Goal: Task Accomplishment & Management: Manage account settings

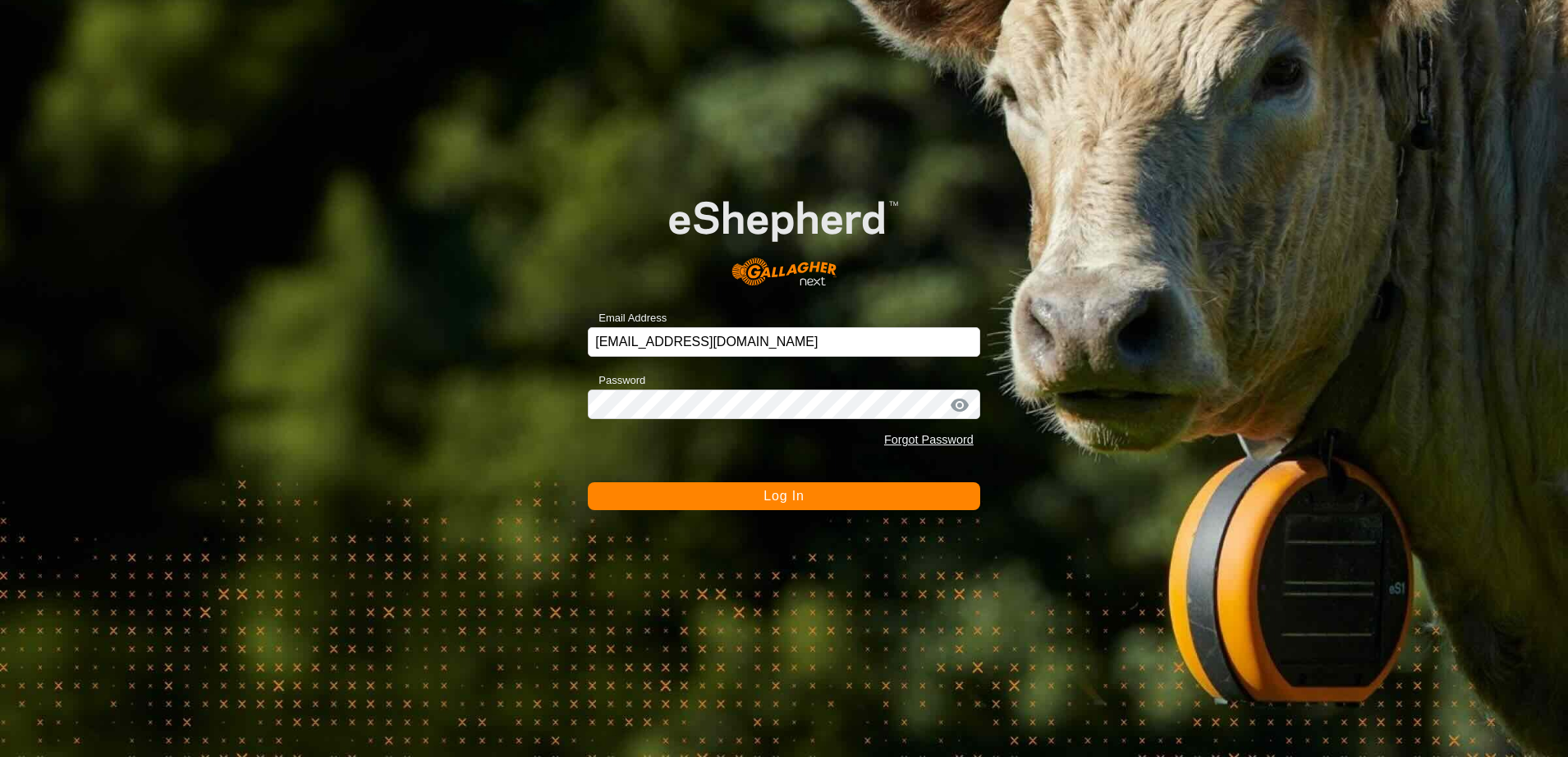
click at [838, 499] on button "Log In" at bounding box center [784, 496] width 392 height 28
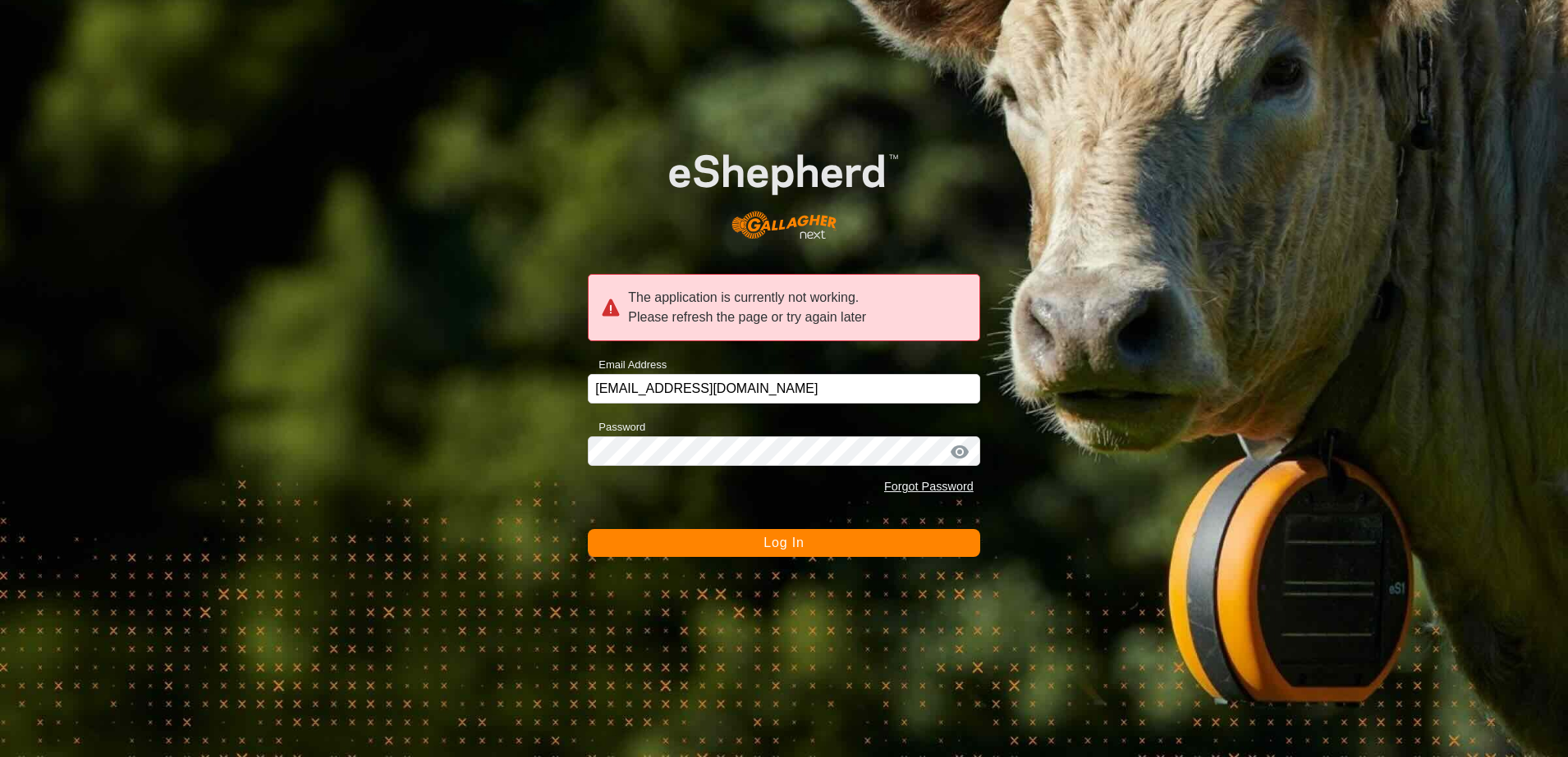
click at [725, 543] on button "Log In" at bounding box center [784, 543] width 392 height 28
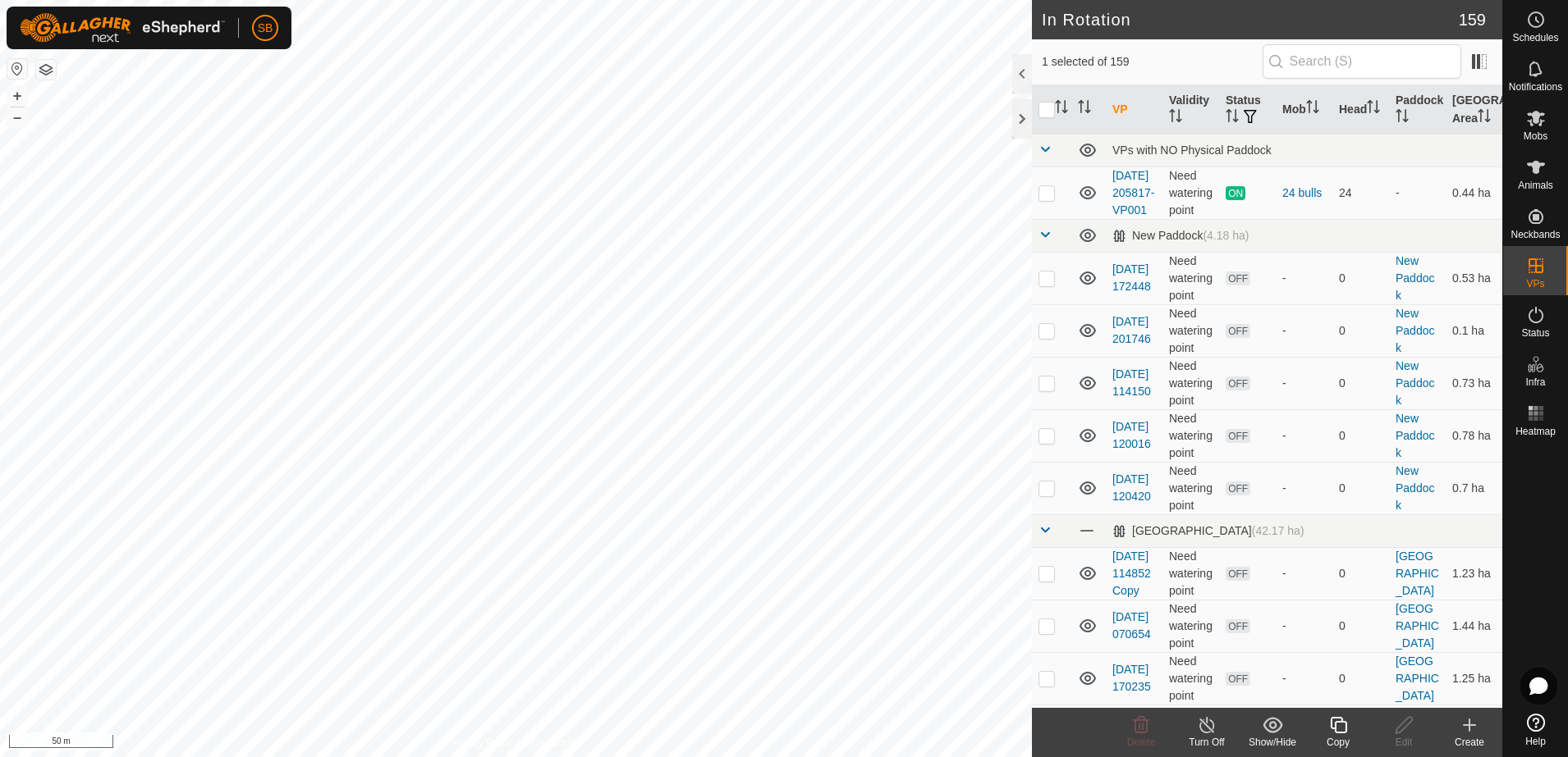
click at [1336, 727] on icon at bounding box center [1338, 726] width 21 height 20
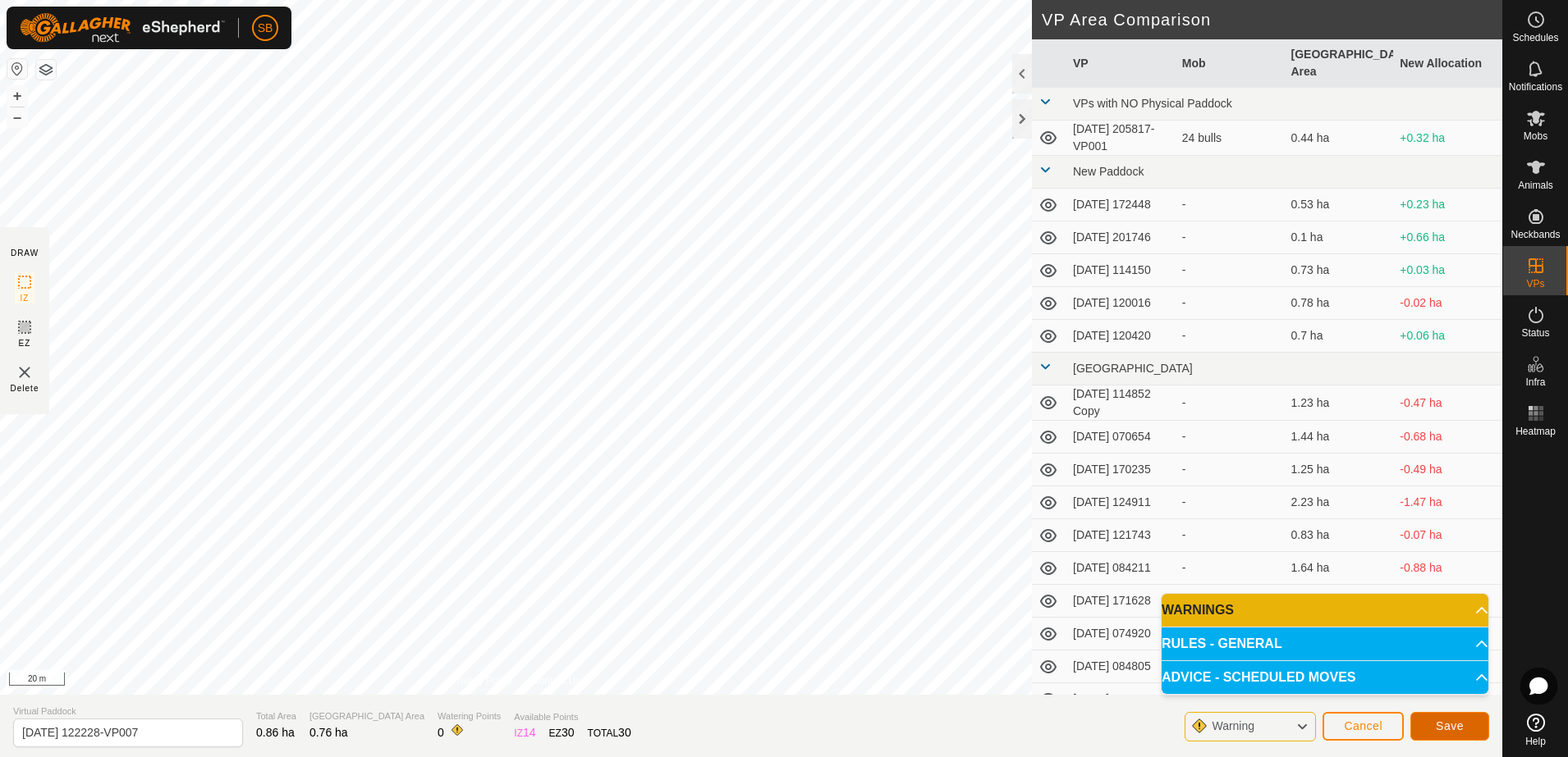
click at [1439, 723] on span "Save" at bounding box center [1449, 726] width 28 height 13
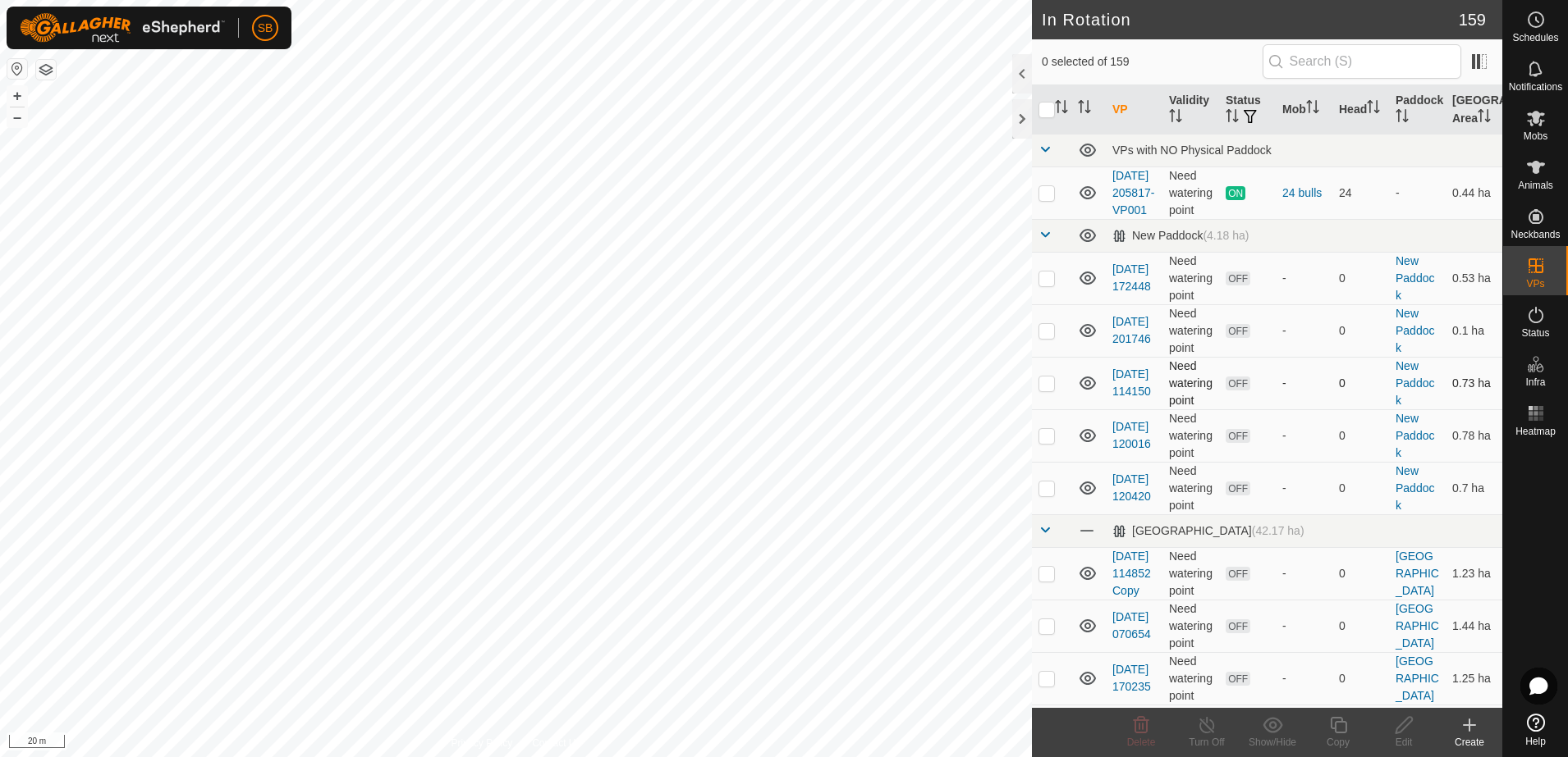
checkbox input "true"
checkbox input "false"
checkbox input "true"
click at [1347, 732] on icon at bounding box center [1338, 726] width 21 height 20
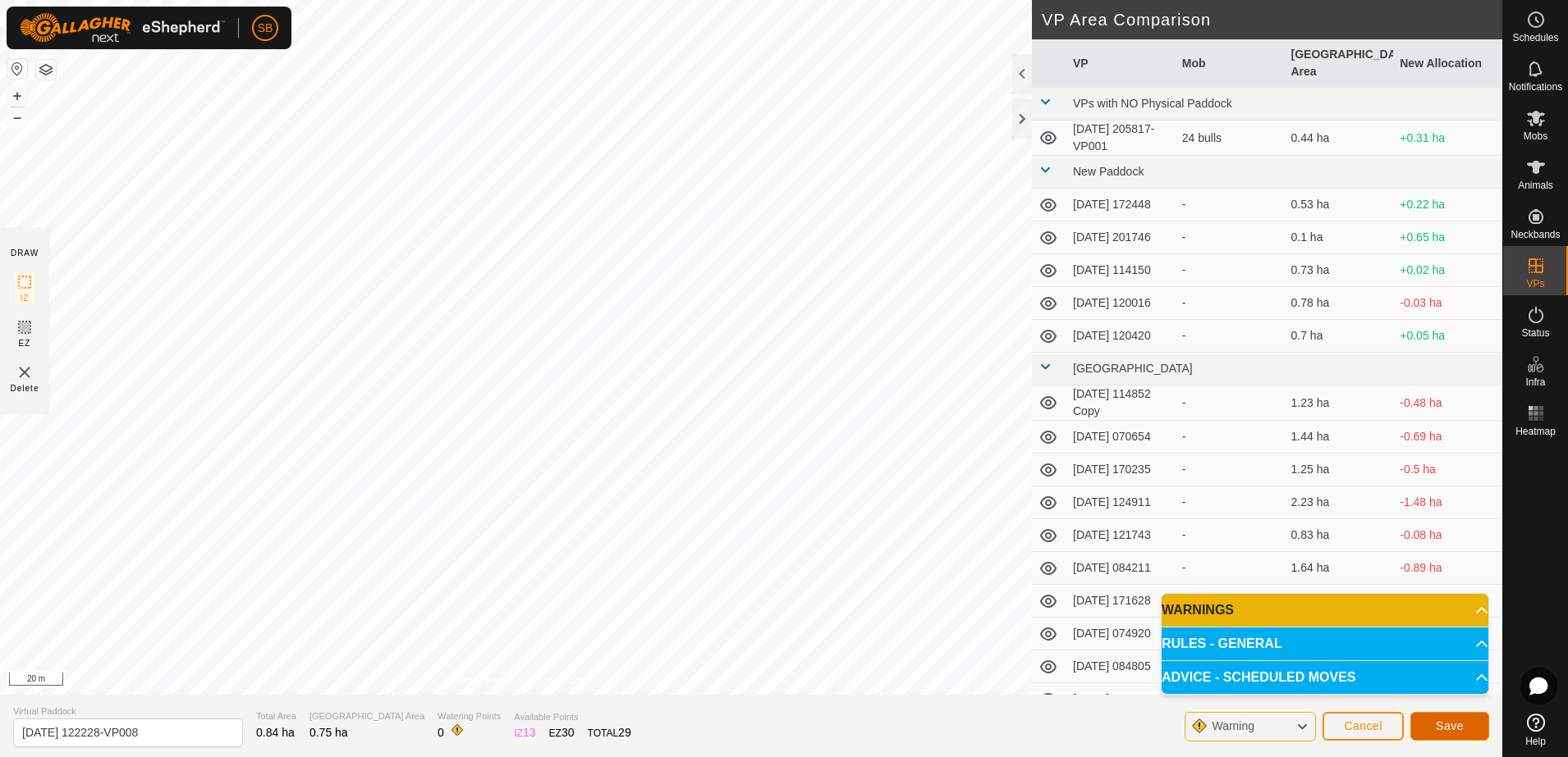
click at [1448, 728] on span "Save" at bounding box center [1449, 726] width 28 height 13
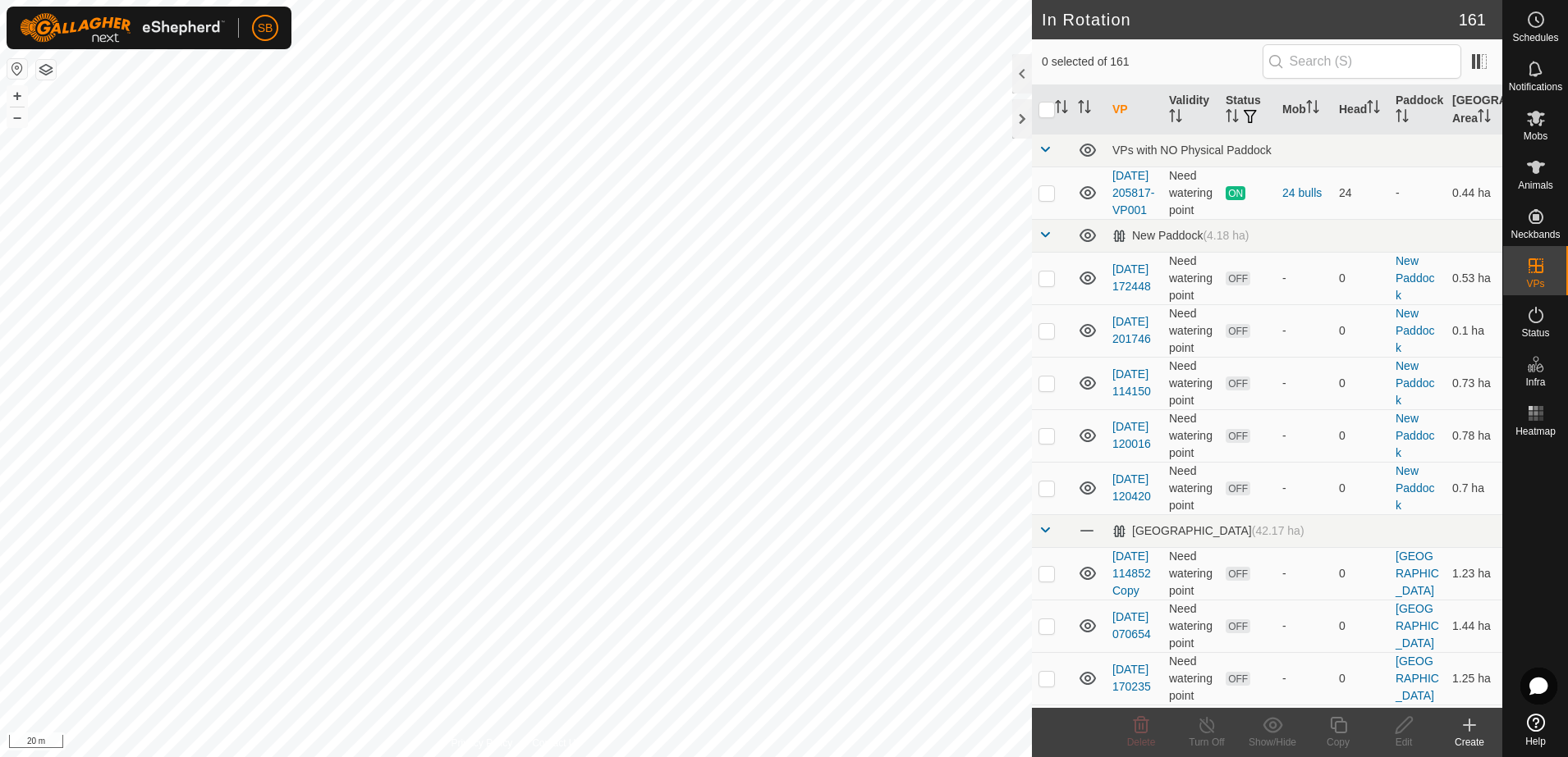
checkbox input "true"
click at [1343, 730] on icon at bounding box center [1338, 726] width 21 height 20
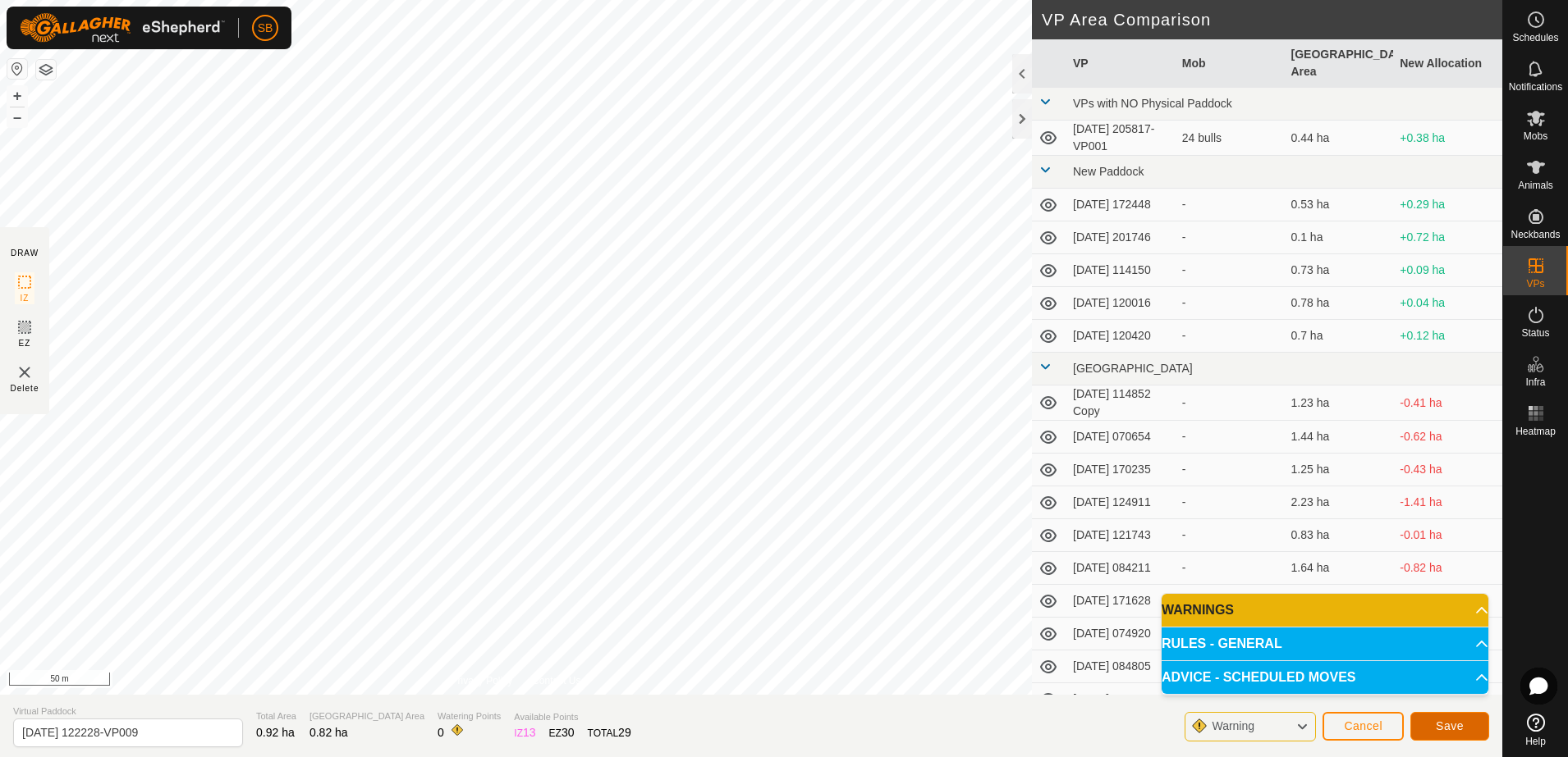
click at [1456, 722] on span "Save" at bounding box center [1449, 726] width 28 height 13
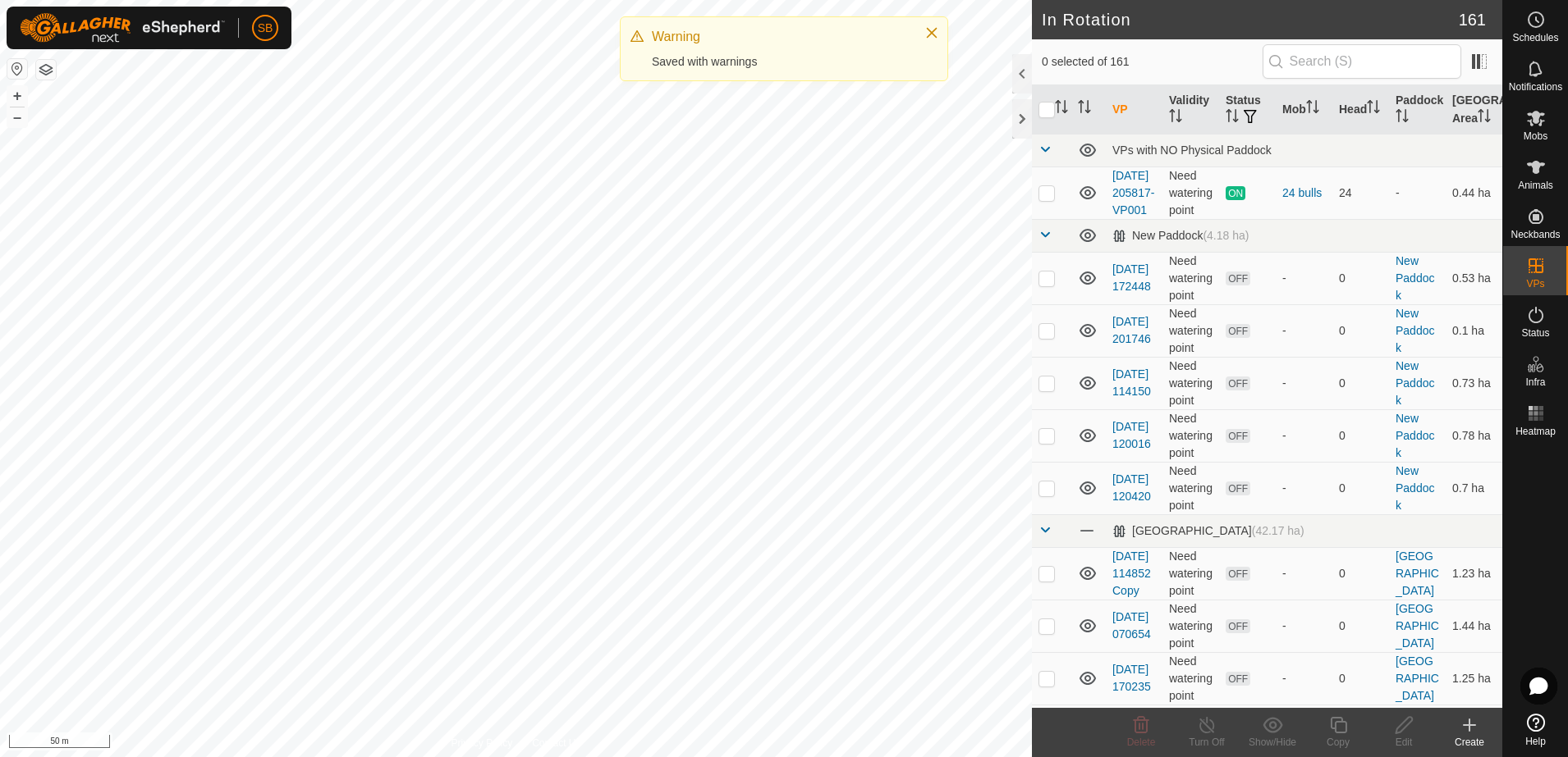
checkbox input "true"
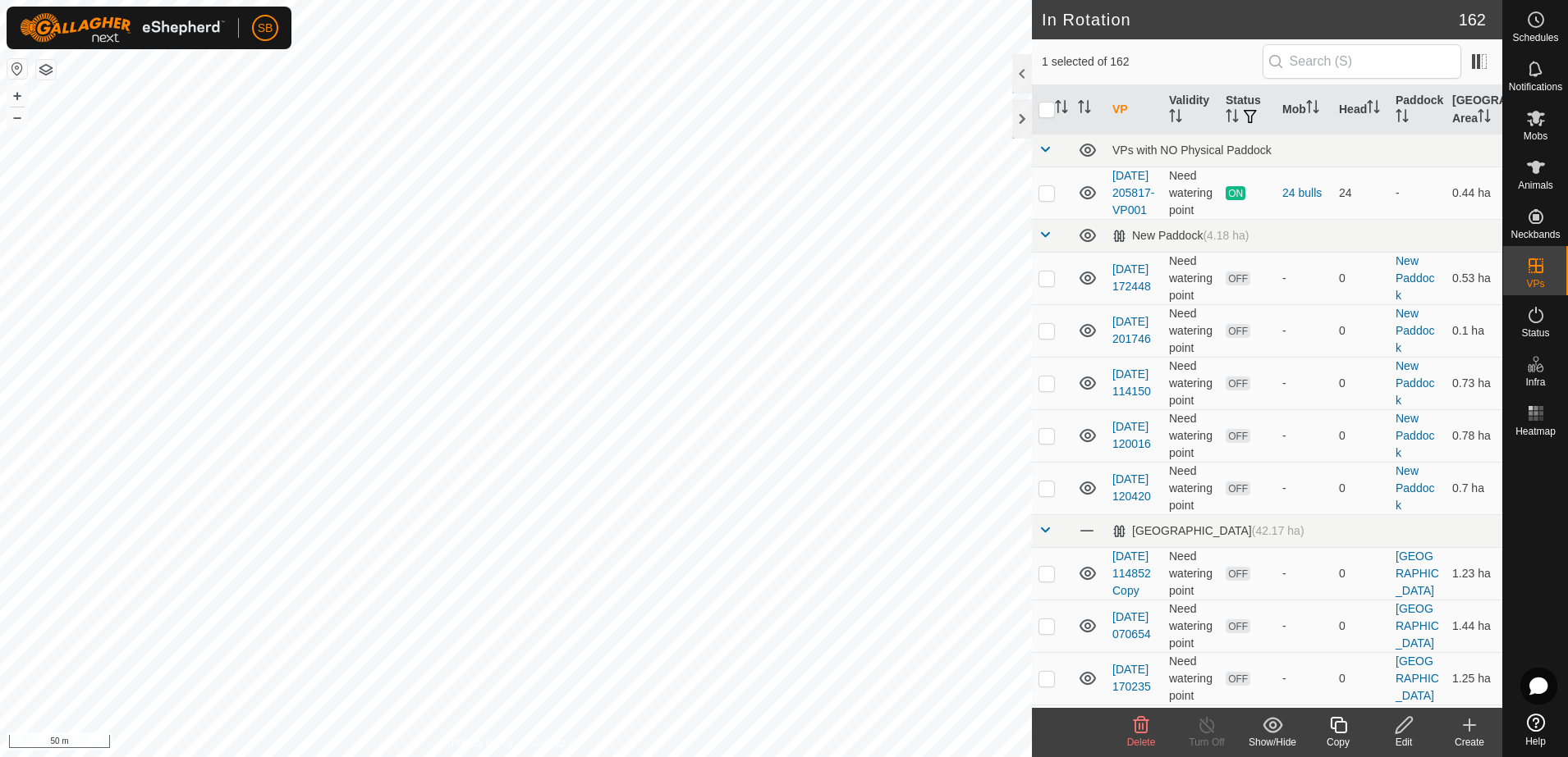
checkbox input "false"
checkbox input "true"
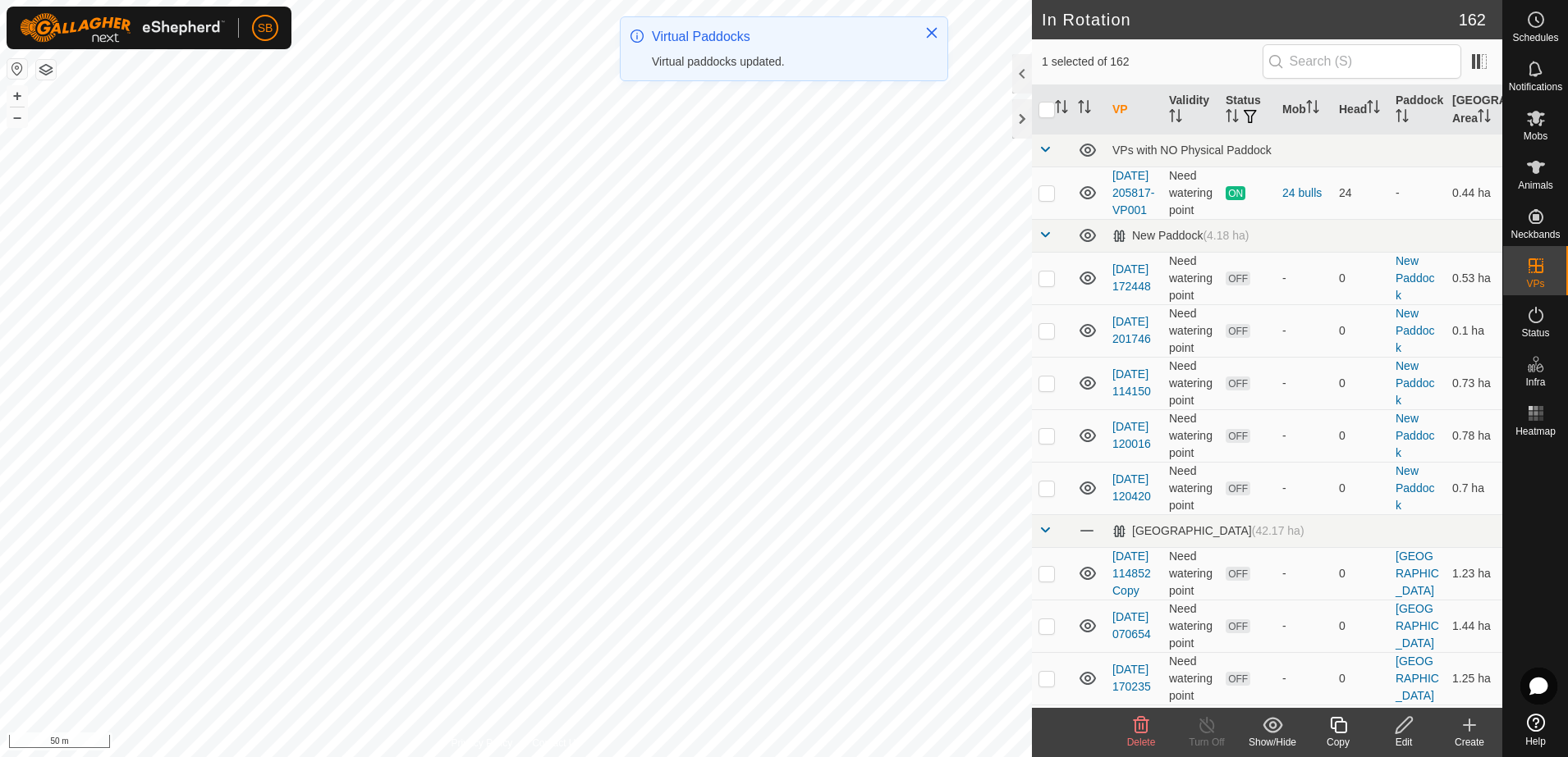
click at [1335, 736] on div "Copy" at bounding box center [1338, 743] width 66 height 15
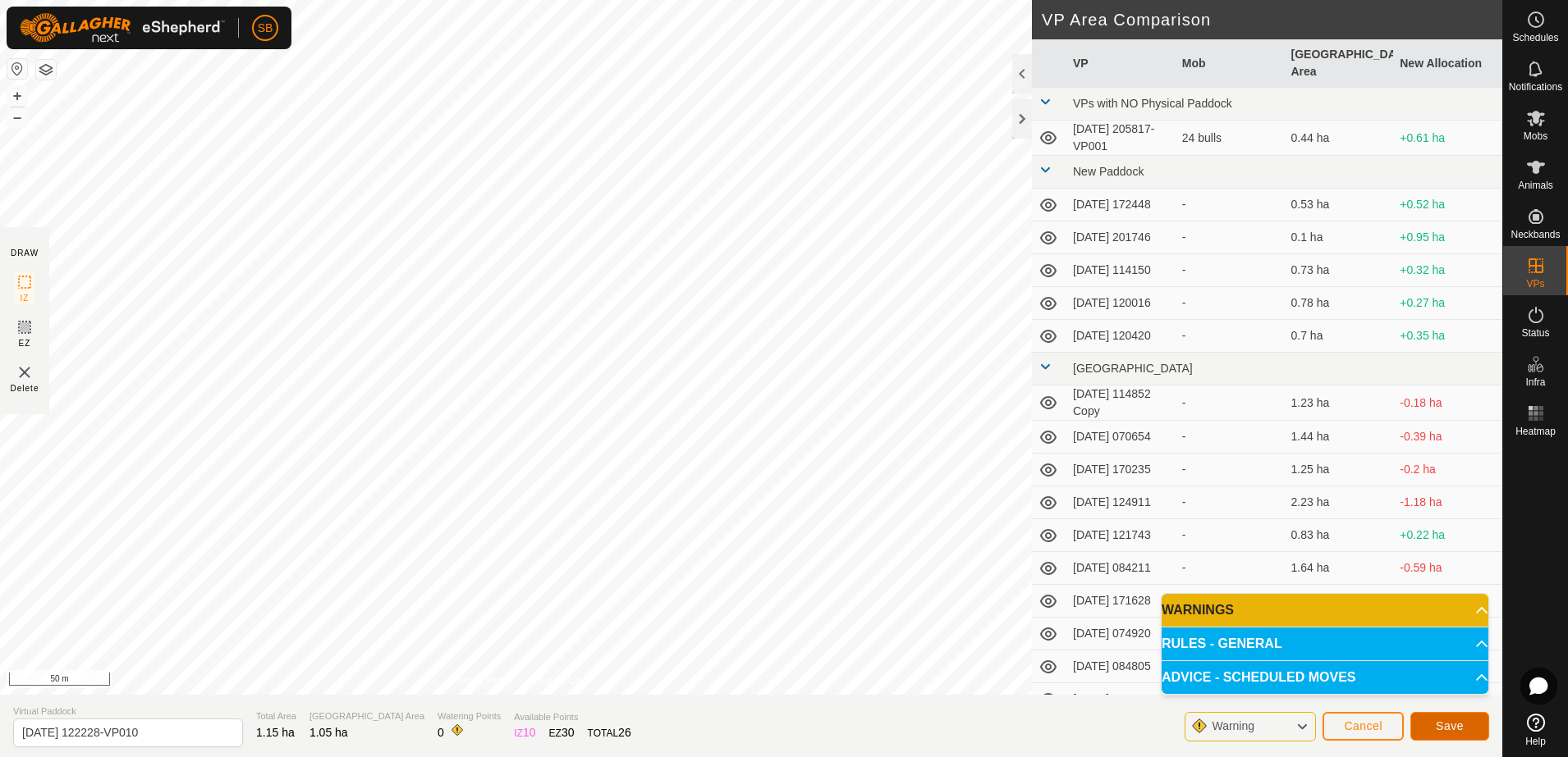
click at [1430, 728] on button "Save" at bounding box center [1449, 727] width 78 height 29
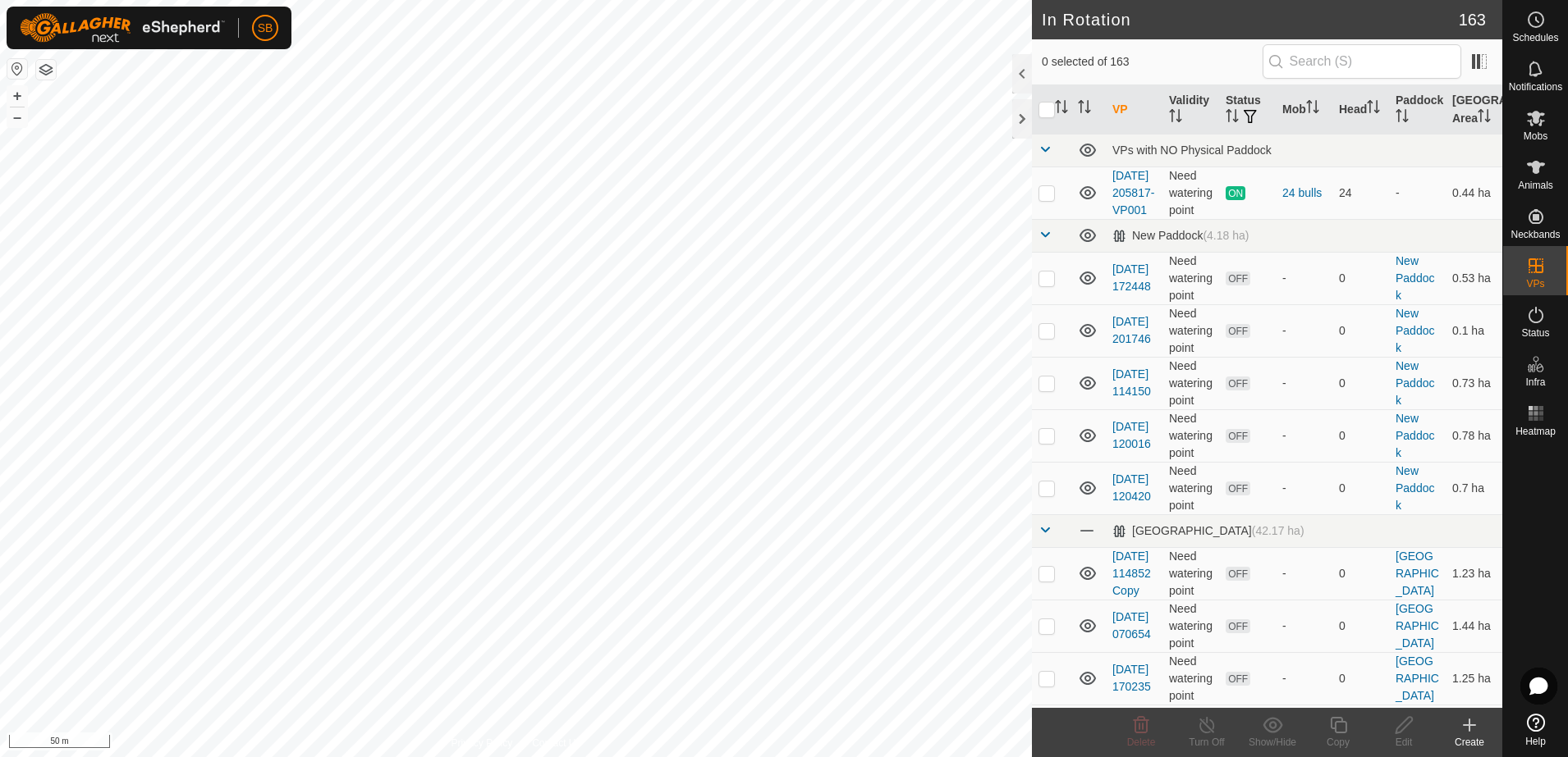
checkbox input "true"
click at [1527, 33] on span "Schedules" at bounding box center [1535, 37] width 46 height 10
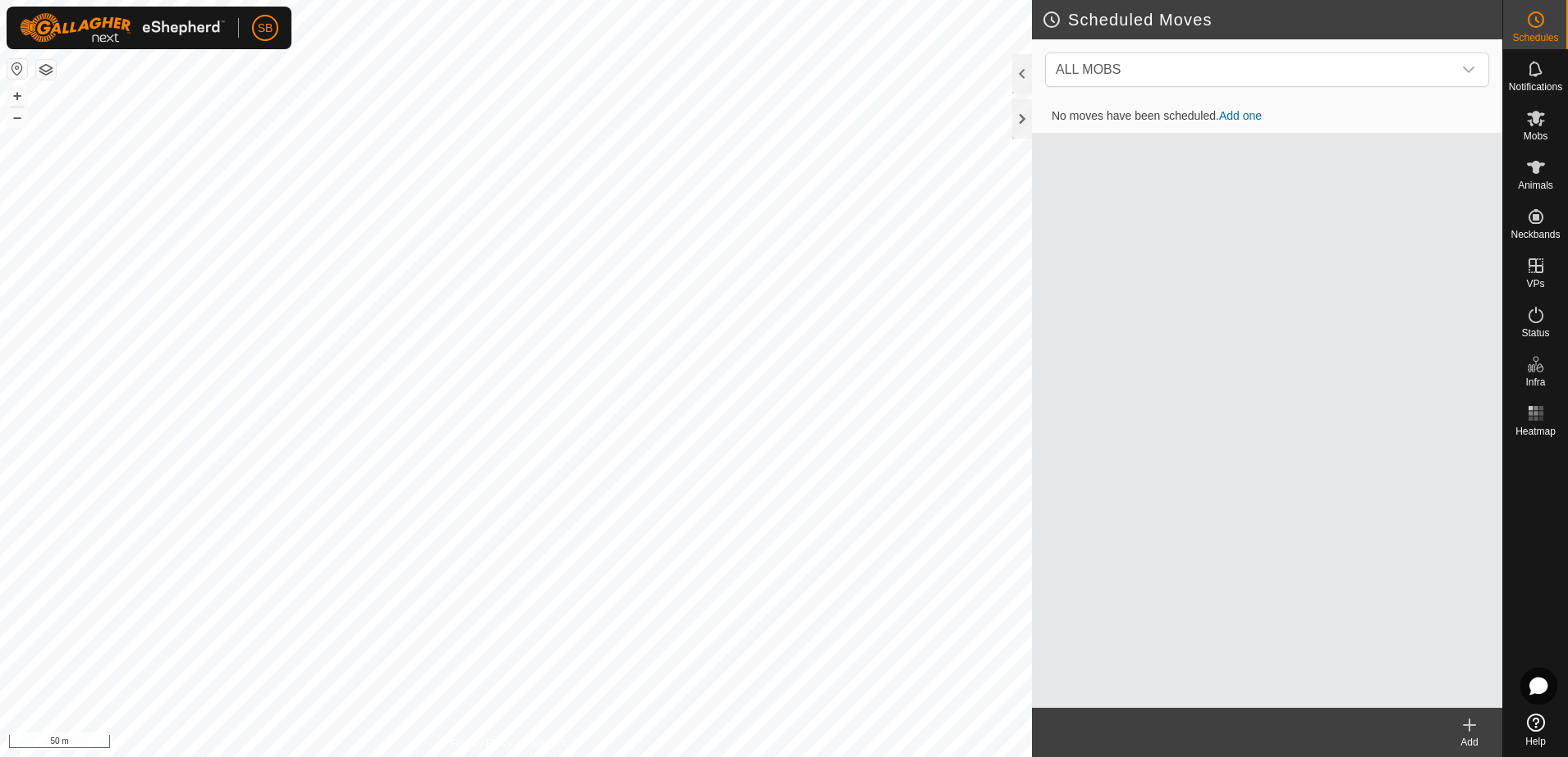
click at [1473, 728] on icon at bounding box center [1469, 726] width 20 height 20
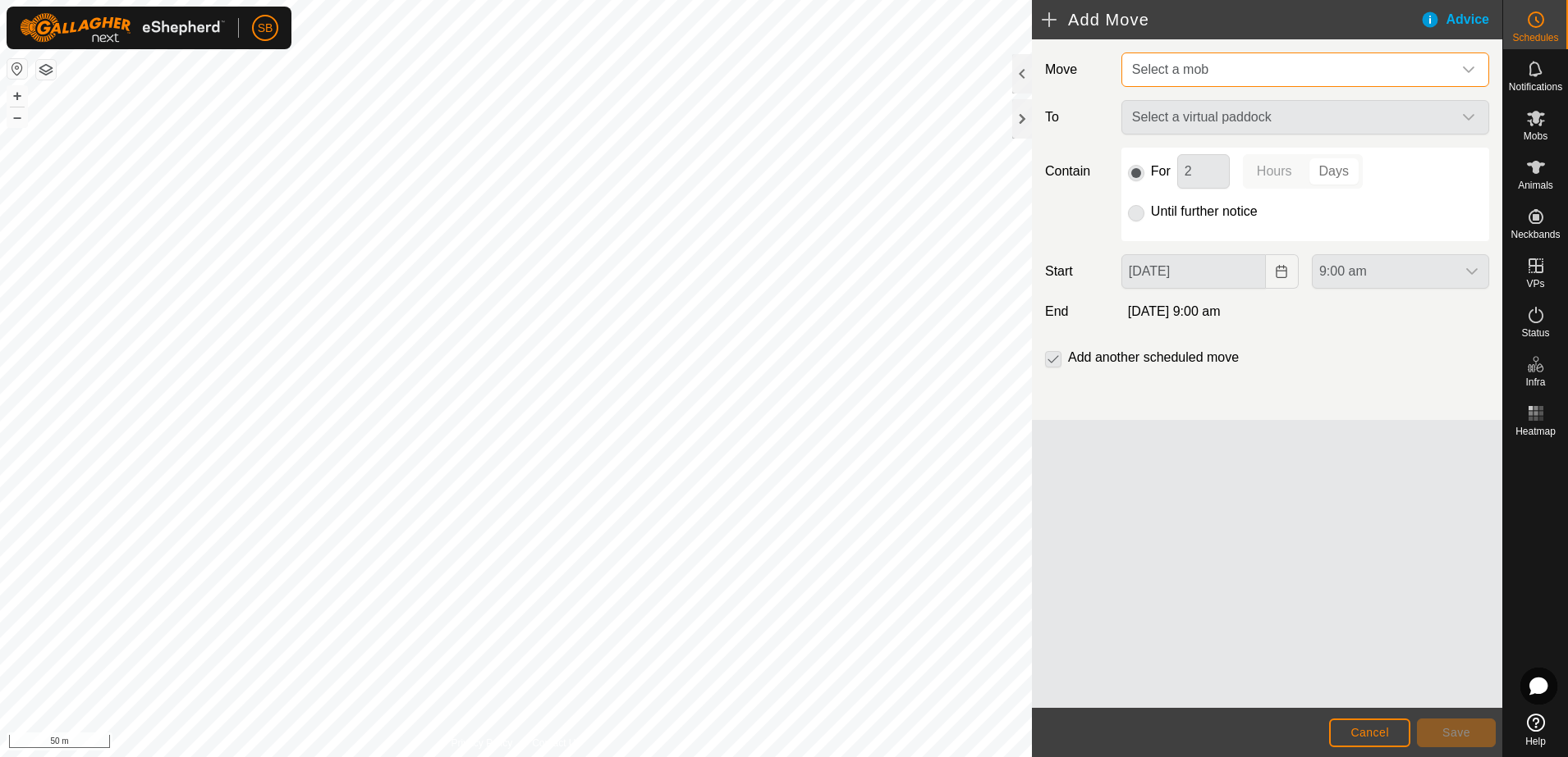
click at [1347, 77] on span "Select a mob" at bounding box center [1289, 70] width 326 height 33
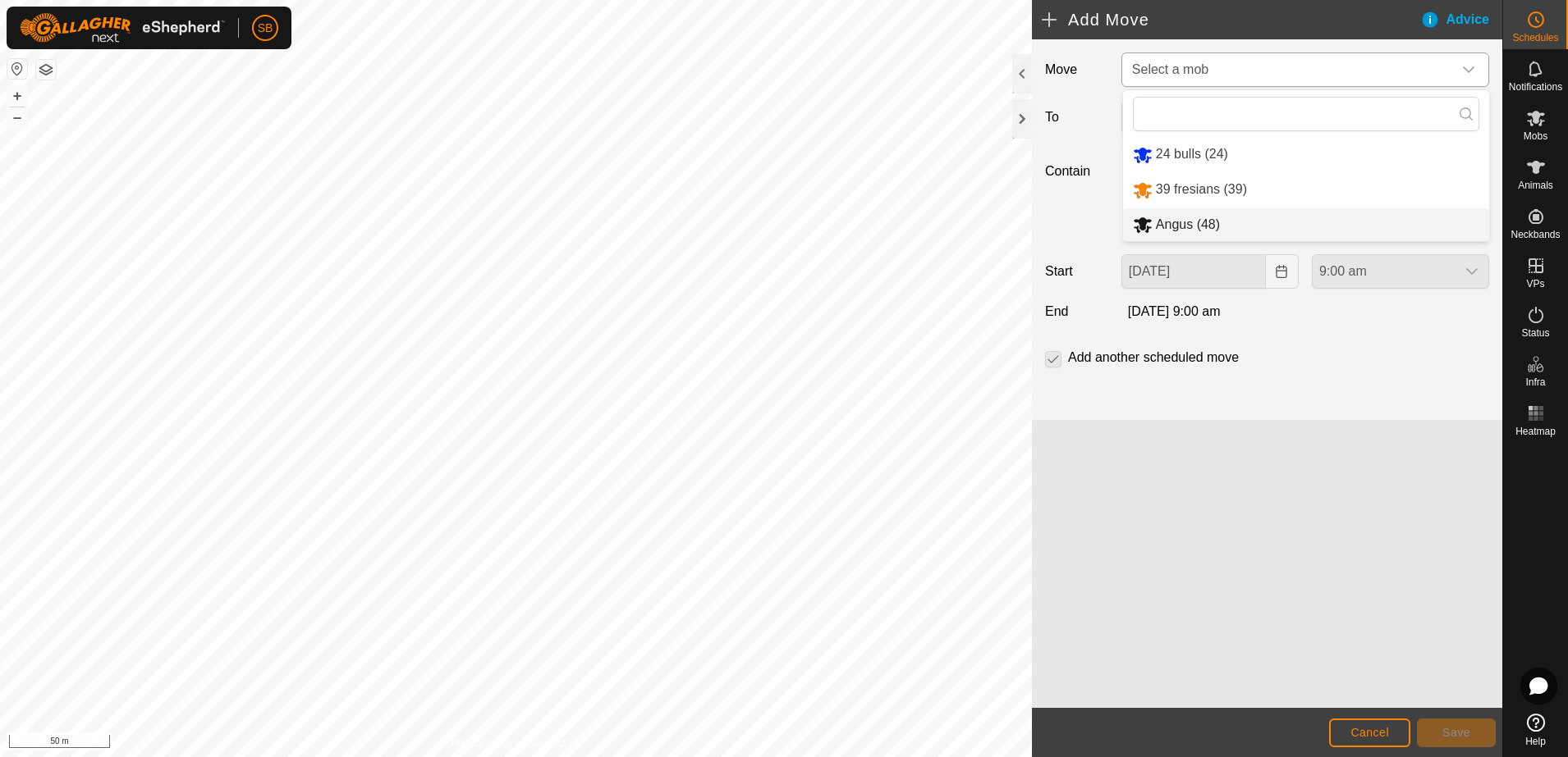
click at [1201, 226] on li "Angus (48)" at bounding box center [1306, 226] width 366 height 34
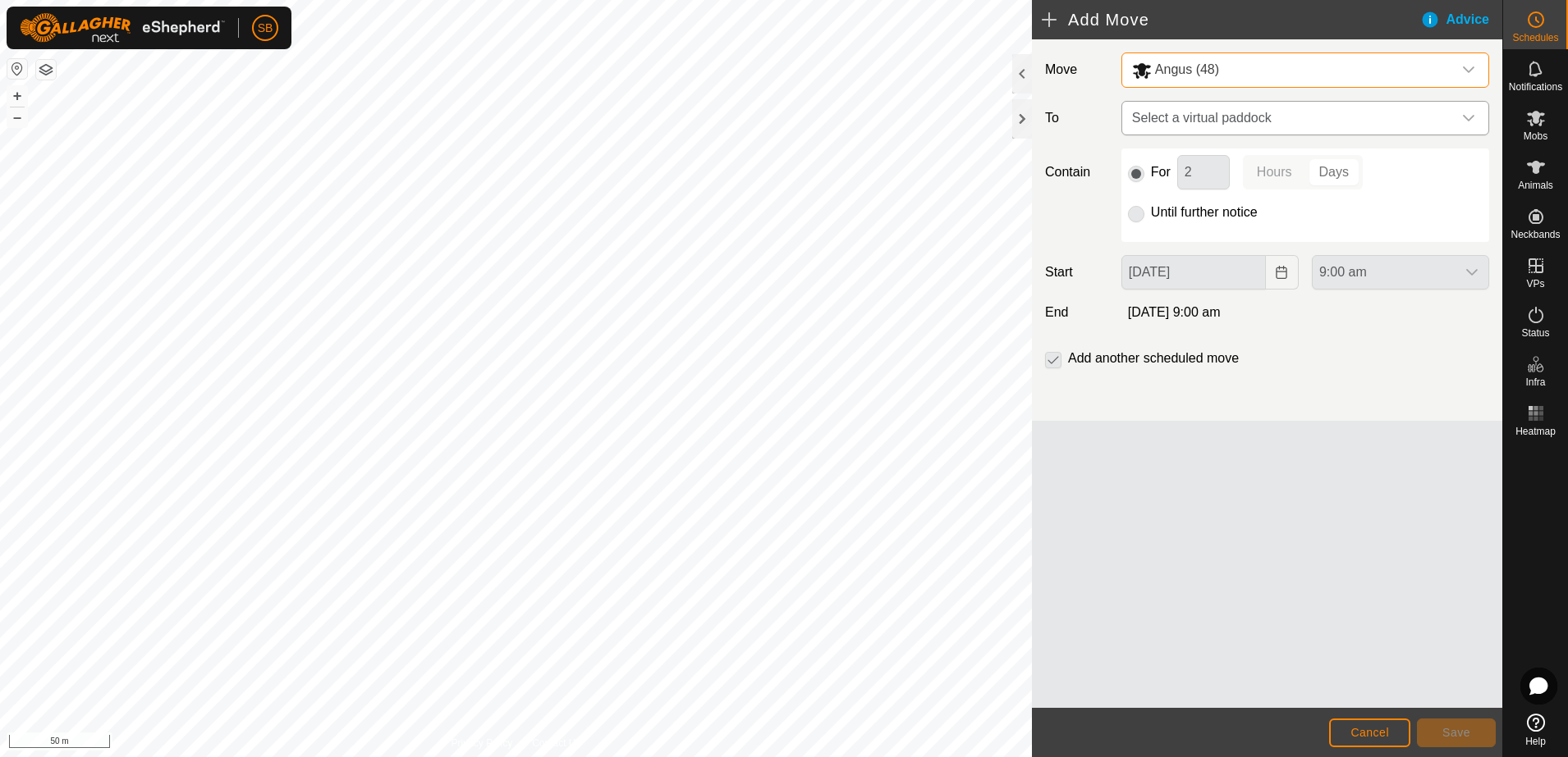
click at [1377, 115] on span "Select a virtual paddock" at bounding box center [1289, 118] width 326 height 33
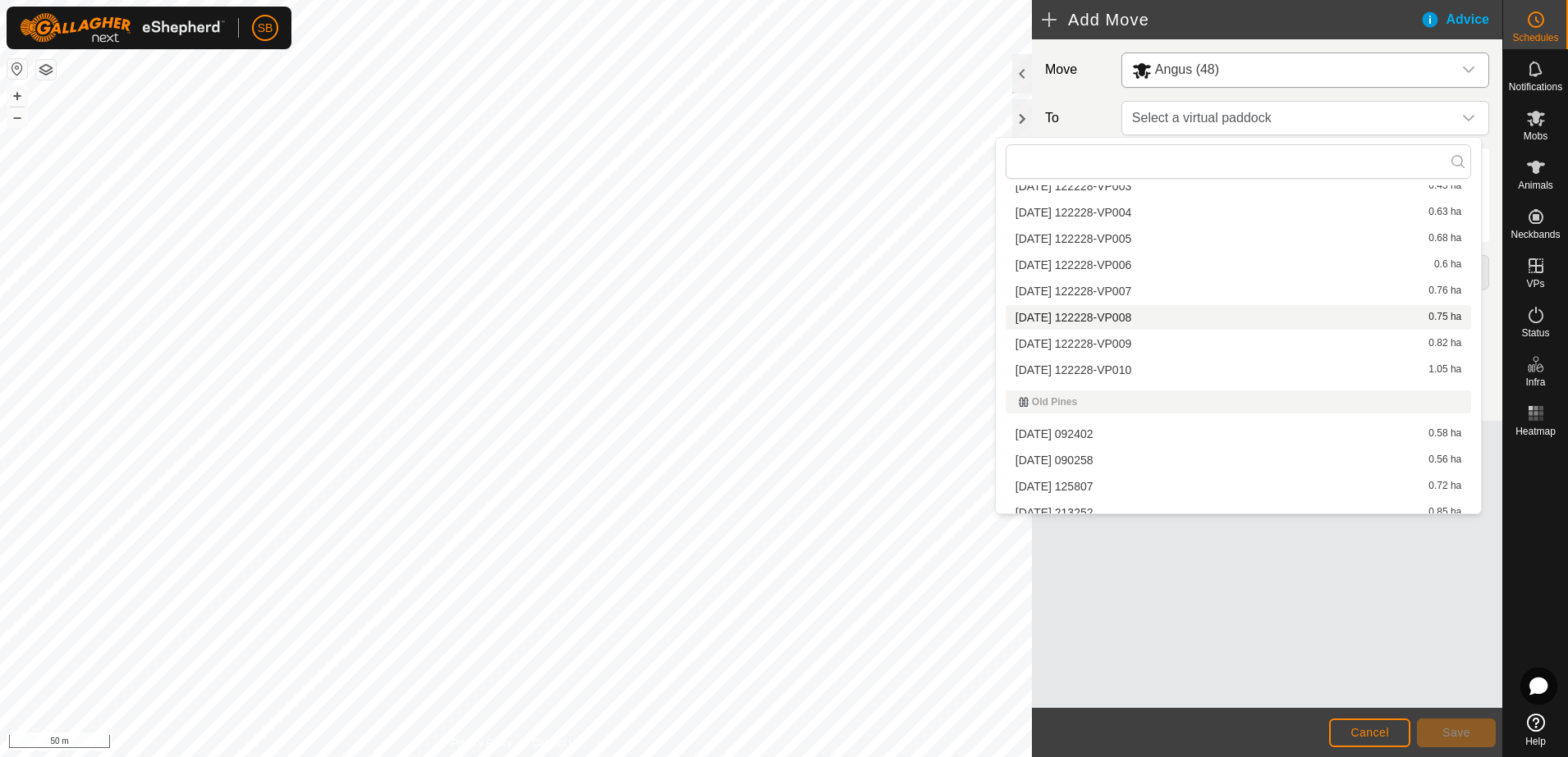
scroll to position [2359, 0]
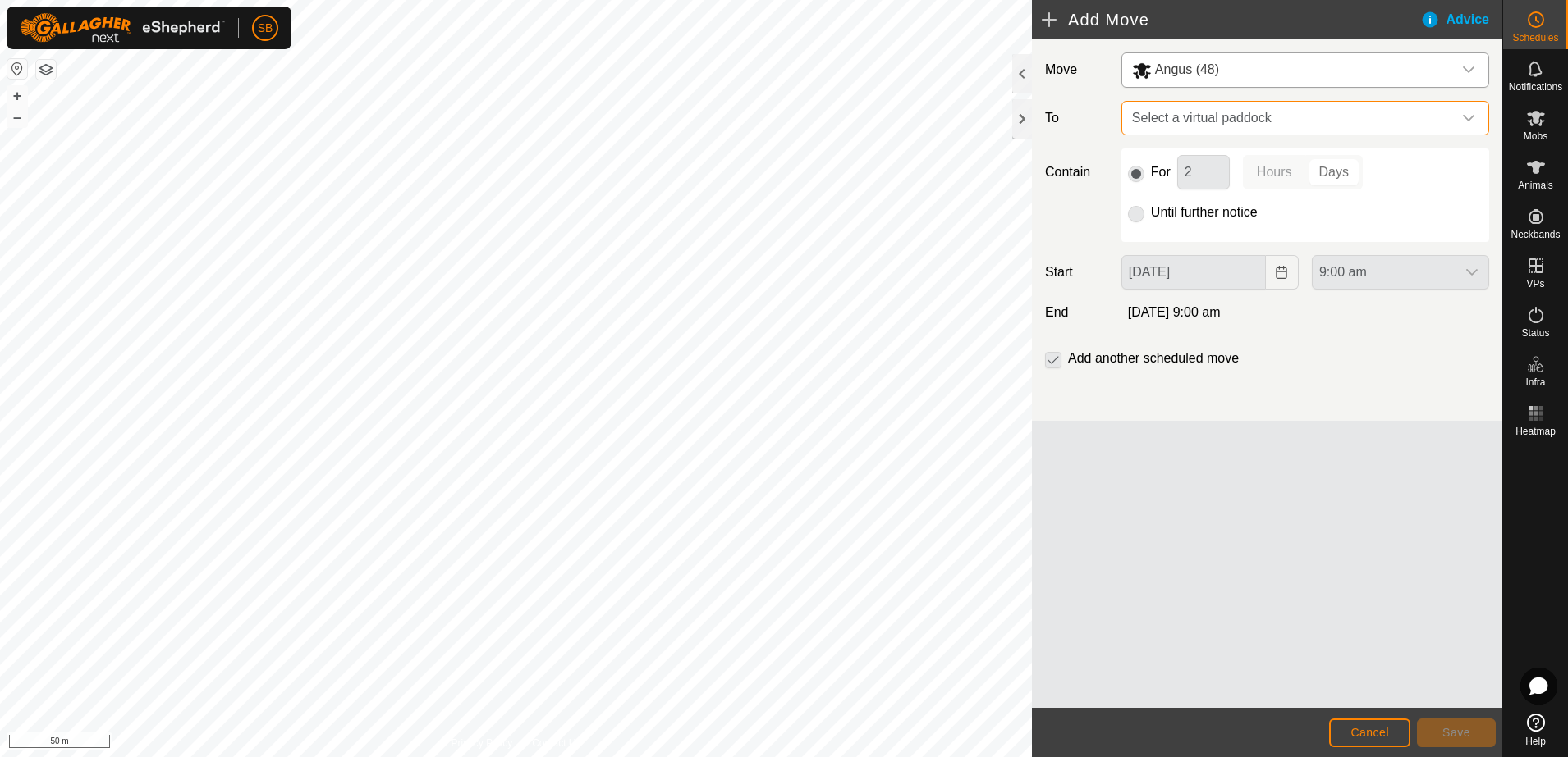
click at [1431, 113] on span "Select a virtual paddock" at bounding box center [1289, 118] width 326 height 33
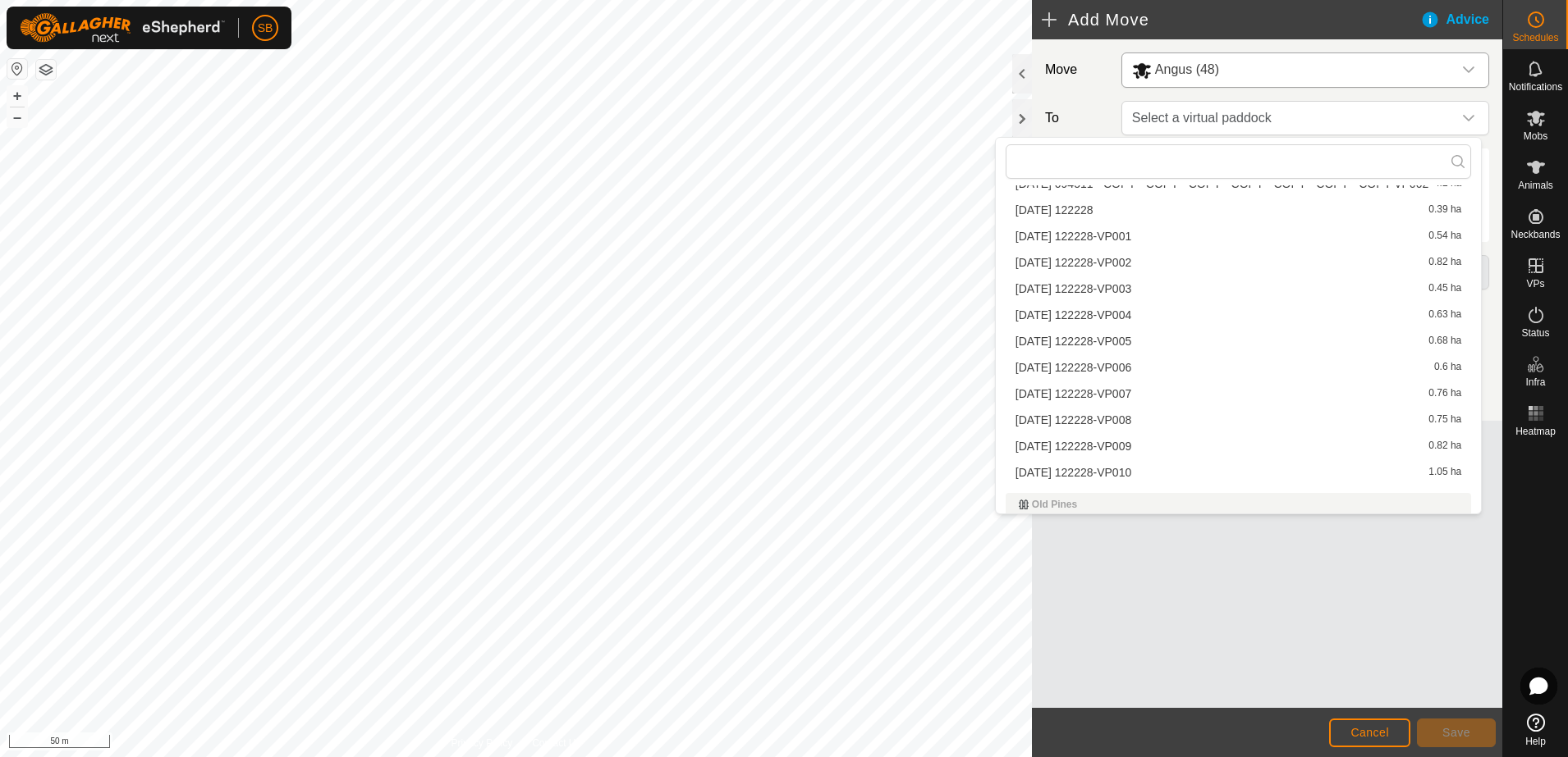
click at [1145, 389] on li "[DATE] 122228-VP007 0.76 ha" at bounding box center [1238, 394] width 466 height 25
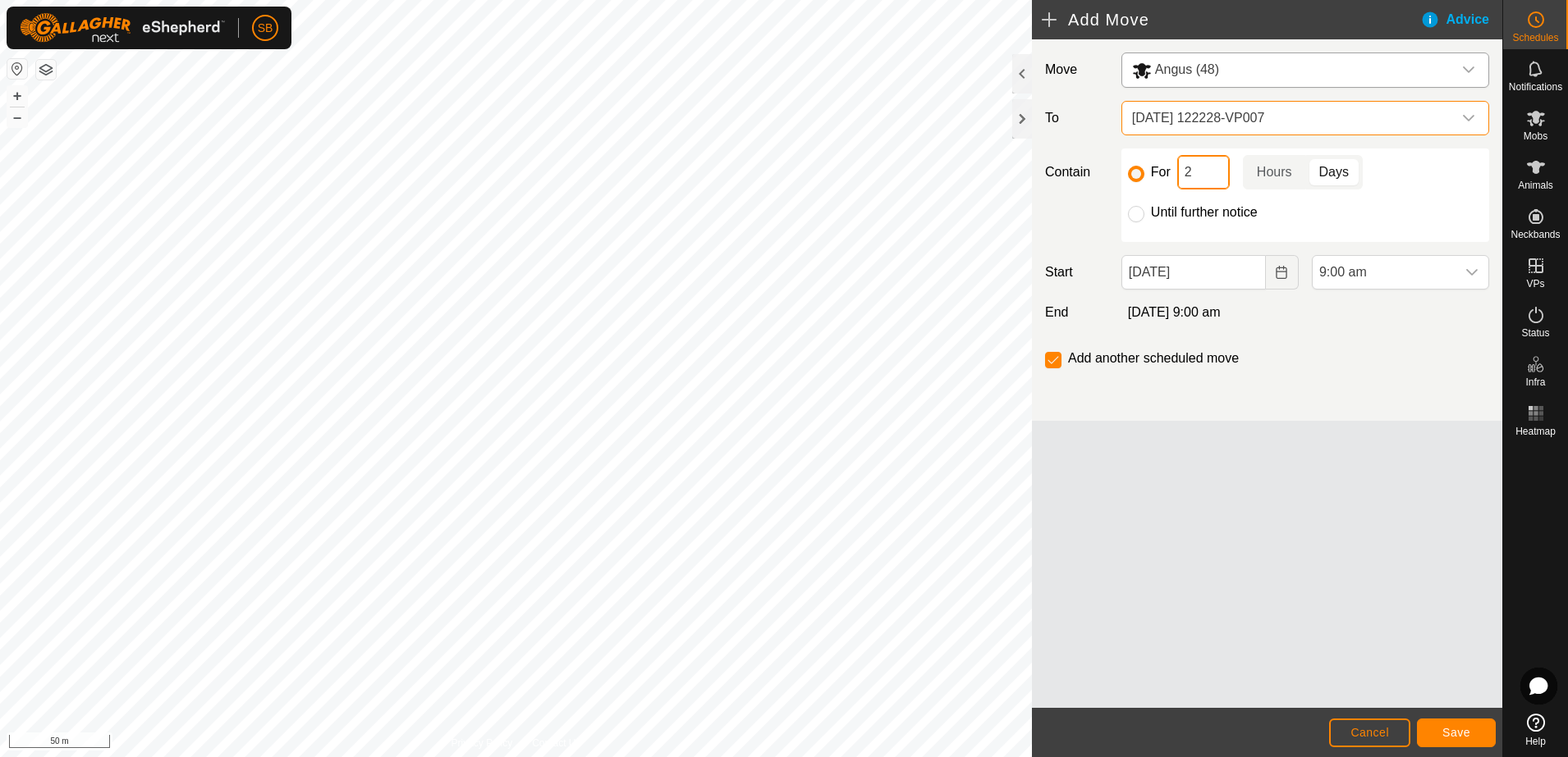
click at [1207, 177] on input "2" at bounding box center [1203, 172] width 53 height 35
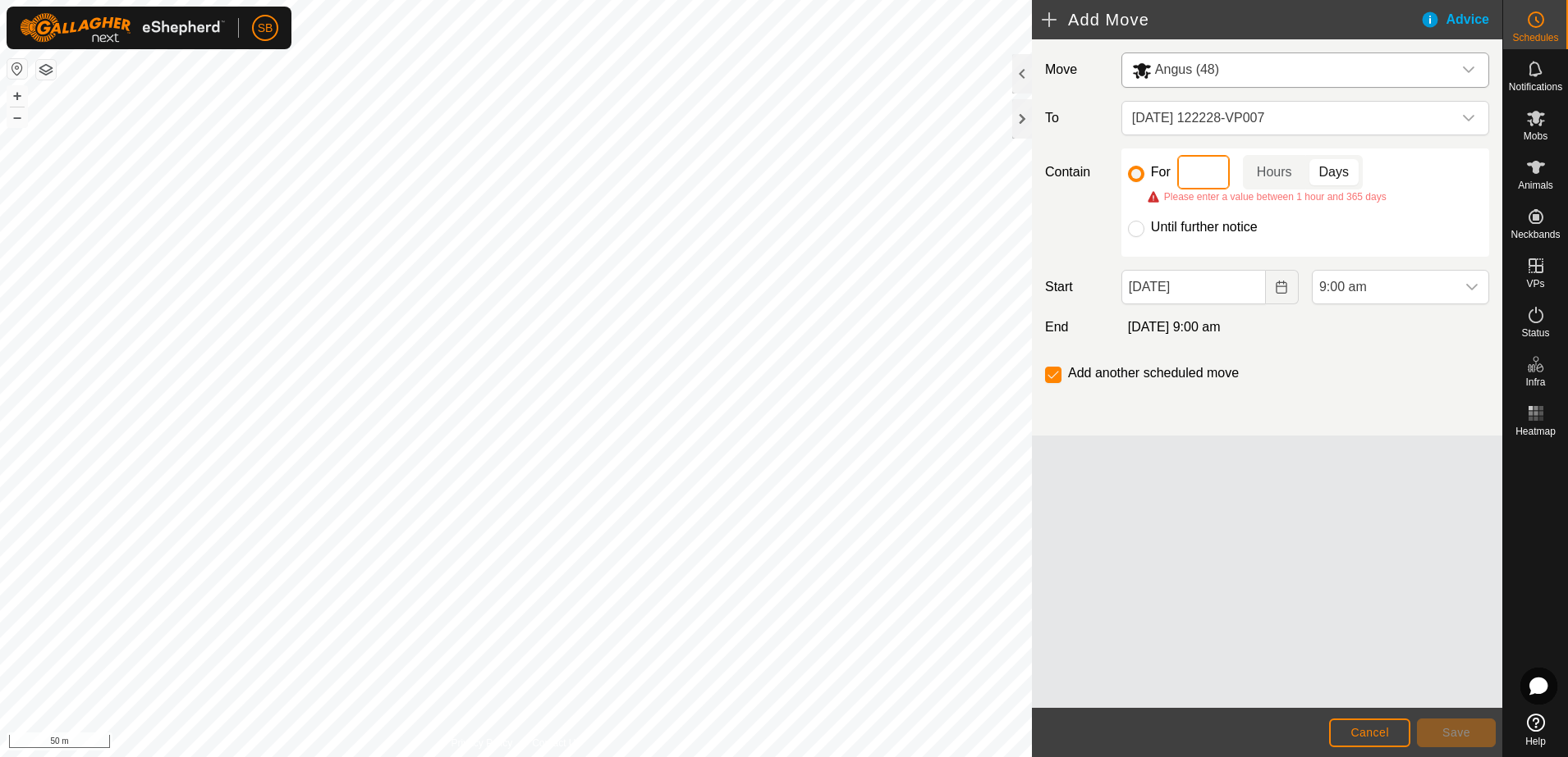
type input "1"
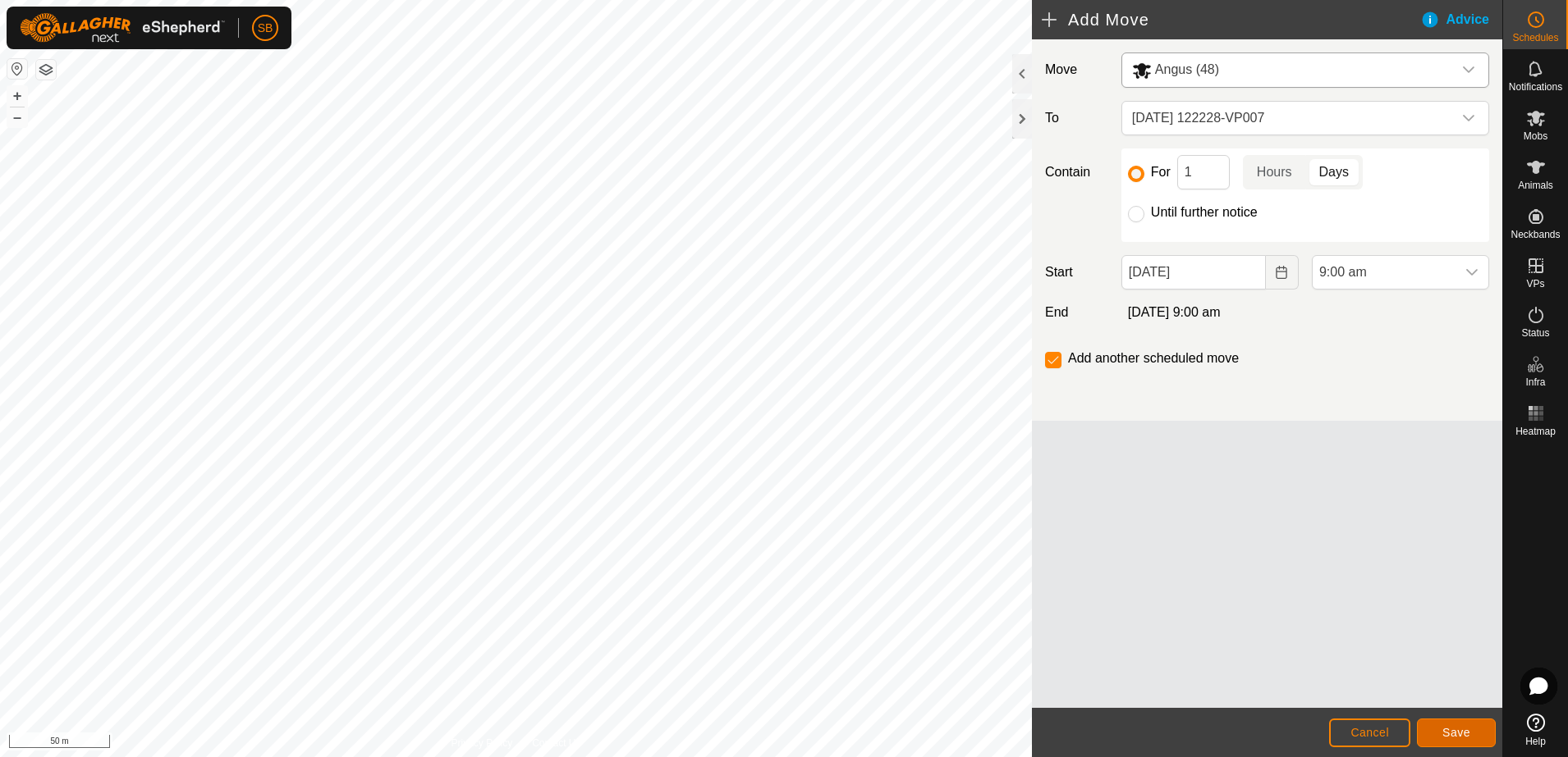
click at [1457, 729] on span "Save" at bounding box center [1456, 733] width 28 height 13
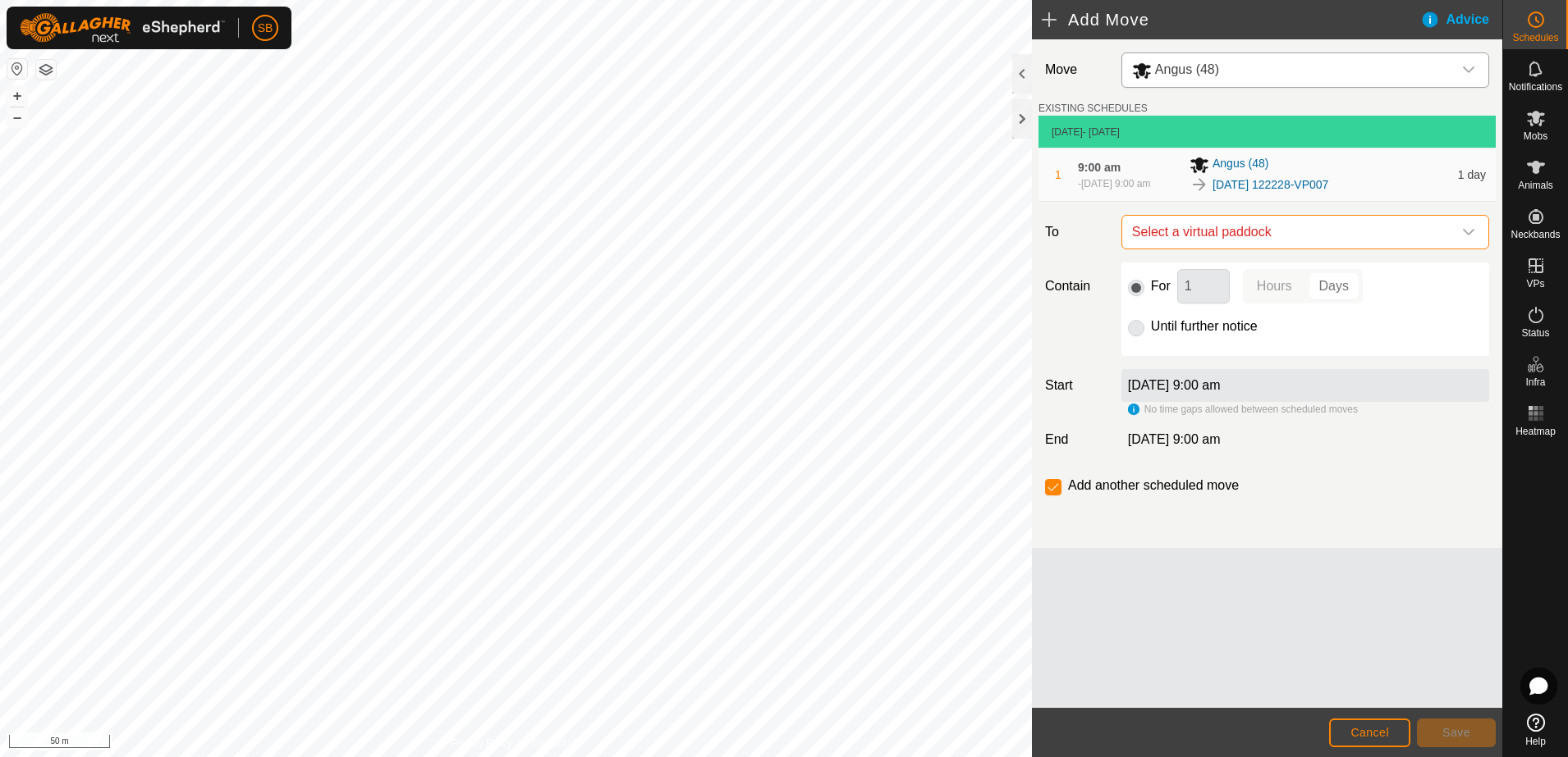
click at [1444, 230] on span "Select a virtual paddock" at bounding box center [1289, 232] width 326 height 33
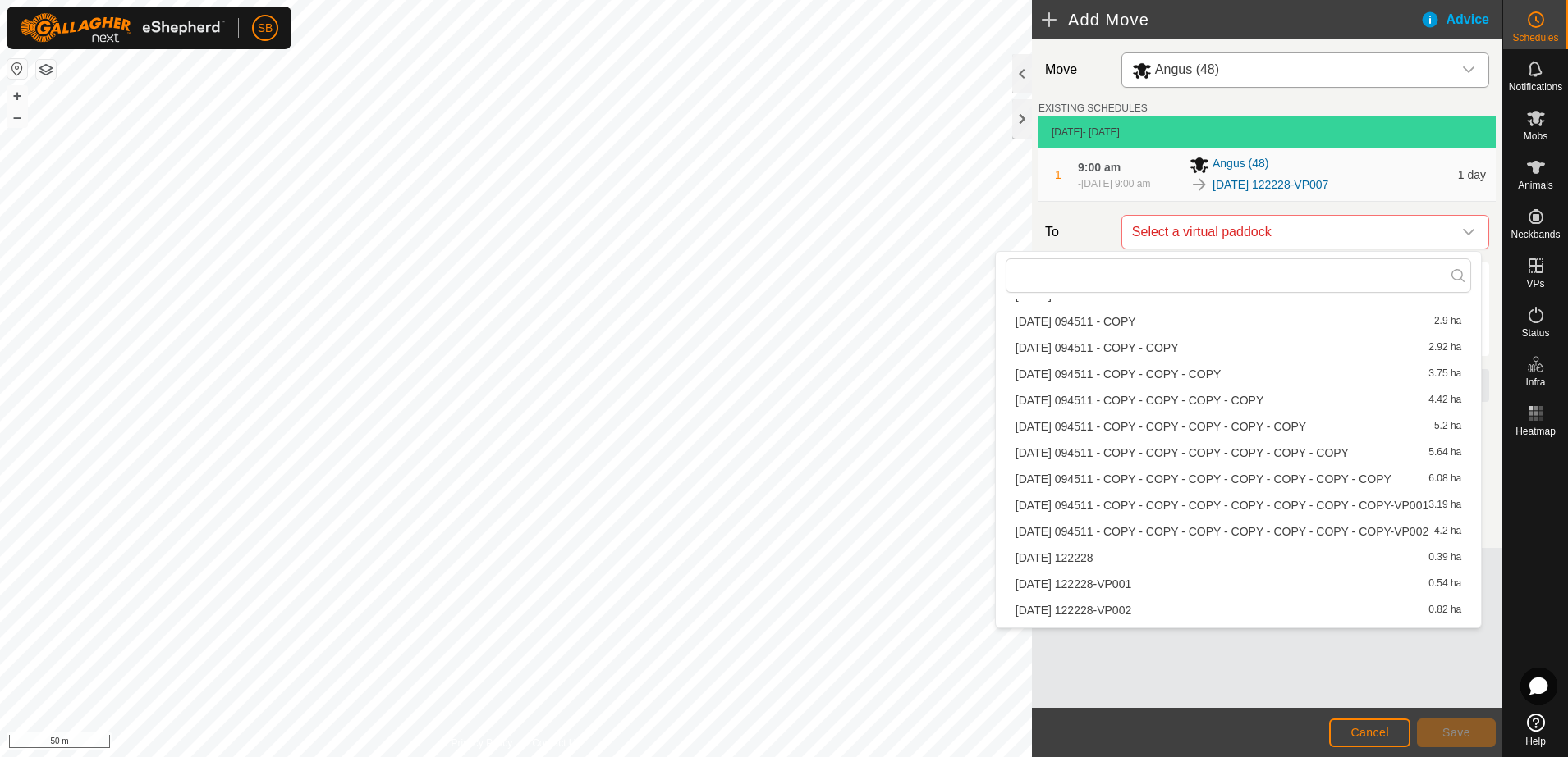
scroll to position [2071, 0]
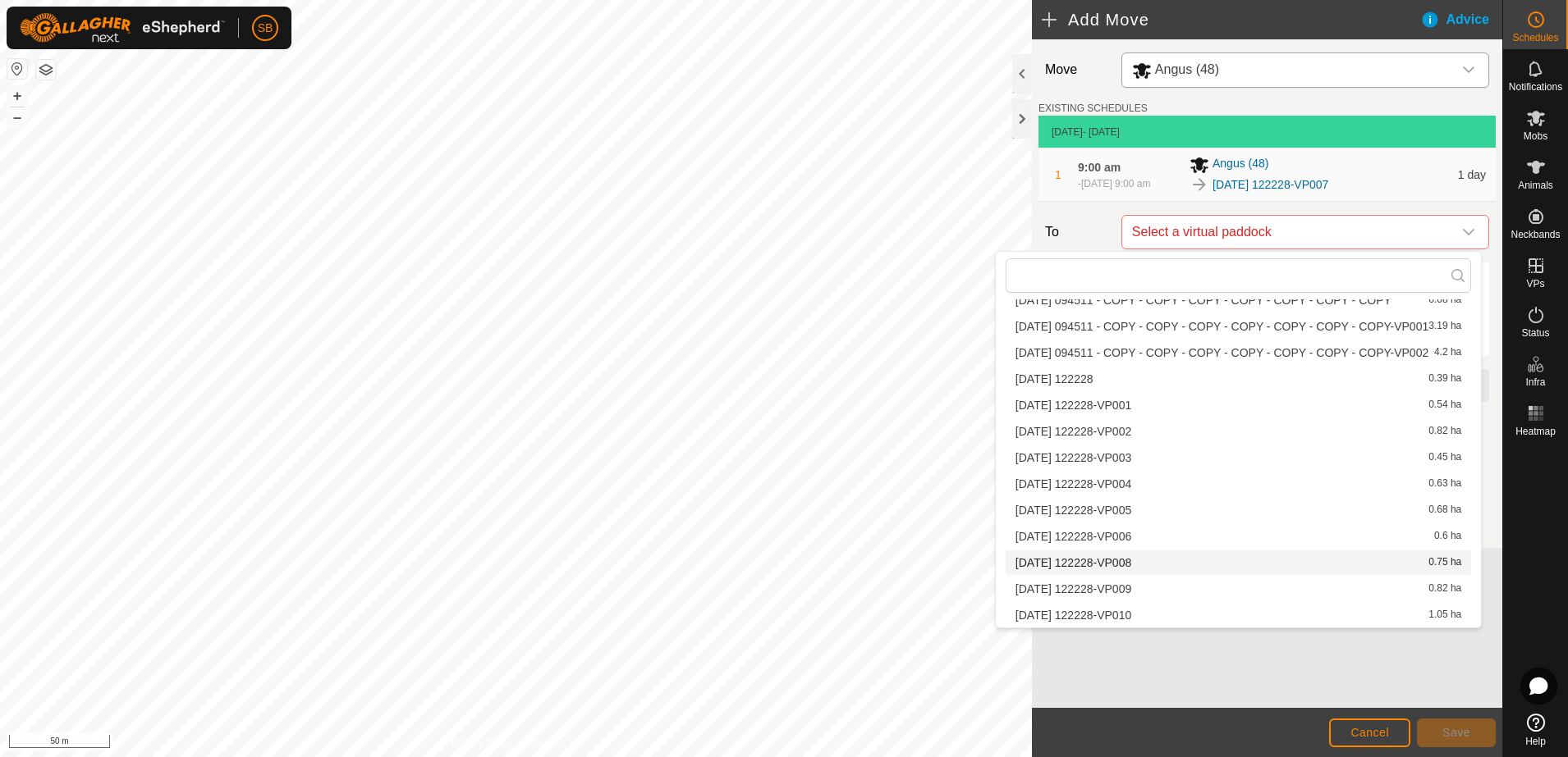
click at [1157, 560] on li "[DATE] 122228-VP008 0.75 ha" at bounding box center [1238, 564] width 466 height 25
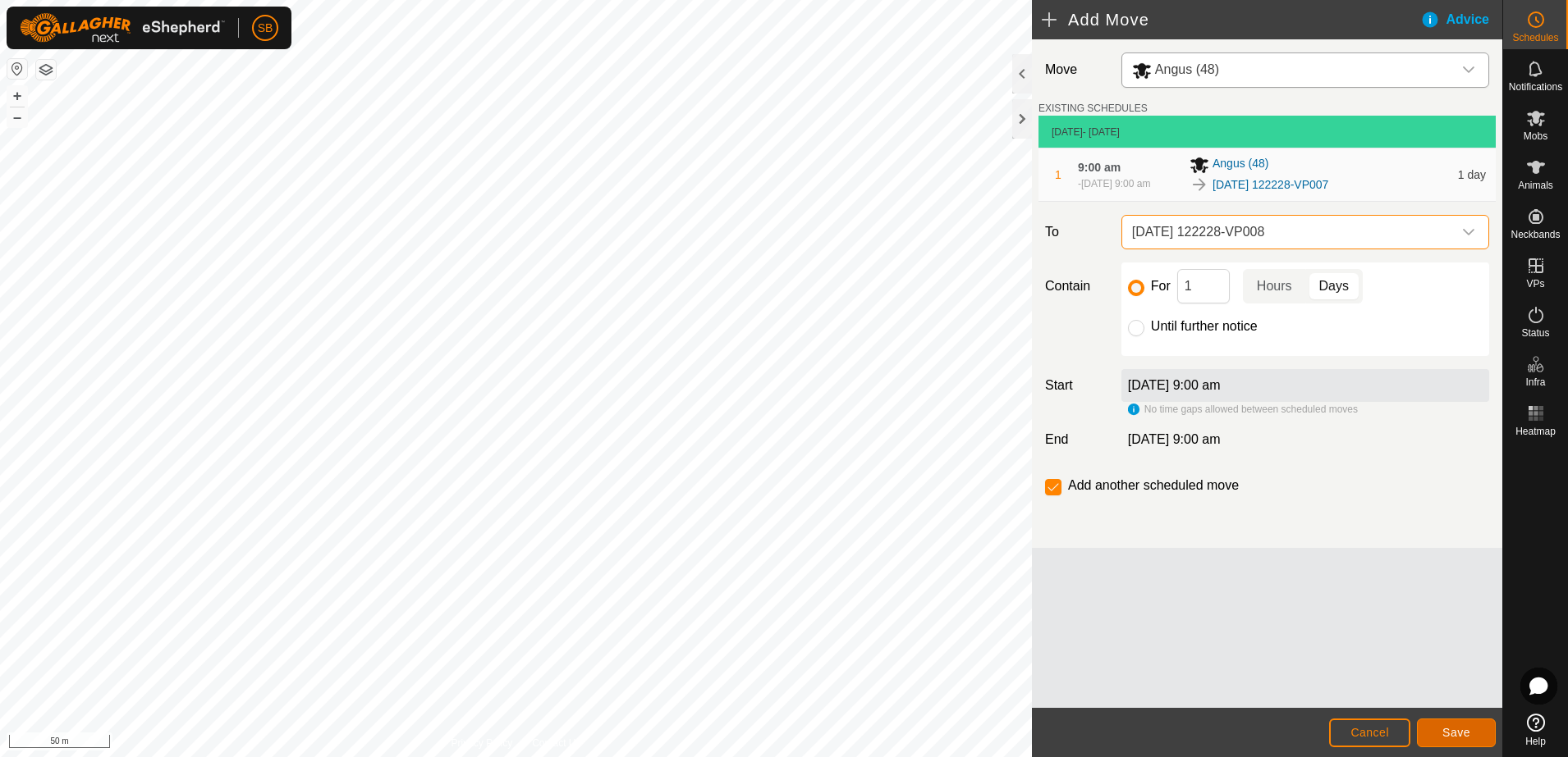
click at [1461, 731] on span "Save" at bounding box center [1456, 733] width 28 height 13
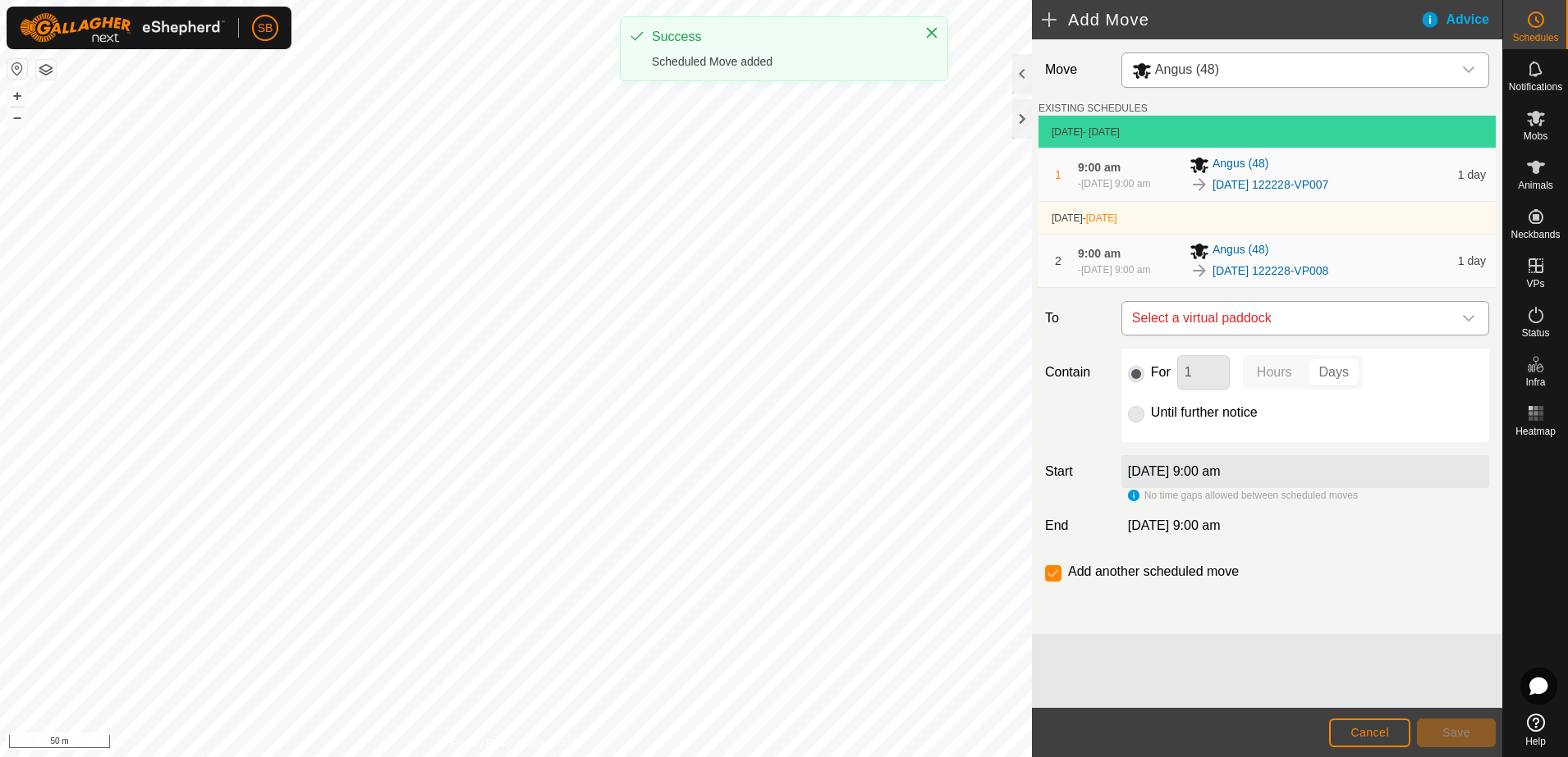
click at [1462, 313] on icon "dropdown trigger" at bounding box center [1468, 318] width 13 height 13
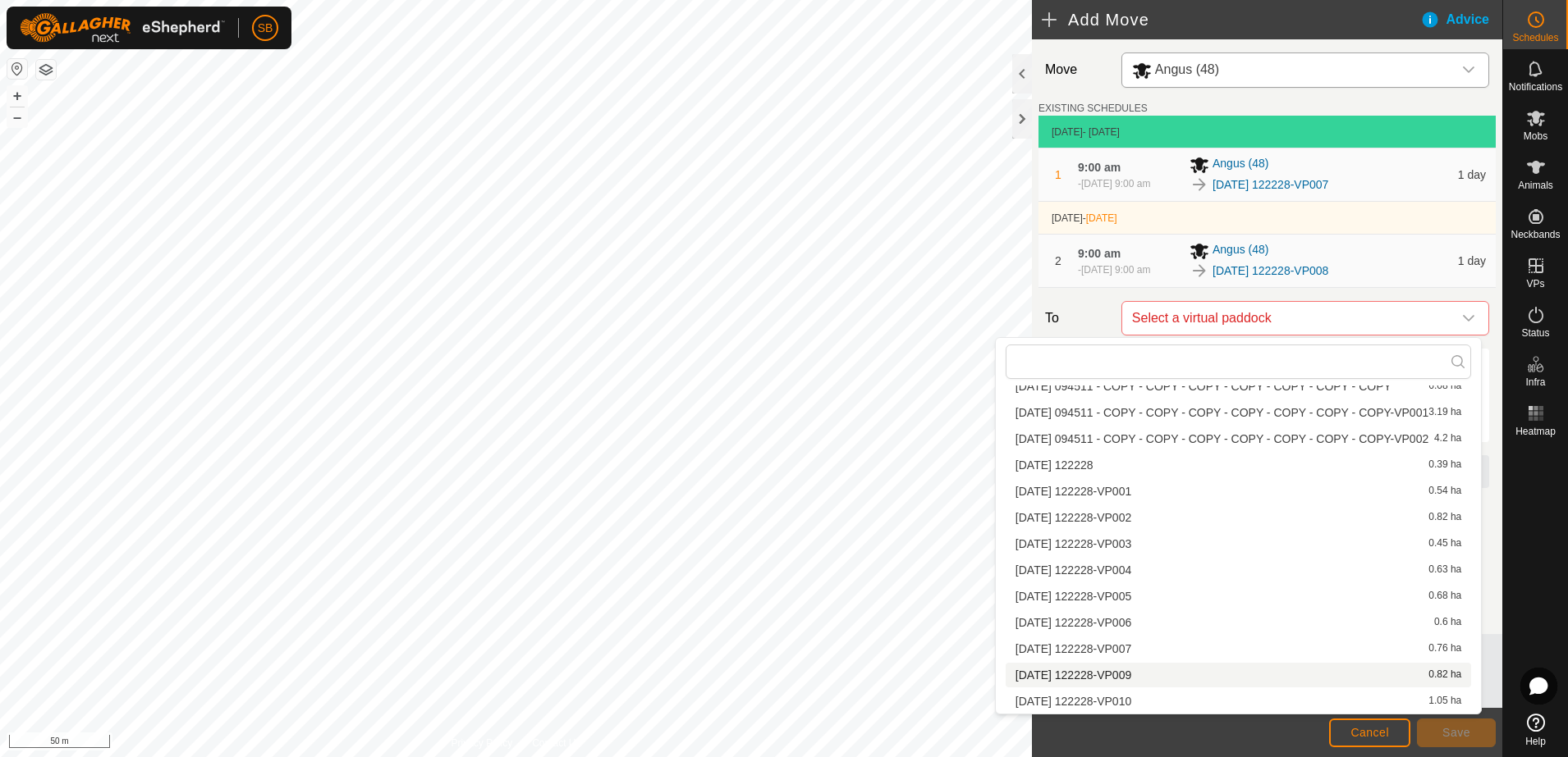
click at [1145, 675] on li "[DATE] 122228-VP009 0.82 ha" at bounding box center [1238, 676] width 466 height 25
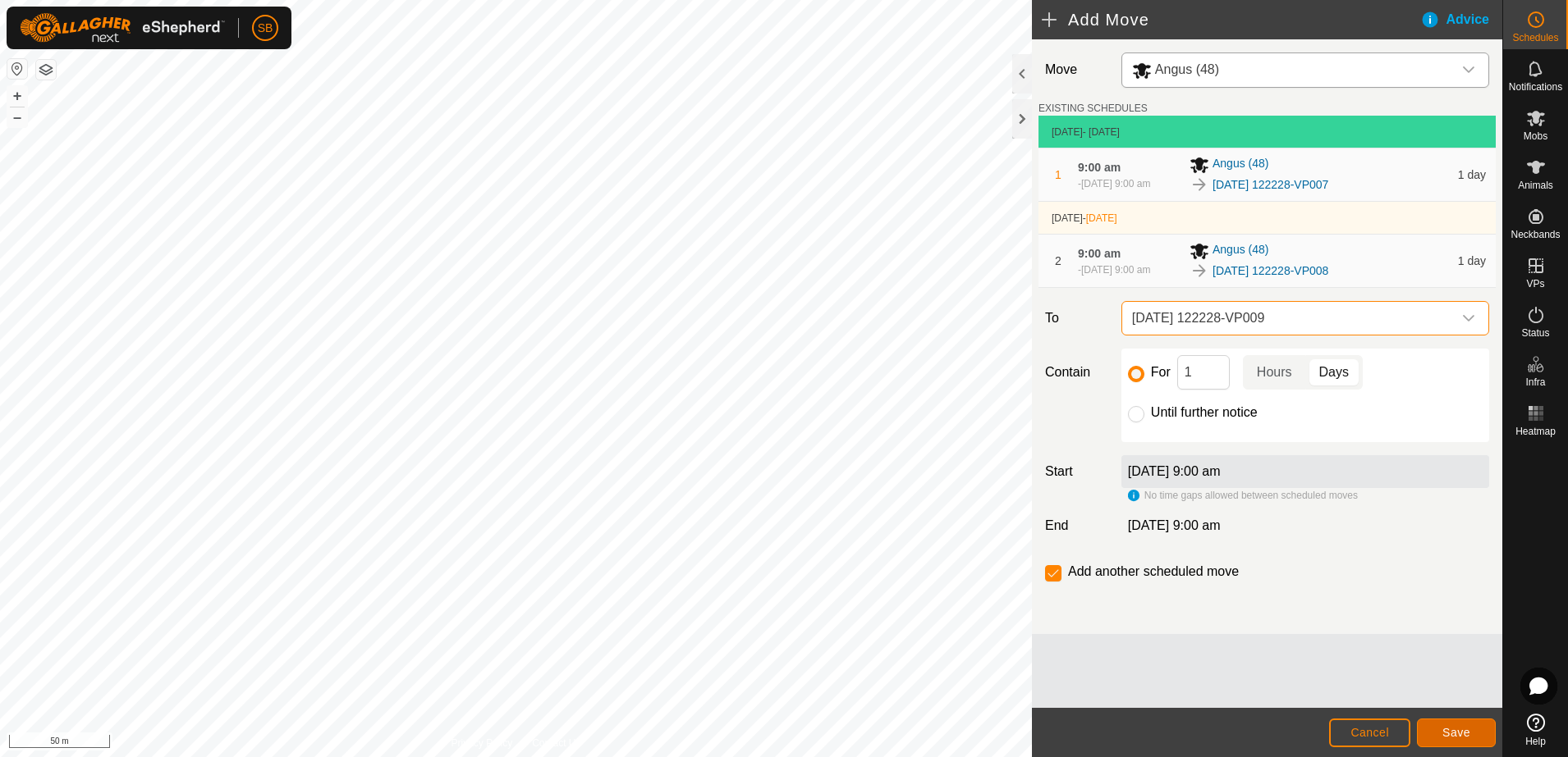
click at [1453, 731] on span "Save" at bounding box center [1456, 733] width 28 height 13
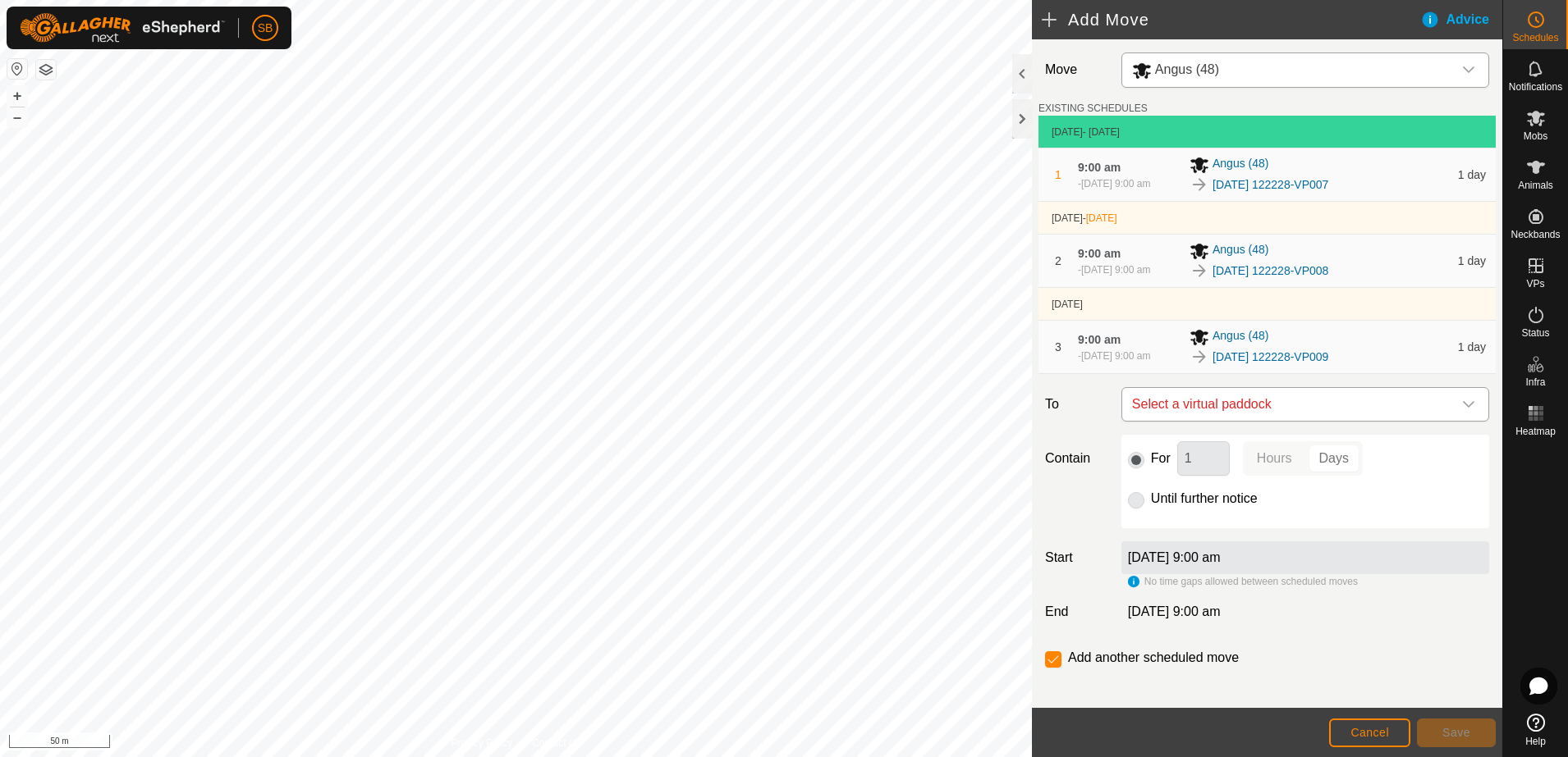
click at [1452, 411] on div "dropdown trigger" at bounding box center [1468, 404] width 33 height 33
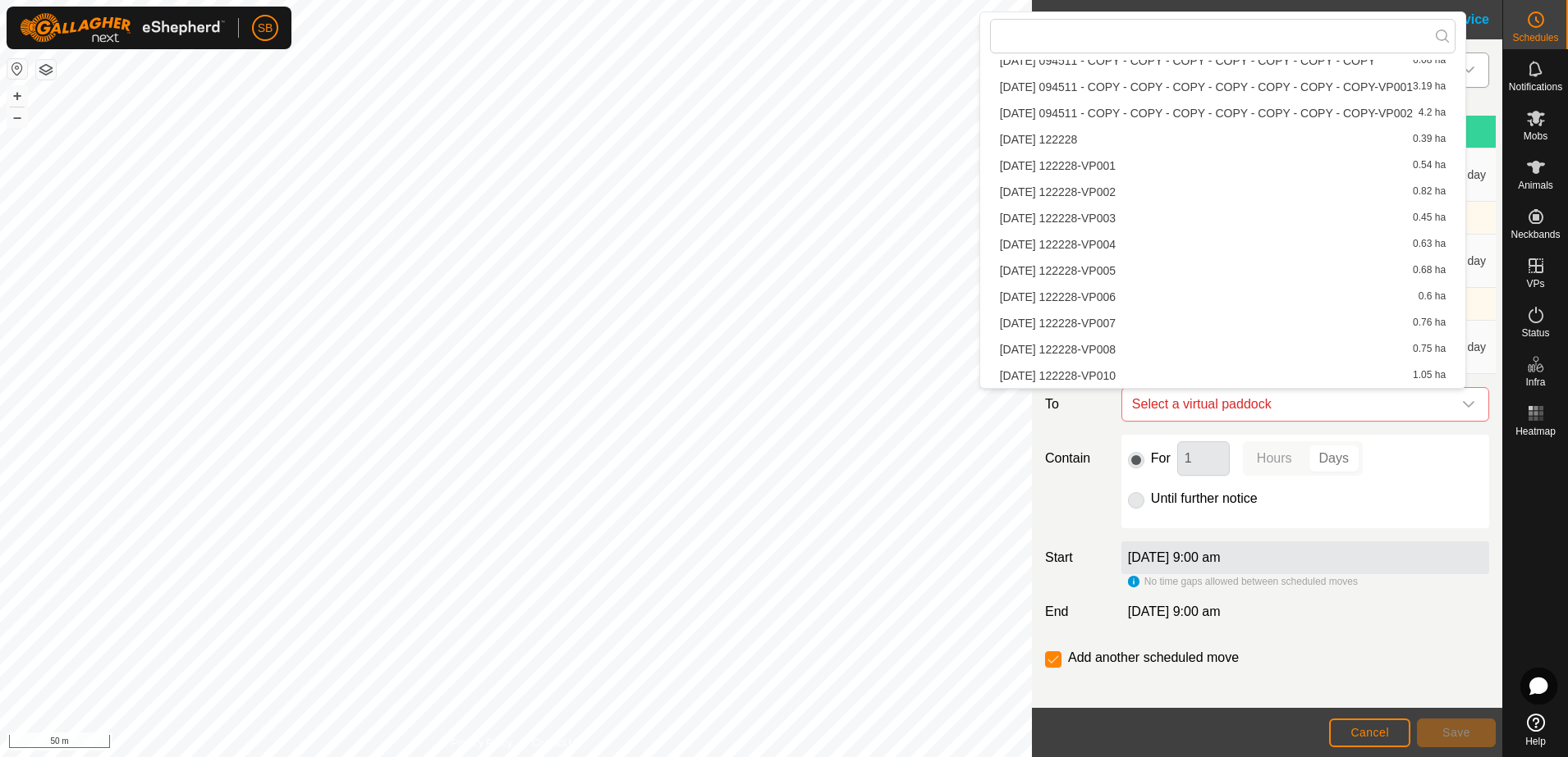
click at [1159, 376] on li "[DATE] 122228-VP010 1.05 ha" at bounding box center [1223, 376] width 466 height 25
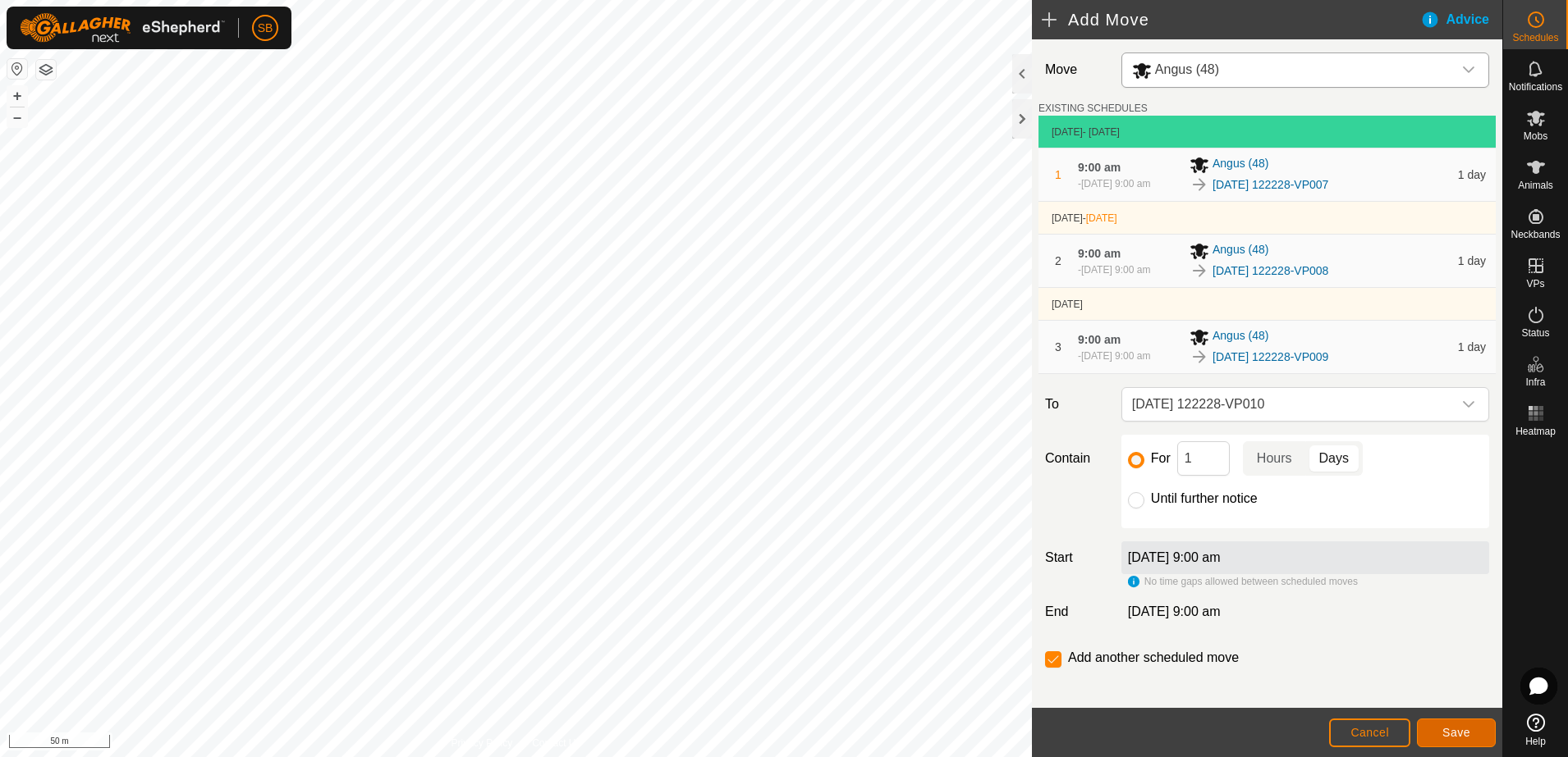
click at [1450, 729] on span "Save" at bounding box center [1456, 733] width 28 height 13
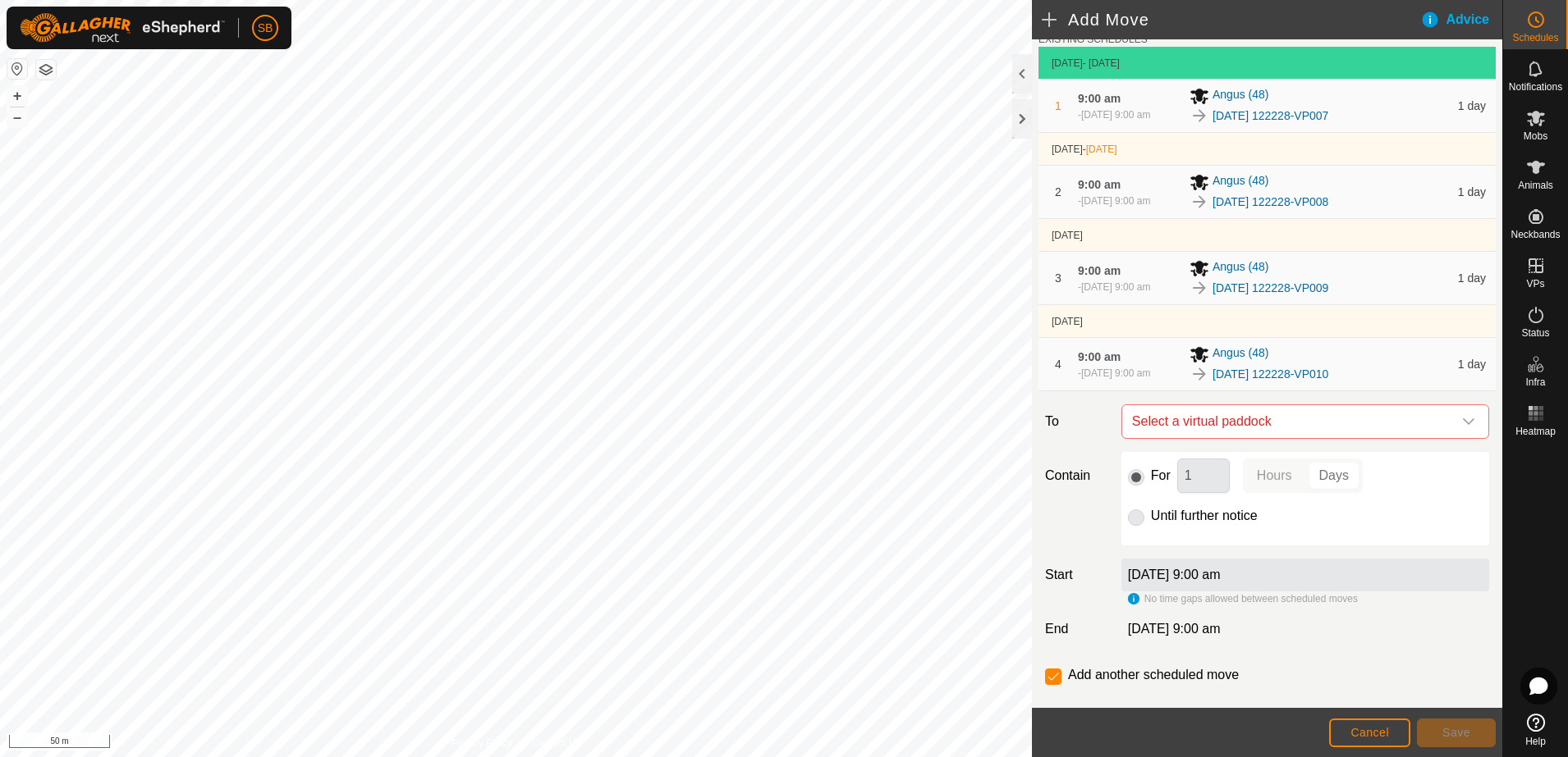
scroll to position [98, 0]
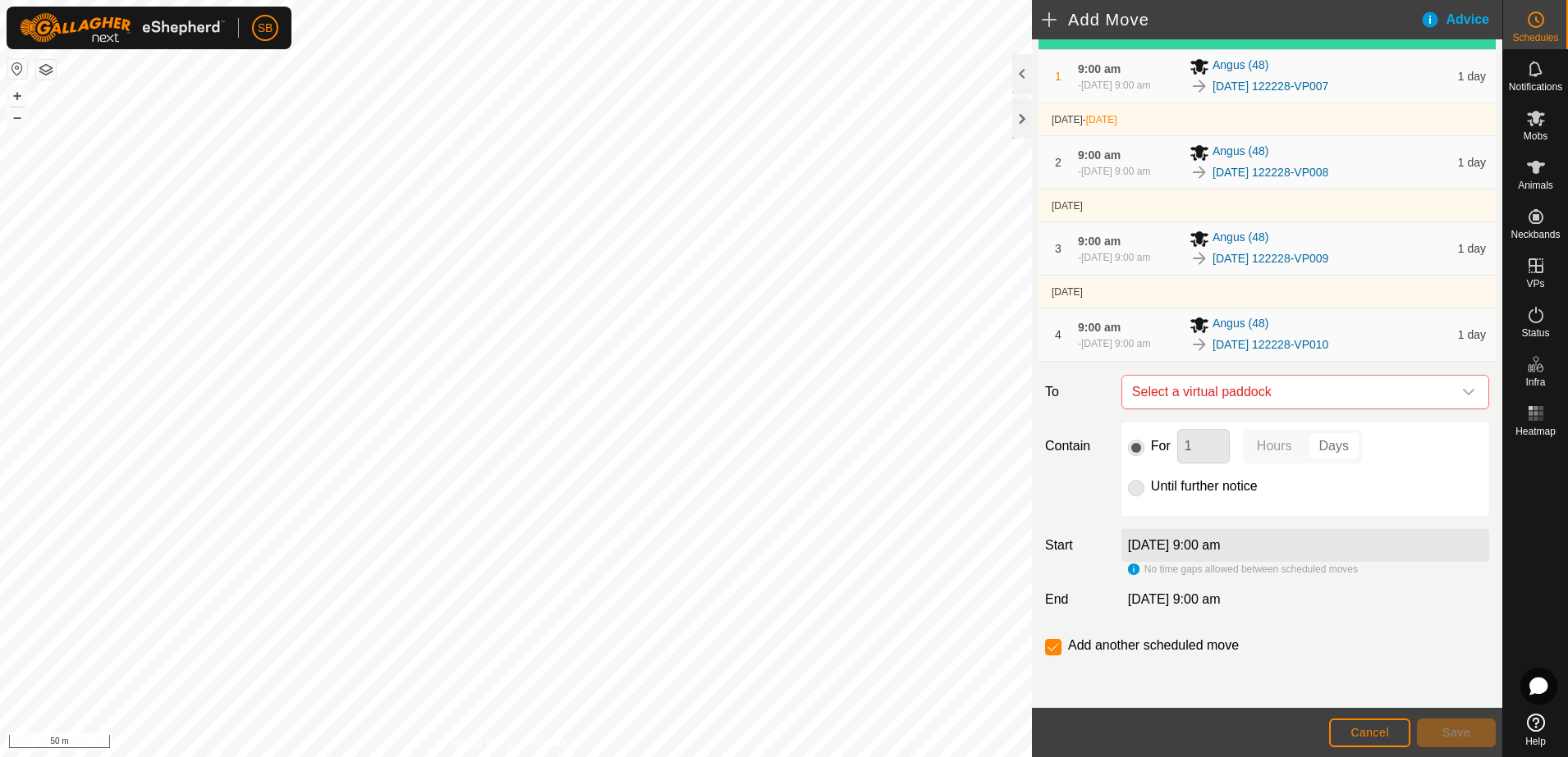
click at [1381, 335] on div "[DATE] 122228-VP010" at bounding box center [1319, 345] width 259 height 20
click at [1116, 343] on span "[DATE] 9:00 am" at bounding box center [1115, 343] width 69 height 12
click at [1366, 742] on button "Cancel" at bounding box center [1369, 733] width 81 height 29
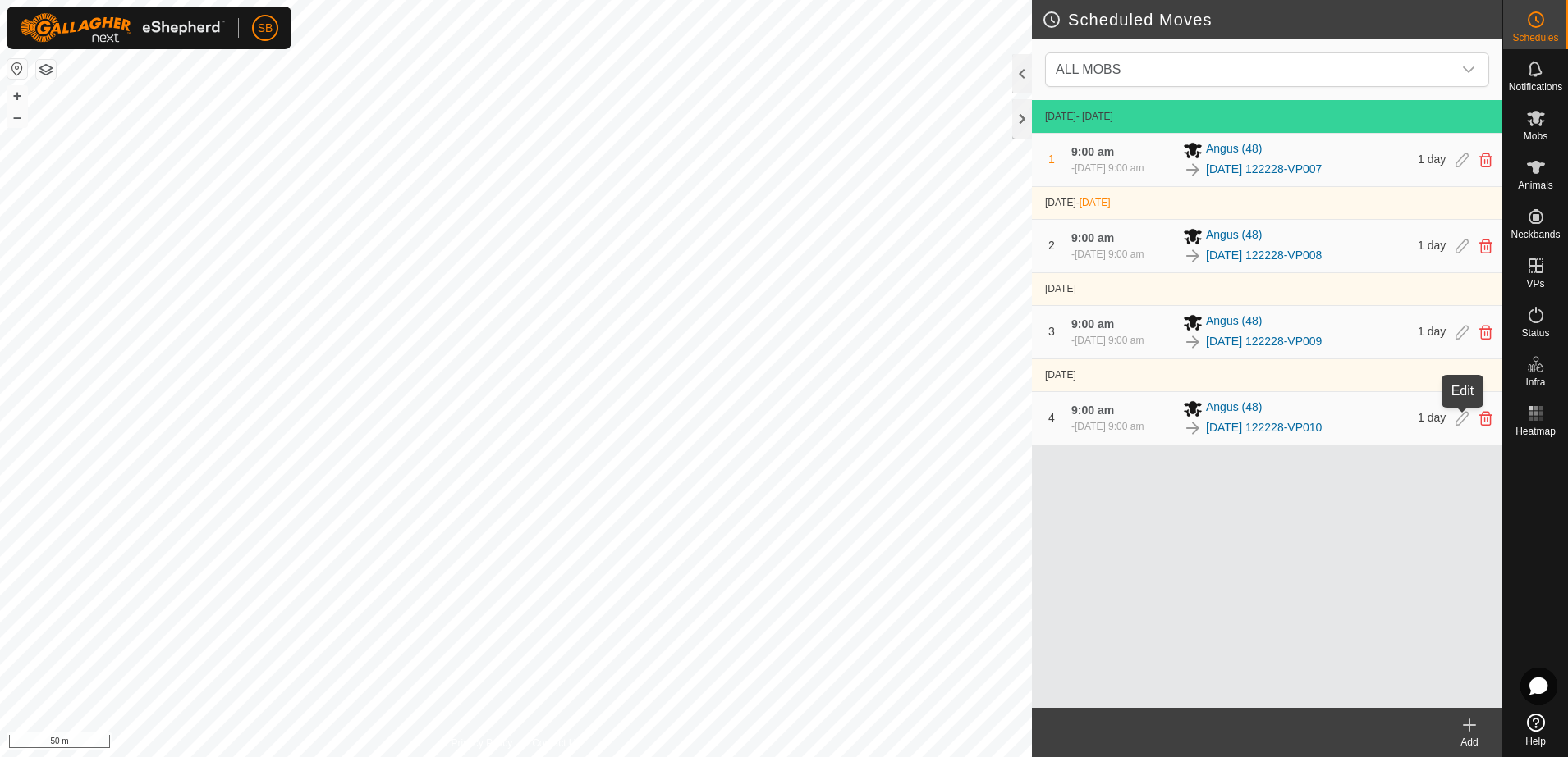
click at [1458, 415] on icon at bounding box center [1462, 418] width 13 height 15
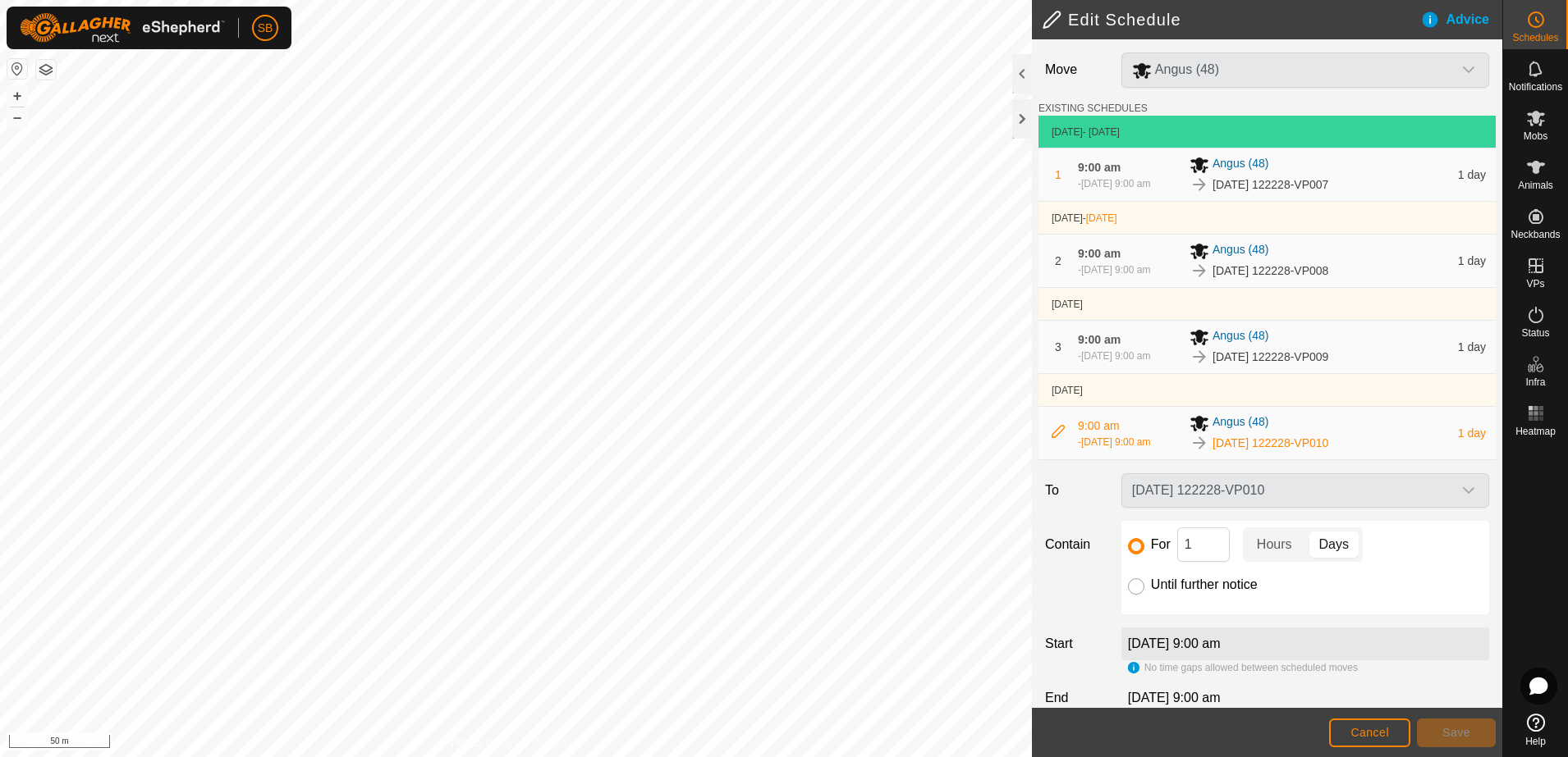
click at [1129, 589] on input "Until further notice" at bounding box center [1136, 587] width 16 height 16
radio input "true"
click at [1465, 736] on span "Save" at bounding box center [1456, 733] width 28 height 13
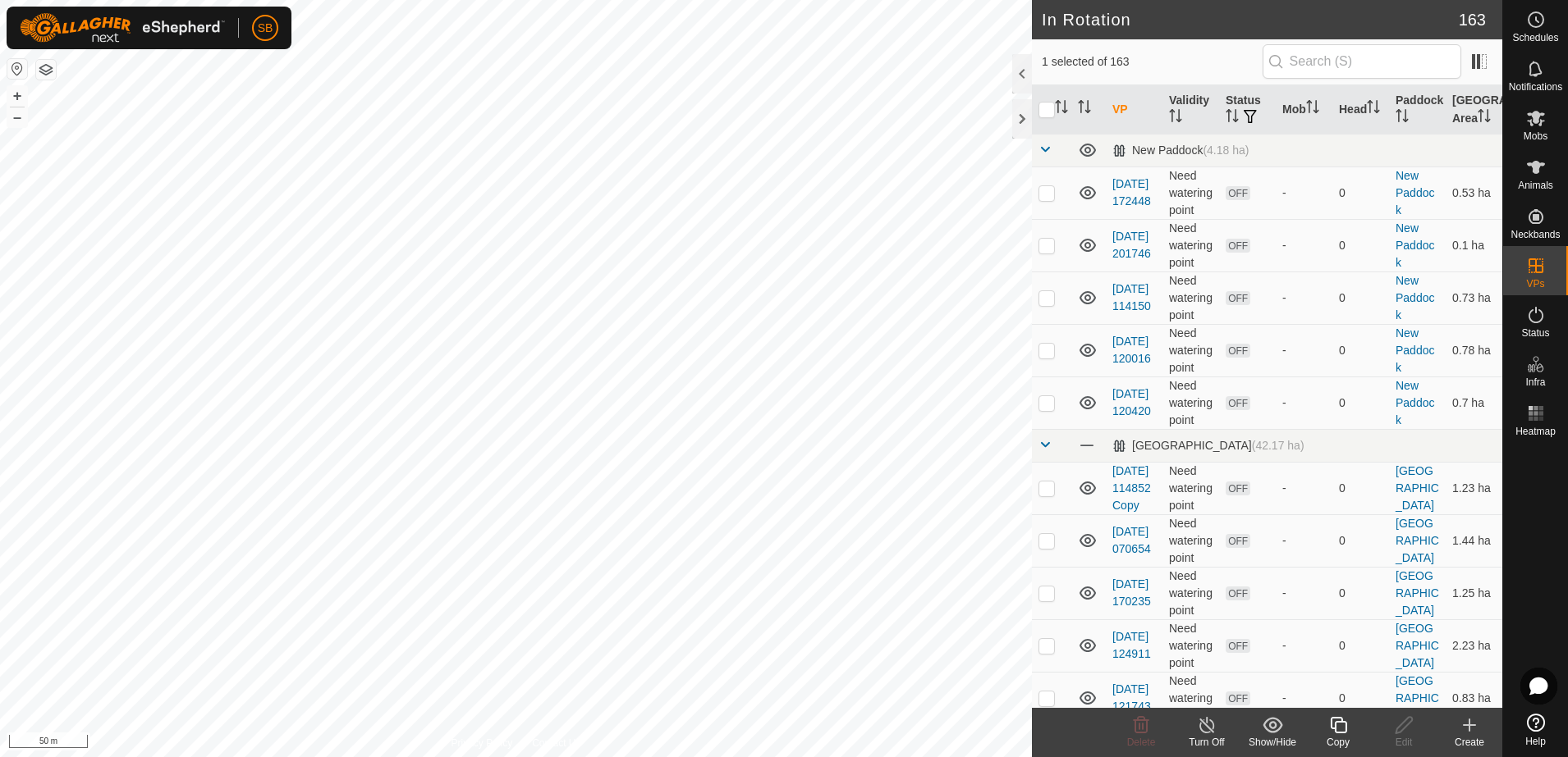
click at [1325, 734] on copy-svg-icon at bounding box center [1338, 726] width 66 height 20
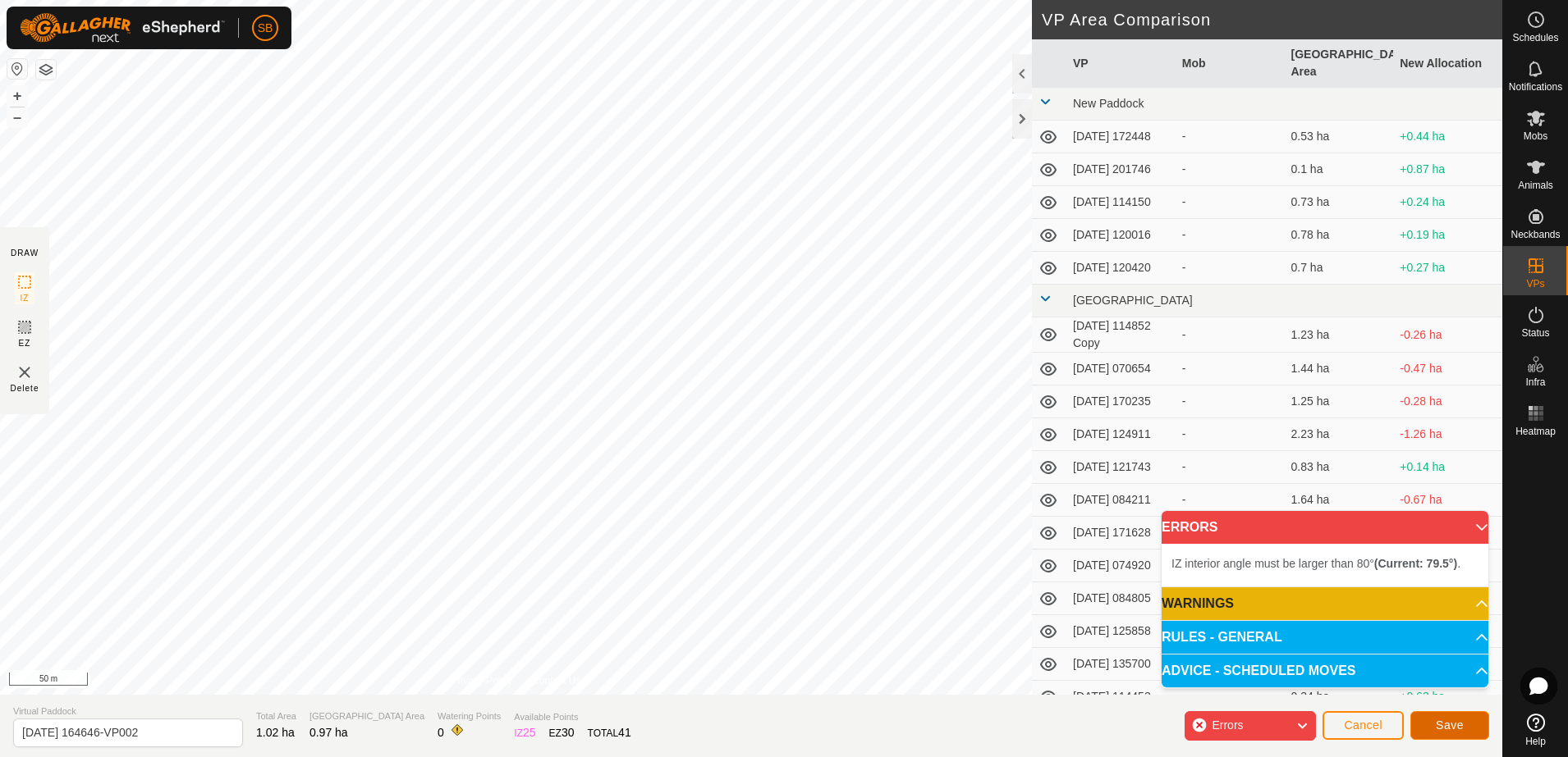
click at [1444, 725] on span "Save" at bounding box center [1449, 725] width 28 height 13
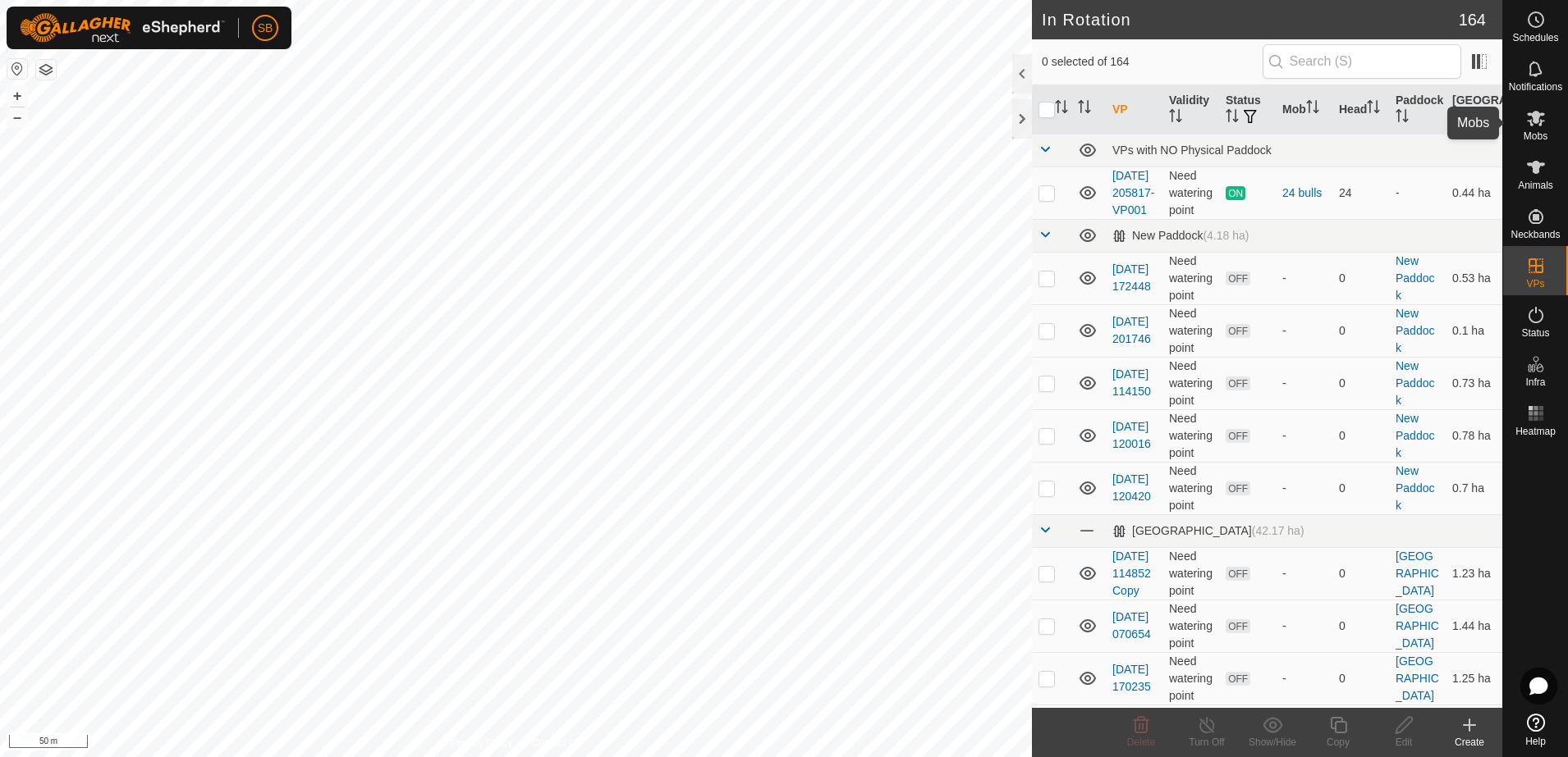
click at [1541, 112] on icon at bounding box center [1536, 118] width 20 height 20
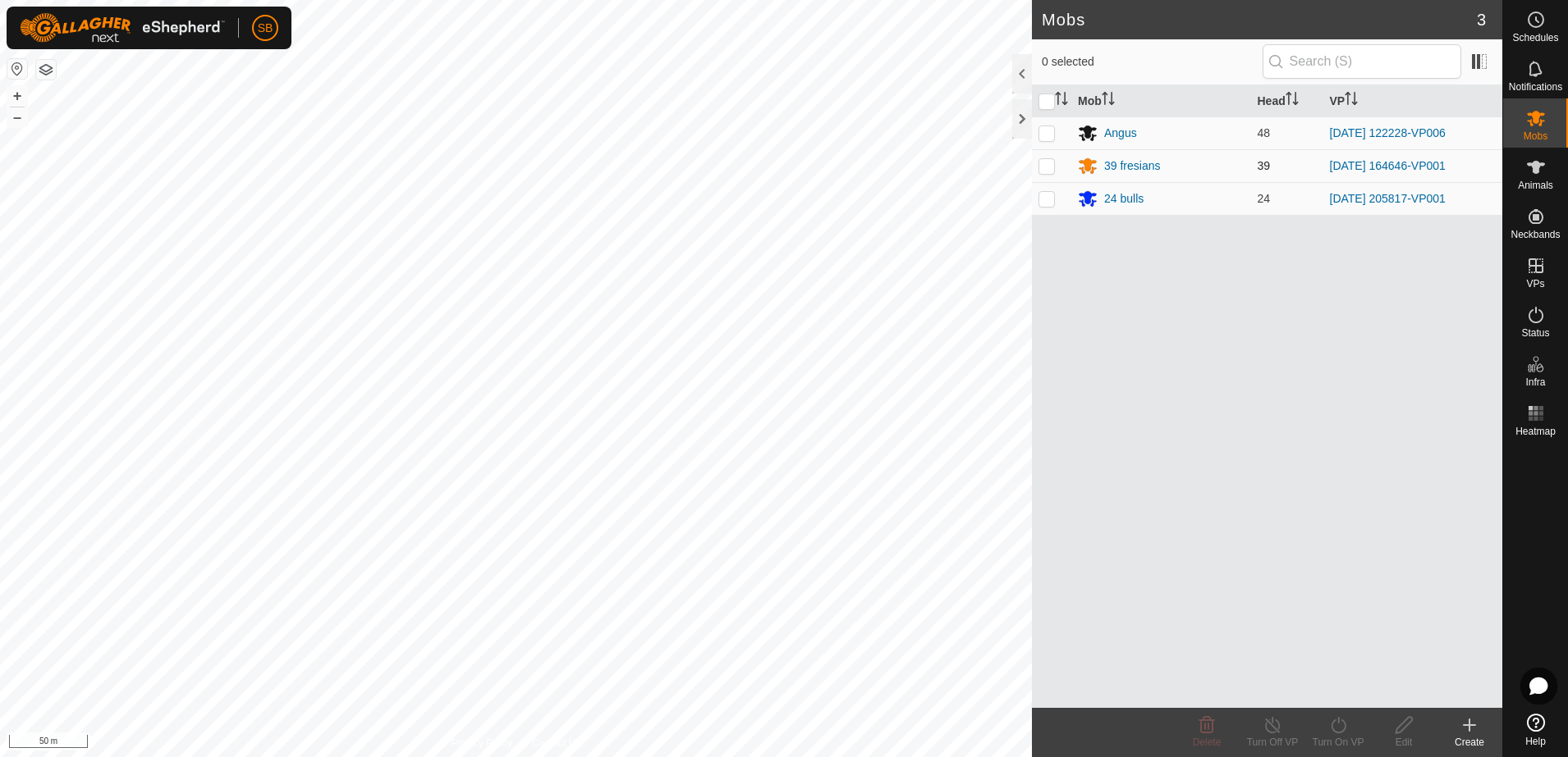
click at [1046, 171] on p-checkbox at bounding box center [1046, 166] width 16 height 13
checkbox input "true"
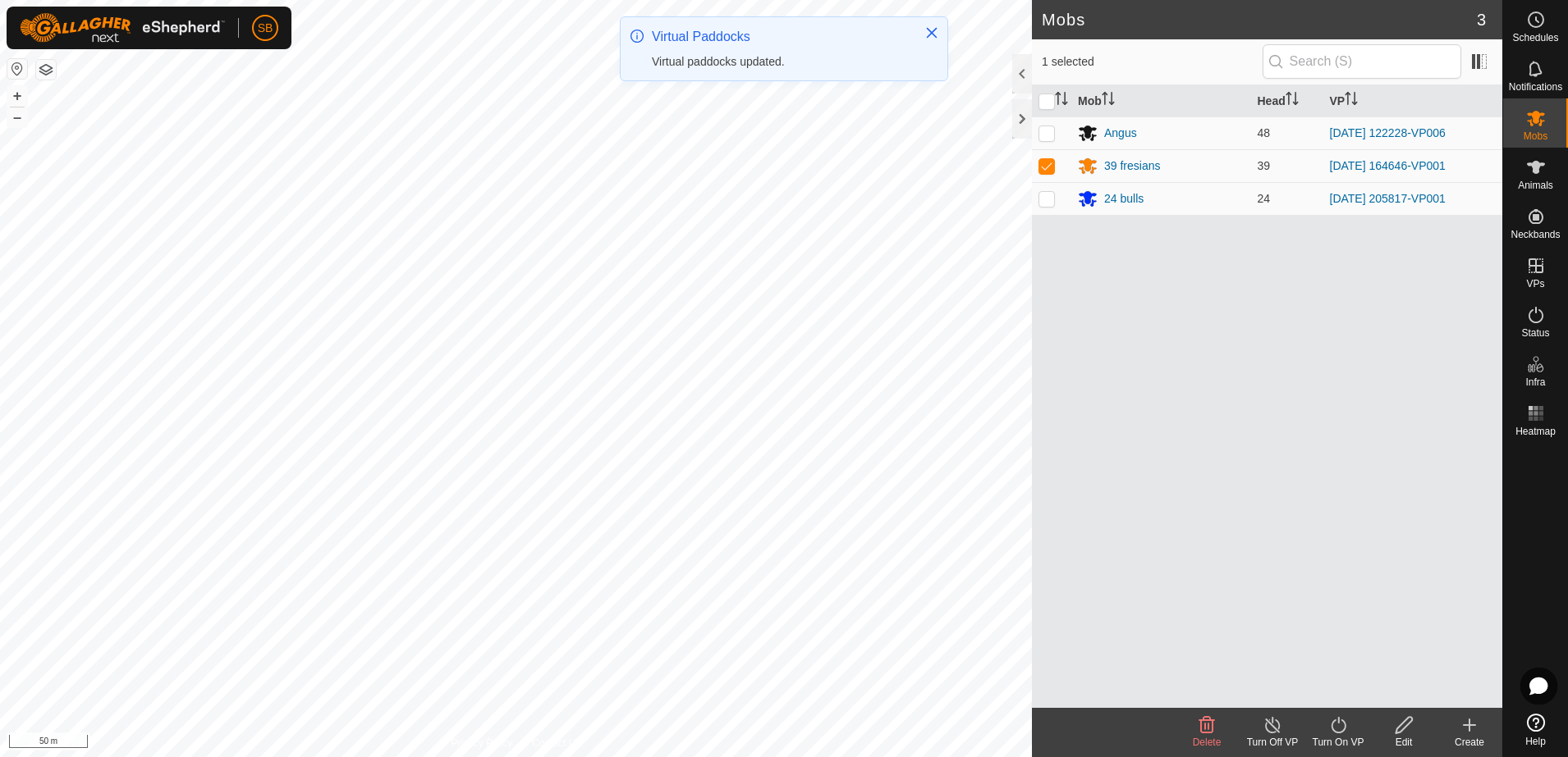
click at [1340, 736] on div "Turn On VP" at bounding box center [1338, 743] width 66 height 15
click at [1345, 691] on link "Now" at bounding box center [1387, 689] width 162 height 33
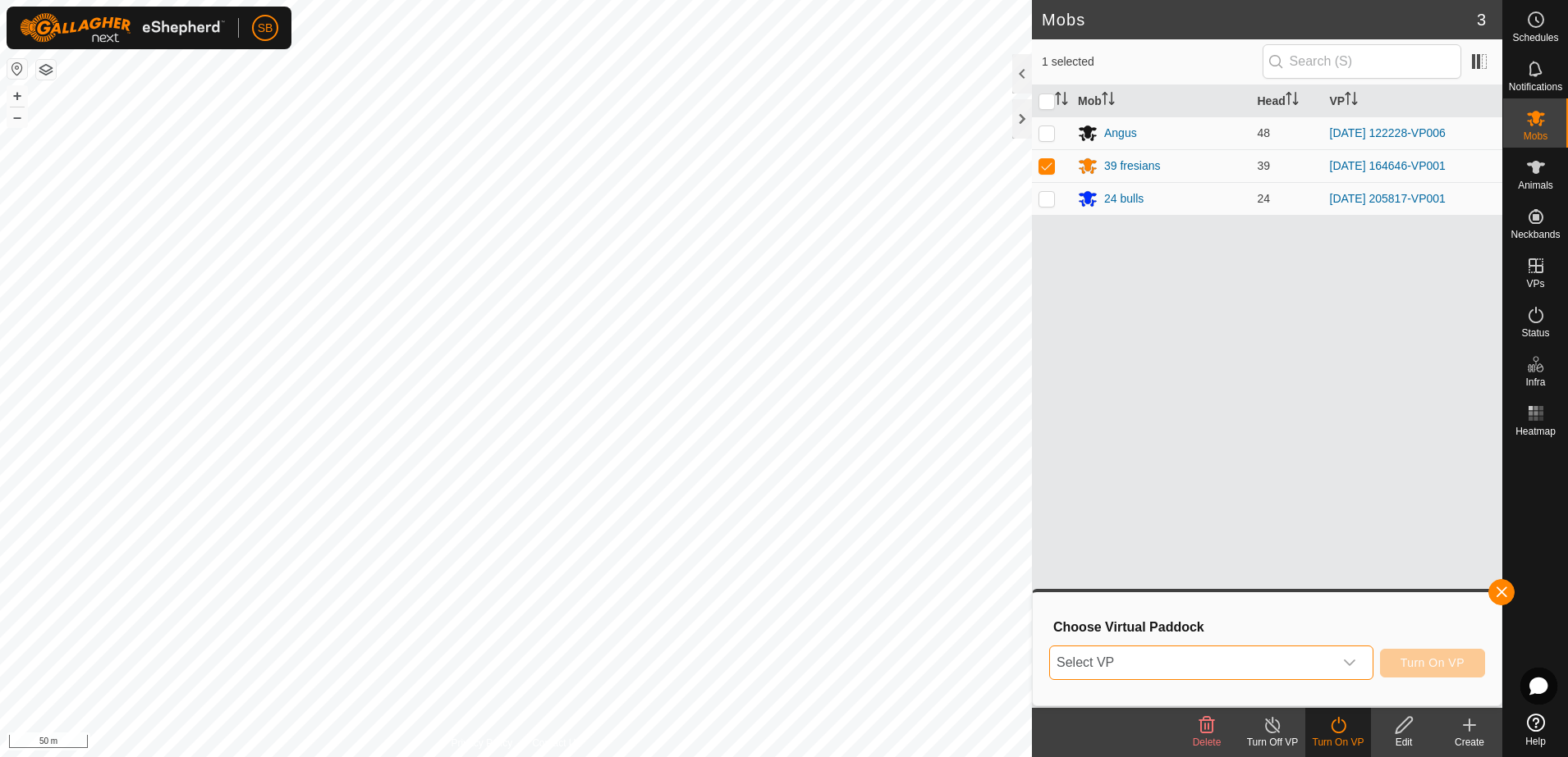
click at [1272, 671] on span "Select VP" at bounding box center [1192, 662] width 284 height 33
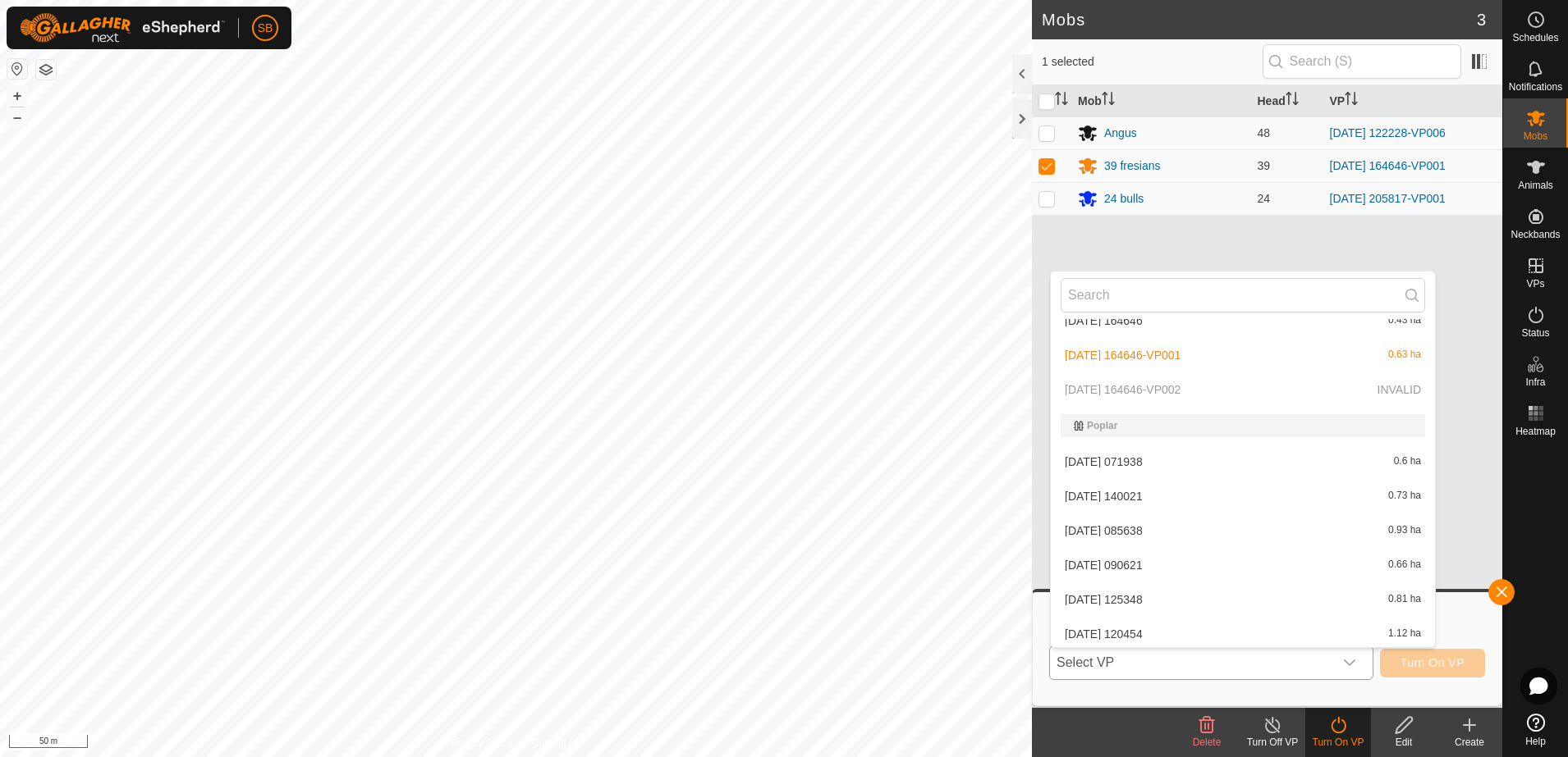
scroll to position [4394, 0]
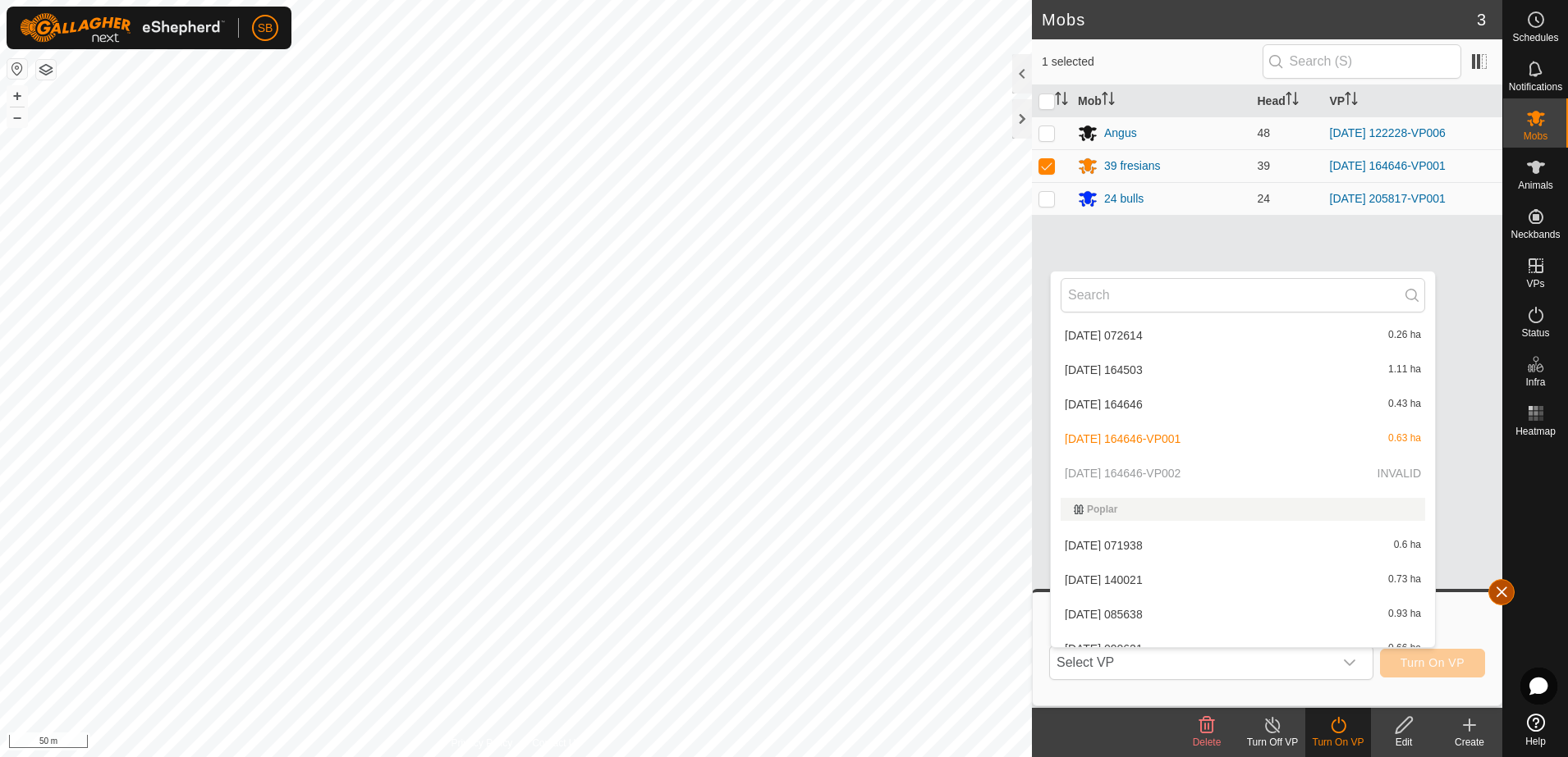
click at [1502, 582] on button "button" at bounding box center [1501, 592] width 26 height 26
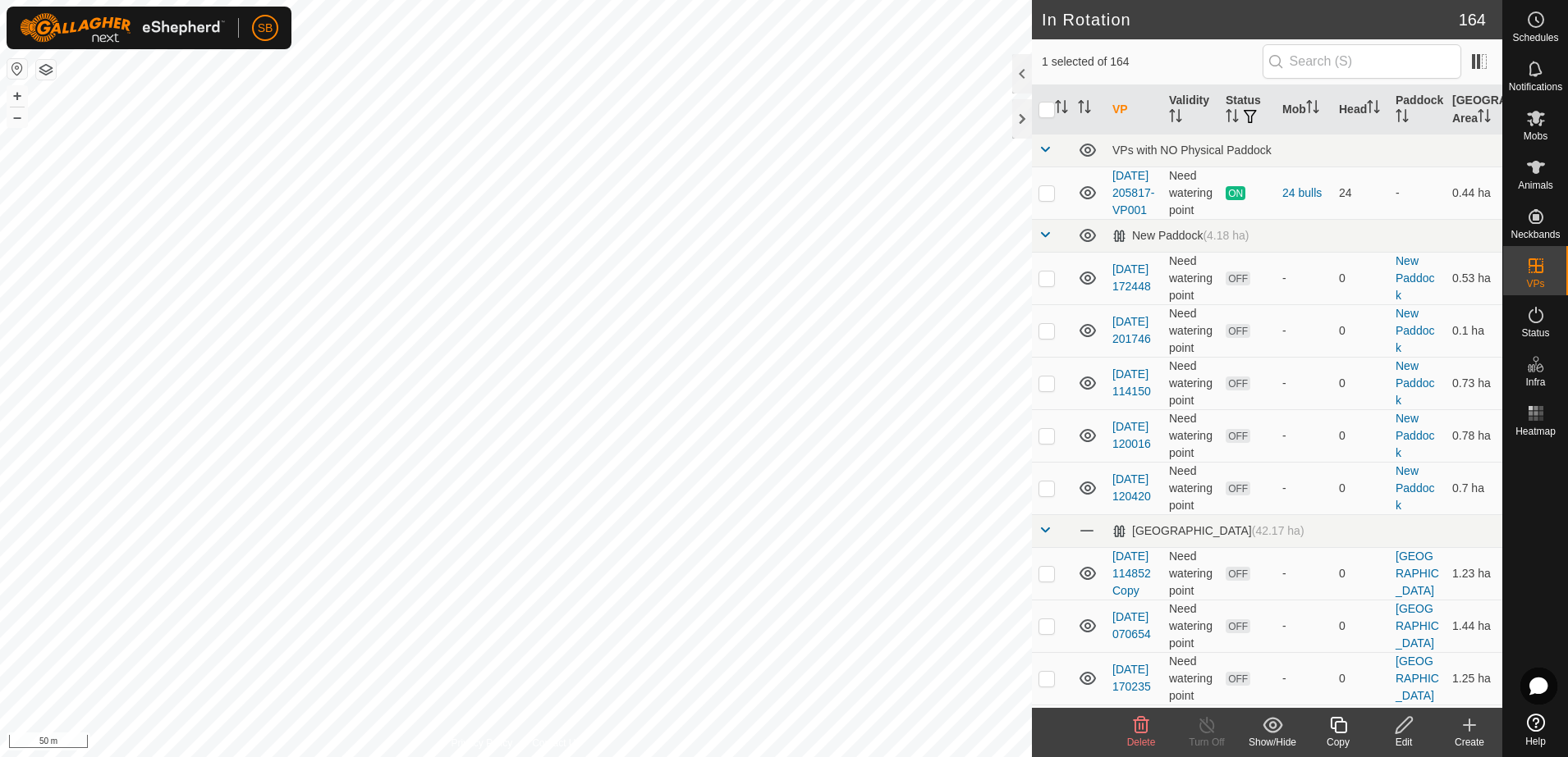
click at [1399, 732] on icon at bounding box center [1404, 725] width 16 height 16
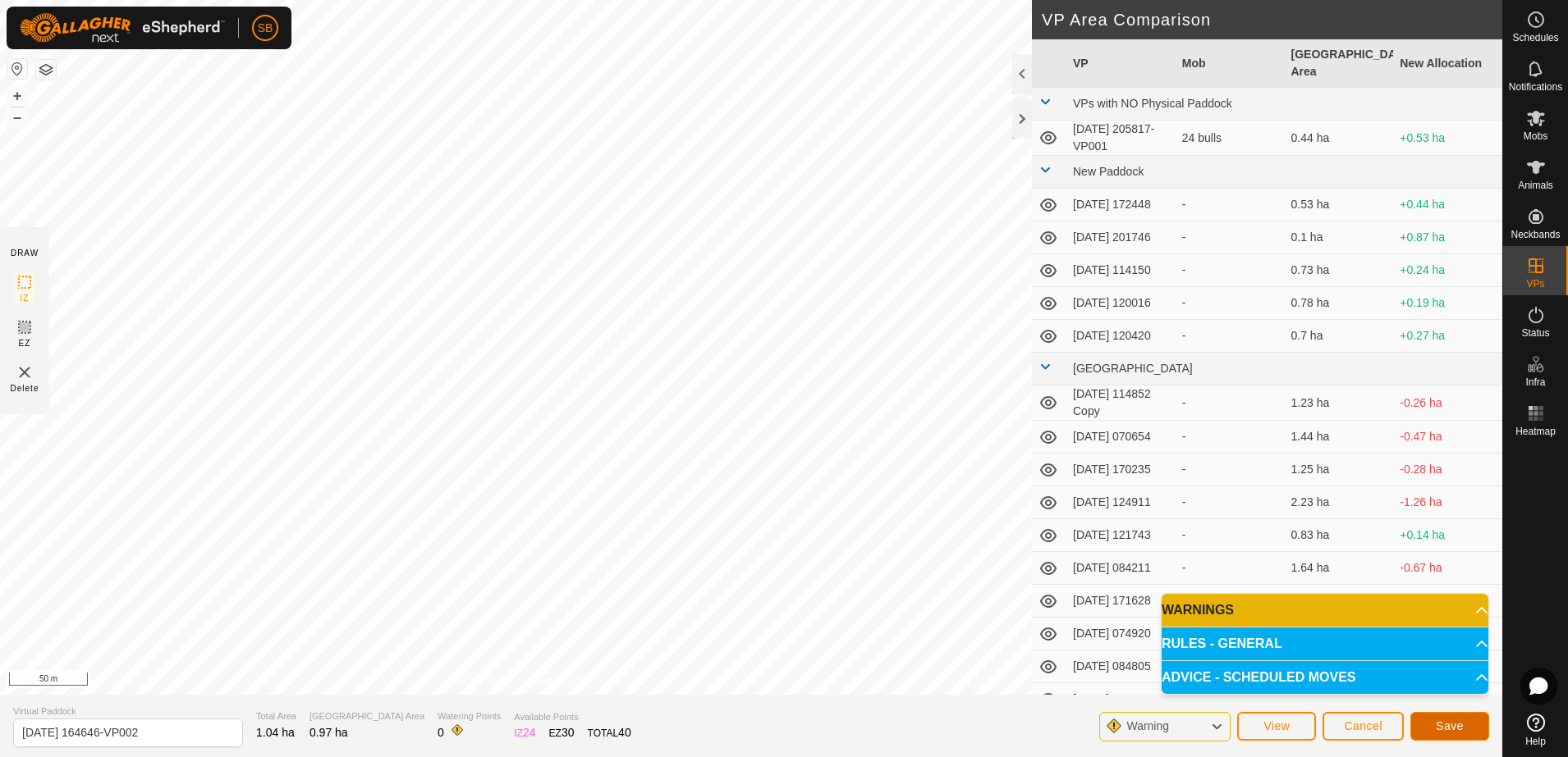
click at [1457, 725] on span "Save" at bounding box center [1449, 726] width 28 height 13
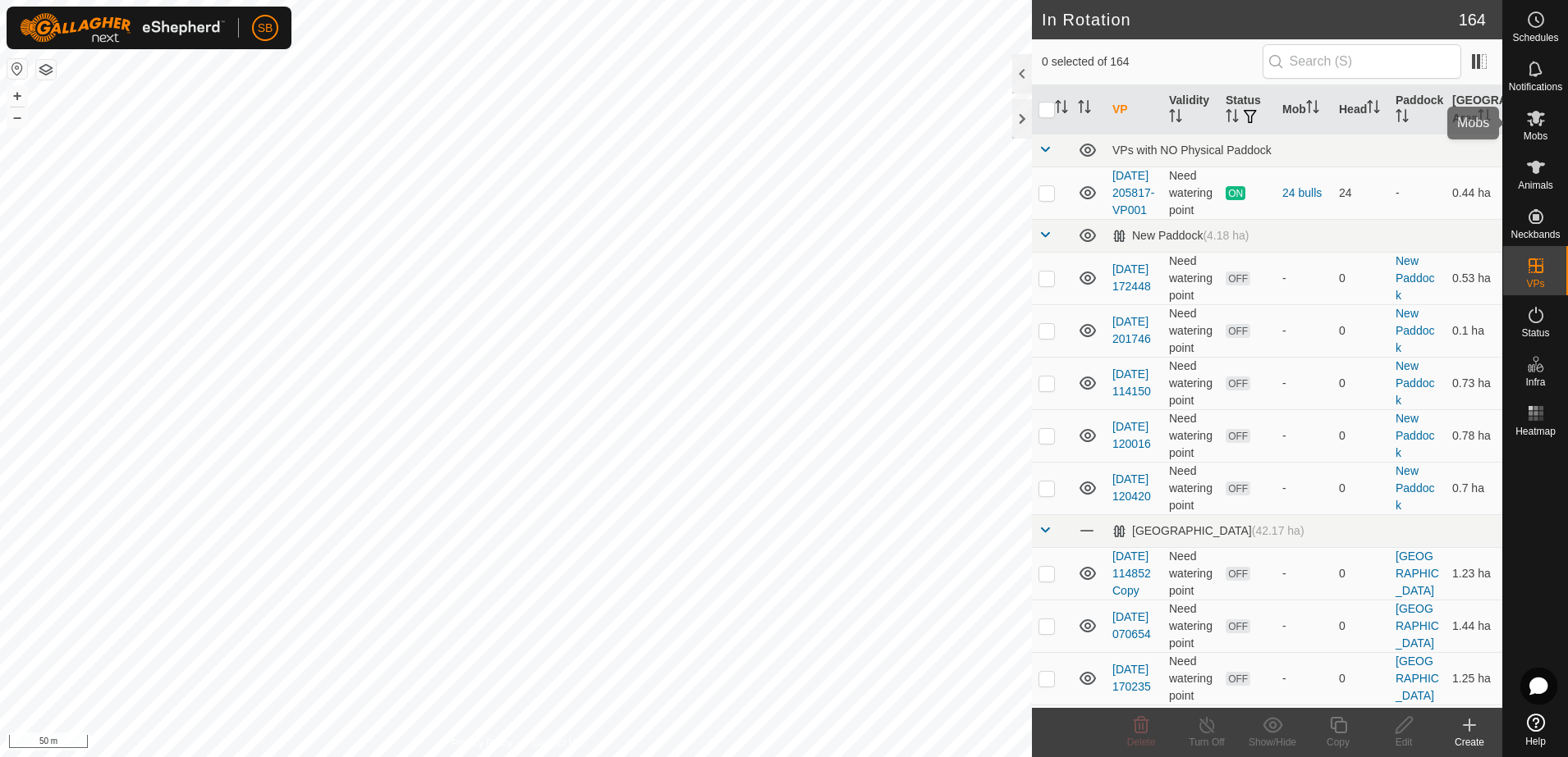
click at [1536, 127] on icon at bounding box center [1536, 118] width 20 height 20
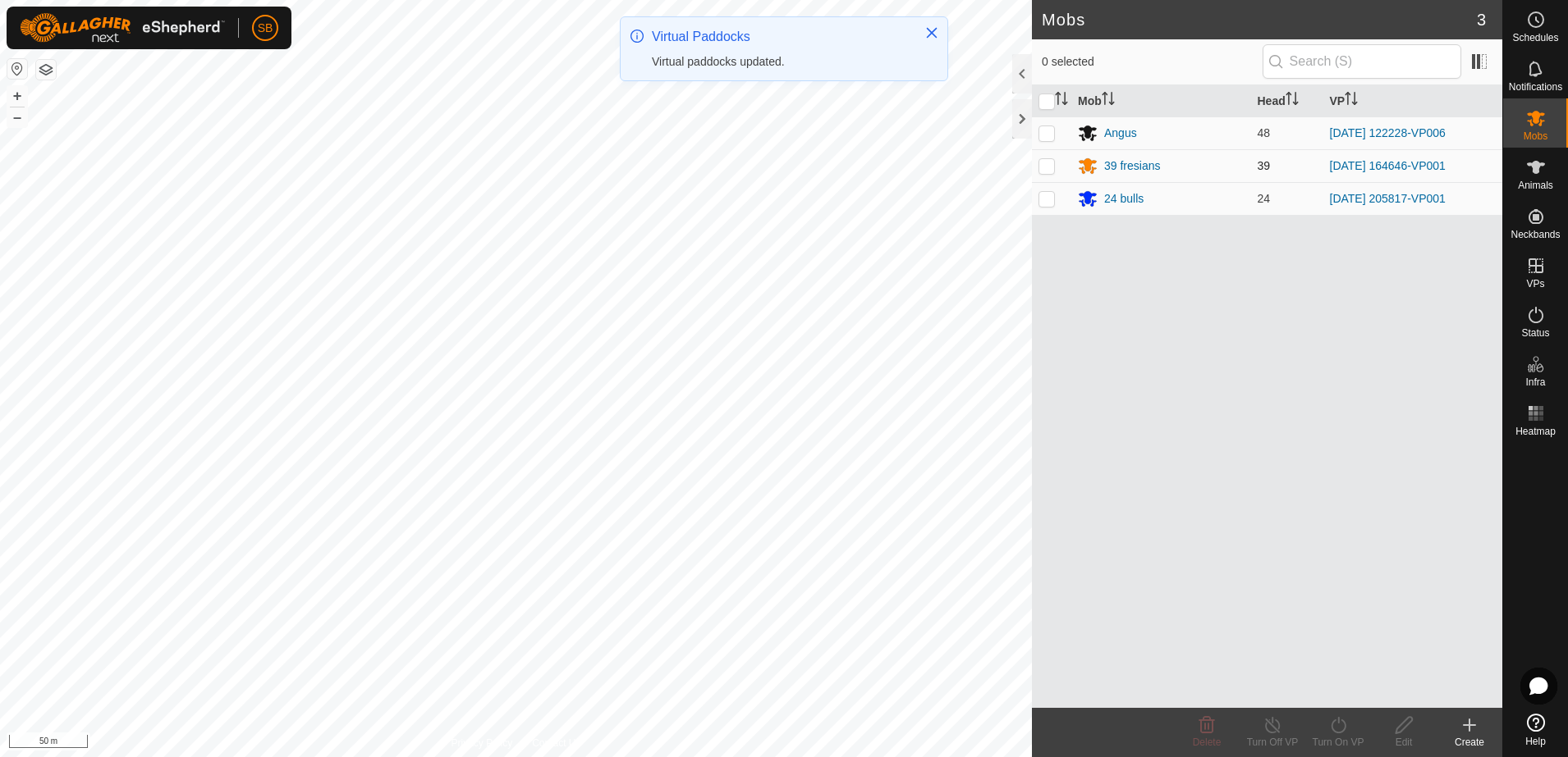
click at [1039, 167] on p-checkbox at bounding box center [1046, 166] width 16 height 13
checkbox input "true"
click at [1338, 726] on icon at bounding box center [1338, 726] width 21 height 20
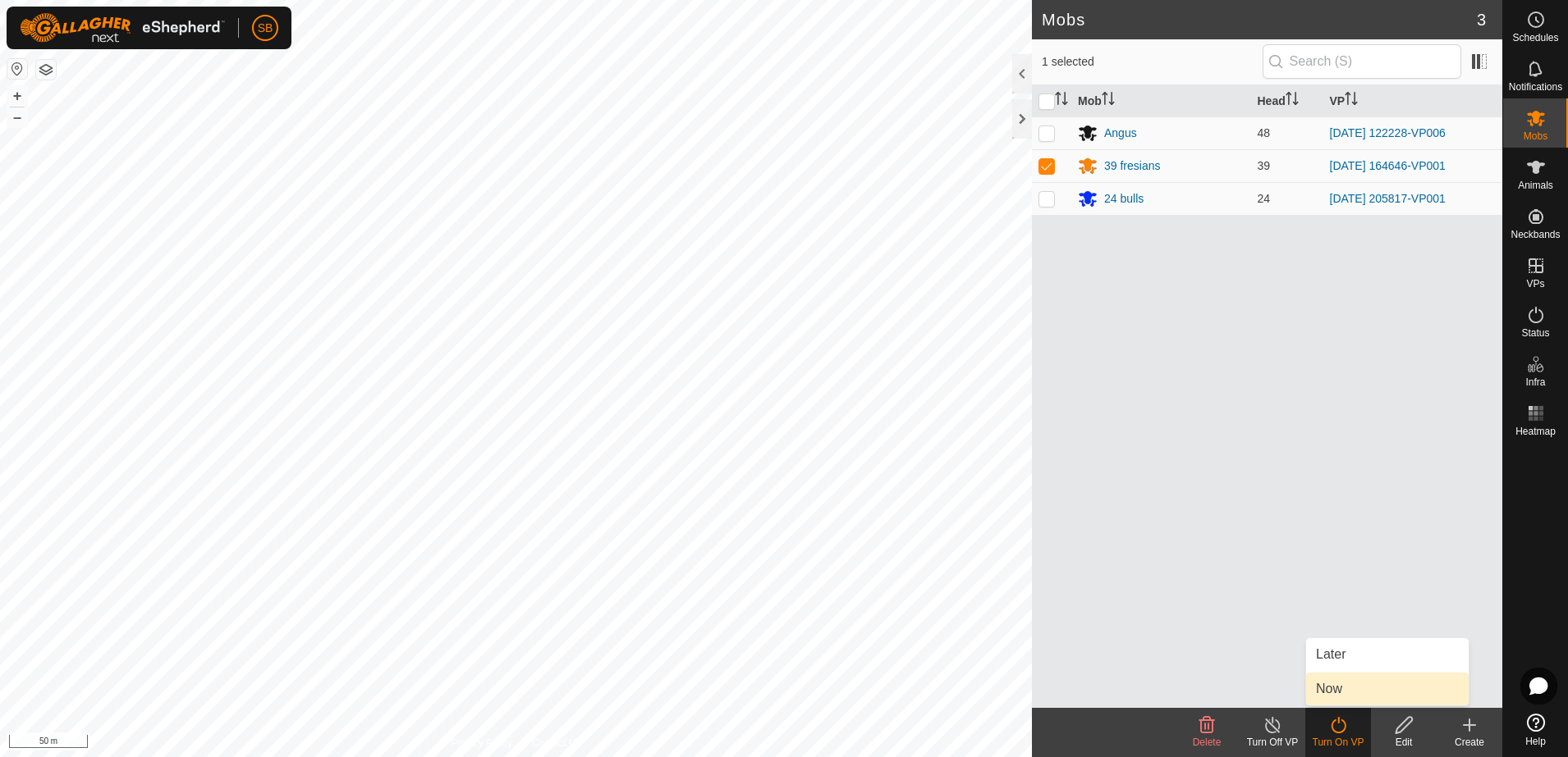
click at [1344, 685] on link "Now" at bounding box center [1387, 689] width 162 height 33
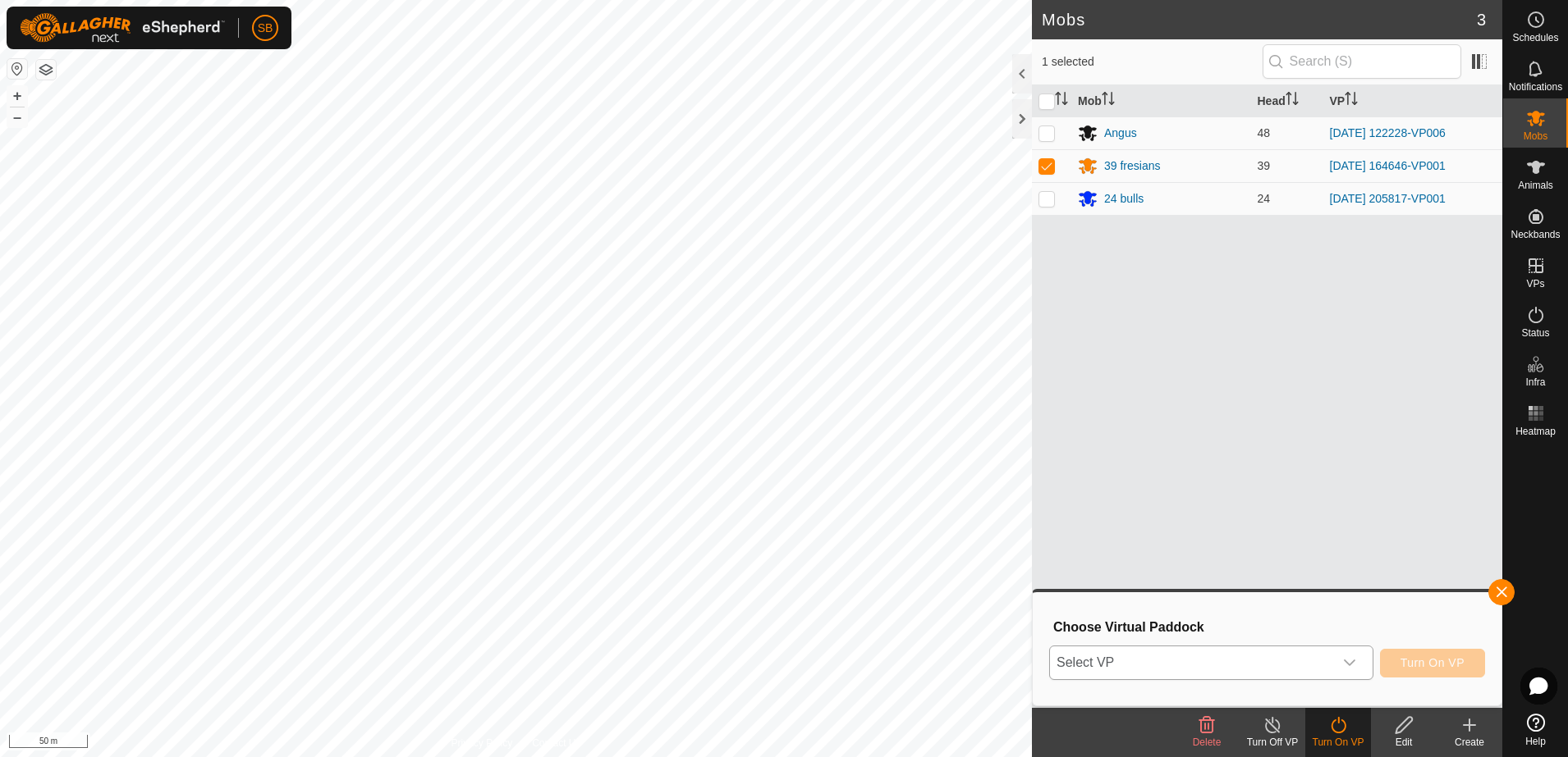
click at [1313, 662] on span "Select VP" at bounding box center [1192, 662] width 284 height 33
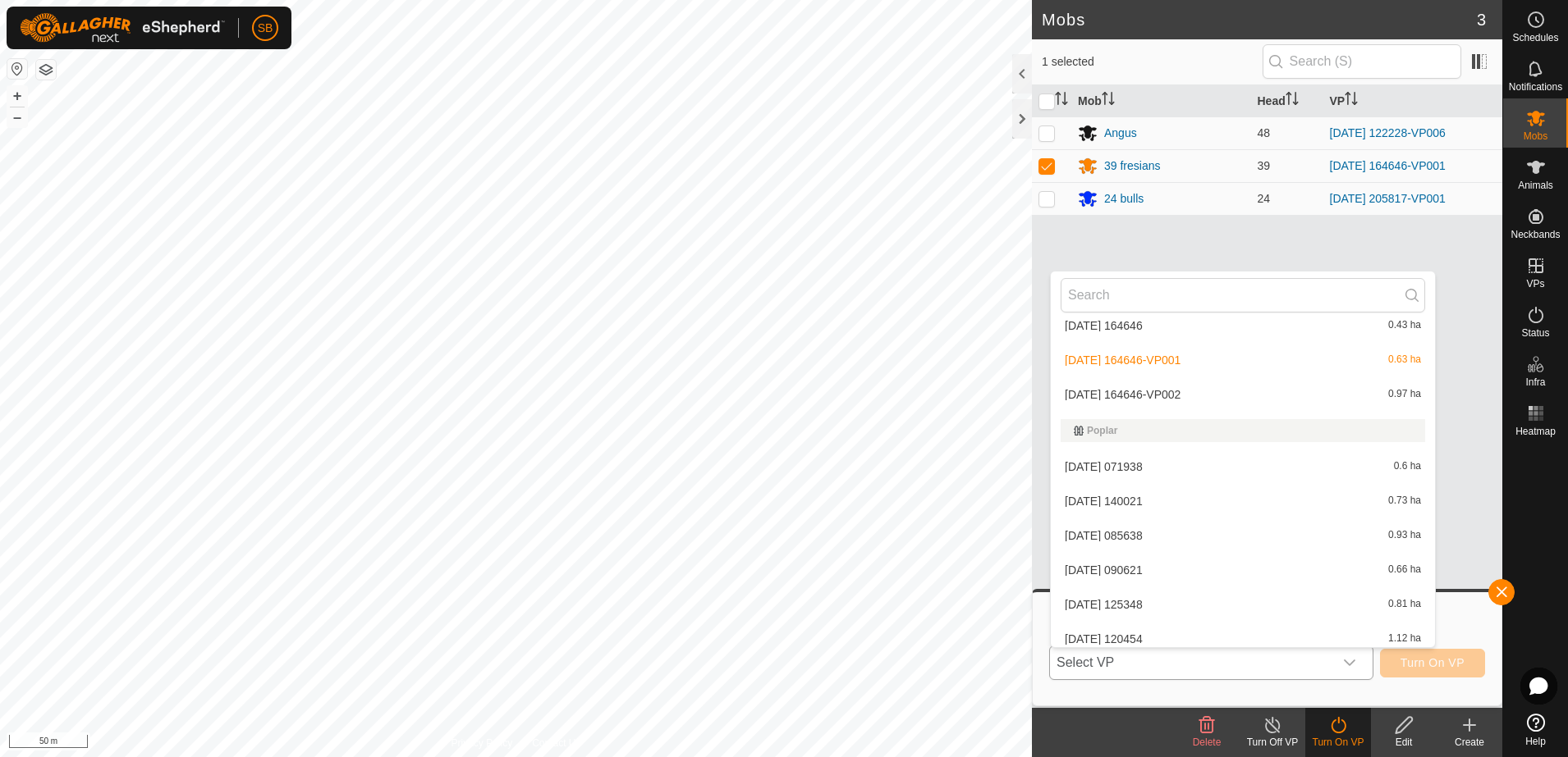
scroll to position [4497, 0]
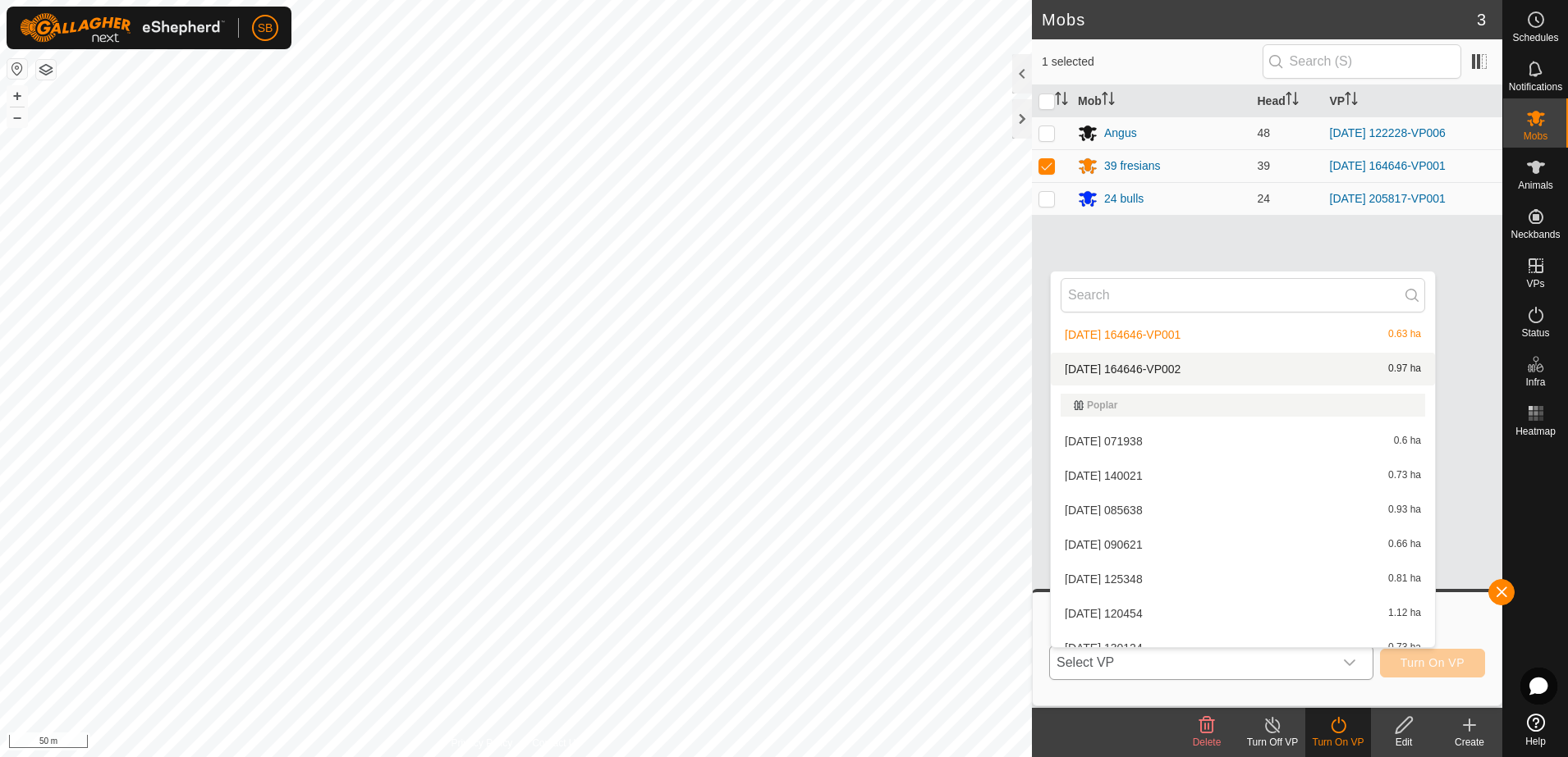
click at [1181, 374] on li "[DATE] 164646-VP002 0.97 ha" at bounding box center [1242, 369] width 384 height 33
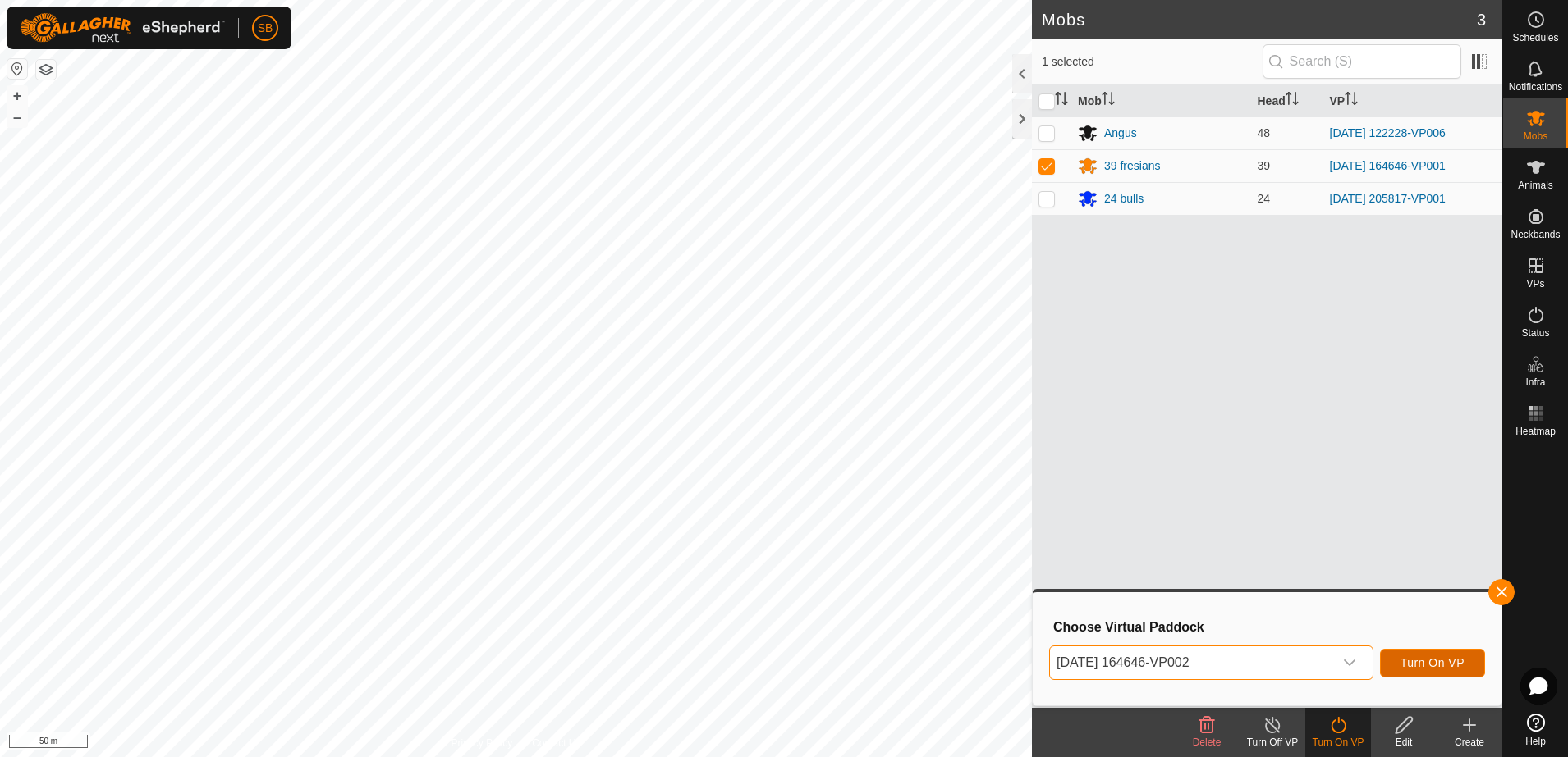
click at [1402, 675] on button "Turn On VP" at bounding box center [1432, 663] width 105 height 29
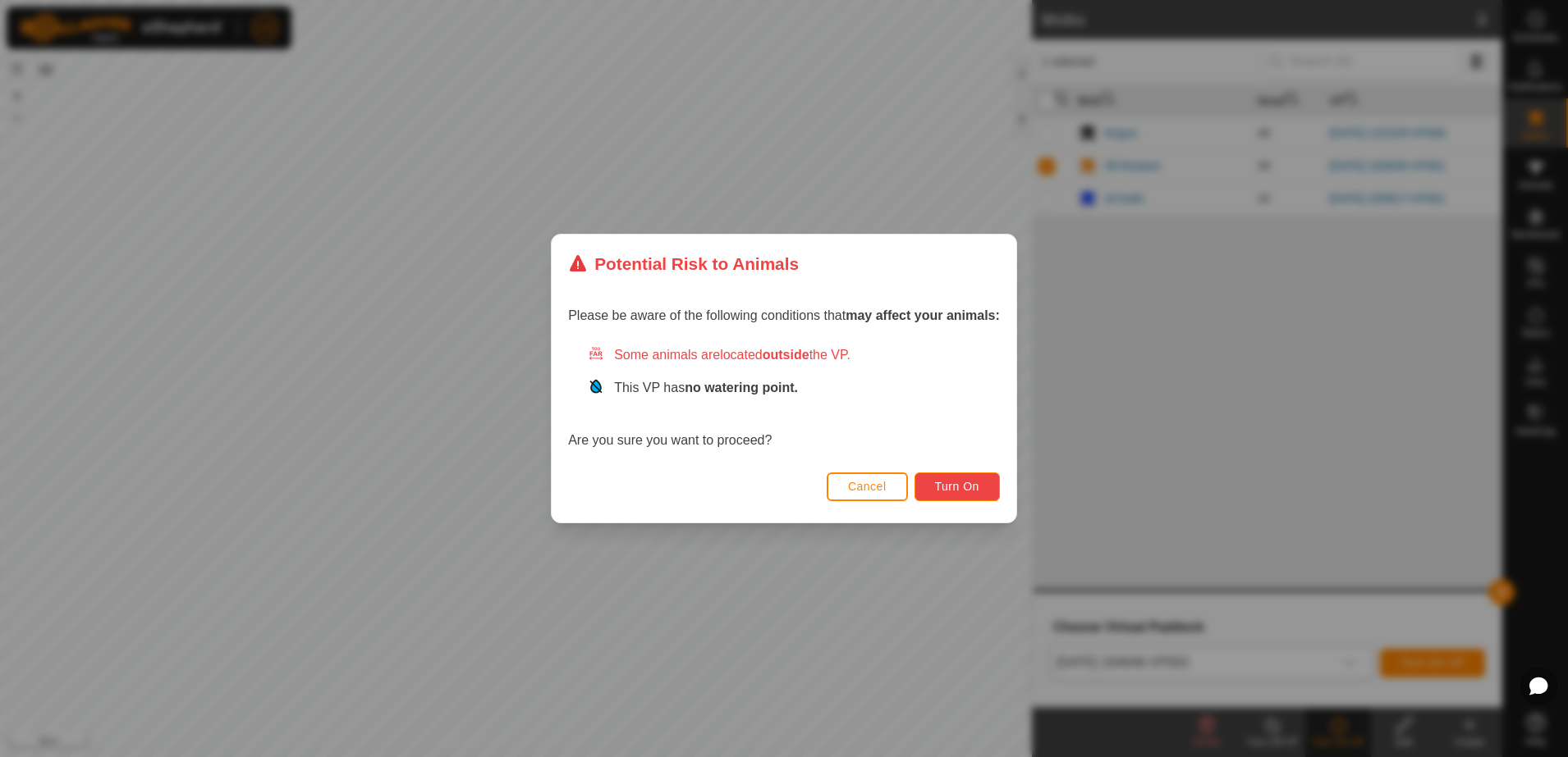
click at [967, 490] on span "Turn On" at bounding box center [957, 486] width 45 height 13
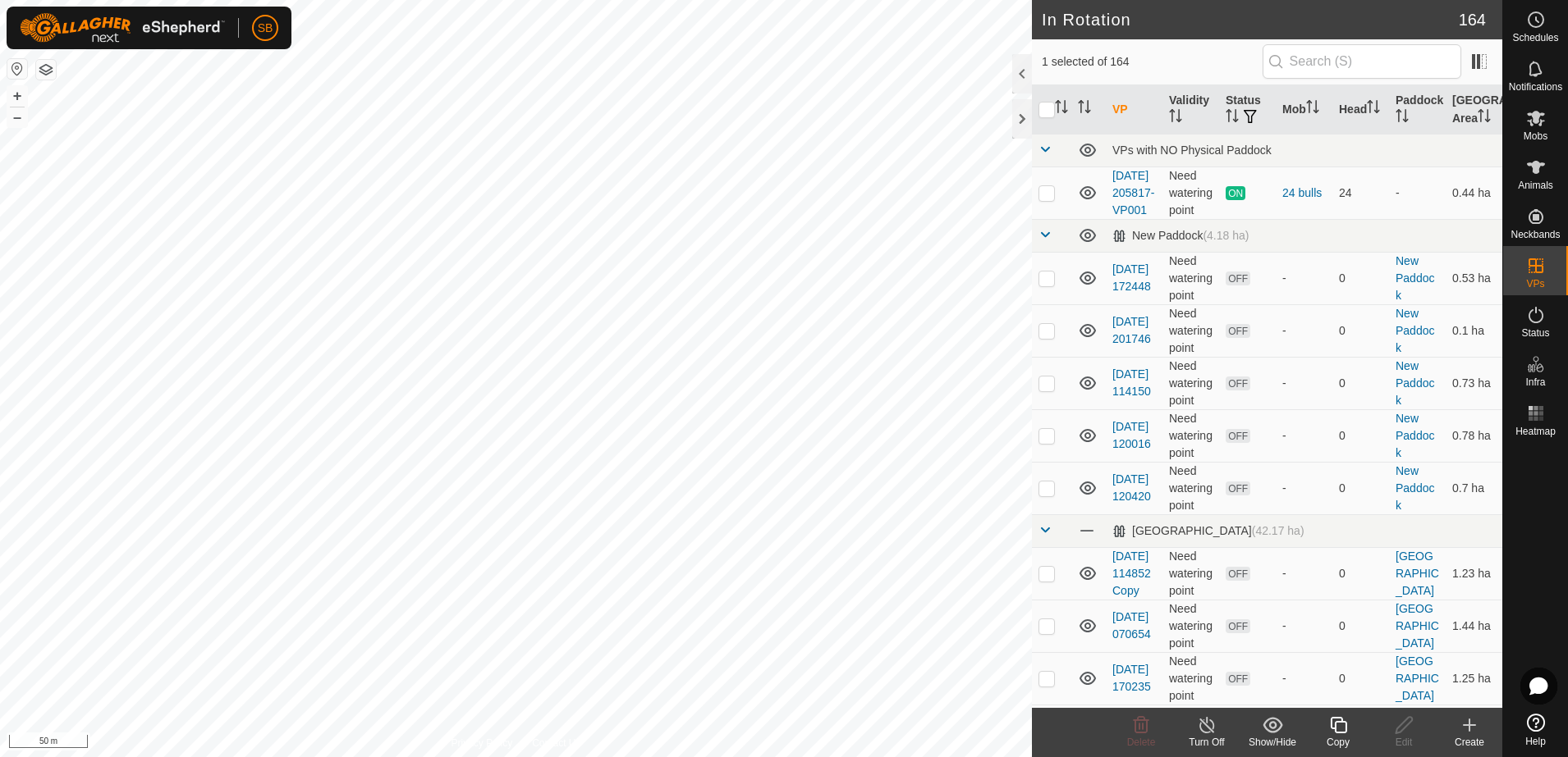
checkbox input "true"
click at [1334, 743] on div "Copy" at bounding box center [1338, 743] width 66 height 15
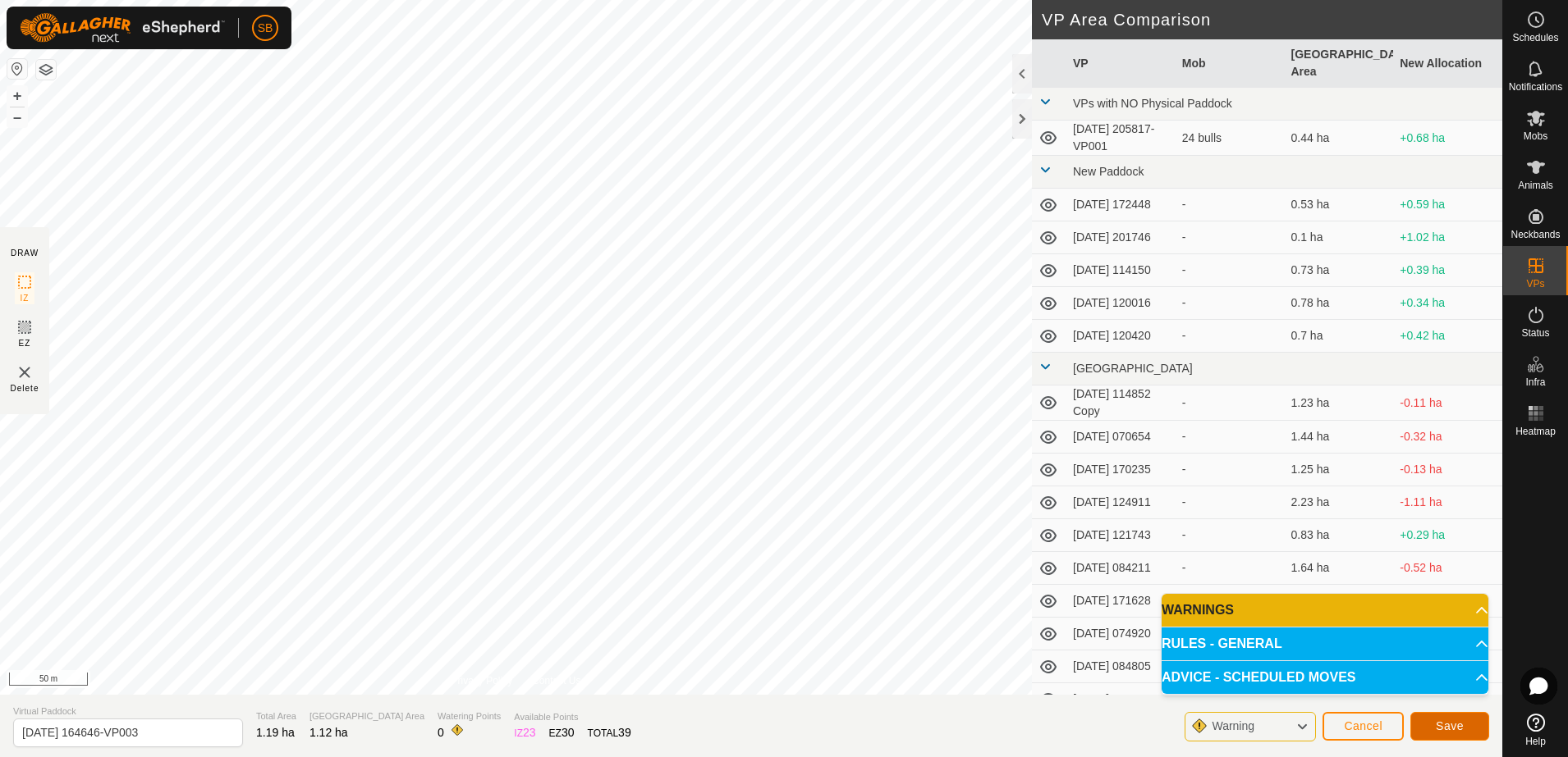
click at [1450, 721] on span "Save" at bounding box center [1449, 726] width 28 height 13
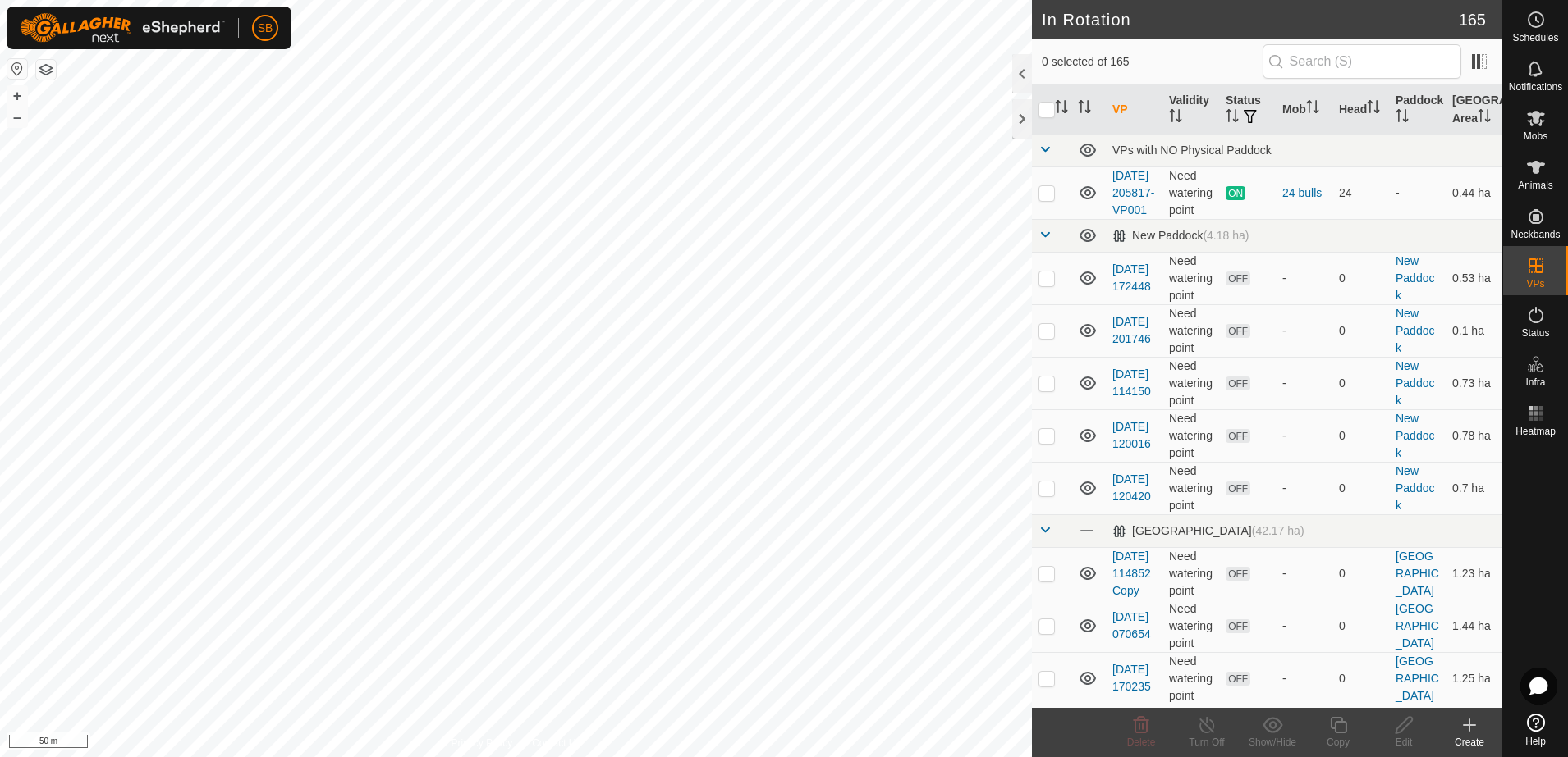
checkbox input "true"
click at [1344, 736] on div "Copy" at bounding box center [1338, 743] width 66 height 15
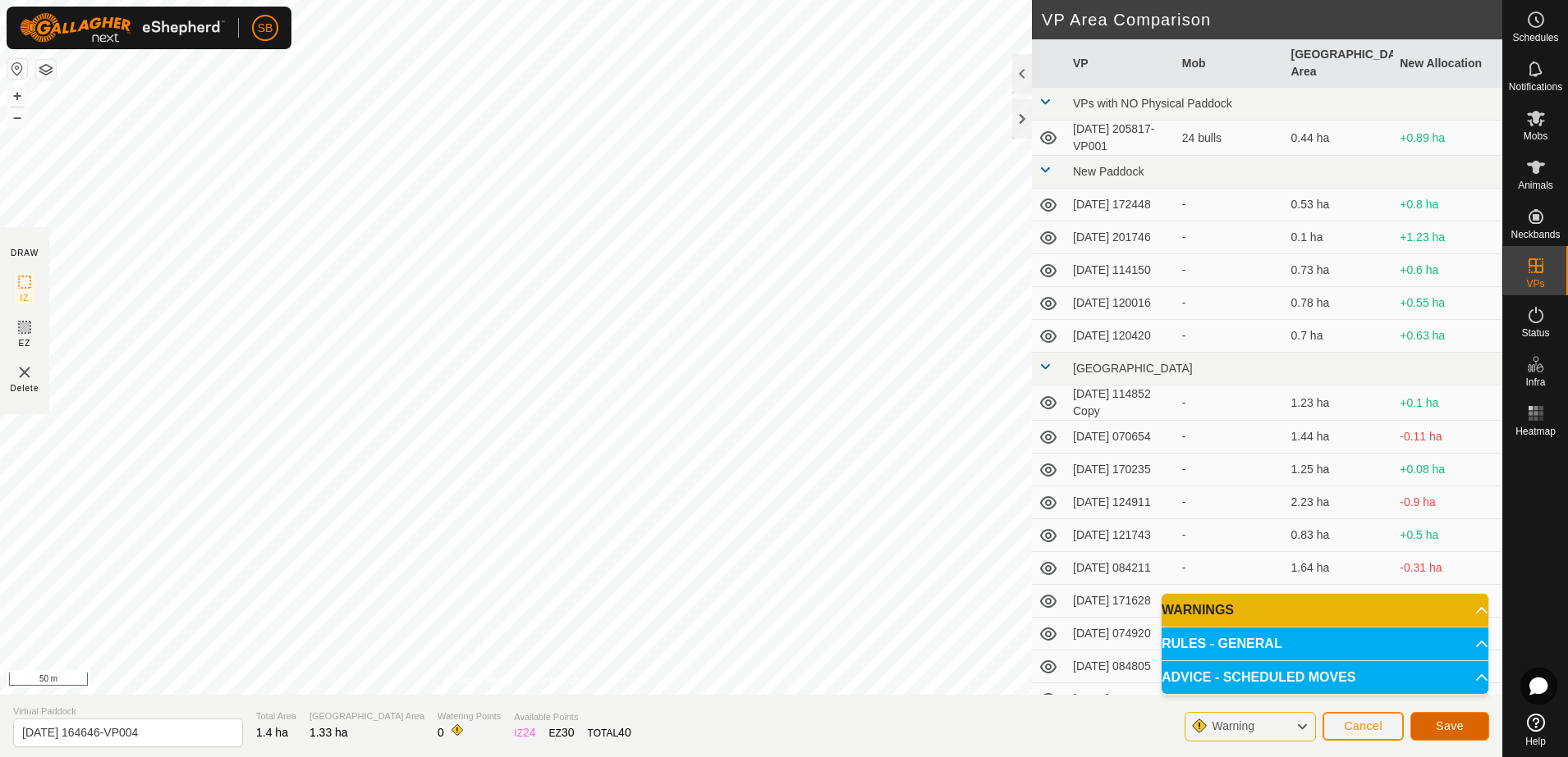
click at [1454, 721] on span "Save" at bounding box center [1449, 726] width 28 height 13
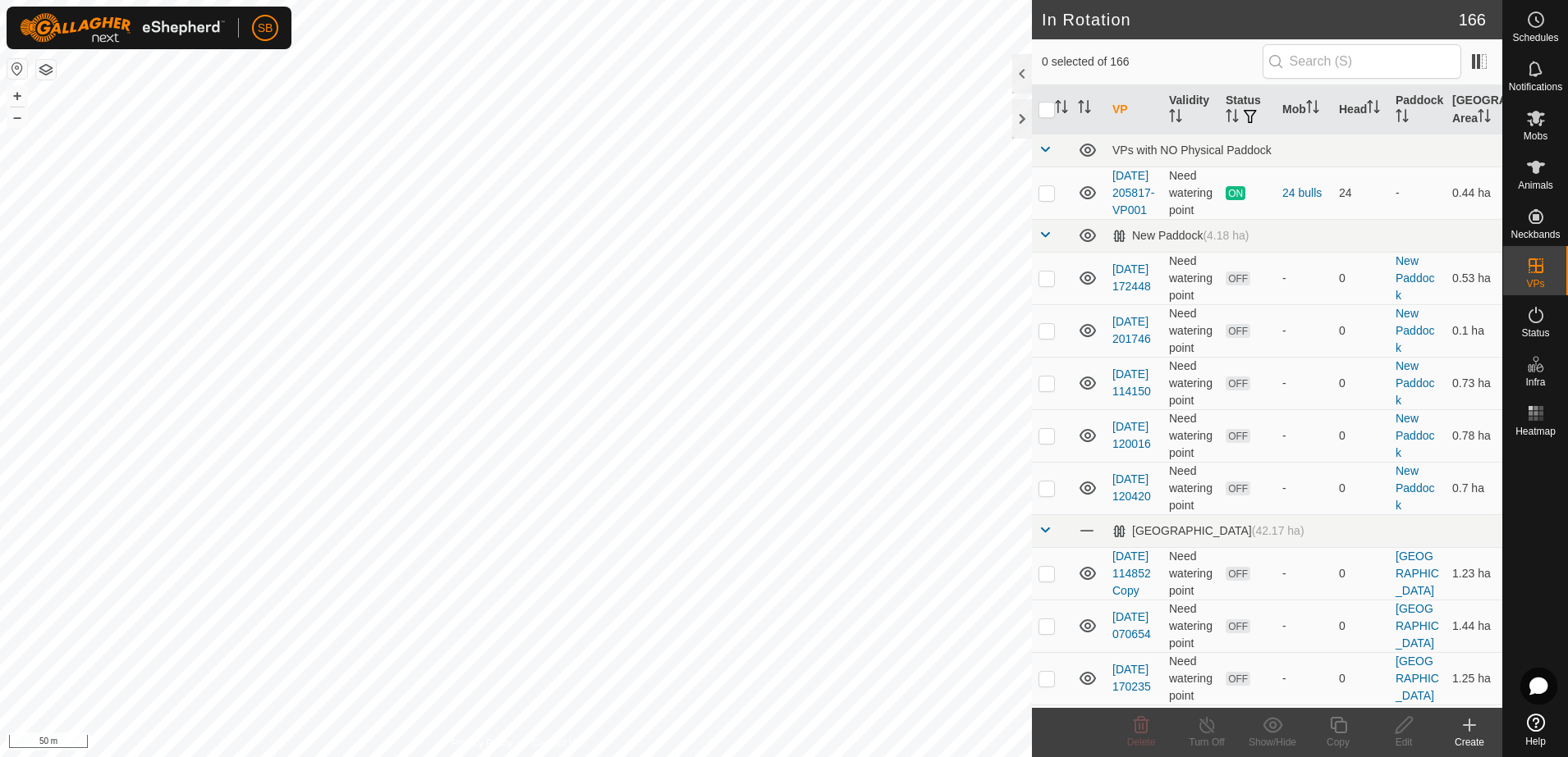
checkbox input "true"
click at [1339, 729] on icon at bounding box center [1338, 726] width 21 height 20
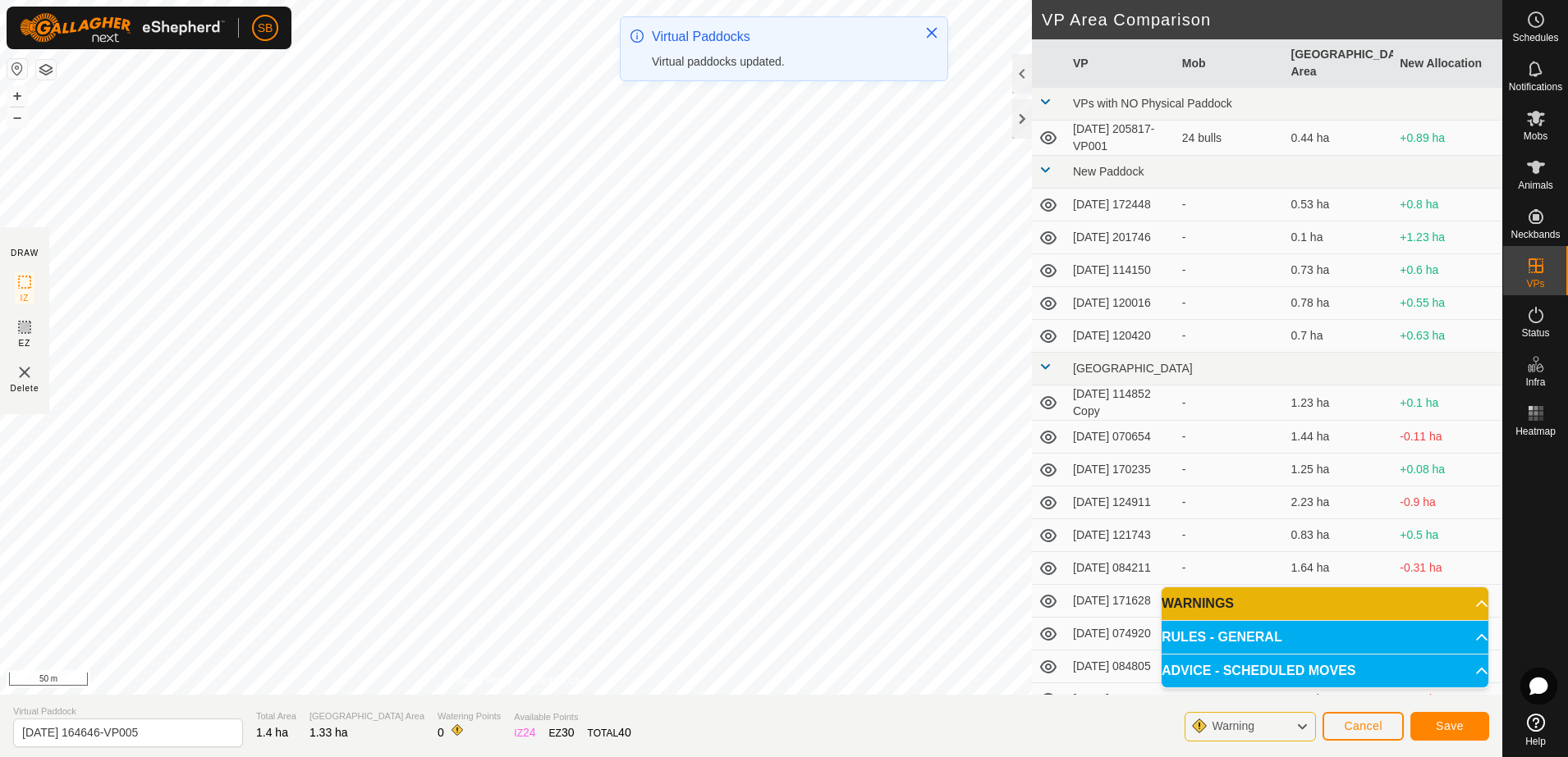
click at [690, 88] on div "SB Schedules Notifications Mobs Animals Neckbands VPs Status Infra Heatmap Help…" at bounding box center [784, 378] width 1568 height 757
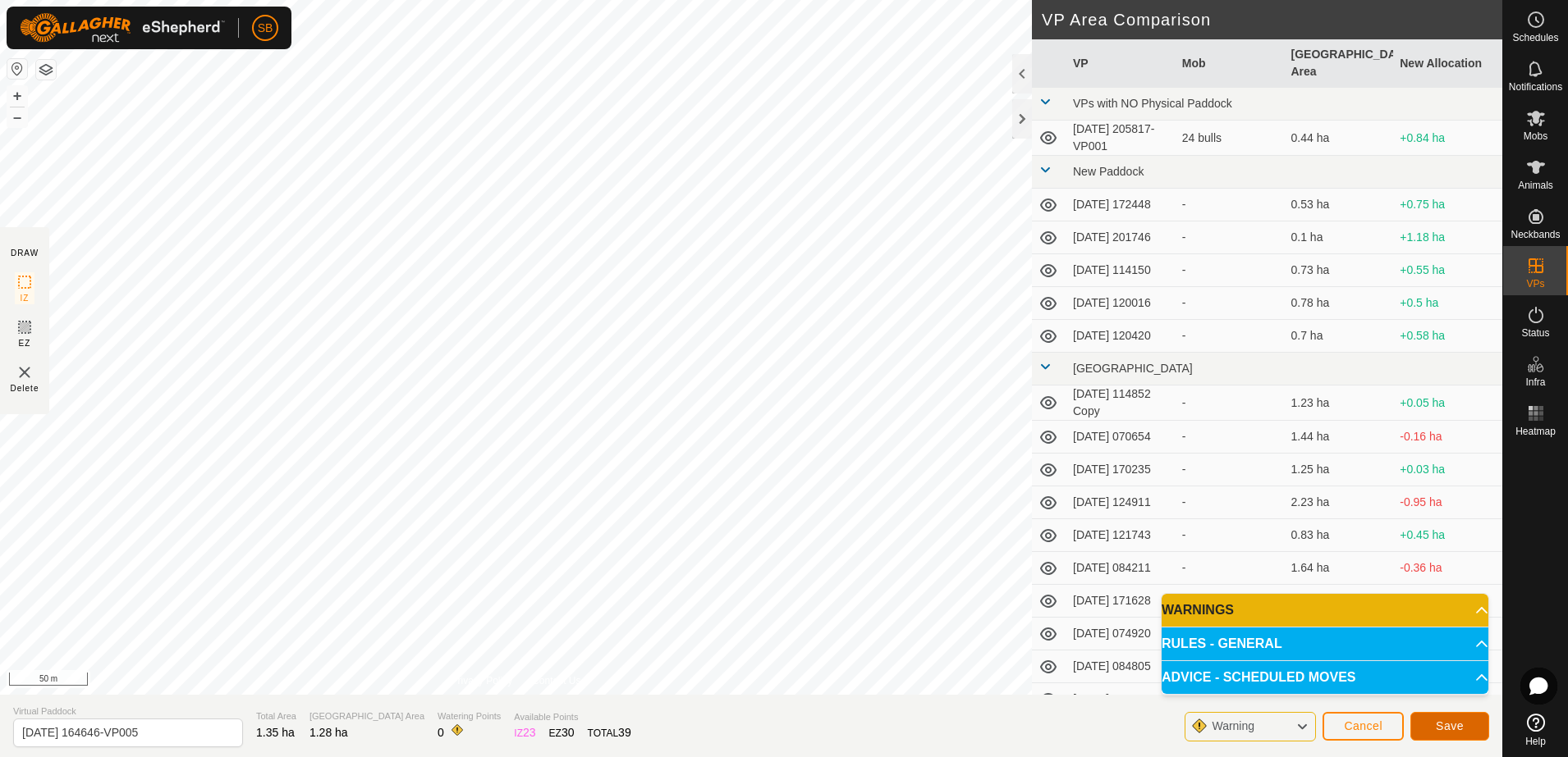
click at [1449, 723] on span "Save" at bounding box center [1449, 726] width 28 height 13
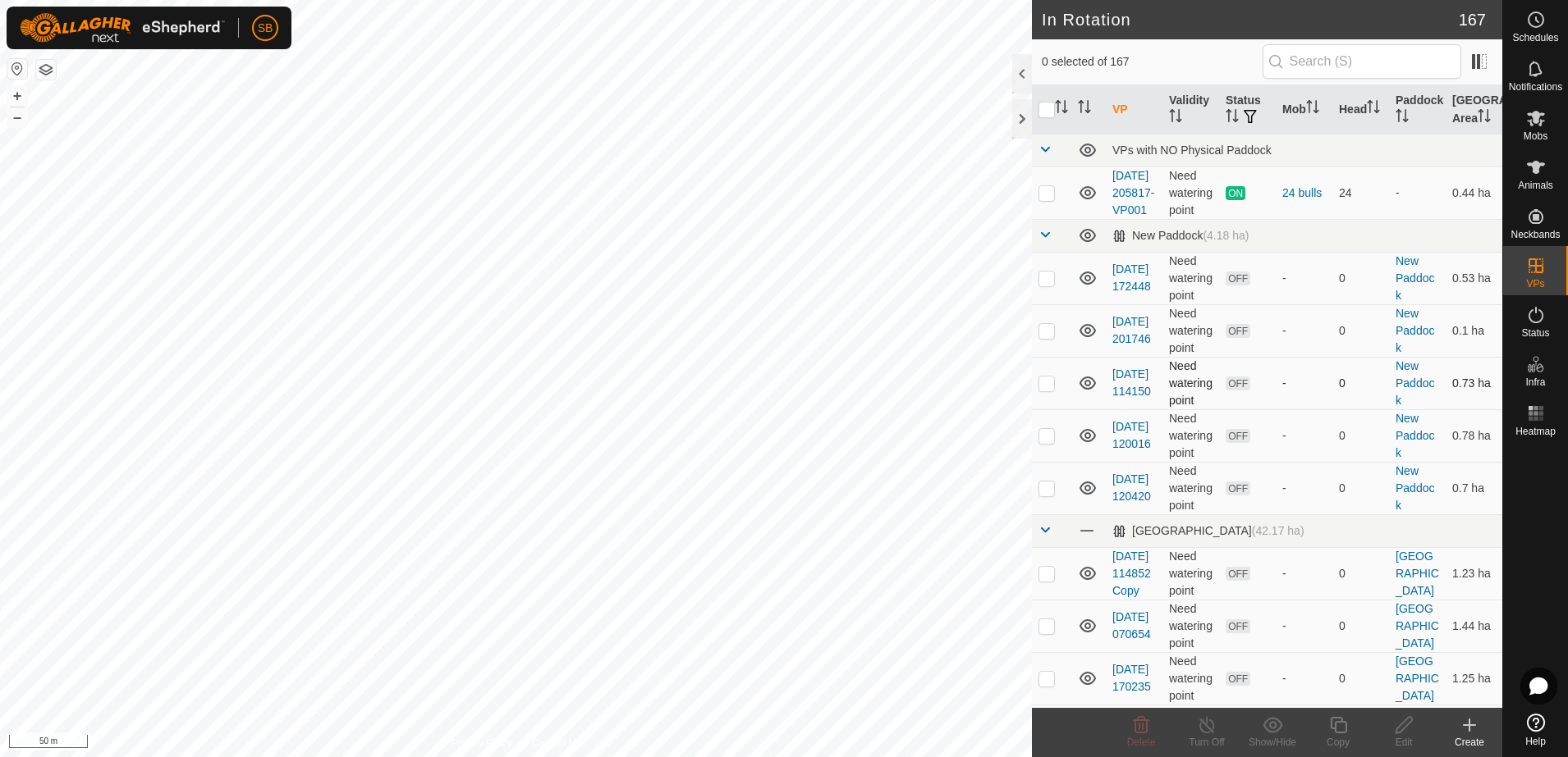
checkbox input "true"
click at [1340, 720] on icon at bounding box center [1338, 726] width 21 height 20
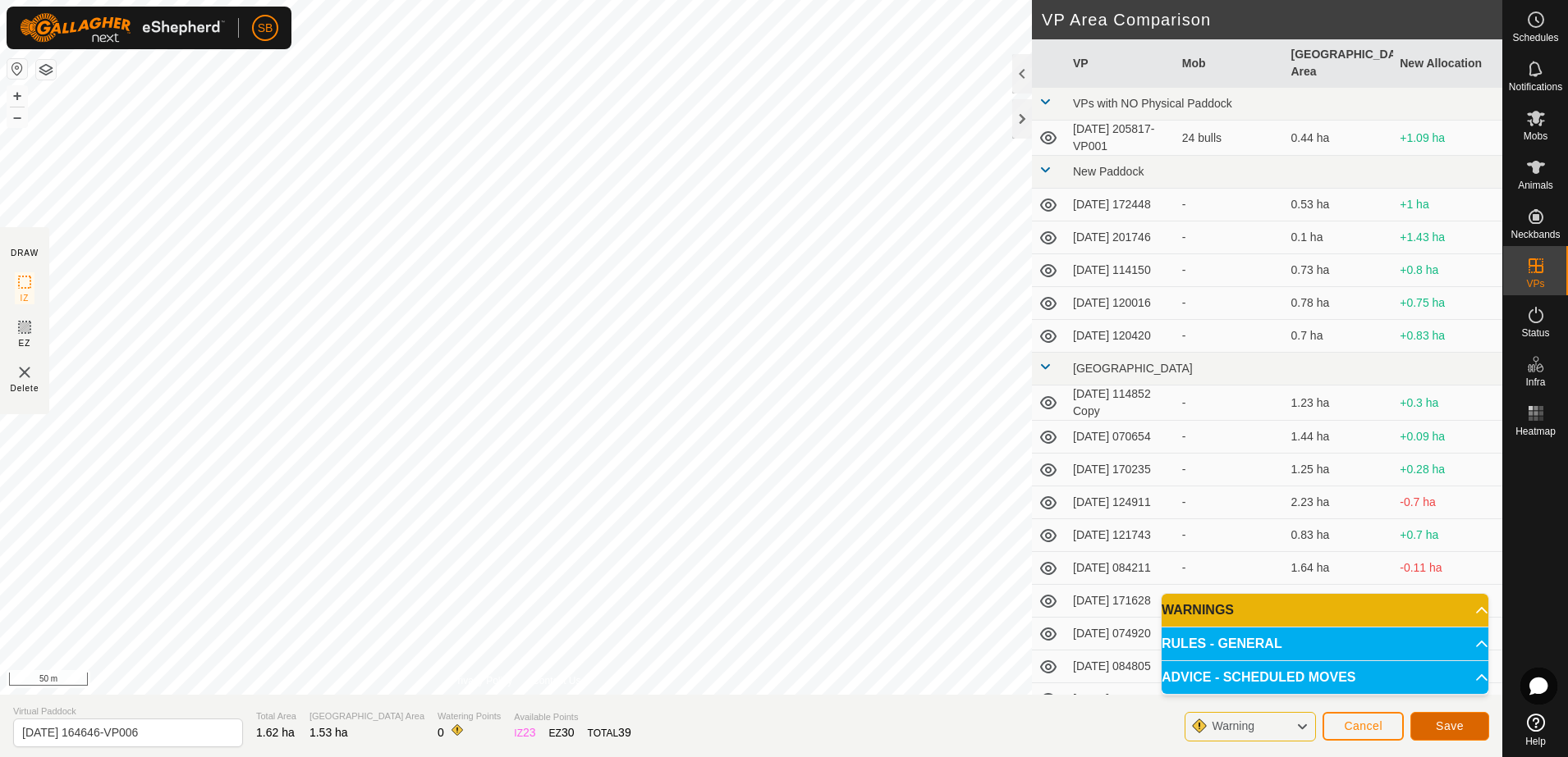
click at [1448, 727] on span "Save" at bounding box center [1449, 726] width 28 height 13
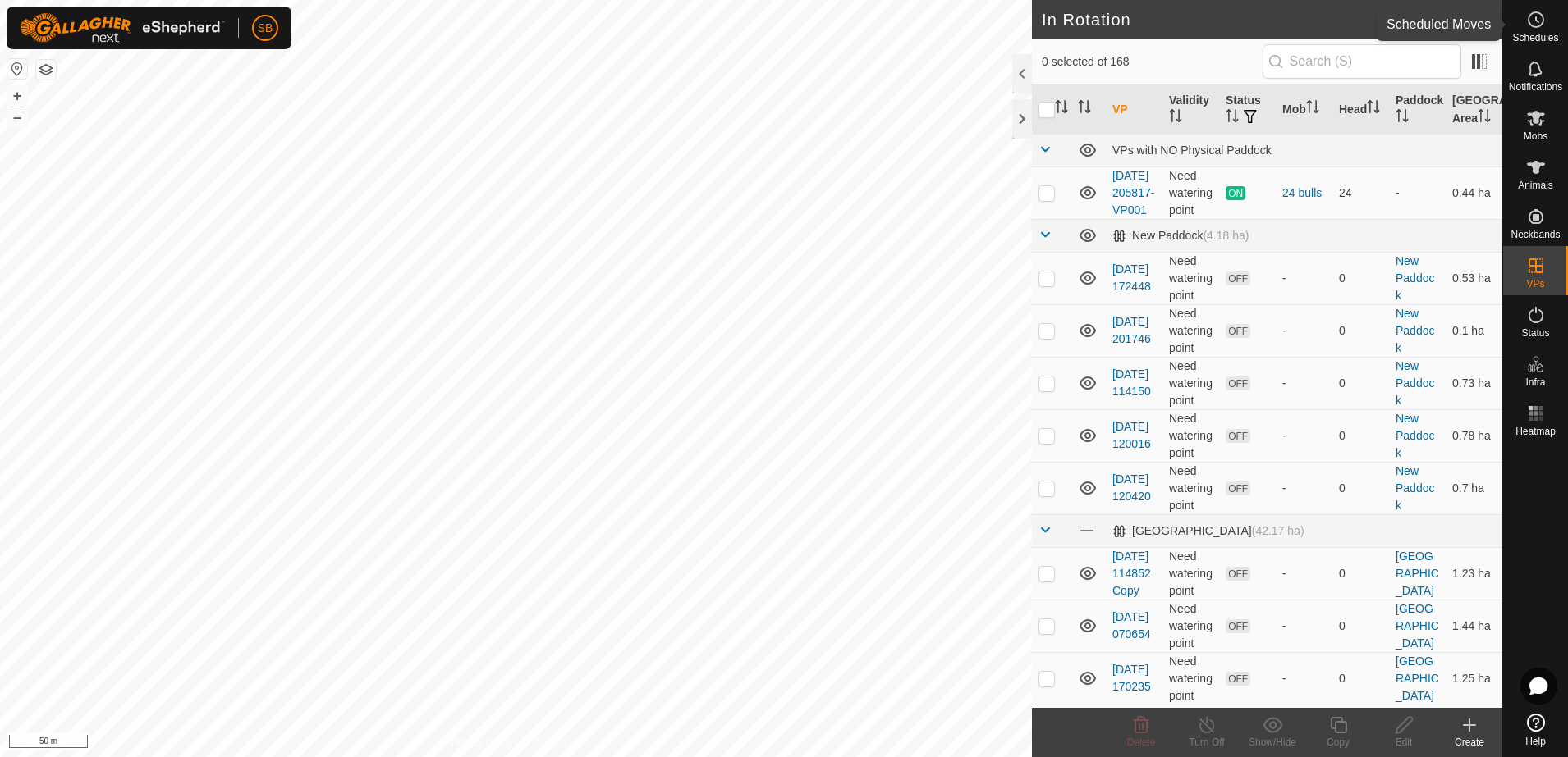
click at [1529, 33] on span "Schedules" at bounding box center [1535, 37] width 46 height 10
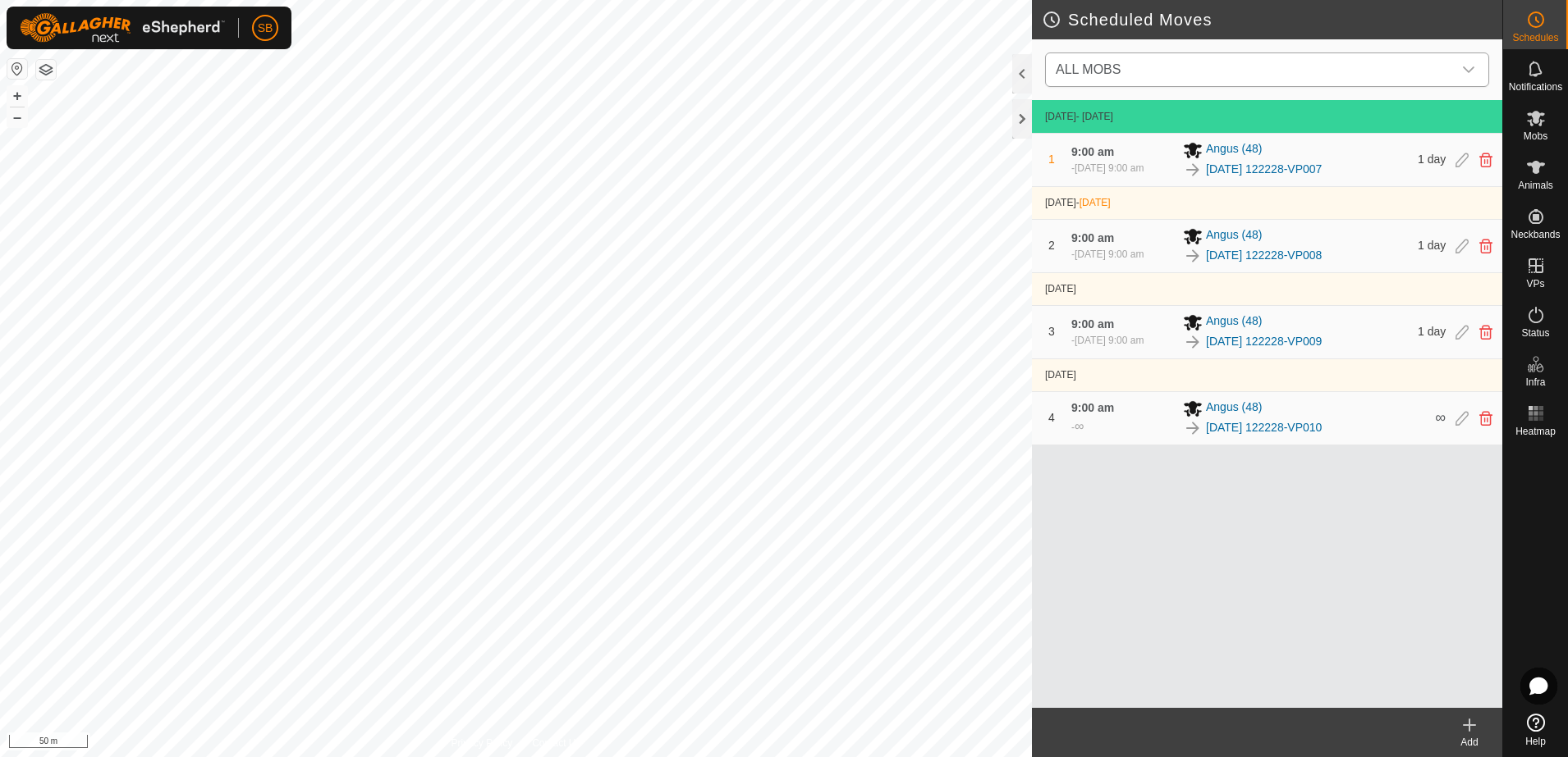
click at [1310, 67] on span "ALL MOBS" at bounding box center [1250, 70] width 403 height 33
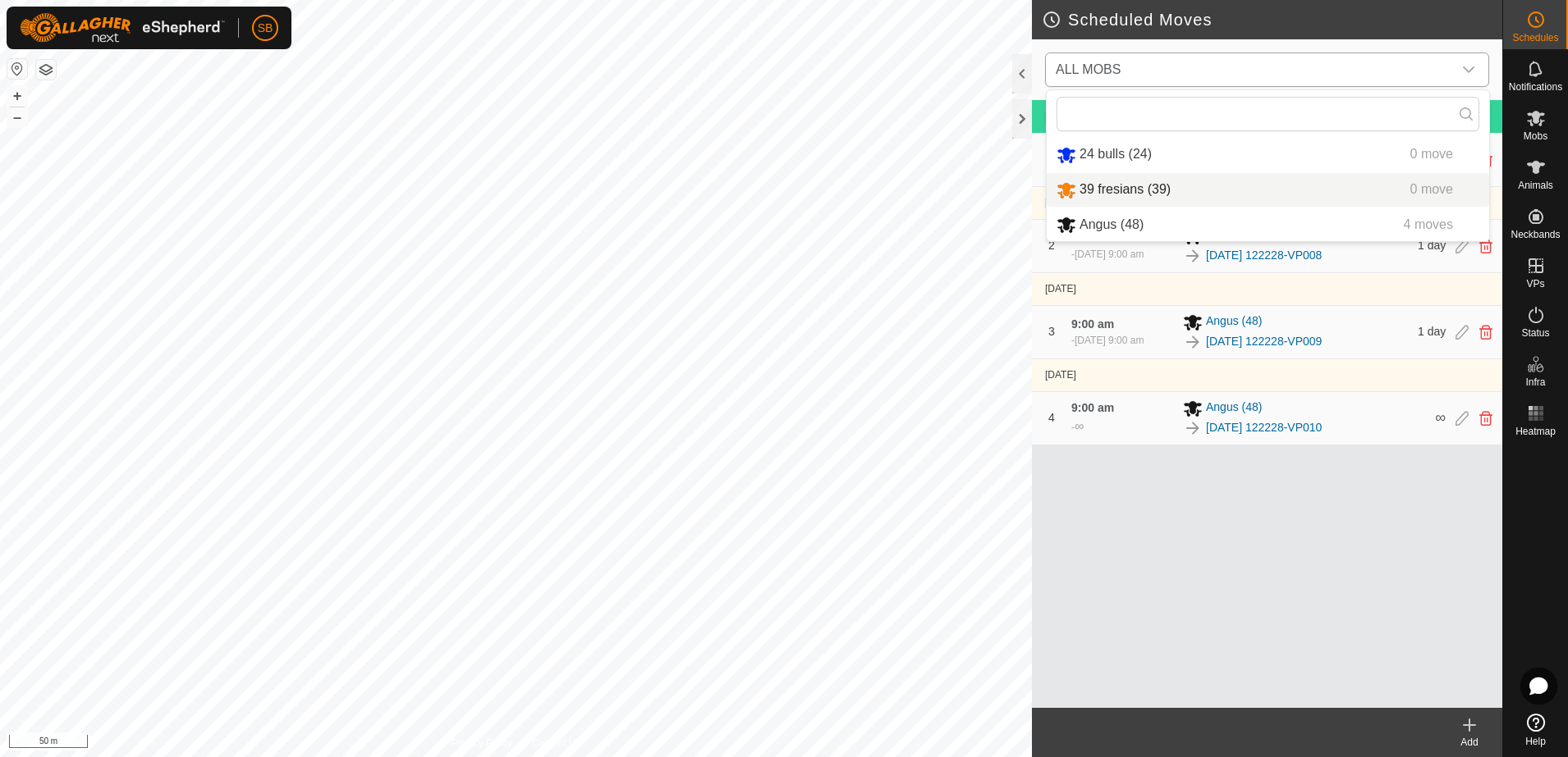
click at [1093, 183] on li "39 fresians (39) 0 move" at bounding box center [1267, 190] width 442 height 34
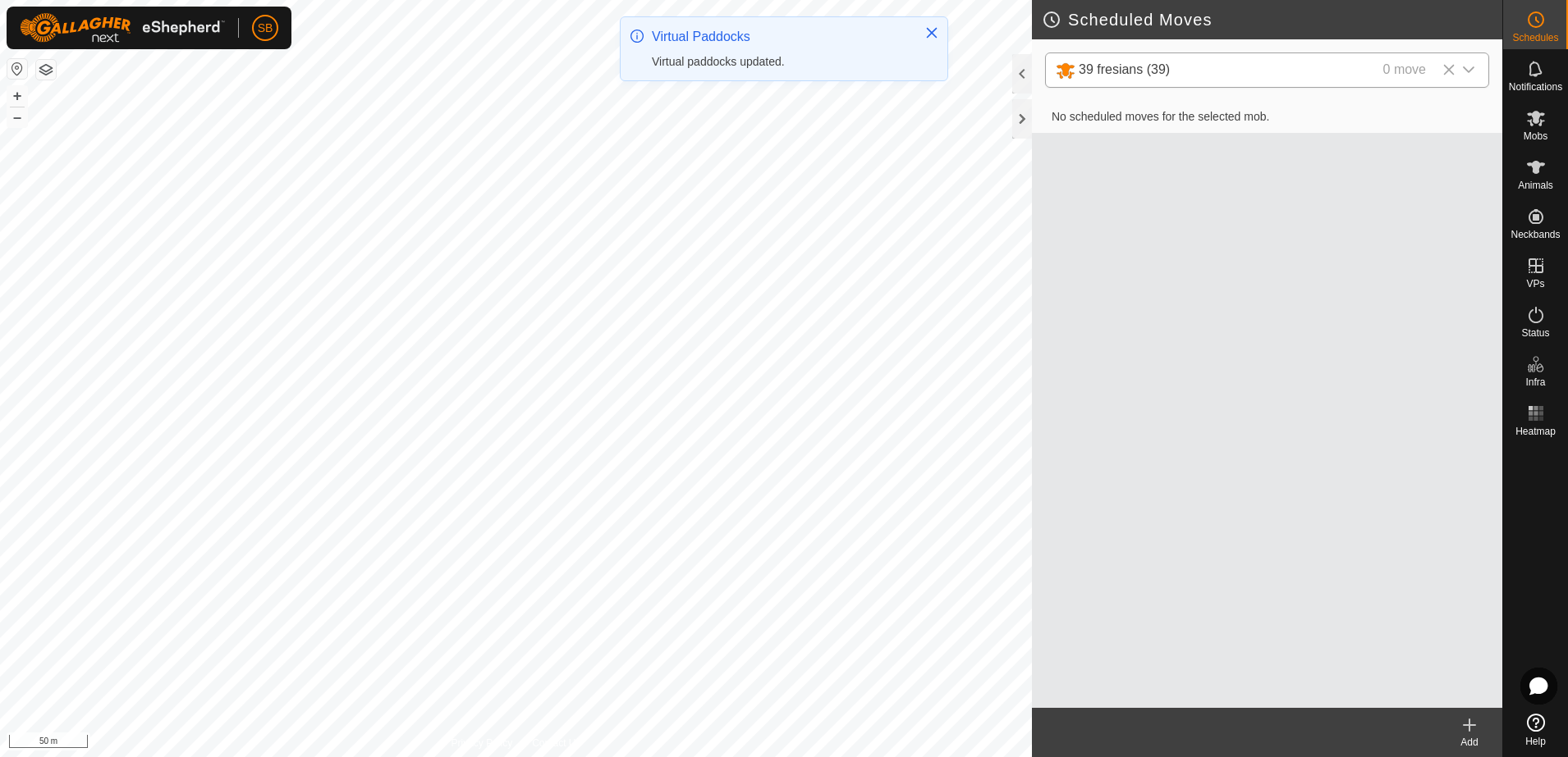
click at [1467, 737] on div "Add" at bounding box center [1470, 743] width 66 height 15
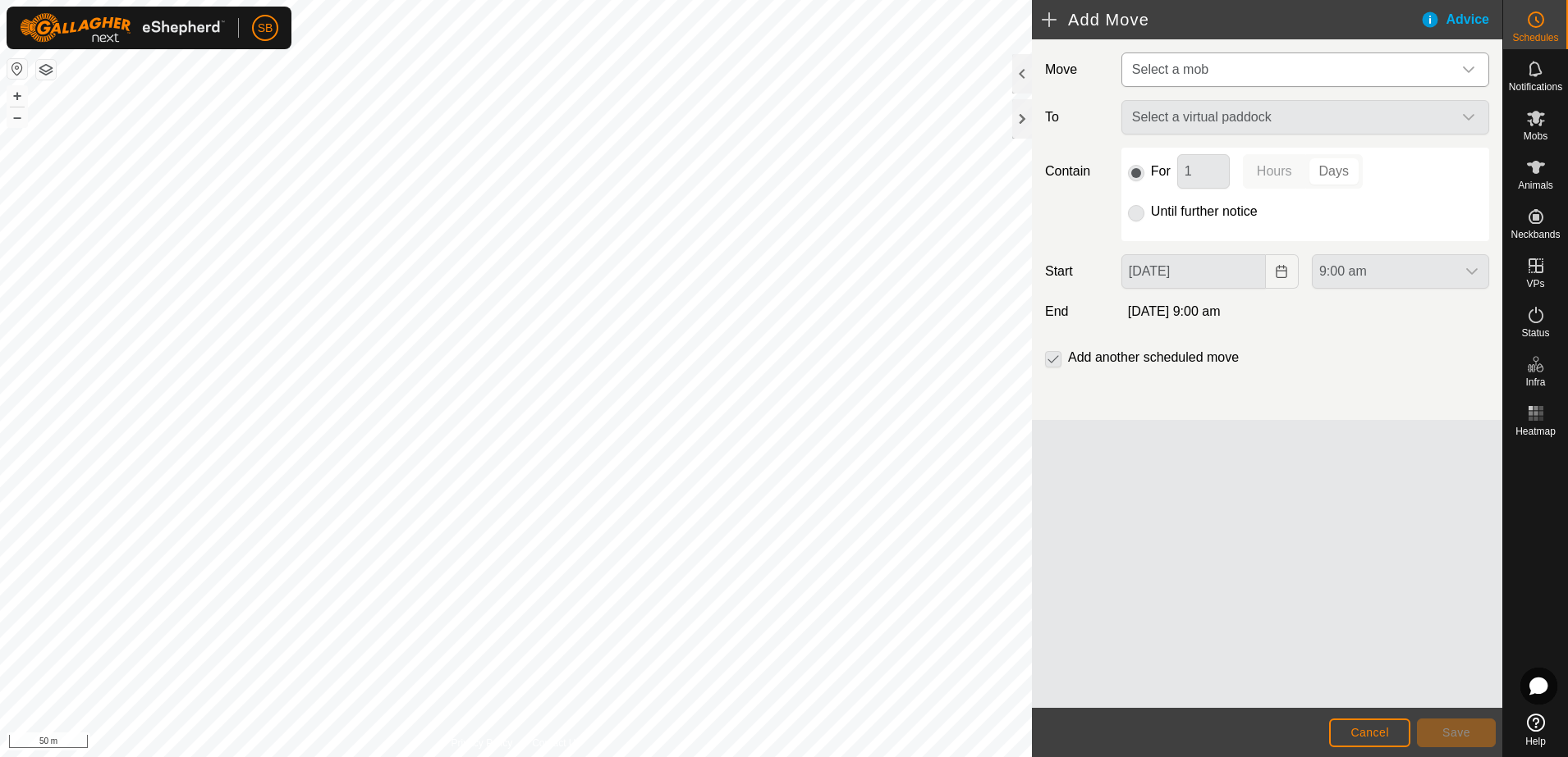
click at [1473, 69] on icon "dropdown trigger" at bounding box center [1468, 70] width 13 height 13
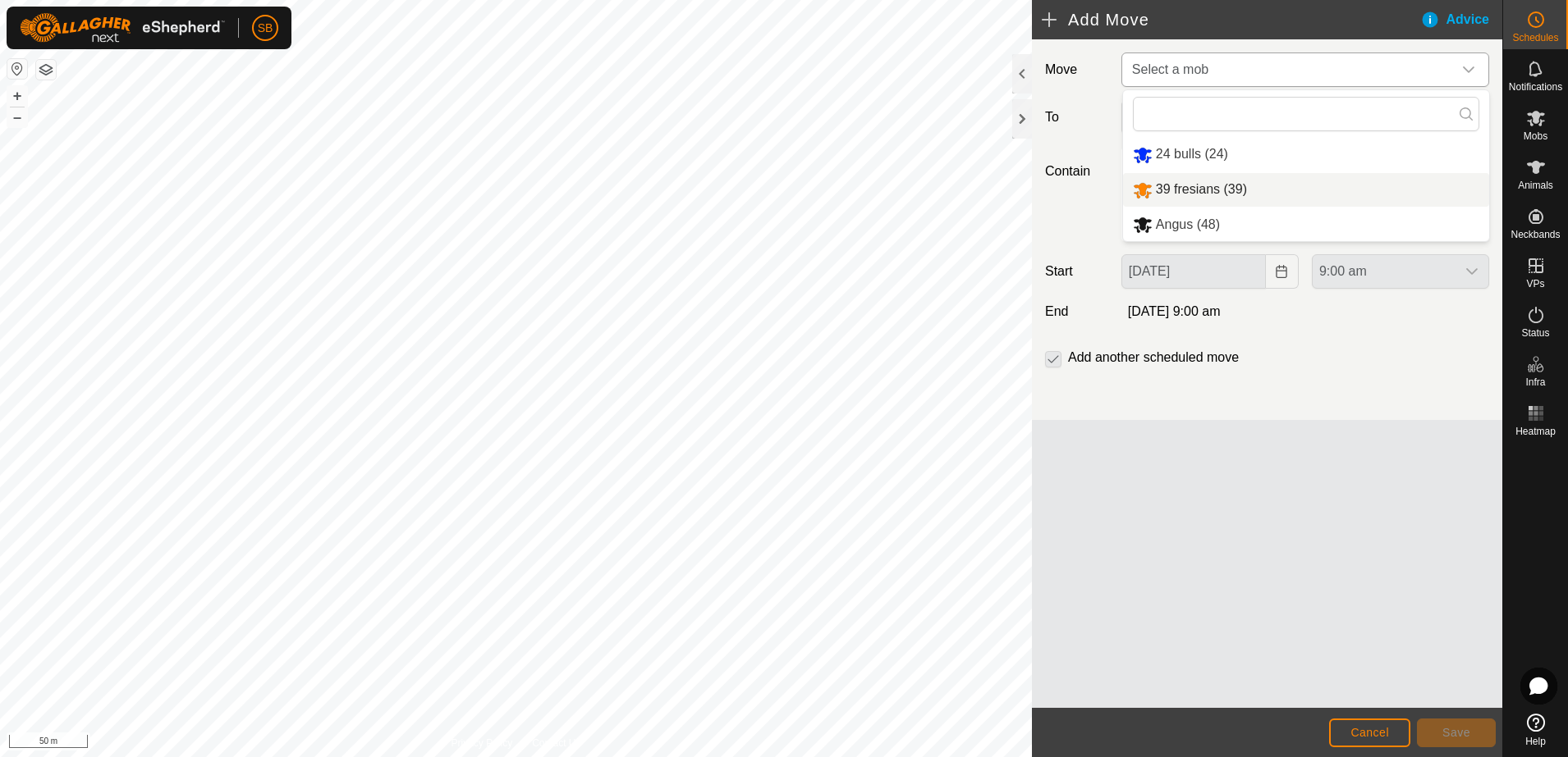
click at [1196, 187] on li "39 fresians (39)" at bounding box center [1306, 190] width 366 height 34
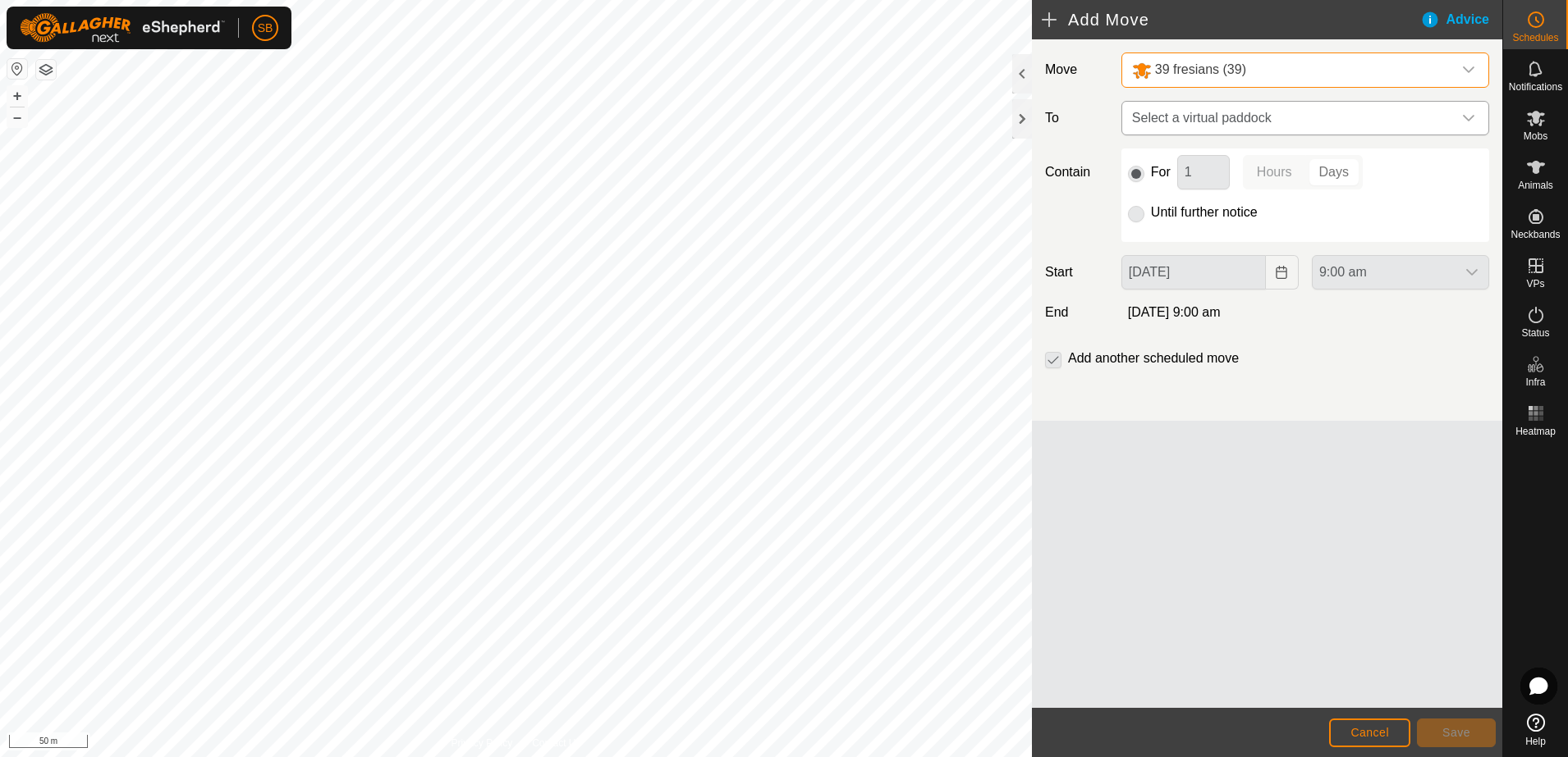
click at [1409, 119] on span "Select a virtual paddock" at bounding box center [1289, 118] width 326 height 33
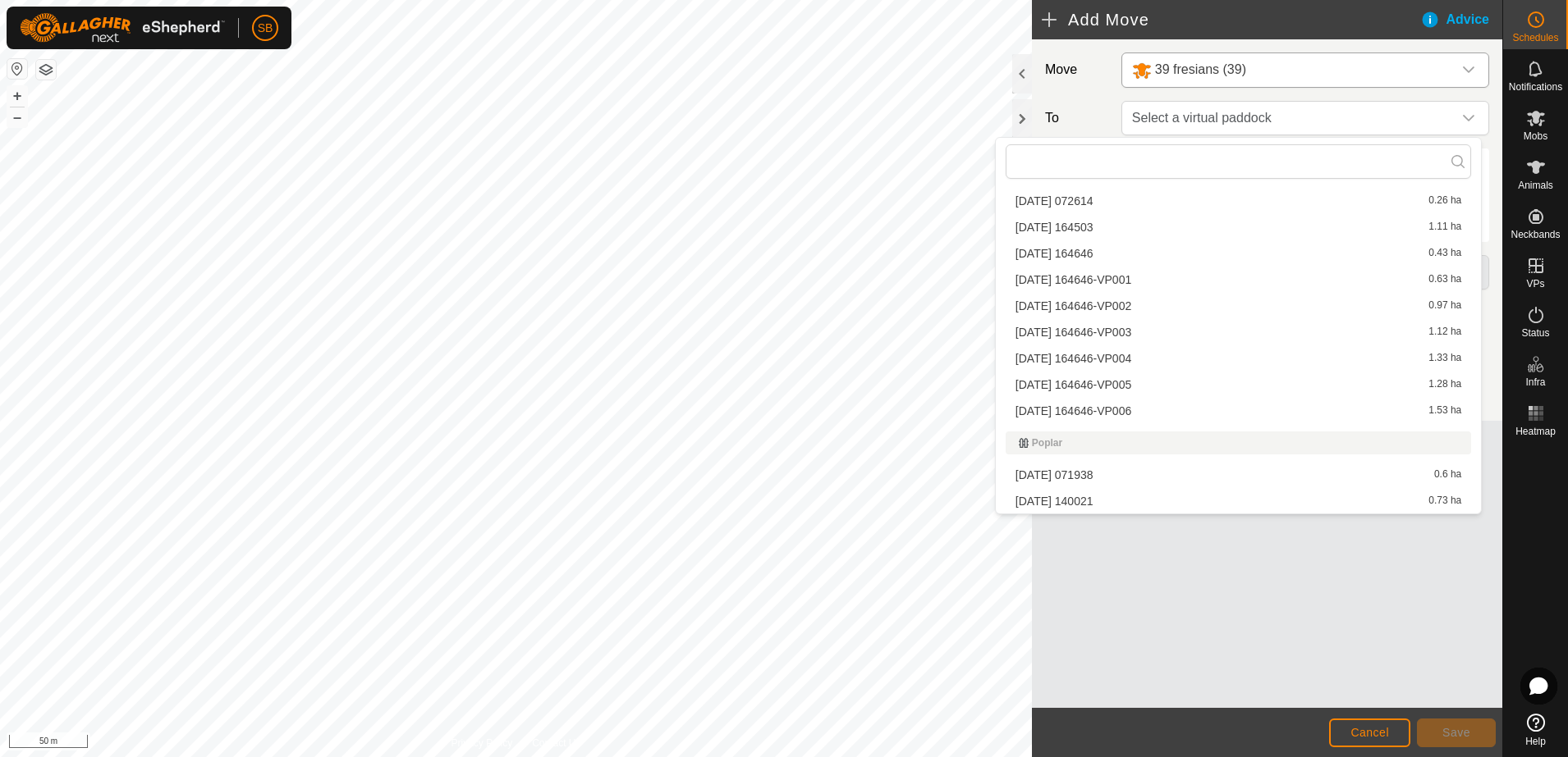
scroll to position [3358, 0]
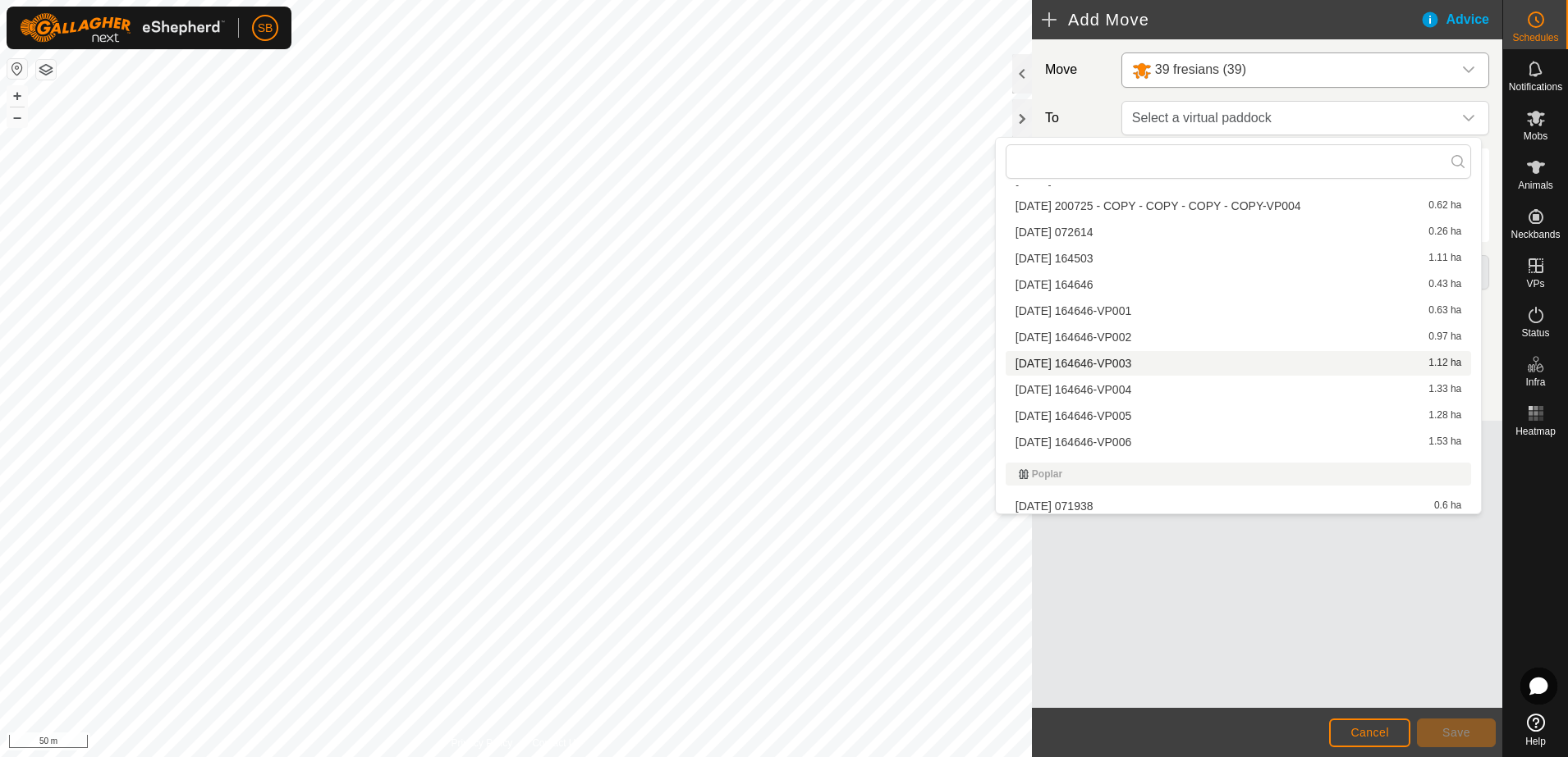
click at [1156, 358] on li "[DATE] 164646-VP003 1.12 ha" at bounding box center [1238, 364] width 466 height 25
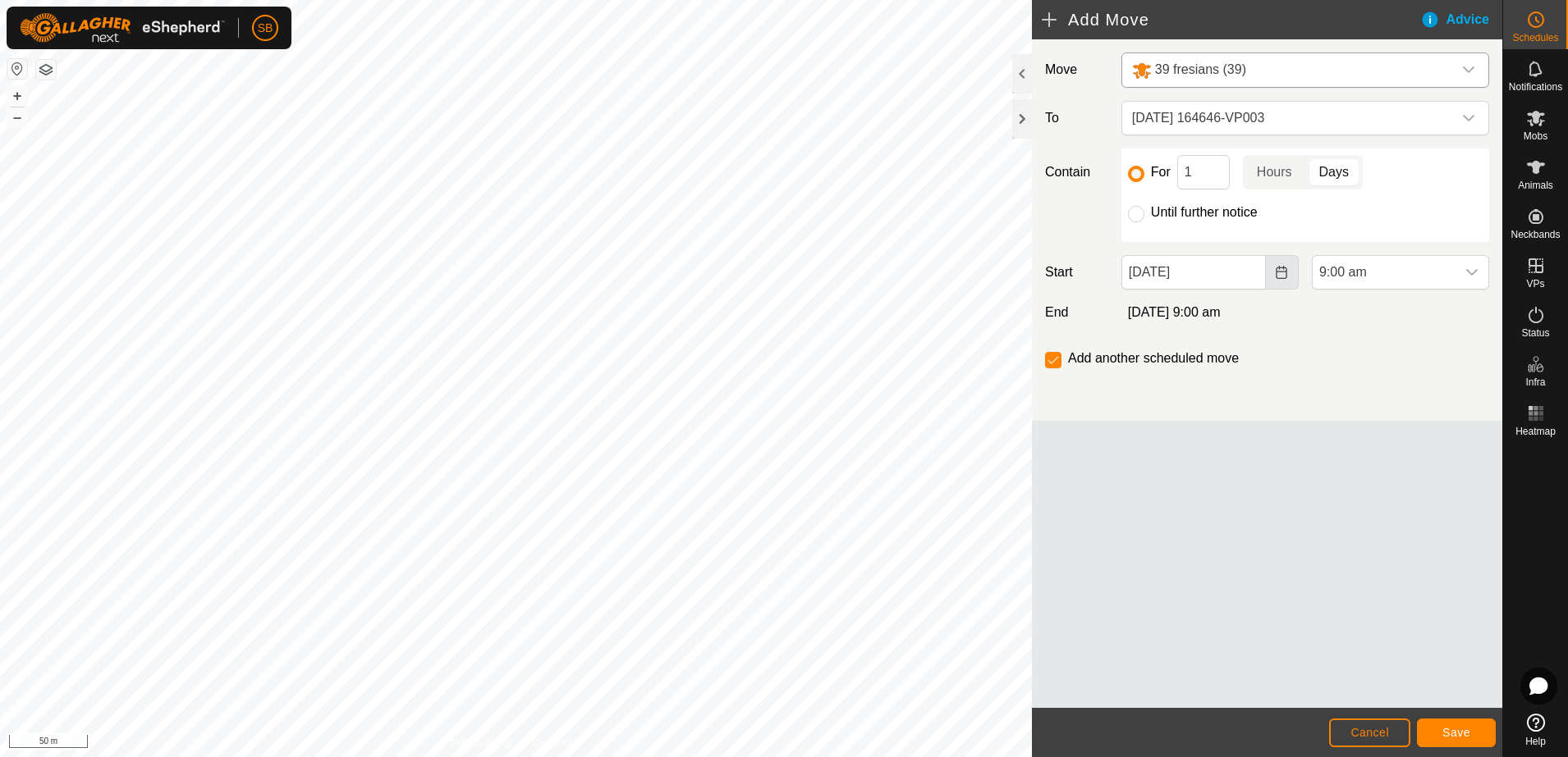
click at [1286, 267] on icon "Choose Date" at bounding box center [1281, 272] width 13 height 13
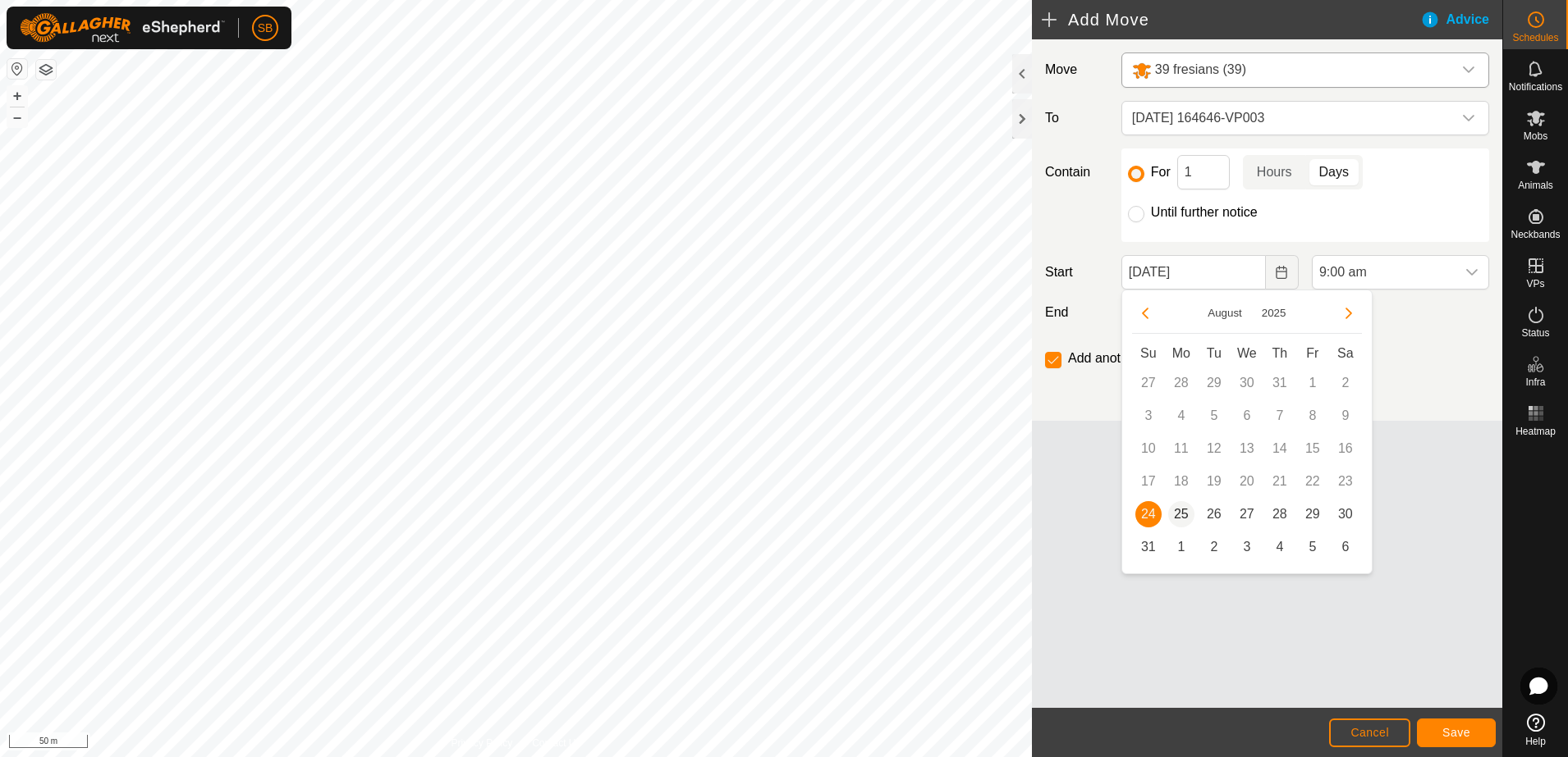
click at [1179, 510] on span "25" at bounding box center [1181, 514] width 26 height 26
type input "[DATE]"
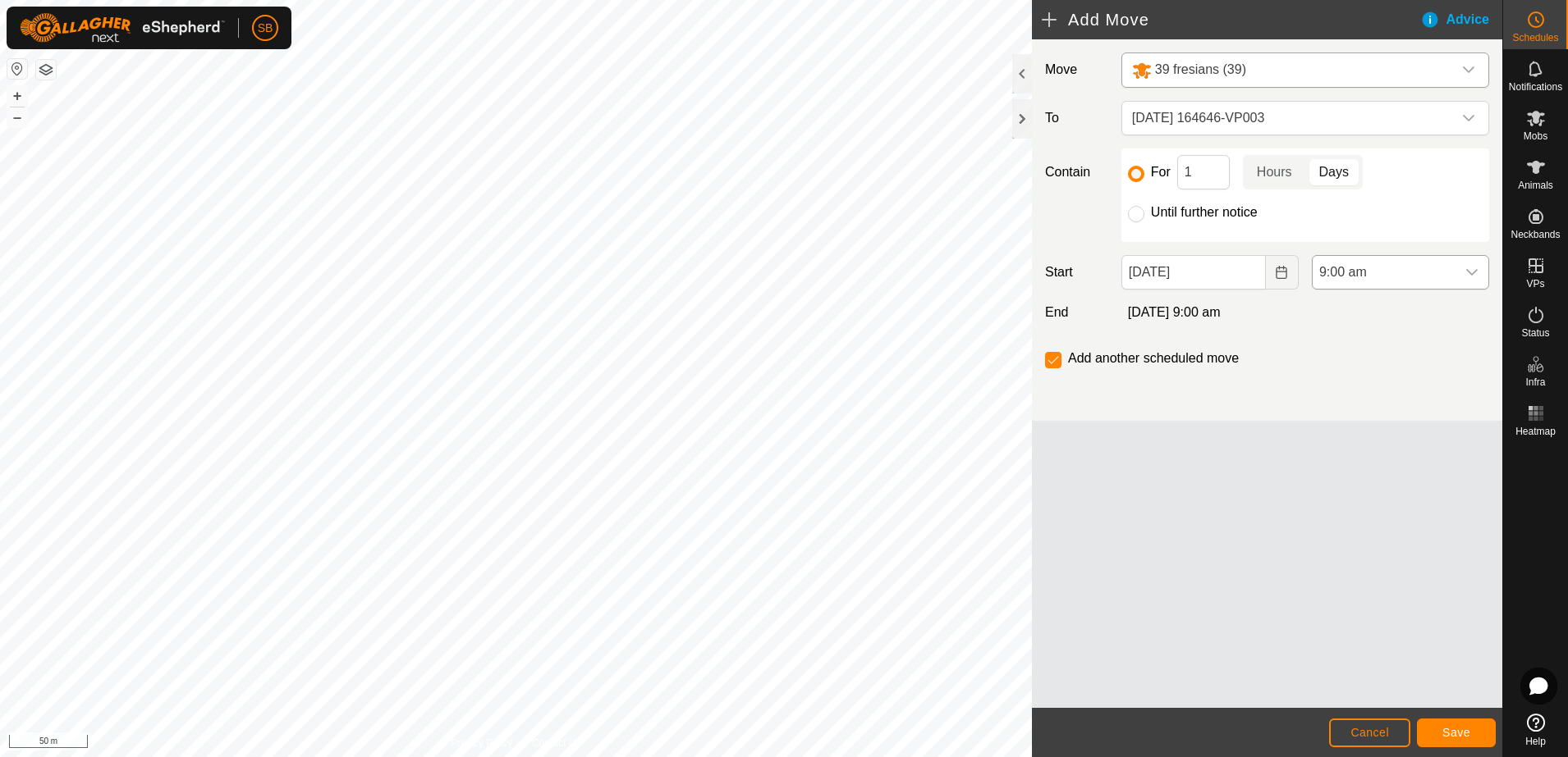
click at [1467, 276] on icon "dropdown trigger" at bounding box center [1472, 272] width 13 height 13
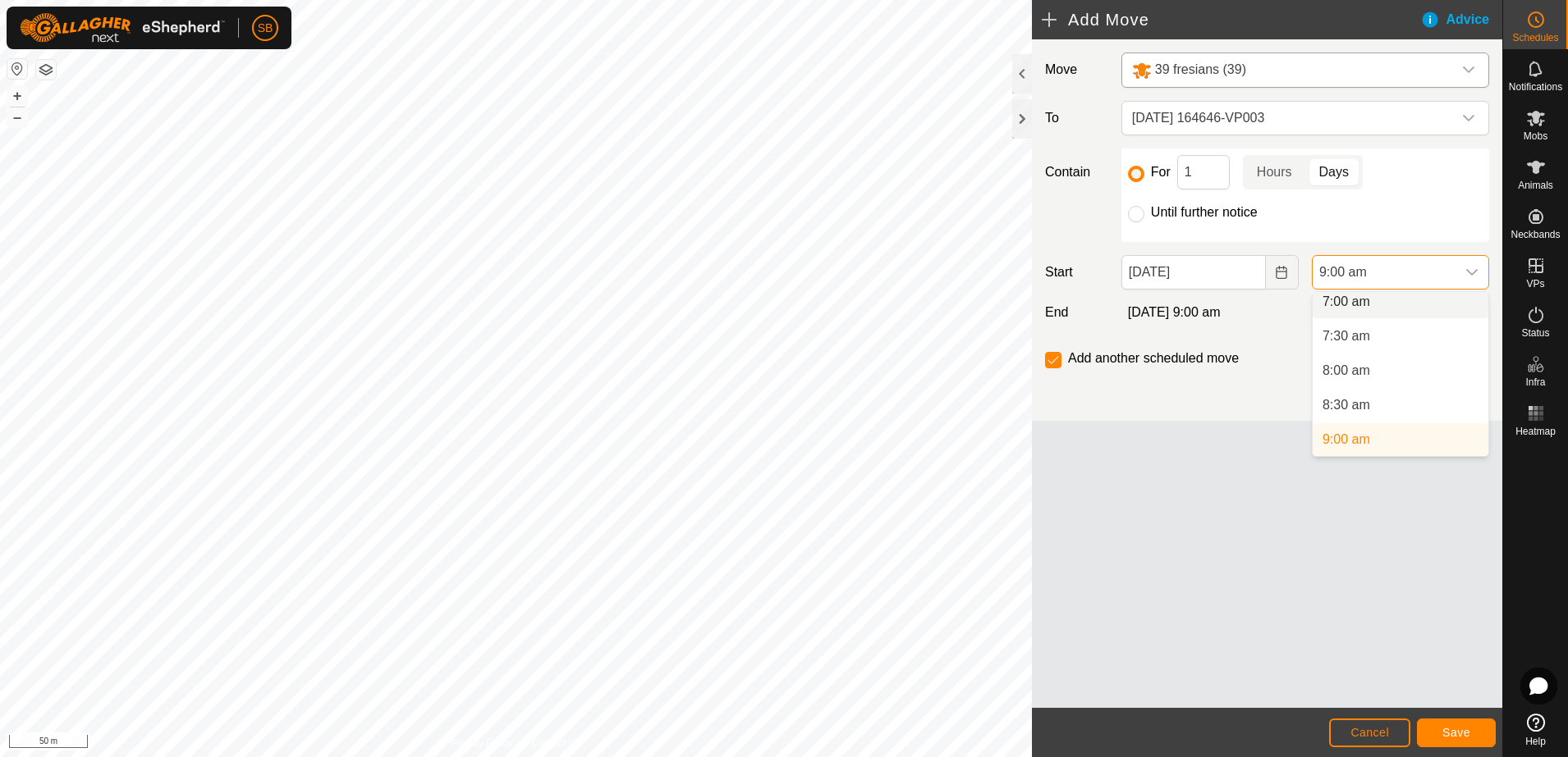
scroll to position [482, 0]
click at [1381, 377] on li "8:00 am" at bounding box center [1400, 377] width 176 height 33
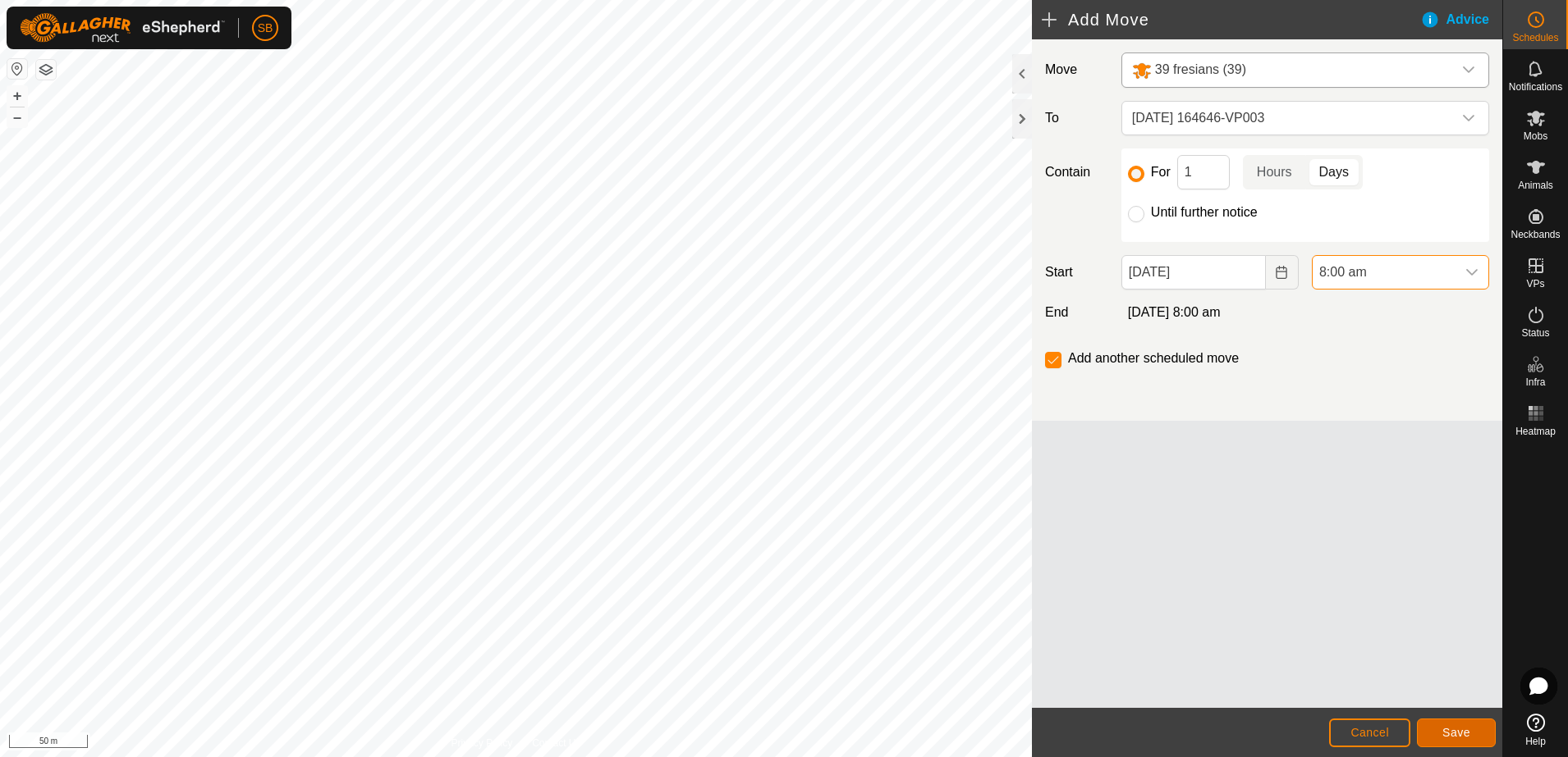
click at [1465, 735] on span "Save" at bounding box center [1456, 733] width 28 height 13
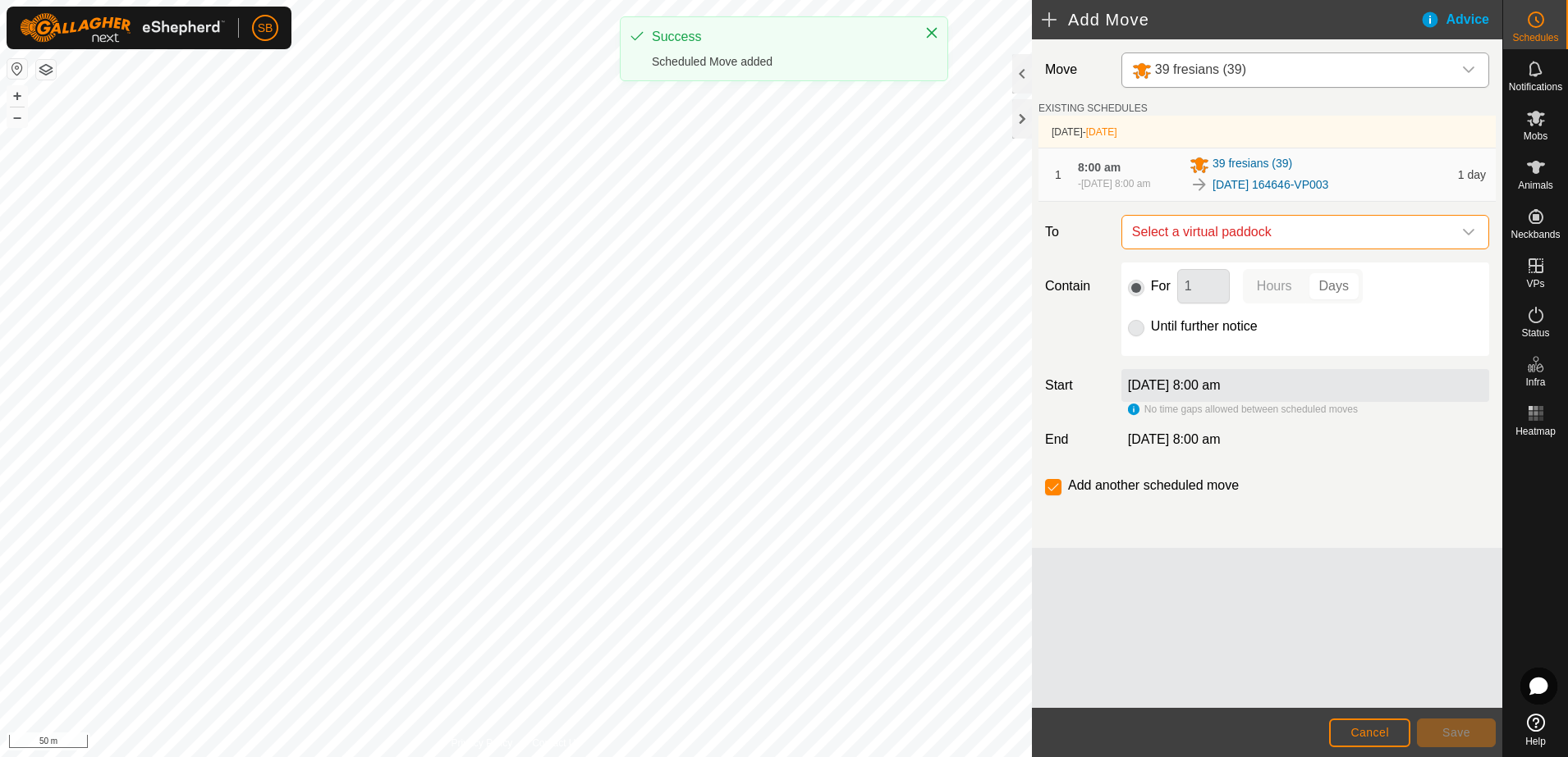
click at [1448, 232] on span "Select a virtual paddock" at bounding box center [1289, 232] width 326 height 33
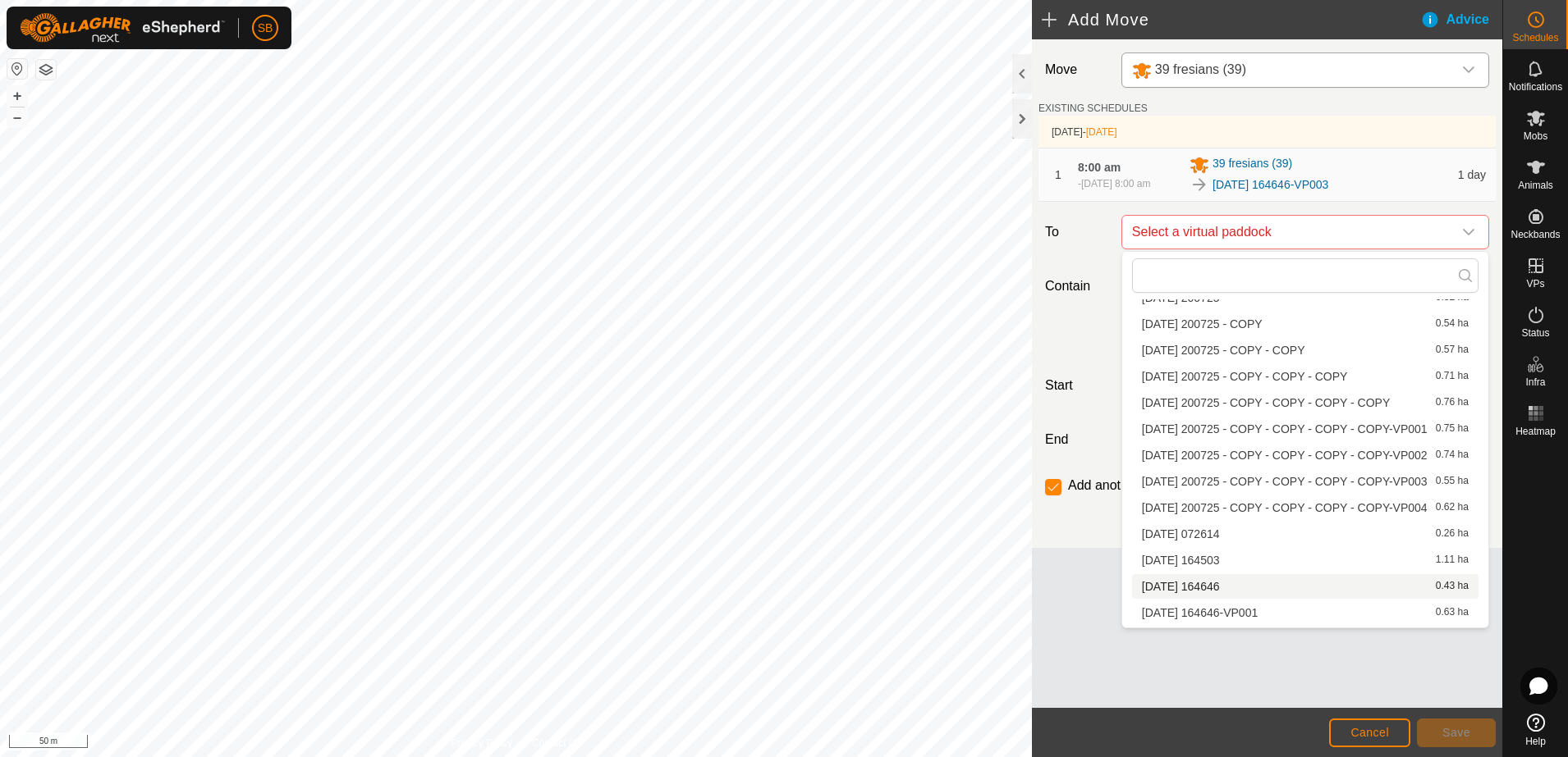
scroll to position [180, 0]
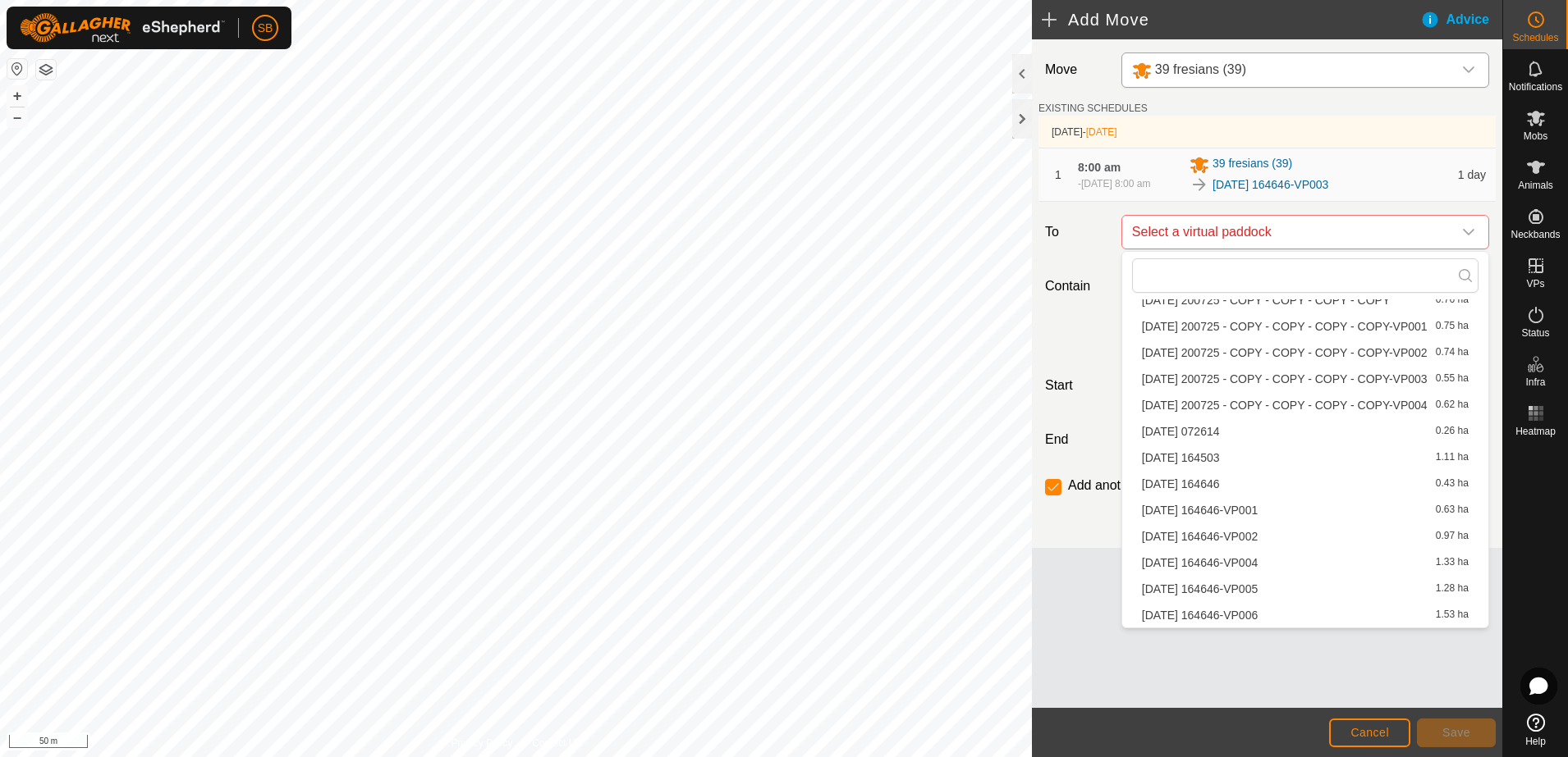
click at [1272, 563] on li "[DATE] 164646-VP004 1.33 ha" at bounding box center [1305, 564] width 346 height 25
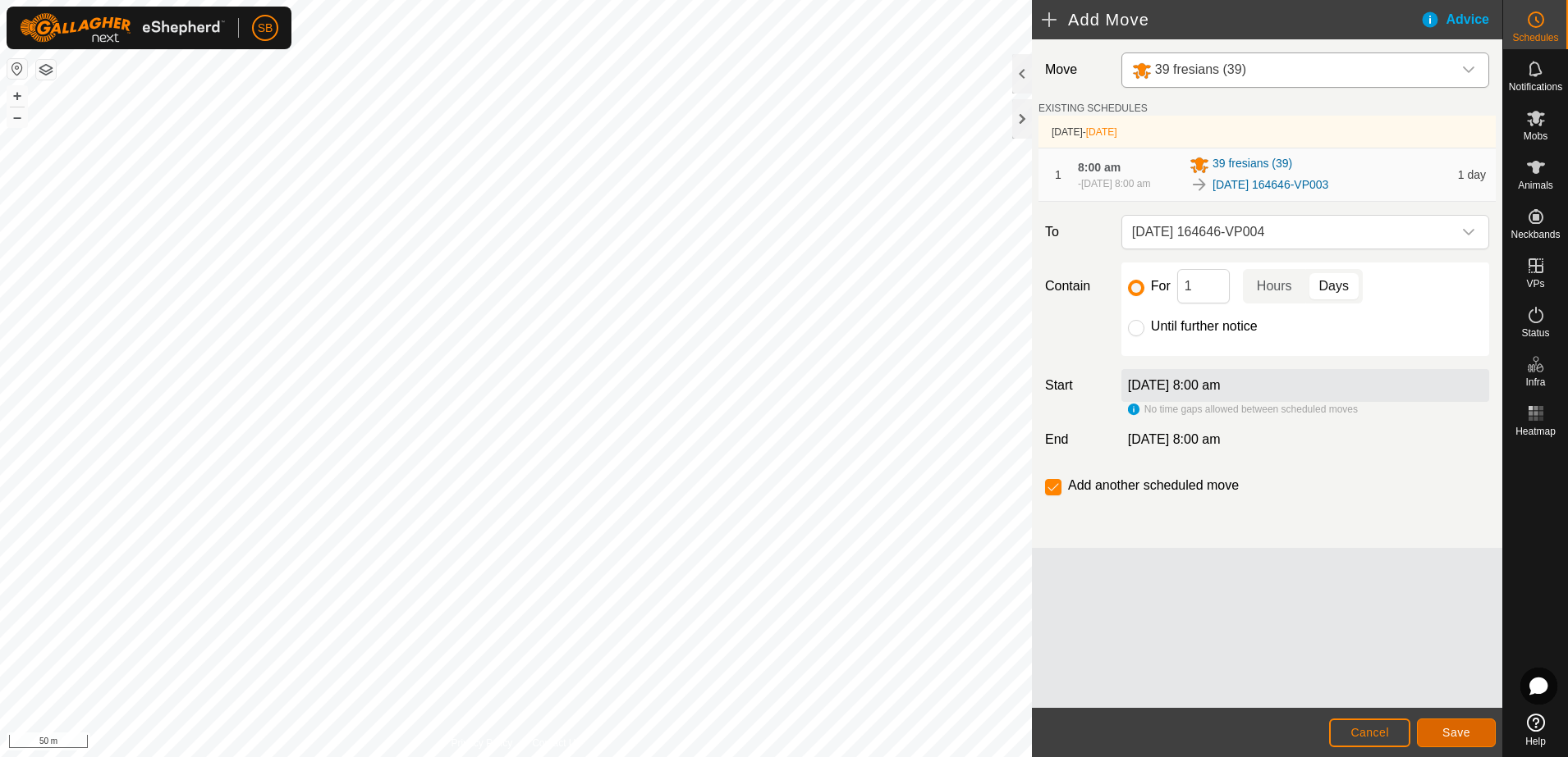
click at [1448, 736] on span "Save" at bounding box center [1456, 733] width 28 height 13
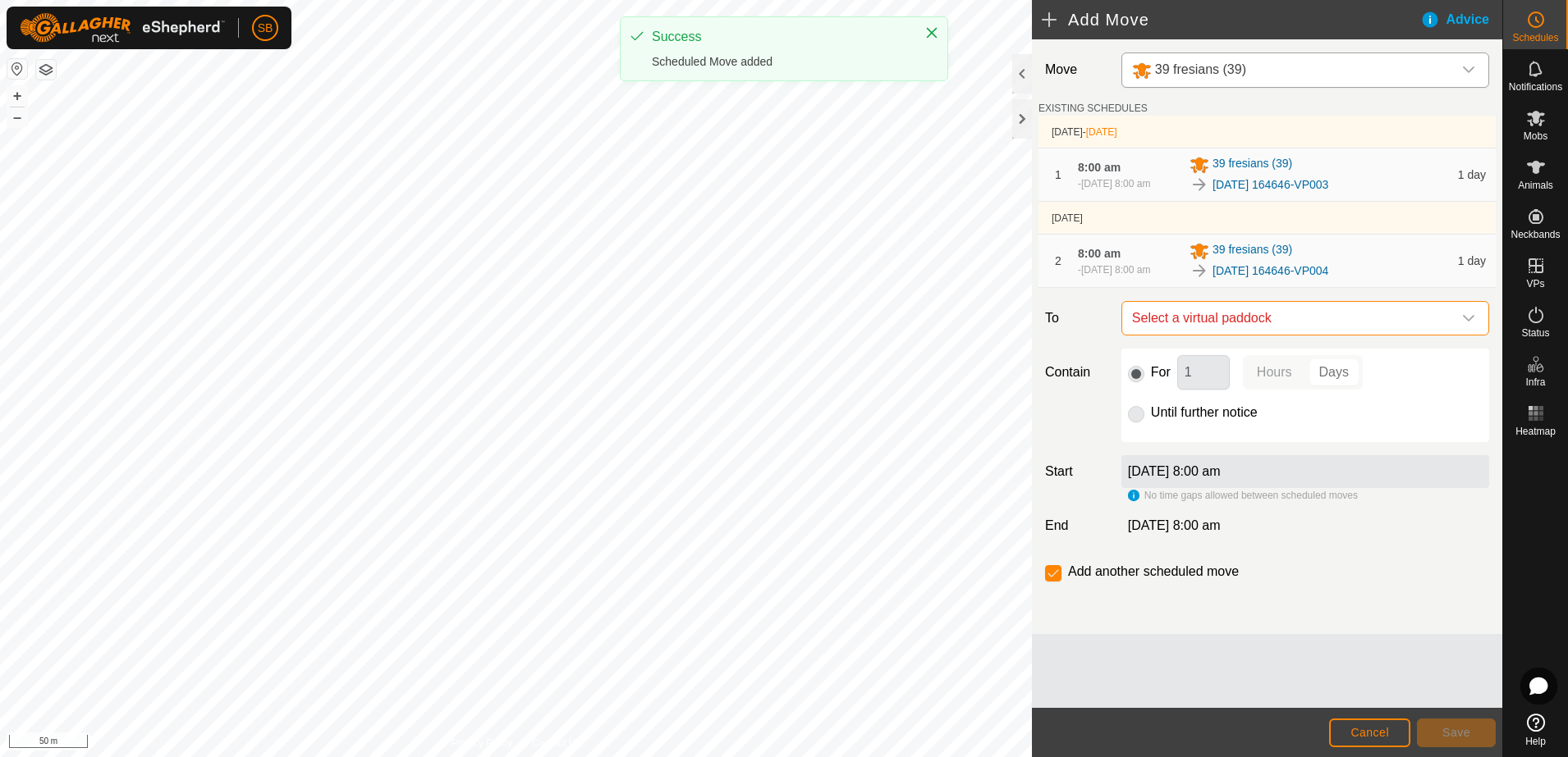
click at [1445, 319] on span "Select a virtual paddock" at bounding box center [1289, 318] width 326 height 33
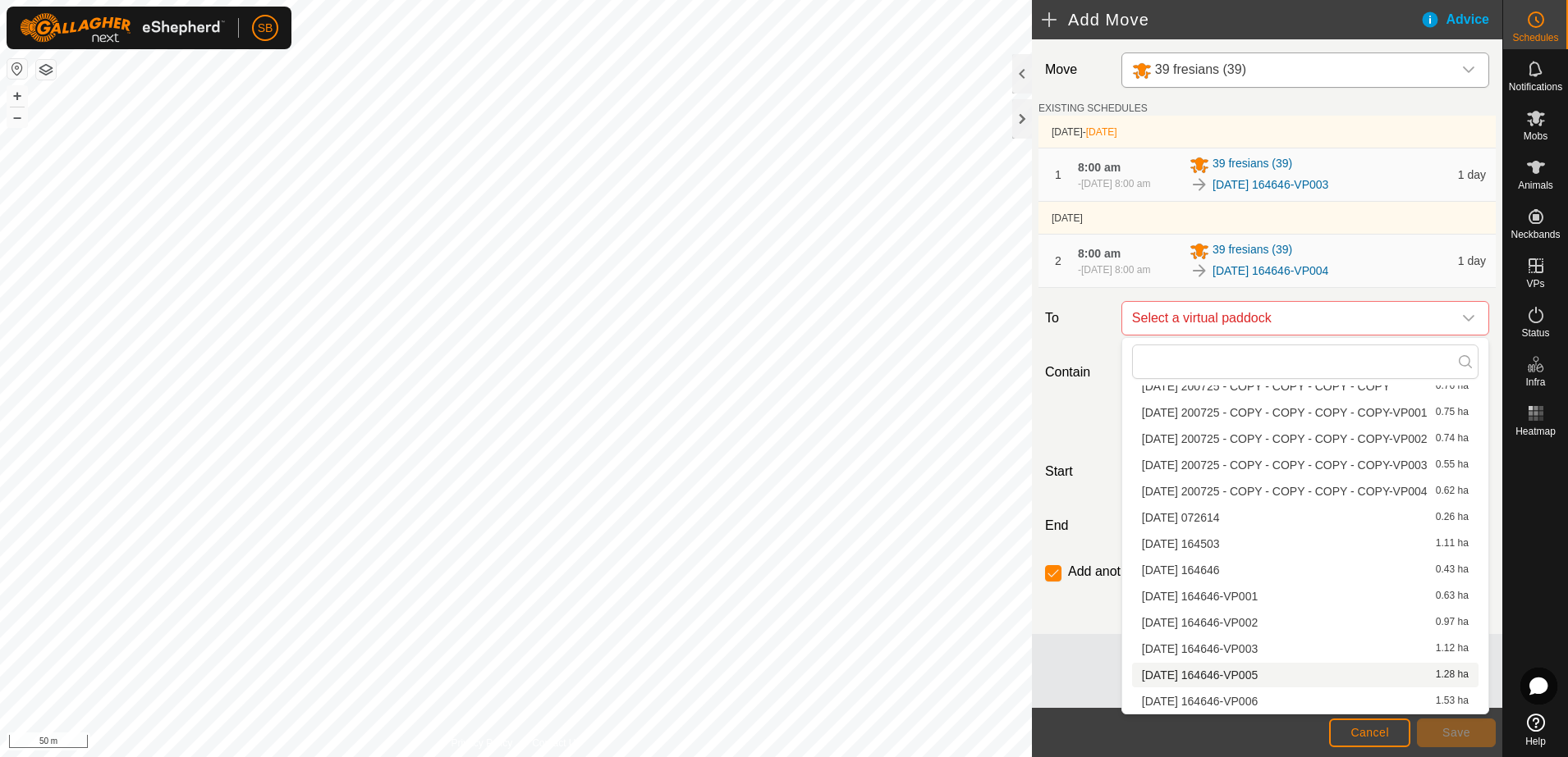
click at [1283, 672] on li "[DATE] 164646-VP005 1.28 ha" at bounding box center [1305, 676] width 346 height 25
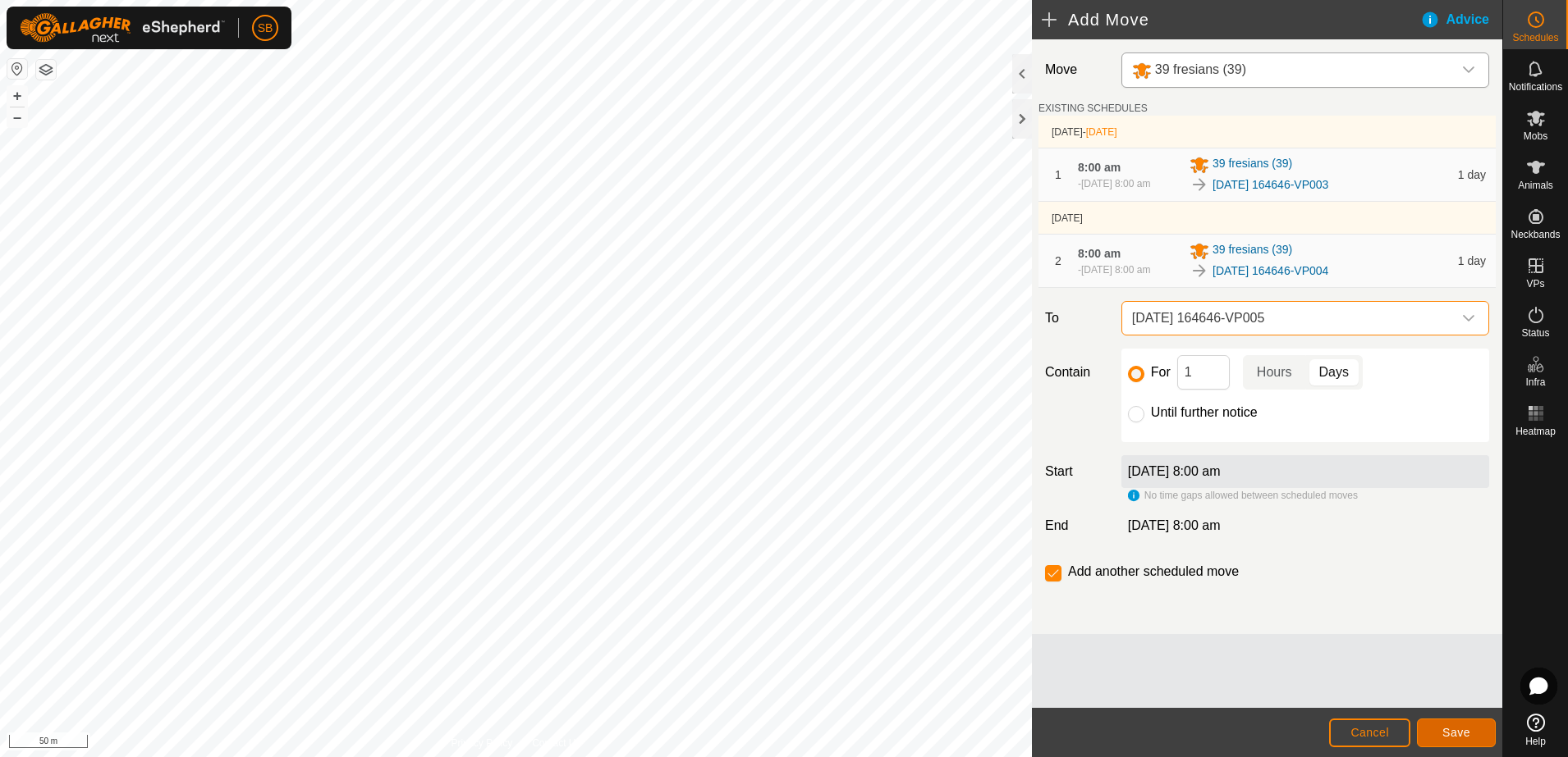
click at [1436, 729] on button "Save" at bounding box center [1457, 733] width 78 height 29
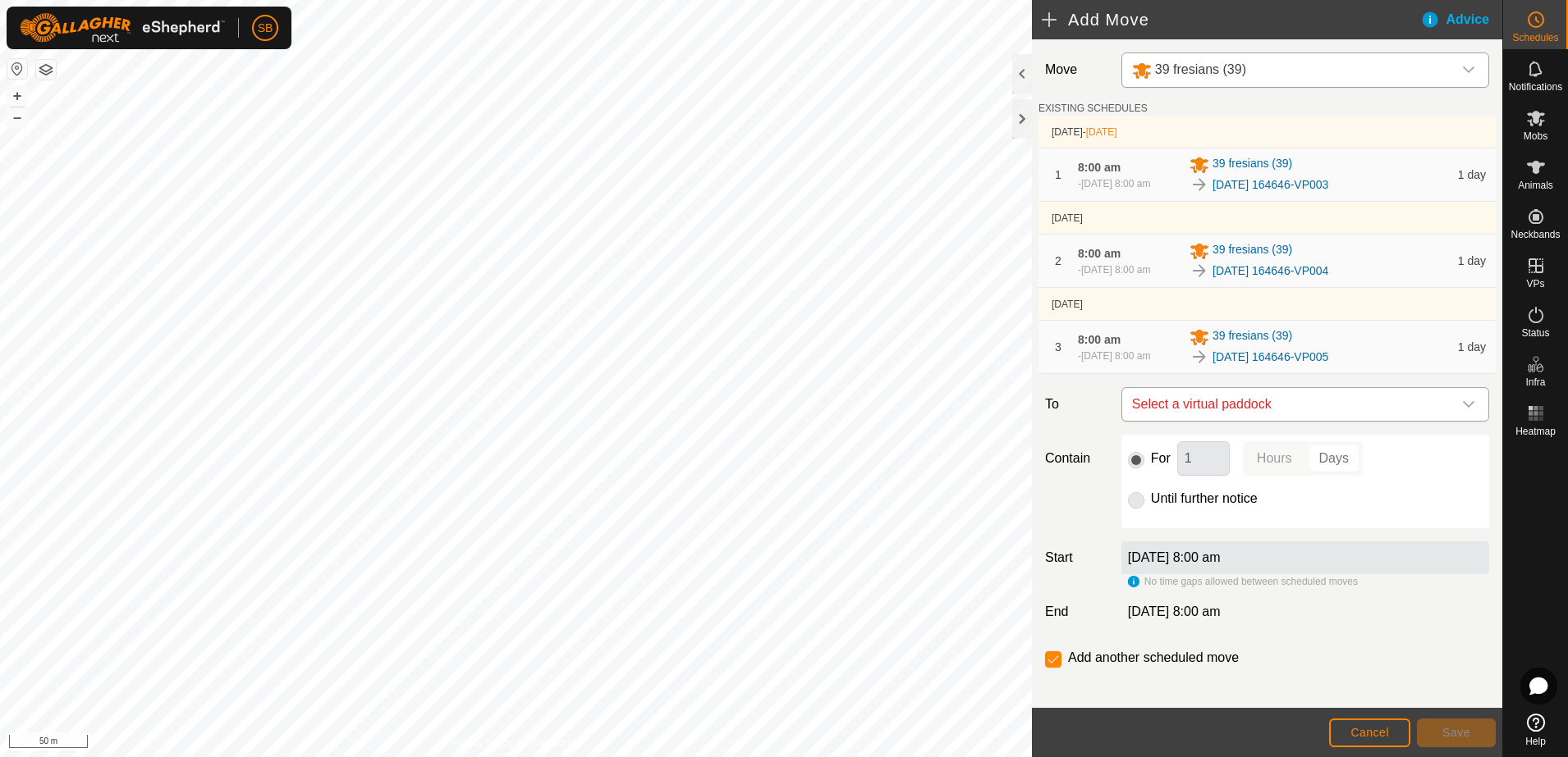
click at [1406, 410] on span "Select a virtual paddock" at bounding box center [1289, 404] width 326 height 33
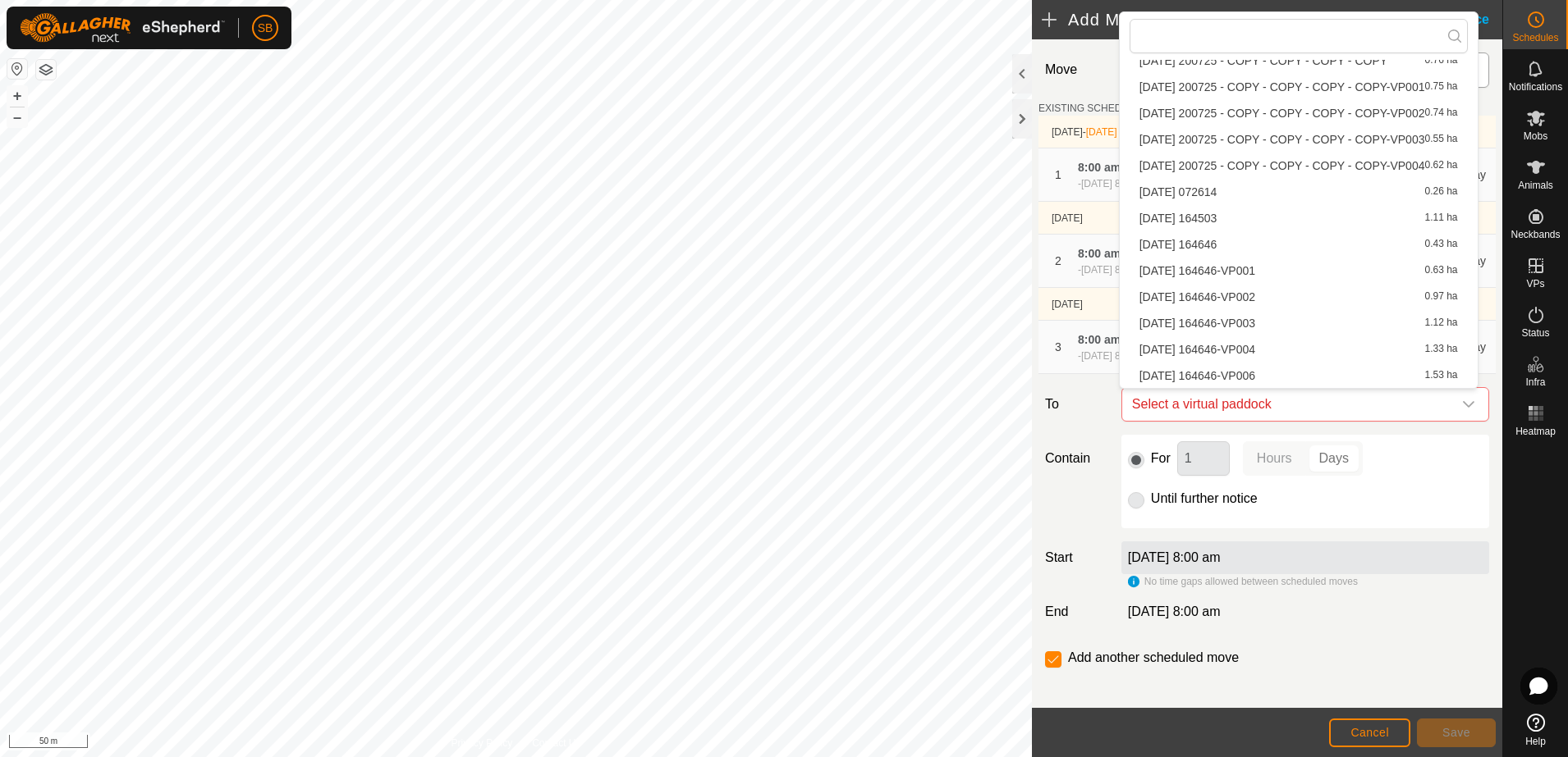
click at [1289, 373] on li "[DATE] 164646-VP006 1.53 ha" at bounding box center [1298, 376] width 338 height 25
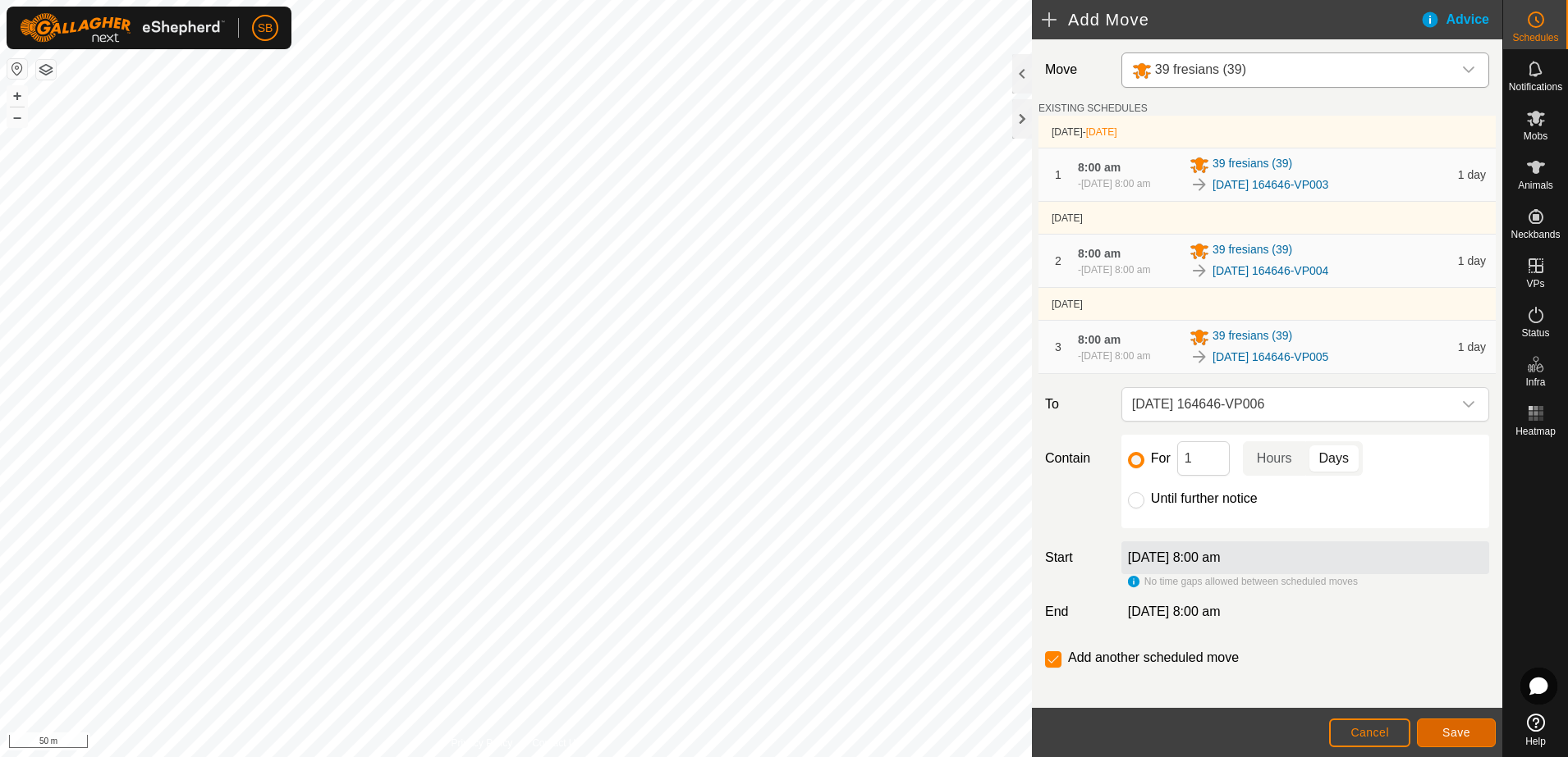
click at [1465, 744] on button "Save" at bounding box center [1457, 733] width 78 height 29
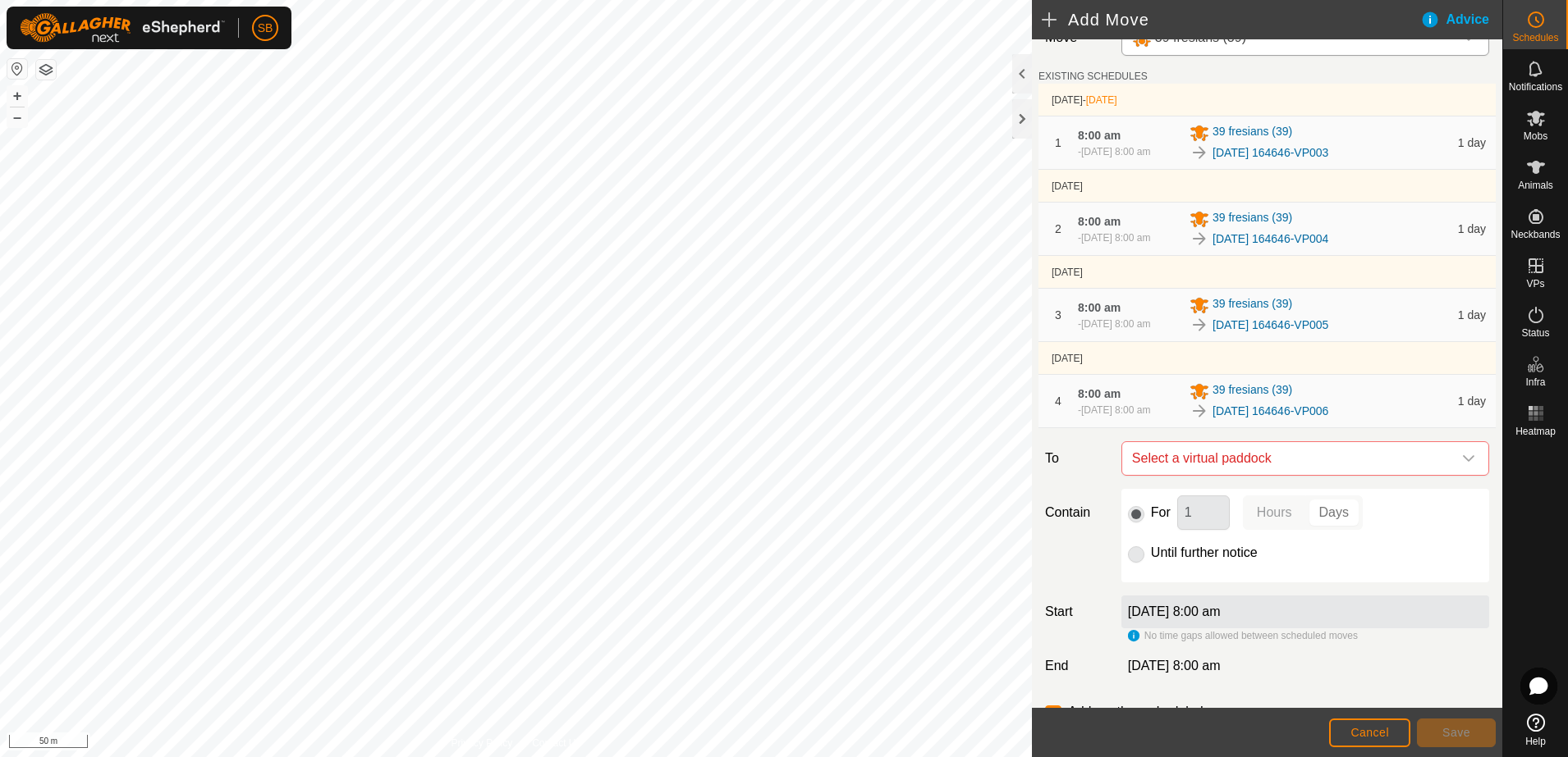
scroll to position [0, 0]
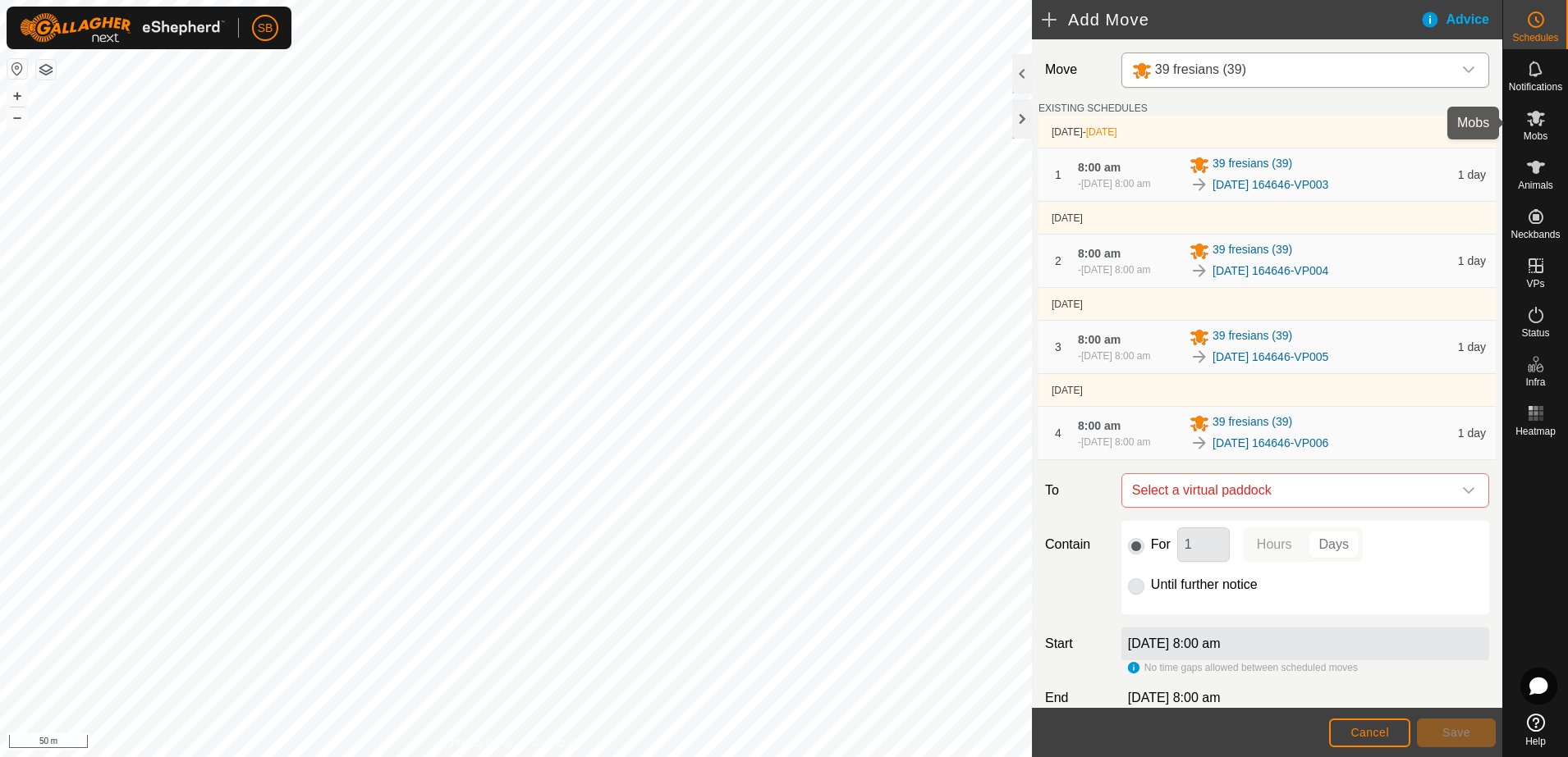
click at [1539, 125] on icon at bounding box center [1536, 118] width 18 height 15
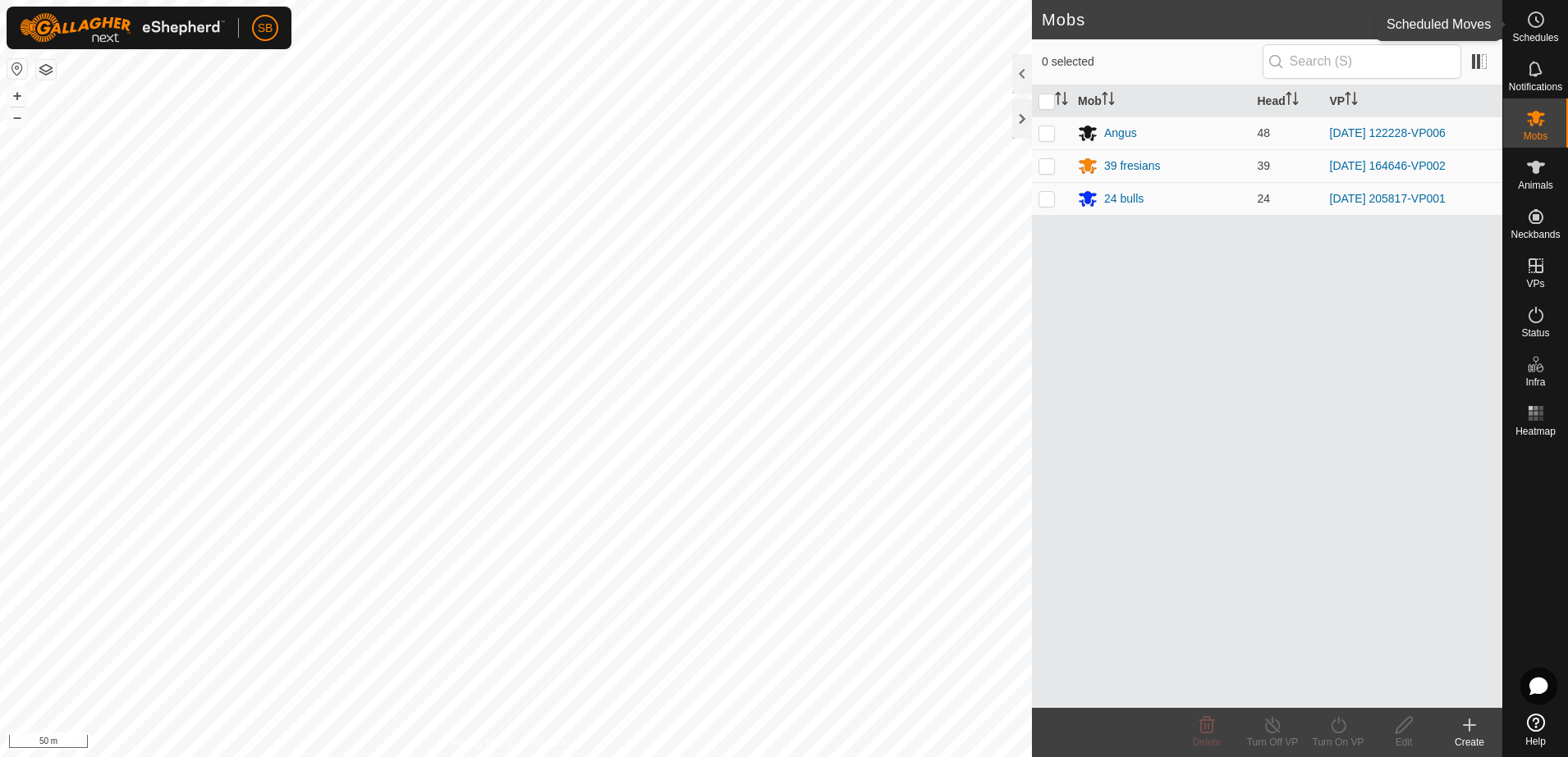
click at [1531, 26] on icon at bounding box center [1536, 20] width 20 height 20
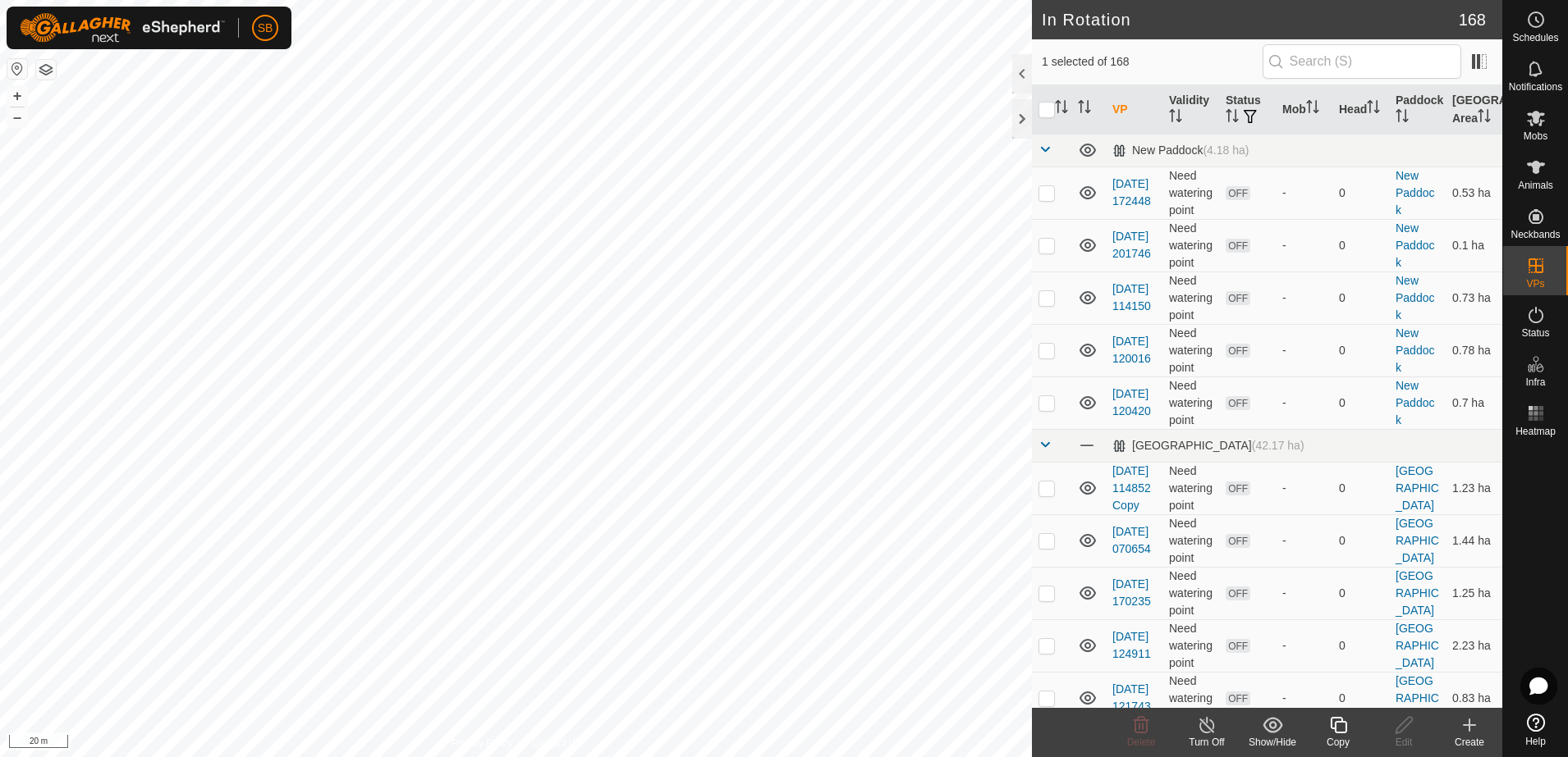
click at [1338, 730] on icon at bounding box center [1338, 726] width 21 height 20
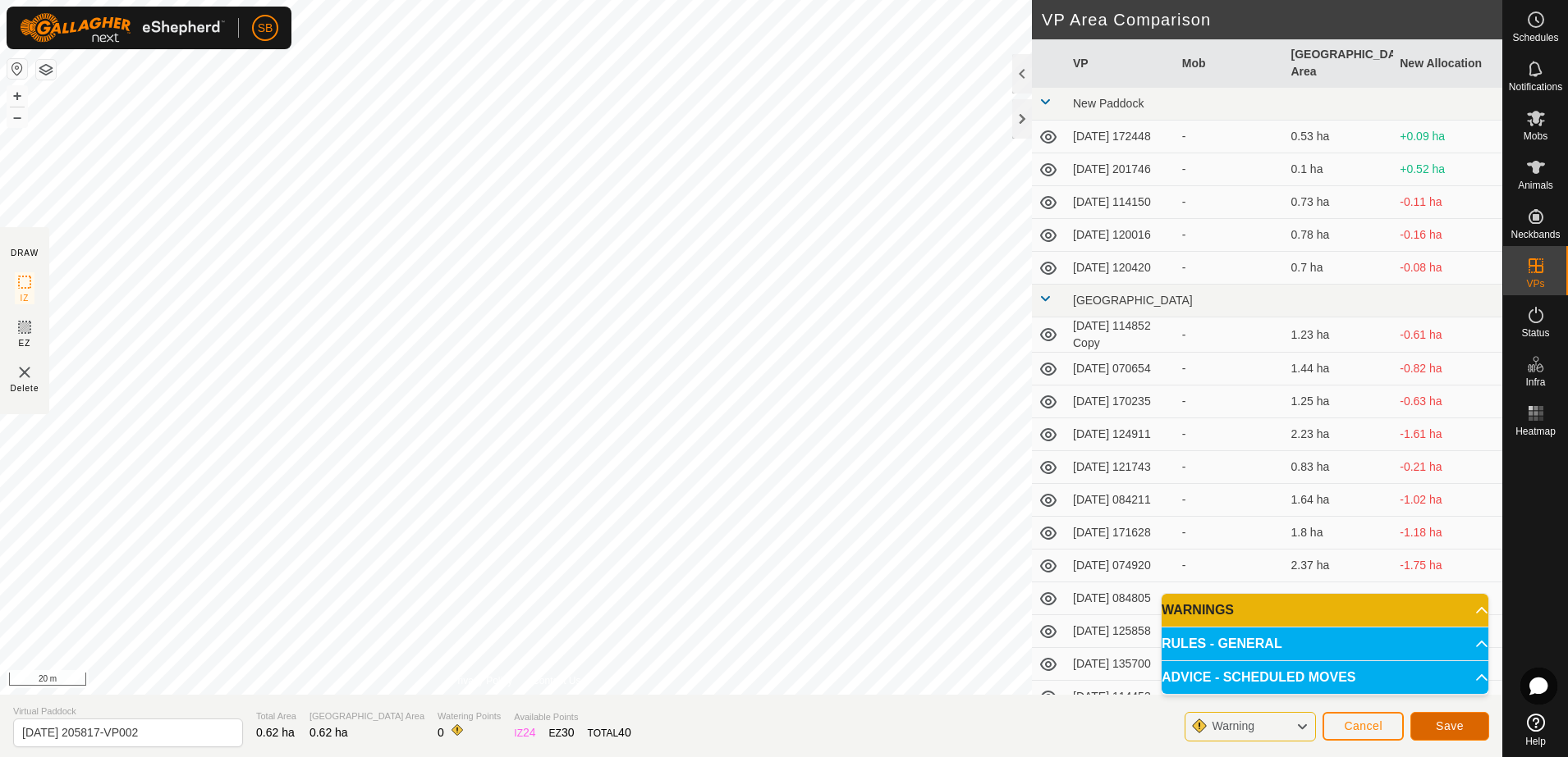
click at [1441, 727] on span "Save" at bounding box center [1449, 726] width 28 height 13
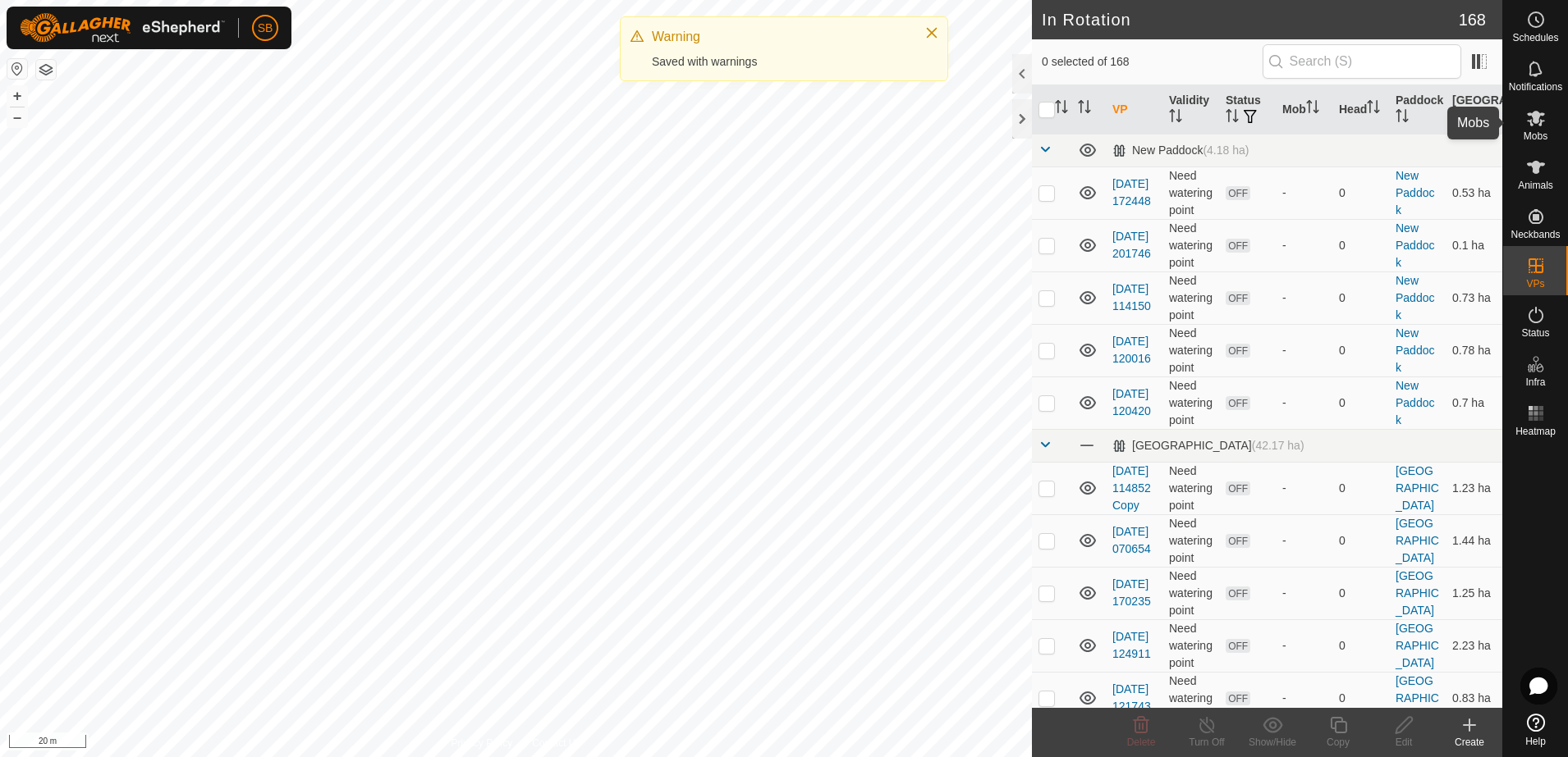
click at [1531, 121] on icon at bounding box center [1536, 118] width 18 height 15
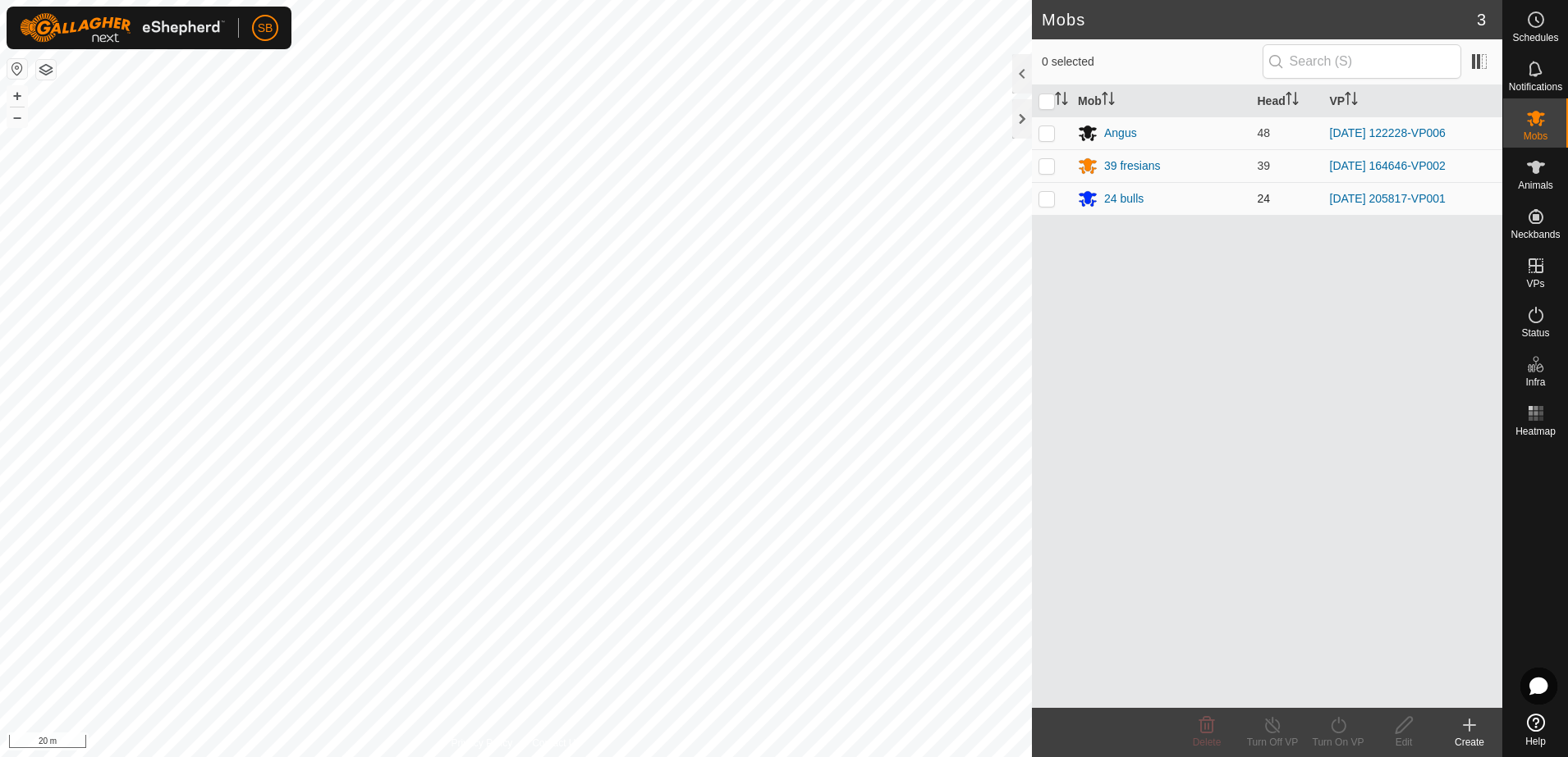
click at [1046, 193] on p-checkbox at bounding box center [1046, 198] width 16 height 13
checkbox input "true"
click at [1325, 734] on turn-on-svg-icon at bounding box center [1338, 726] width 66 height 20
click at [1340, 696] on link "Now" at bounding box center [1387, 689] width 162 height 33
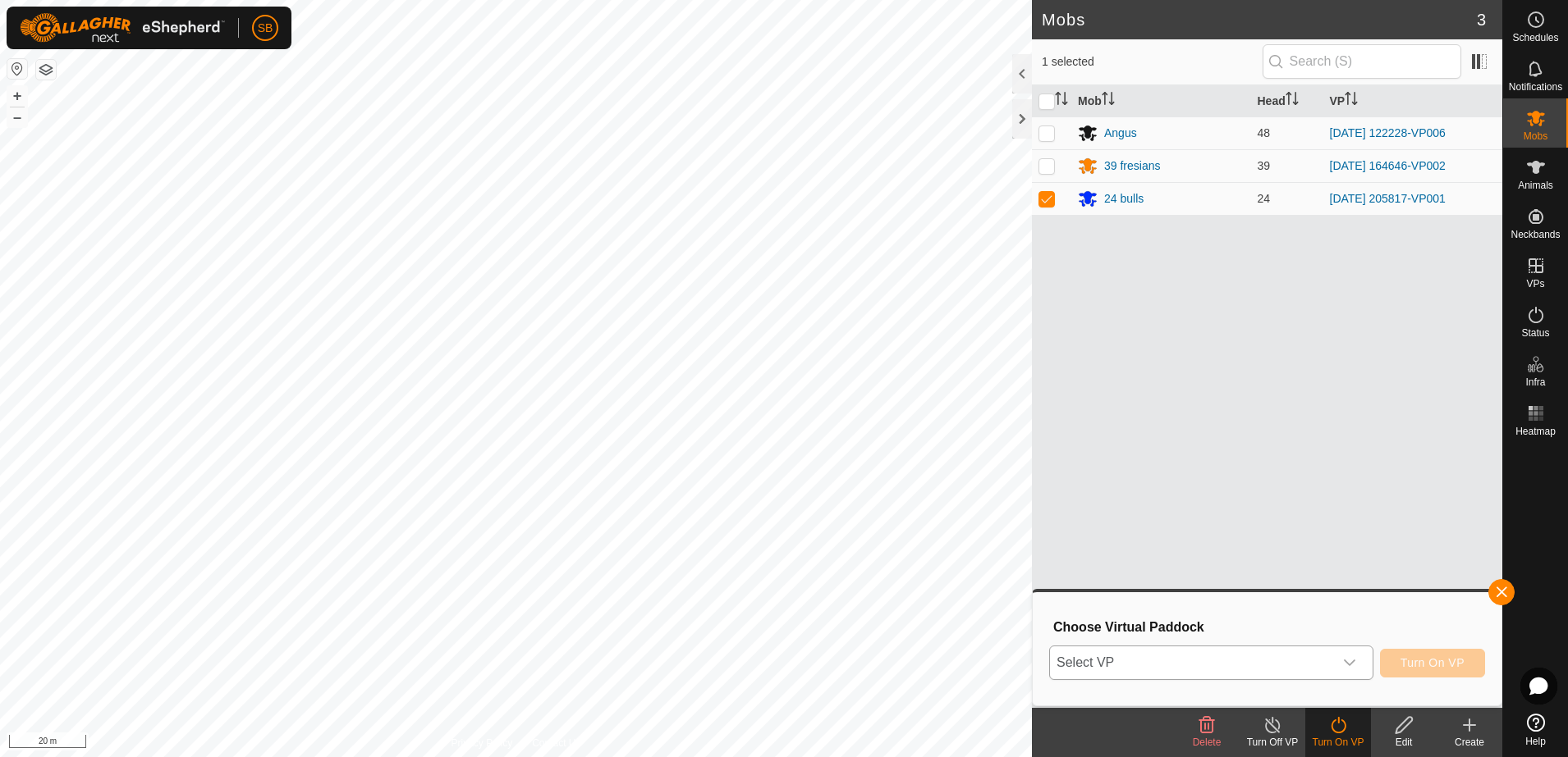
click at [1335, 669] on div "dropdown trigger" at bounding box center [1349, 662] width 33 height 33
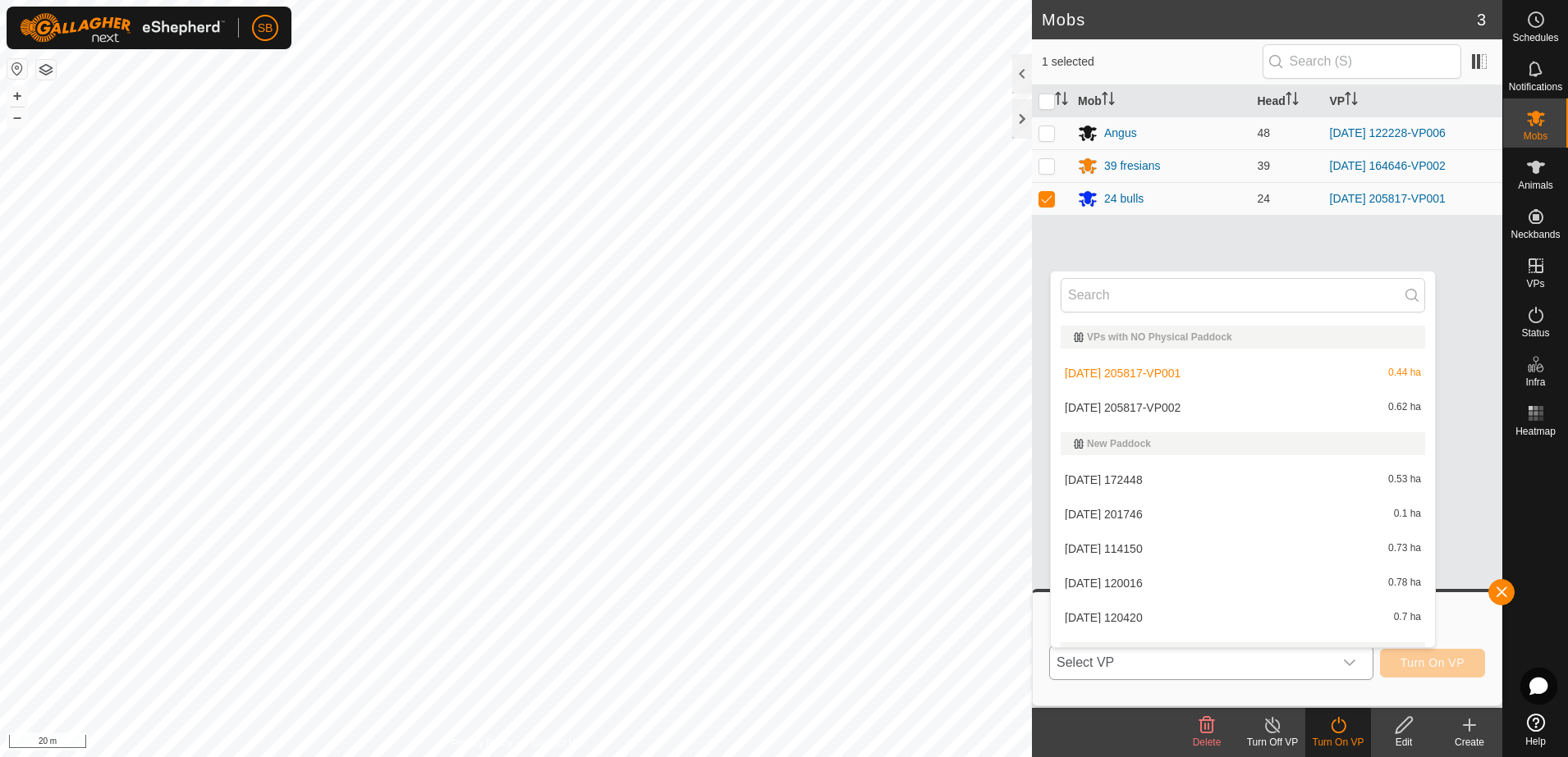
click at [1187, 398] on li "[DATE] 205817-VP002 0.62 ha" at bounding box center [1242, 407] width 384 height 33
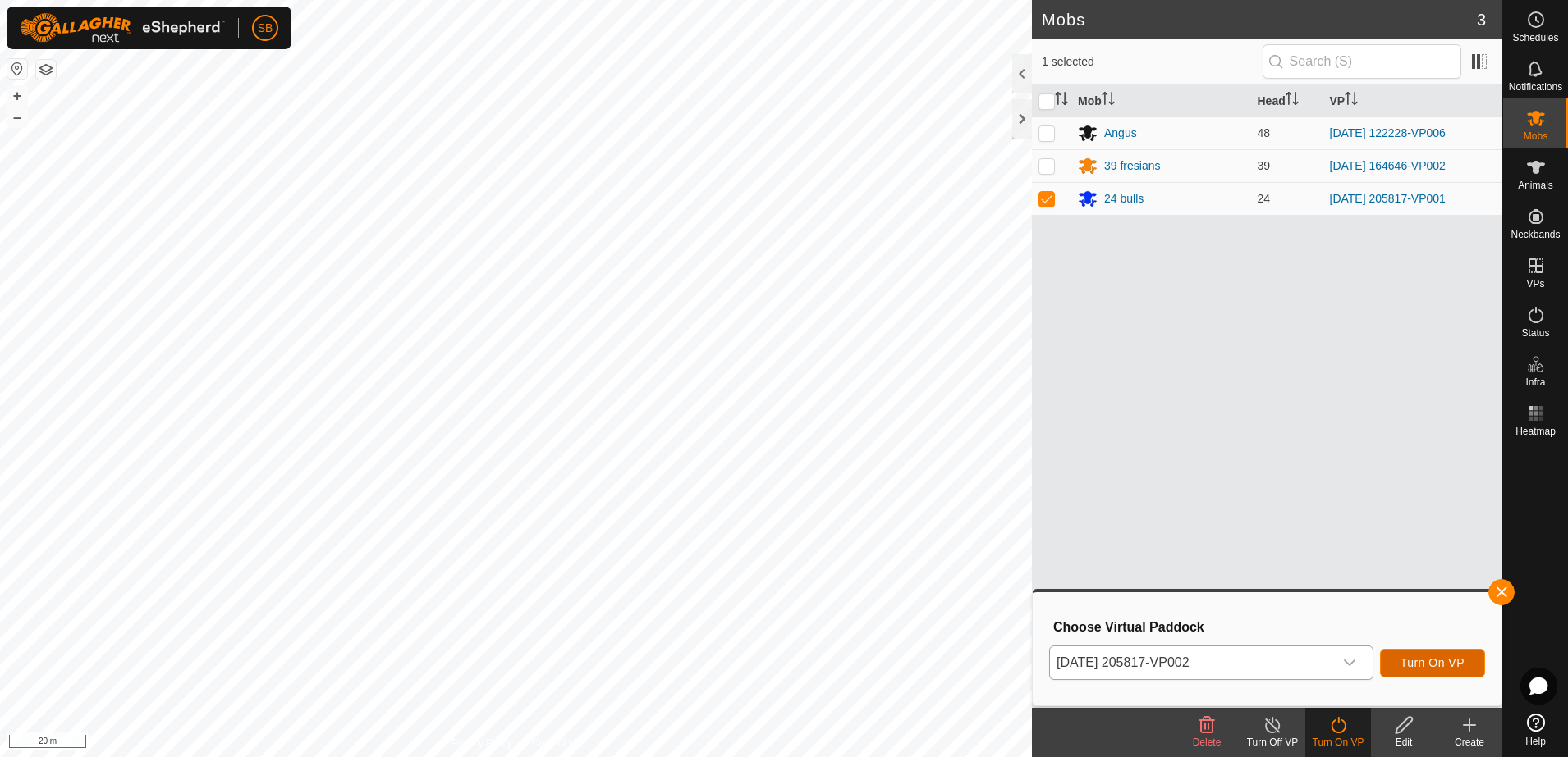
click at [1440, 666] on span "Turn On VP" at bounding box center [1432, 662] width 64 height 13
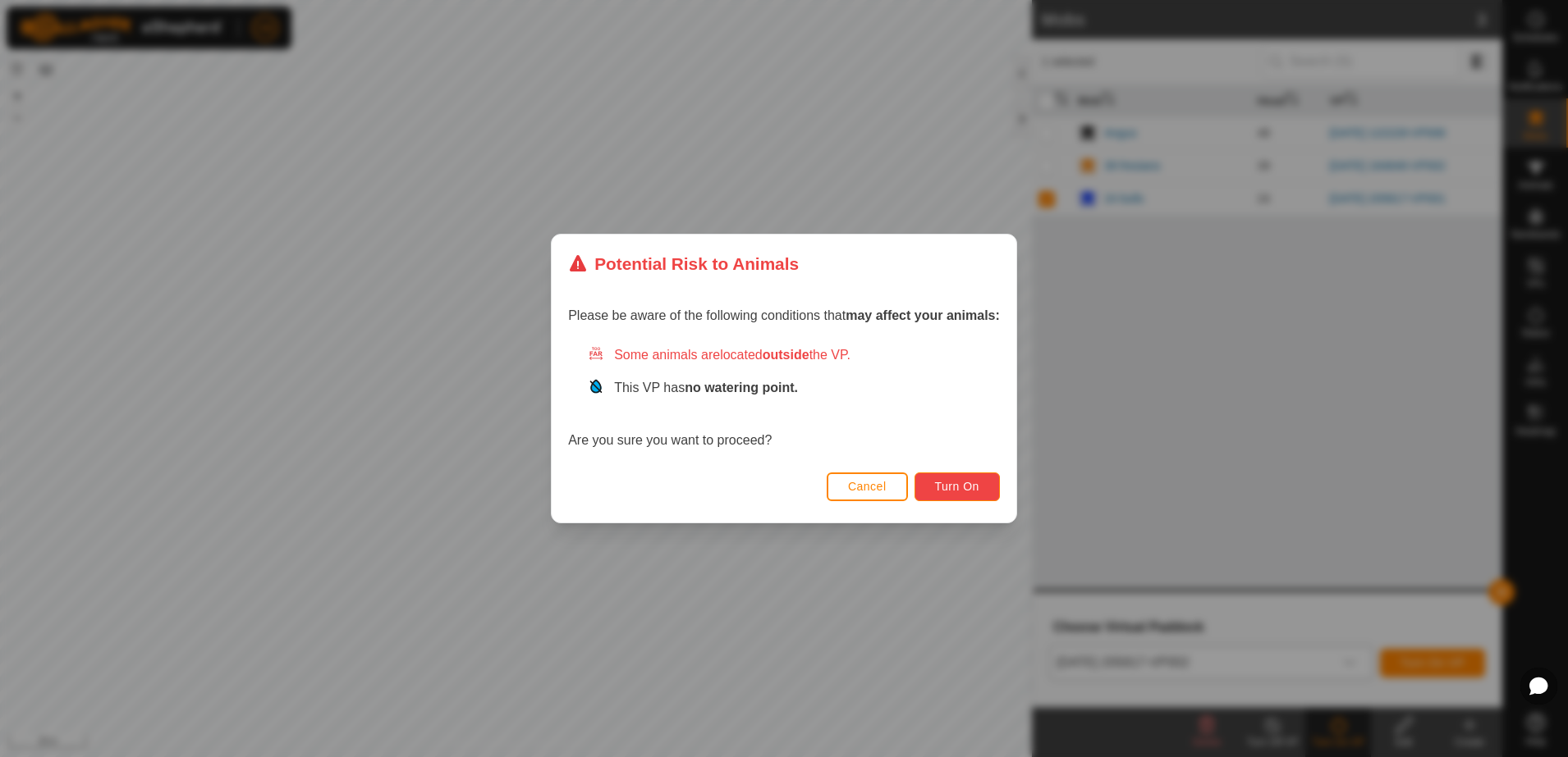
click at [953, 488] on span "Turn On" at bounding box center [957, 486] width 45 height 13
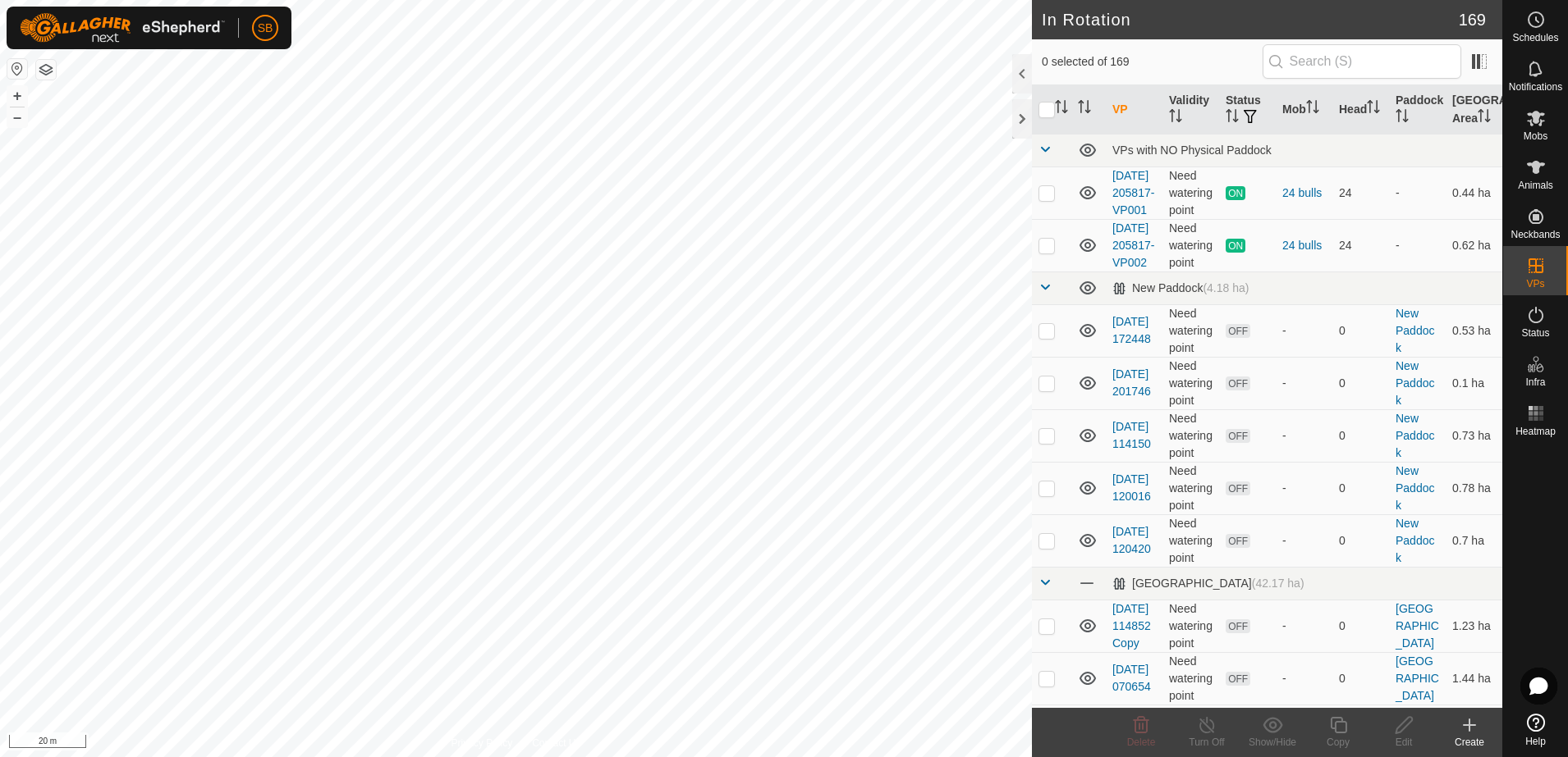
checkbox input "true"
click at [1338, 731] on icon at bounding box center [1338, 726] width 21 height 20
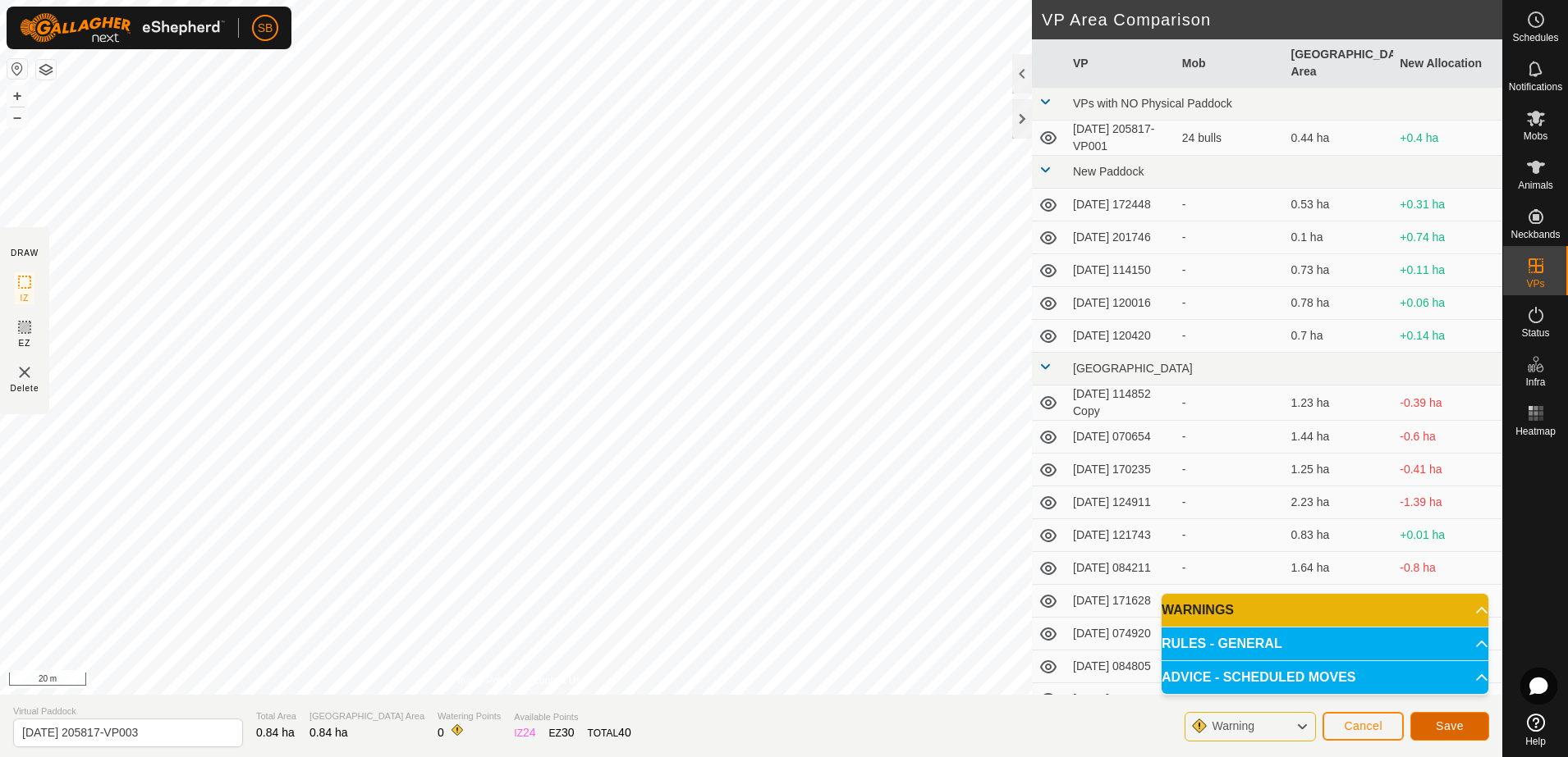
click at [1458, 728] on span "Save" at bounding box center [1449, 726] width 28 height 13
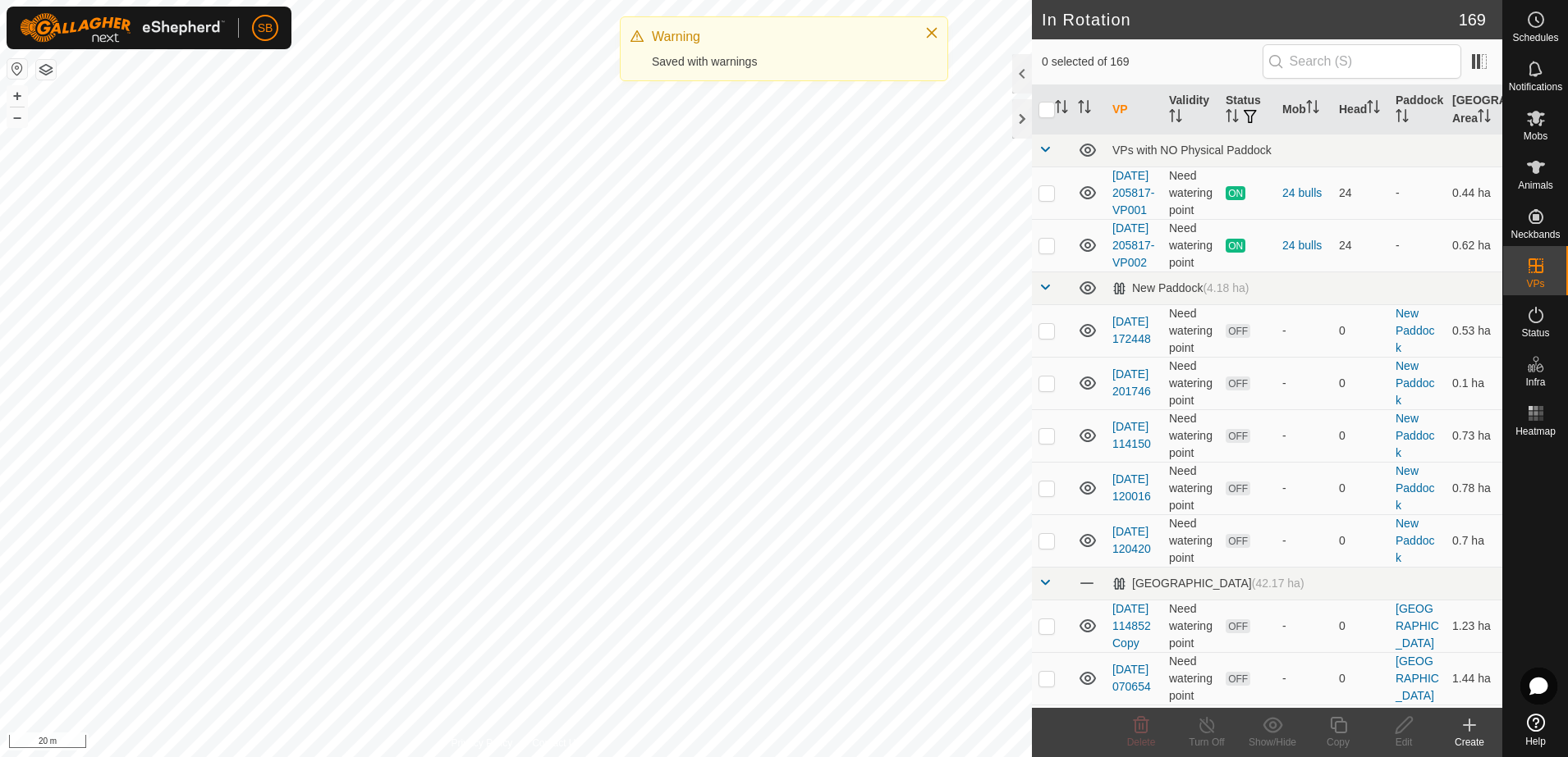
checkbox input "true"
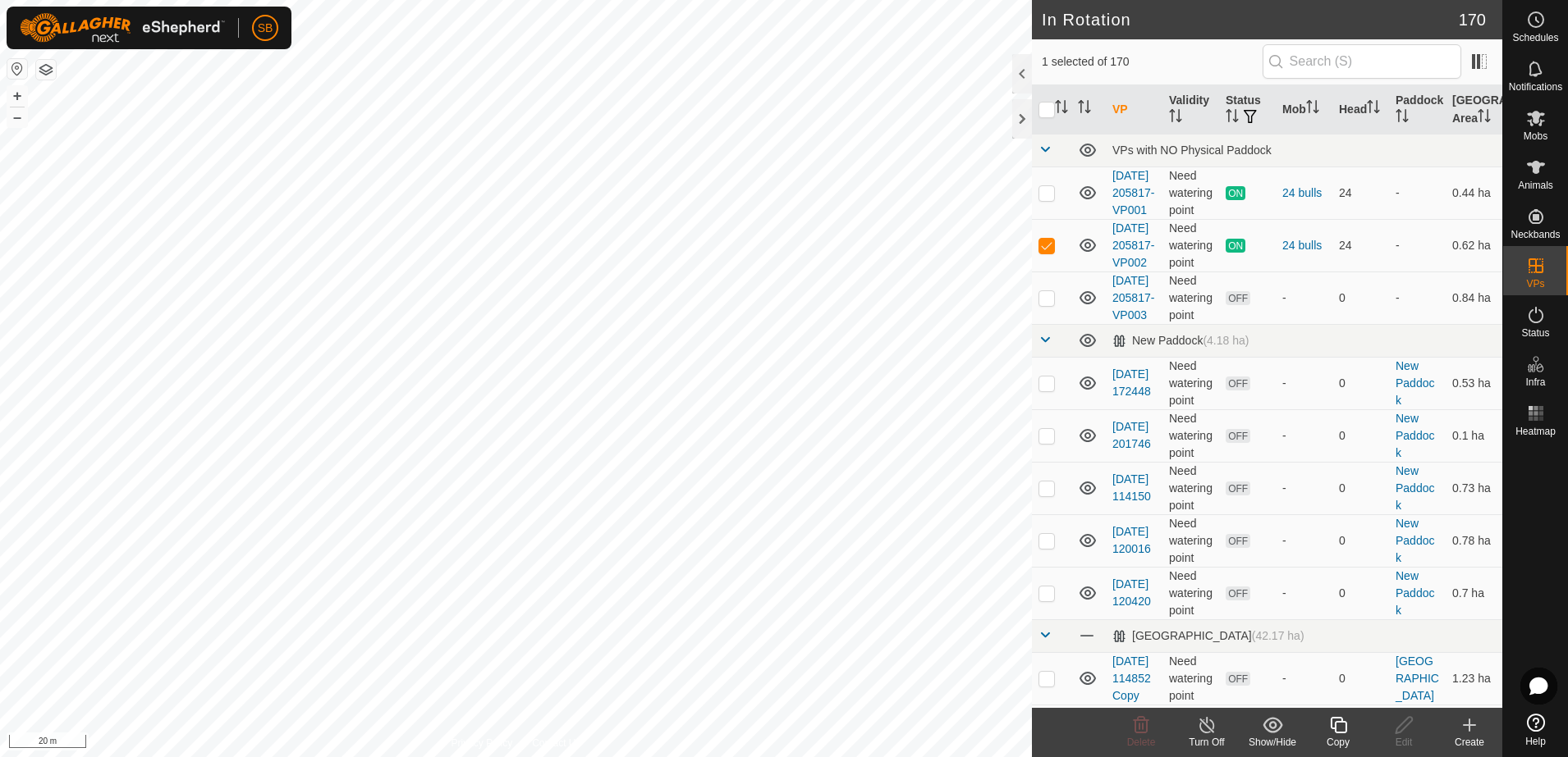
checkbox input "false"
checkbox input "true"
click at [1344, 734] on icon at bounding box center [1338, 726] width 21 height 20
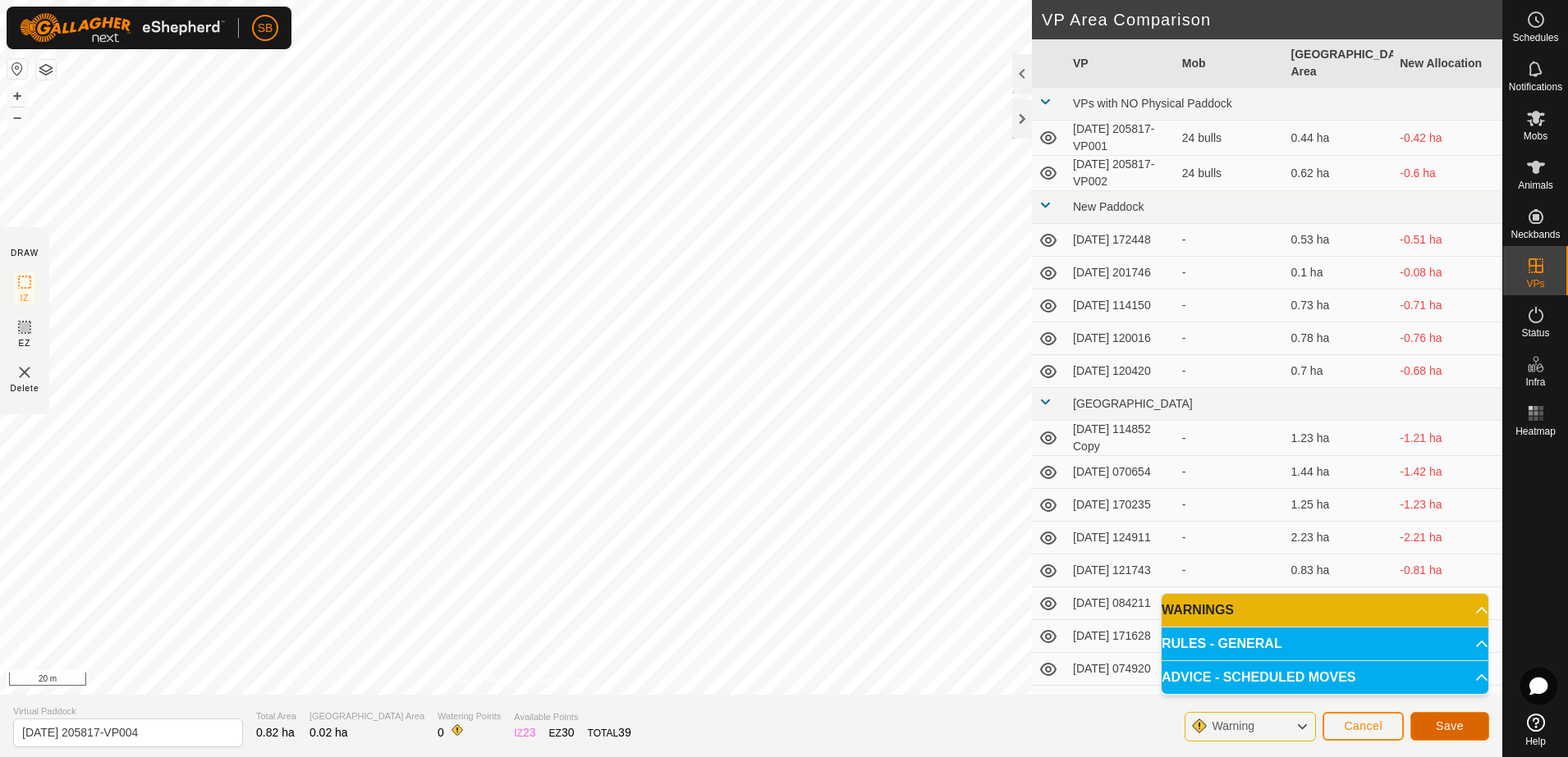
click at [1459, 728] on span "Save" at bounding box center [1449, 726] width 28 height 13
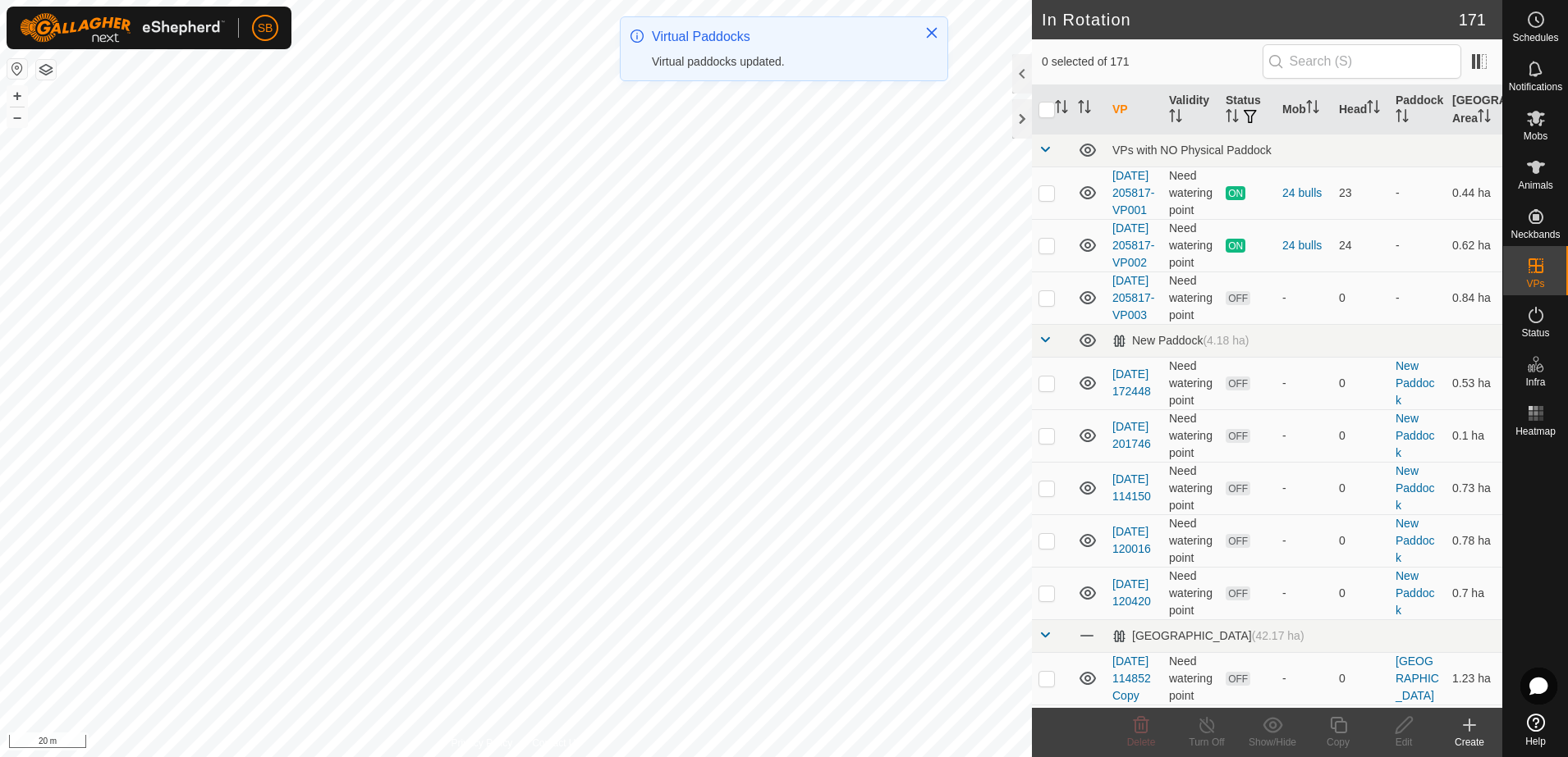
checkbox input "true"
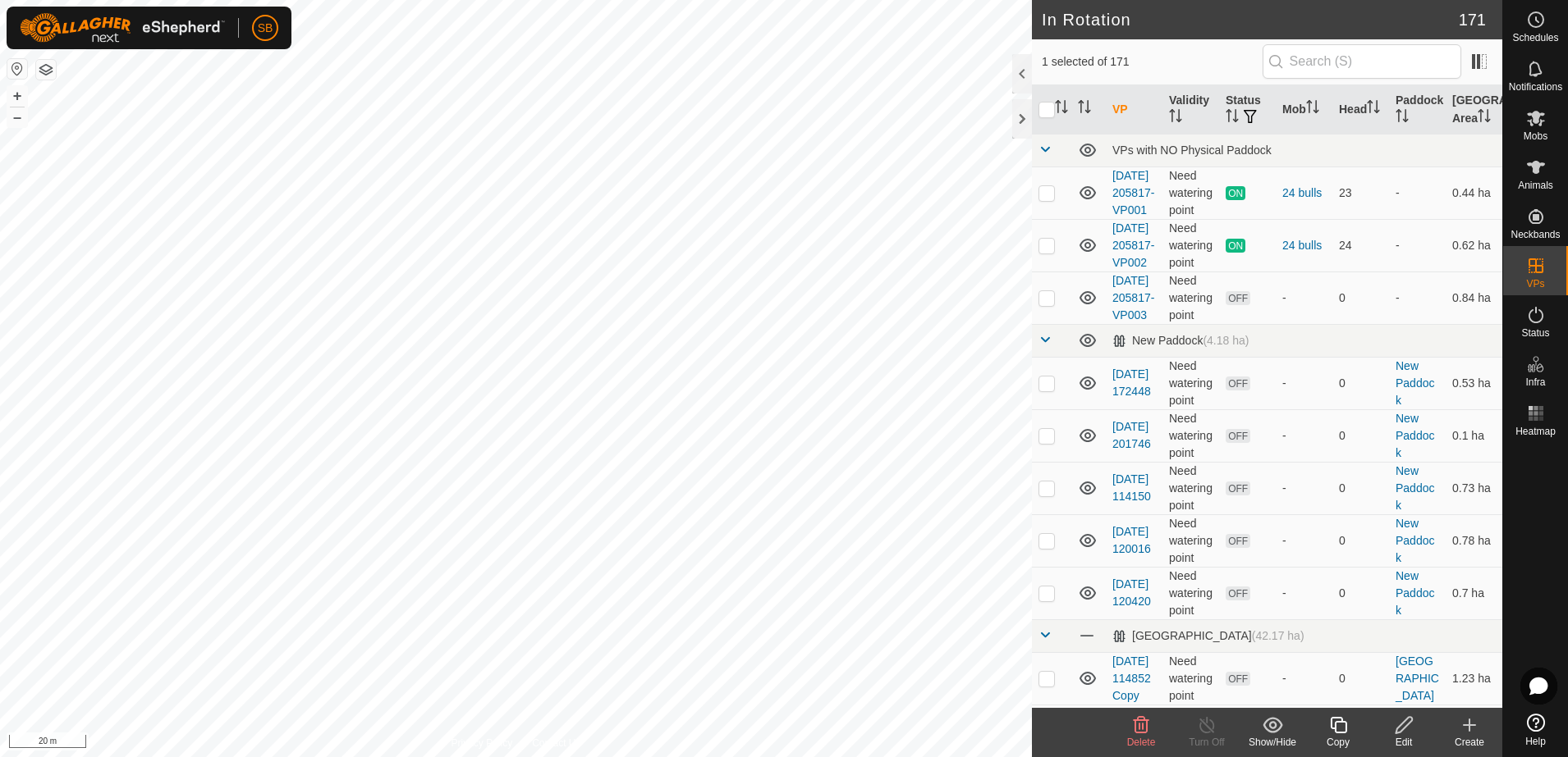
click at [1339, 727] on icon at bounding box center [1338, 726] width 21 height 20
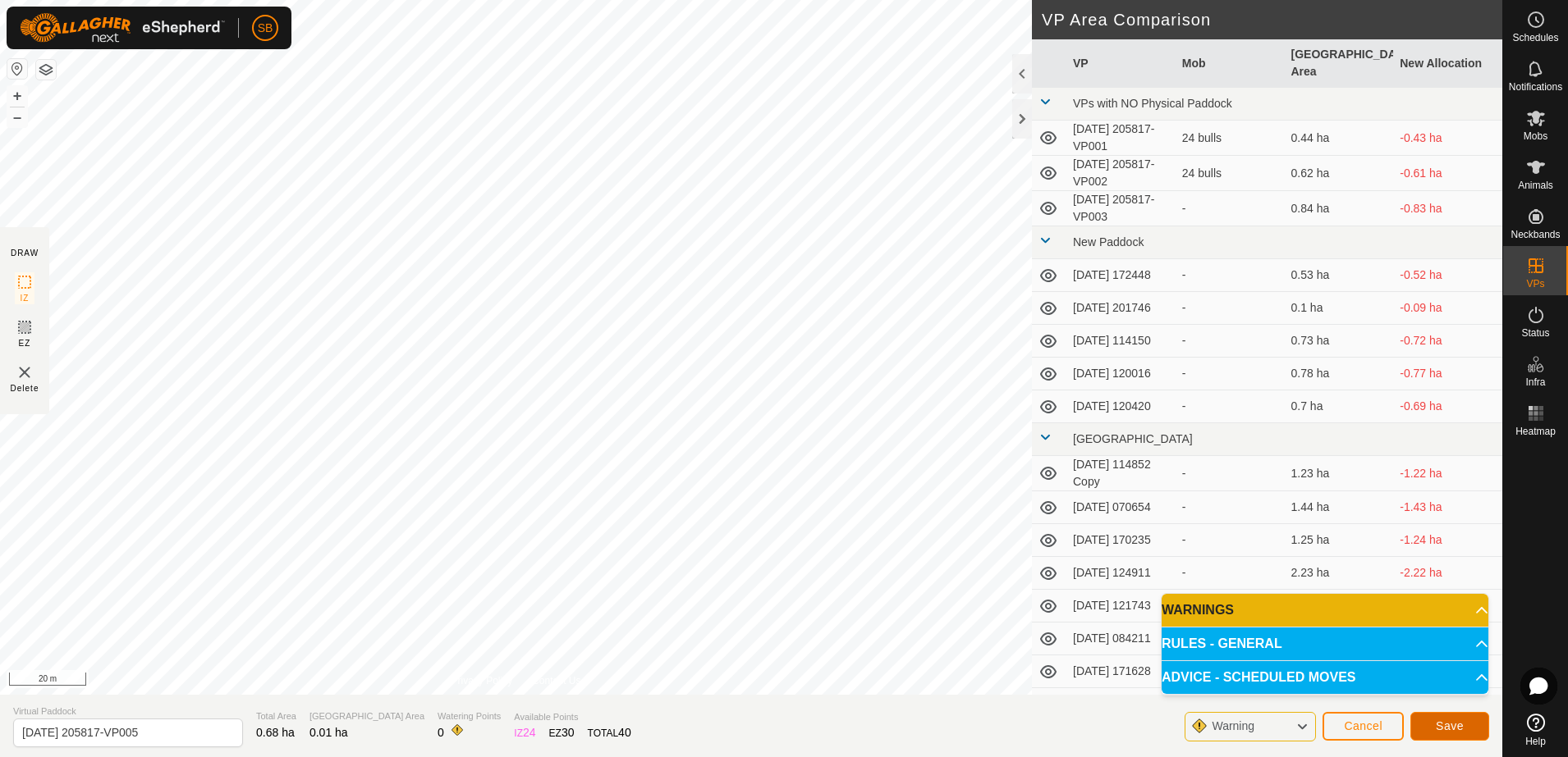
click at [1448, 727] on span "Save" at bounding box center [1449, 726] width 28 height 13
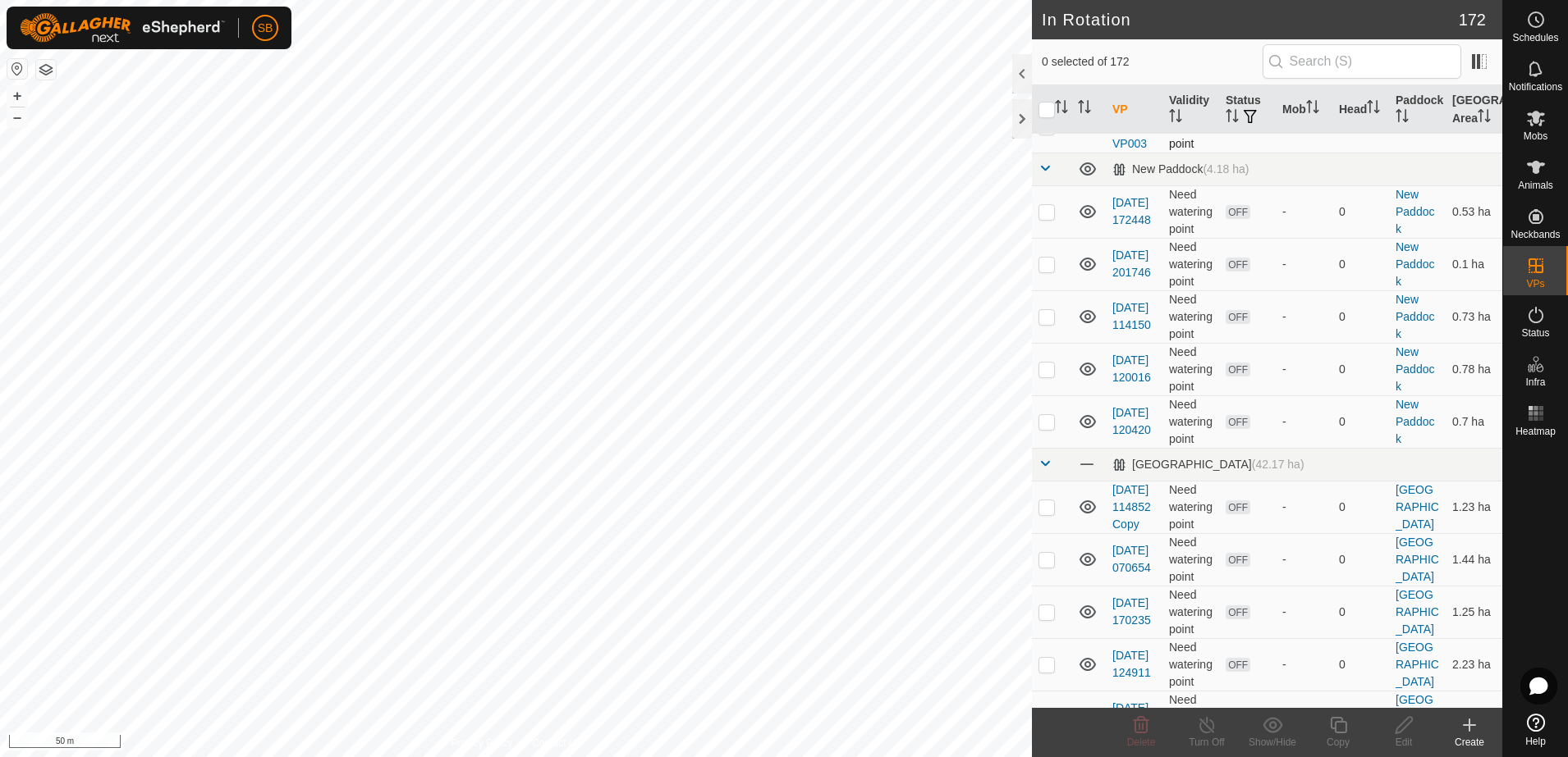
scroll to position [205, 0]
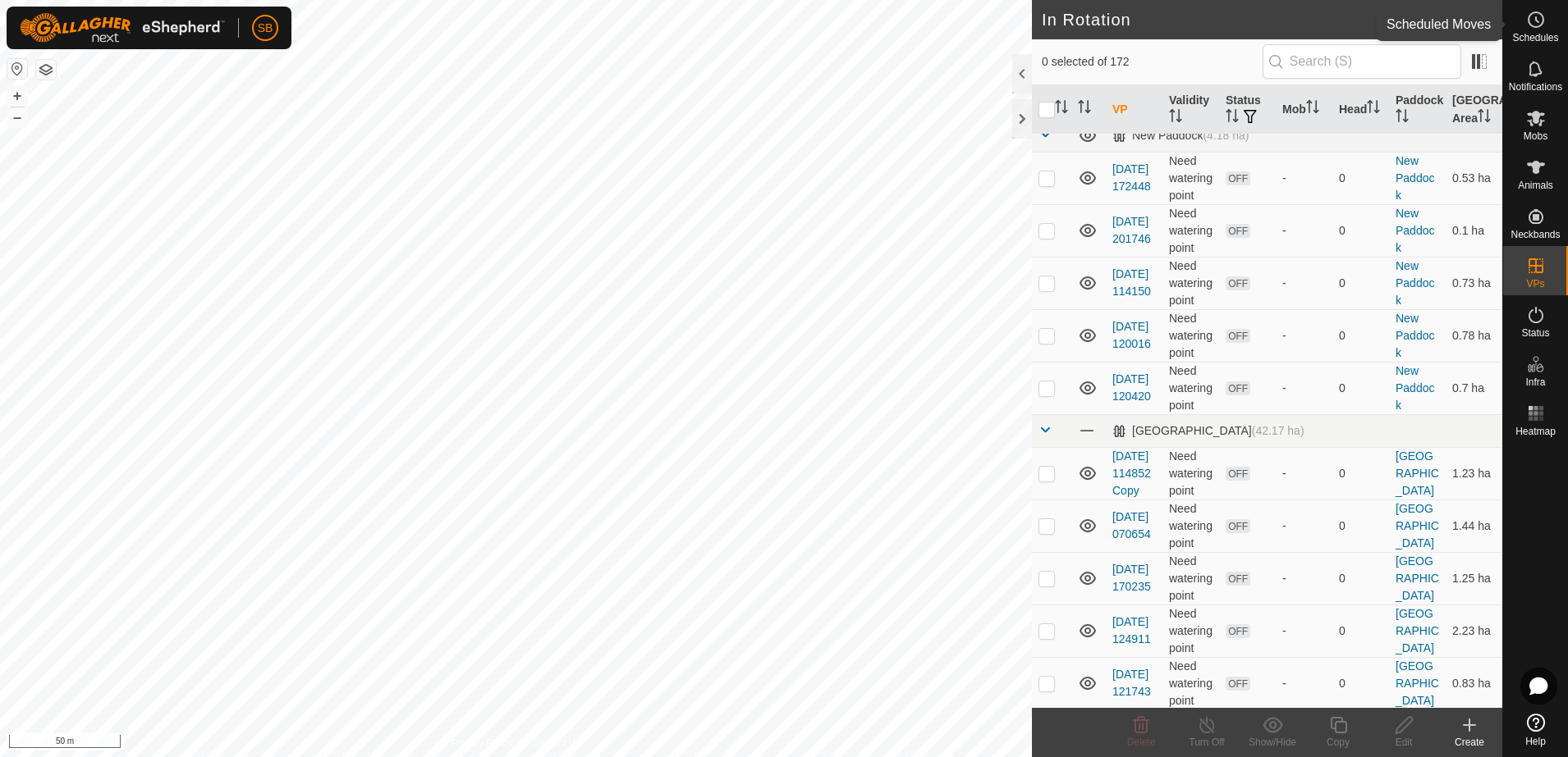
click at [1541, 29] on icon at bounding box center [1536, 20] width 20 height 20
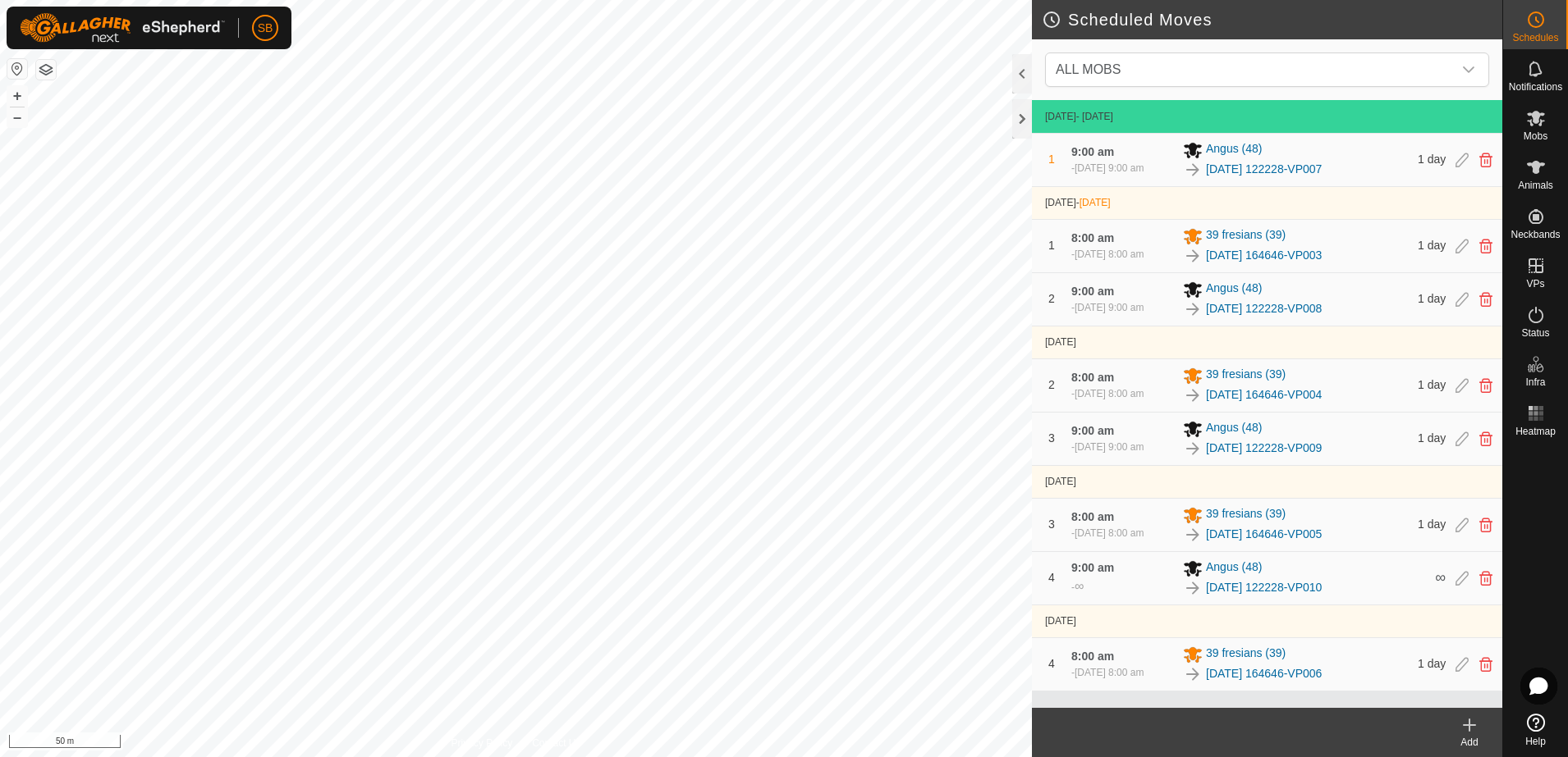
click at [1474, 723] on icon at bounding box center [1469, 726] width 20 height 20
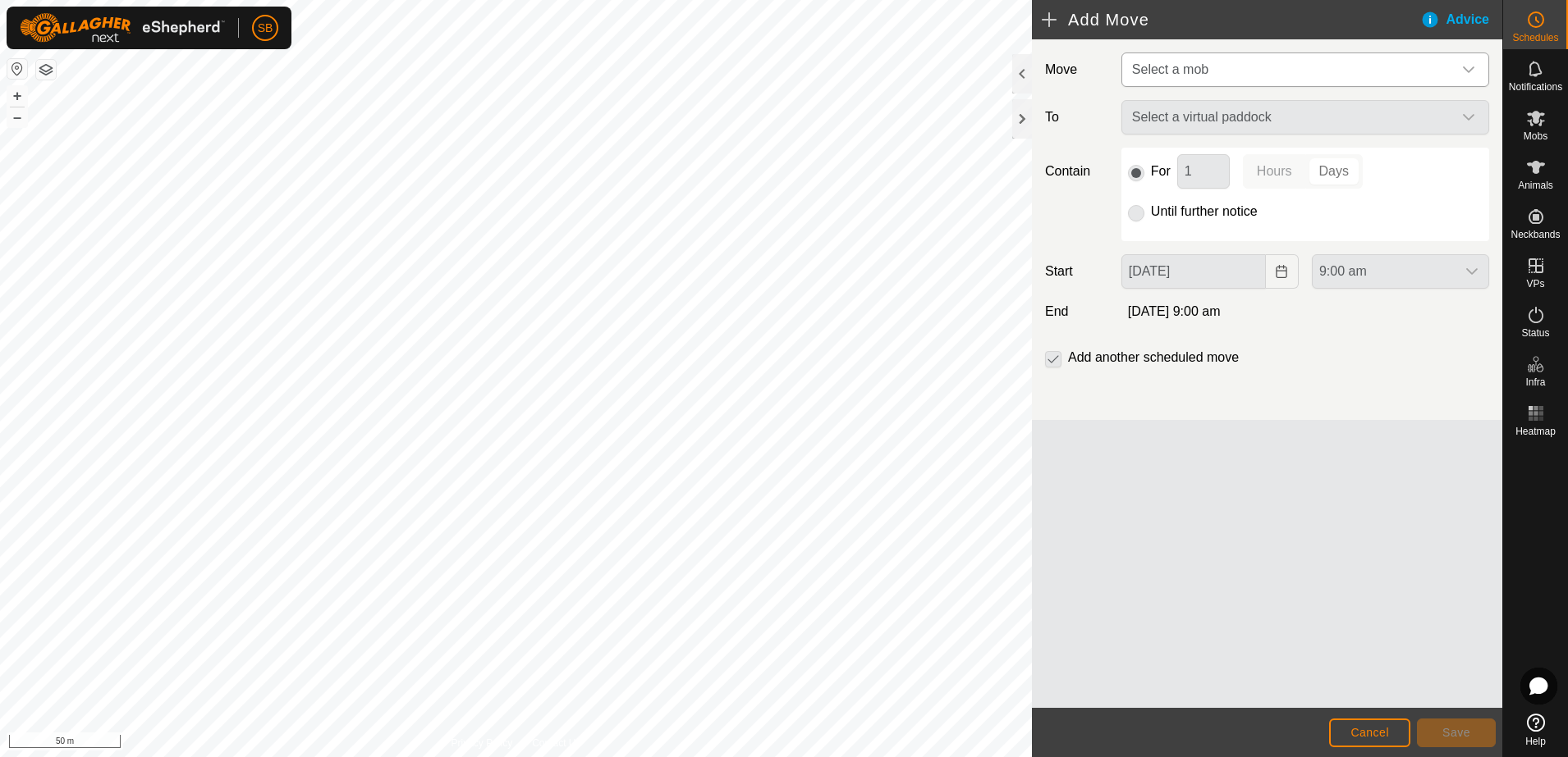
click at [1469, 70] on icon "dropdown trigger" at bounding box center [1468, 70] width 12 height 6
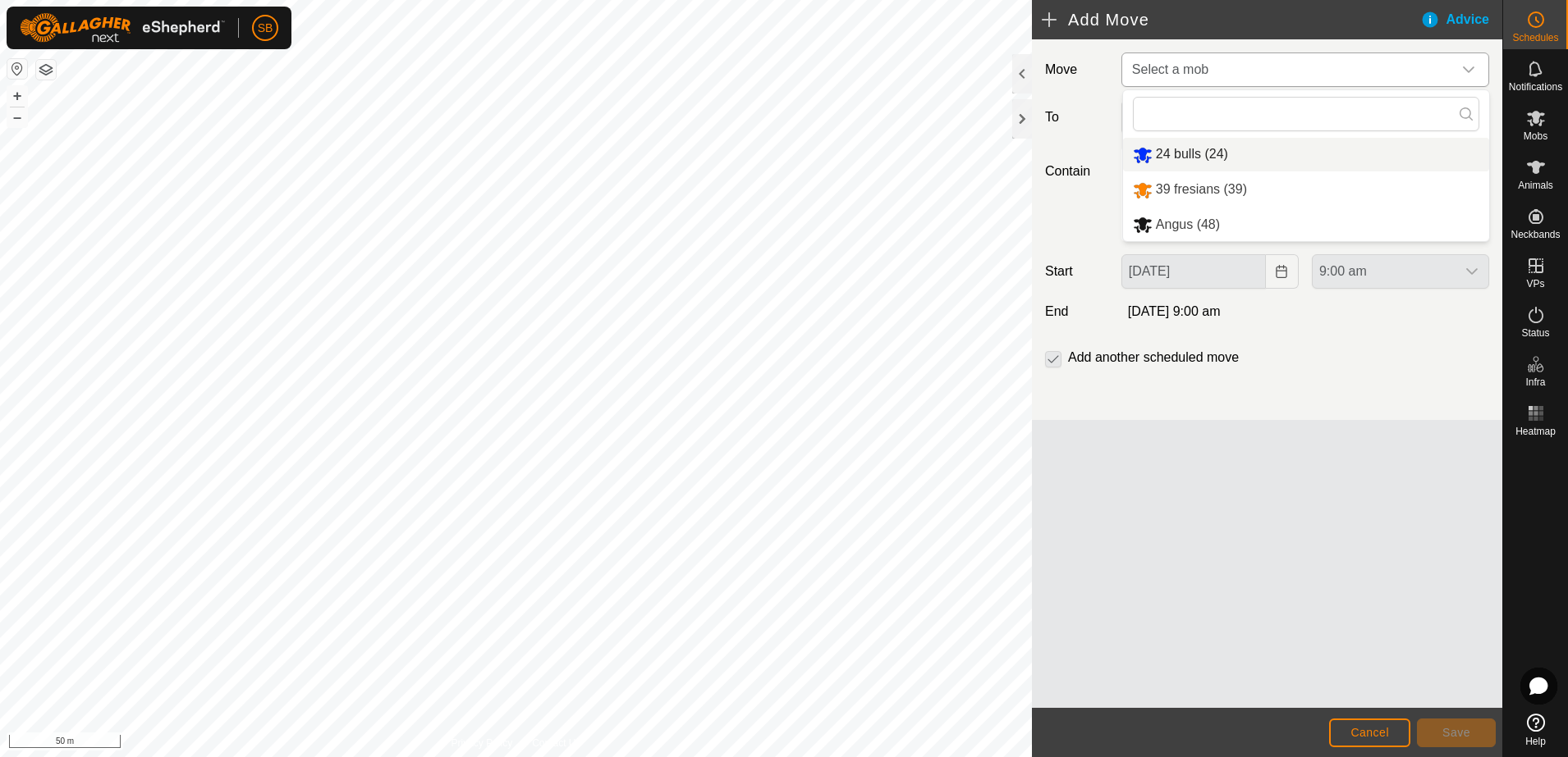
click at [1276, 154] on li "24 bulls (24)" at bounding box center [1306, 155] width 366 height 34
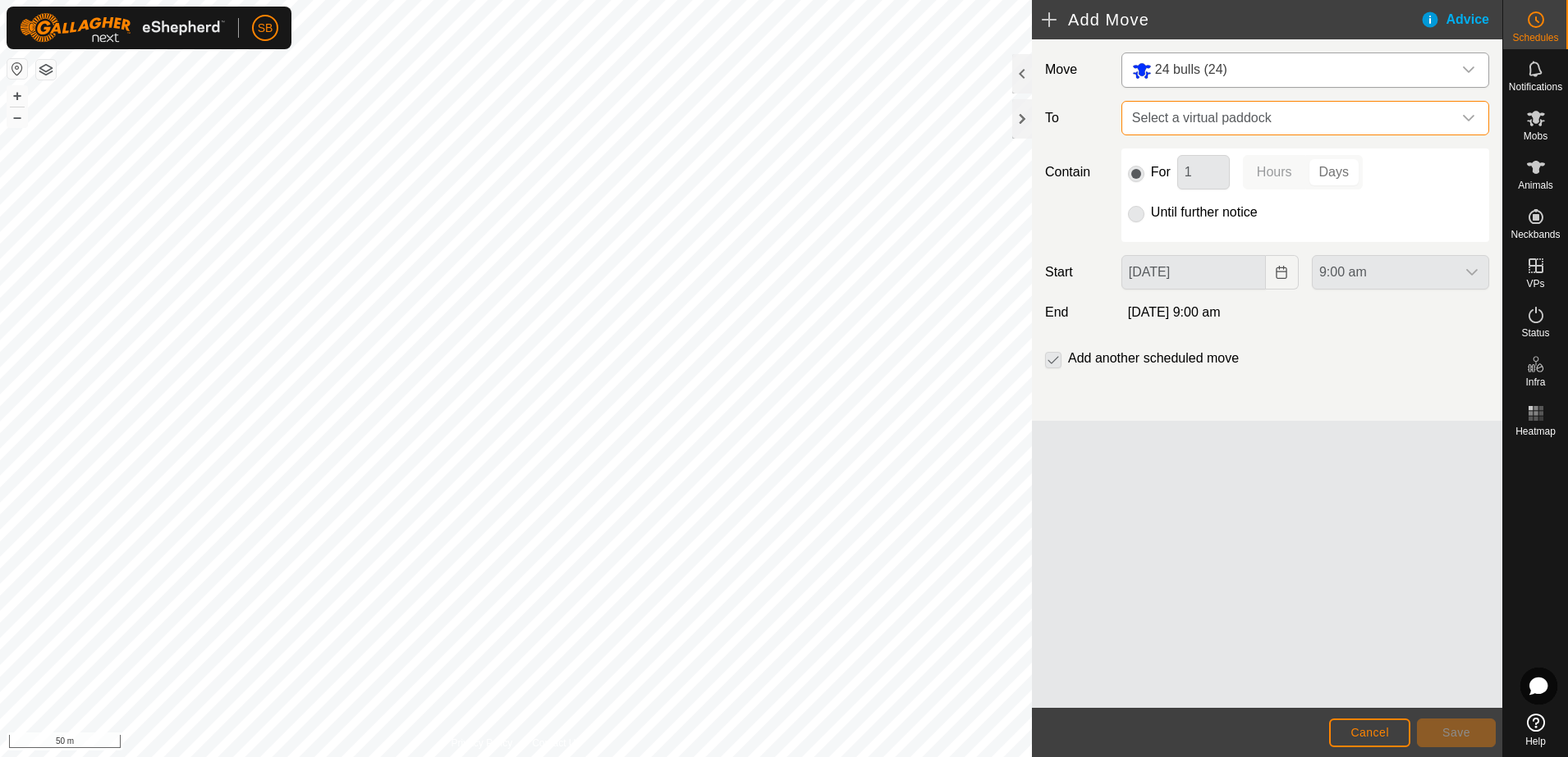
click at [1330, 122] on span "Select a virtual paddock" at bounding box center [1289, 118] width 326 height 33
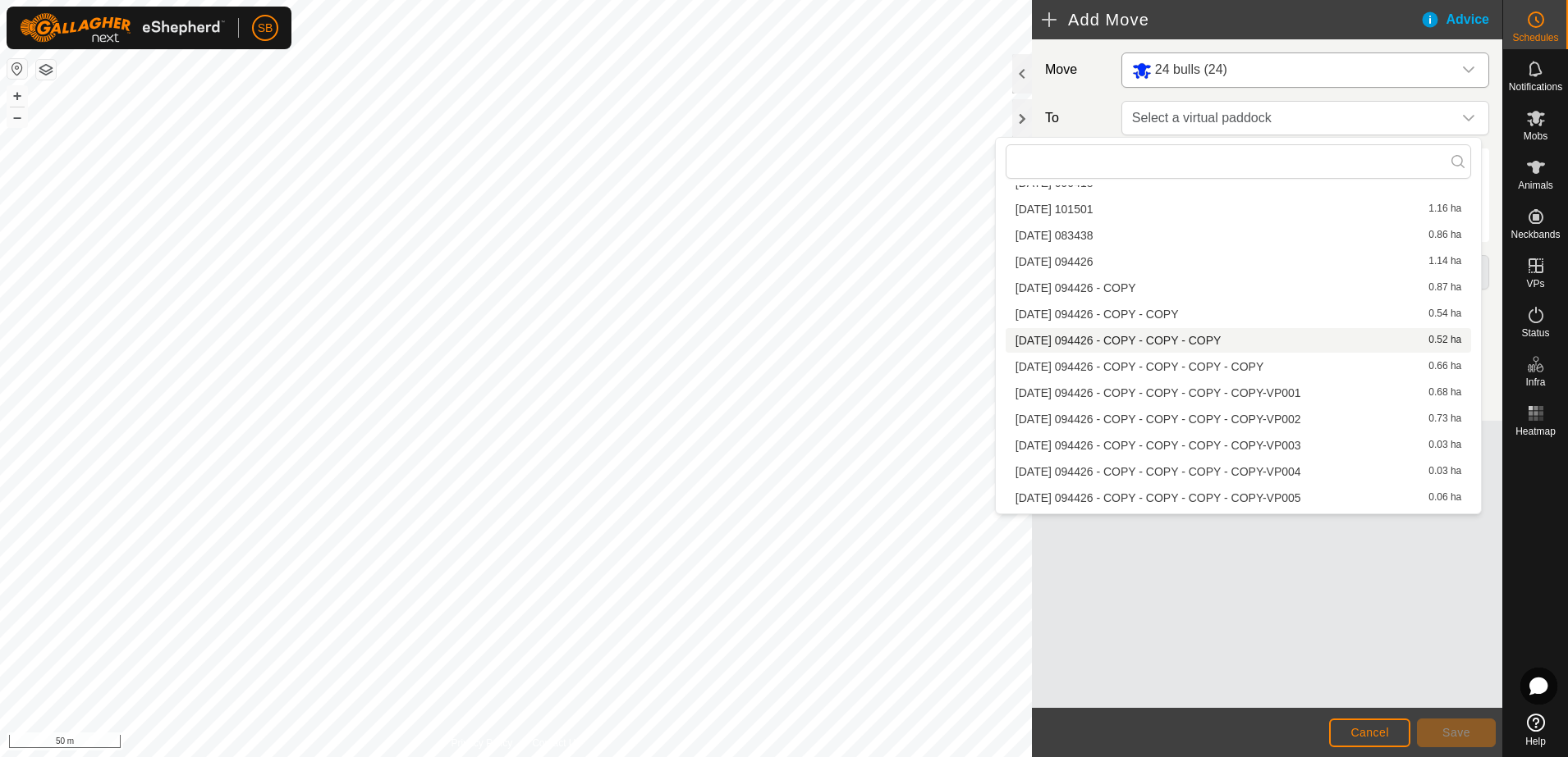
scroll to position [4489, 0]
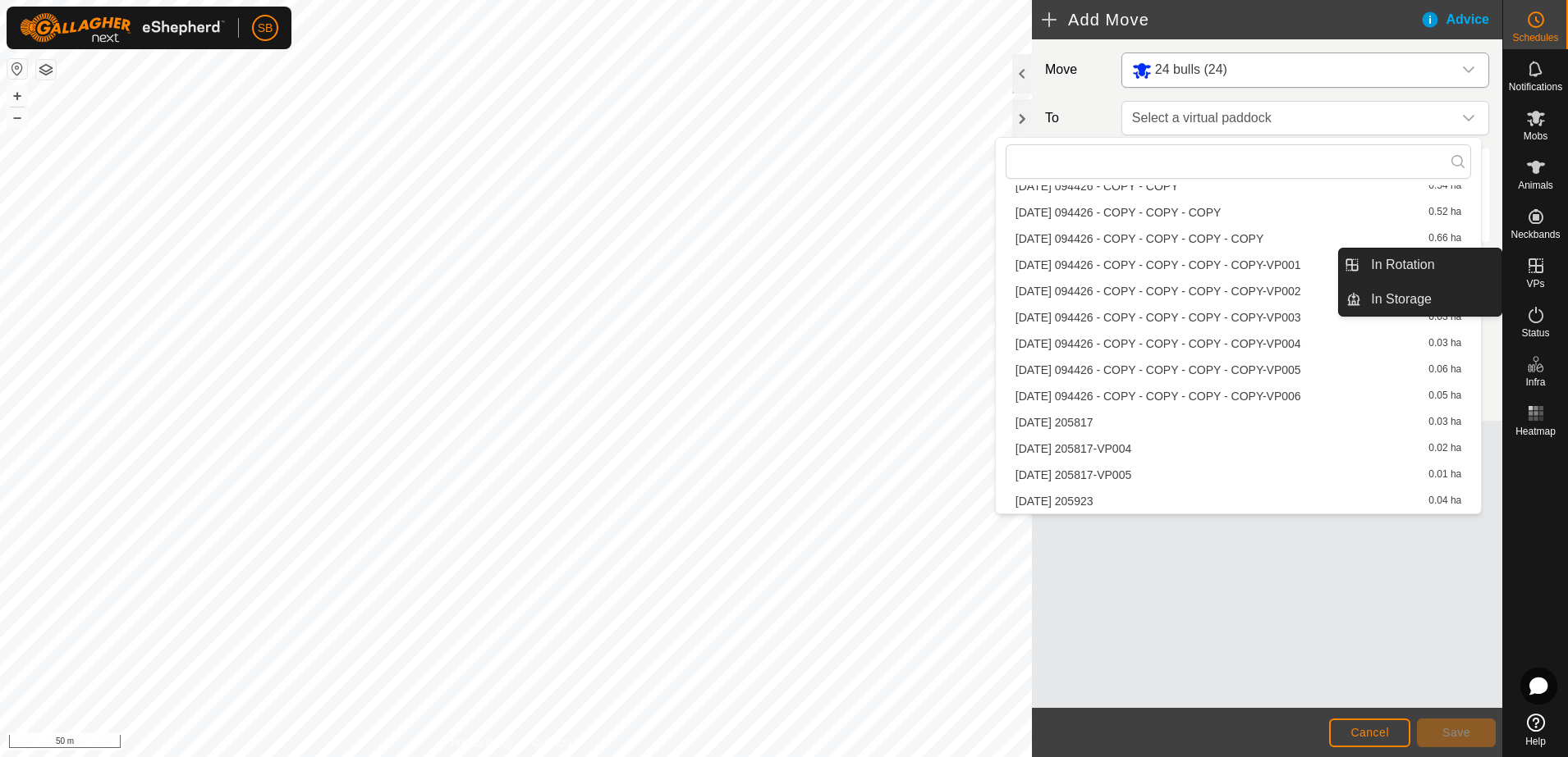
click at [1532, 275] on icon at bounding box center [1536, 266] width 20 height 20
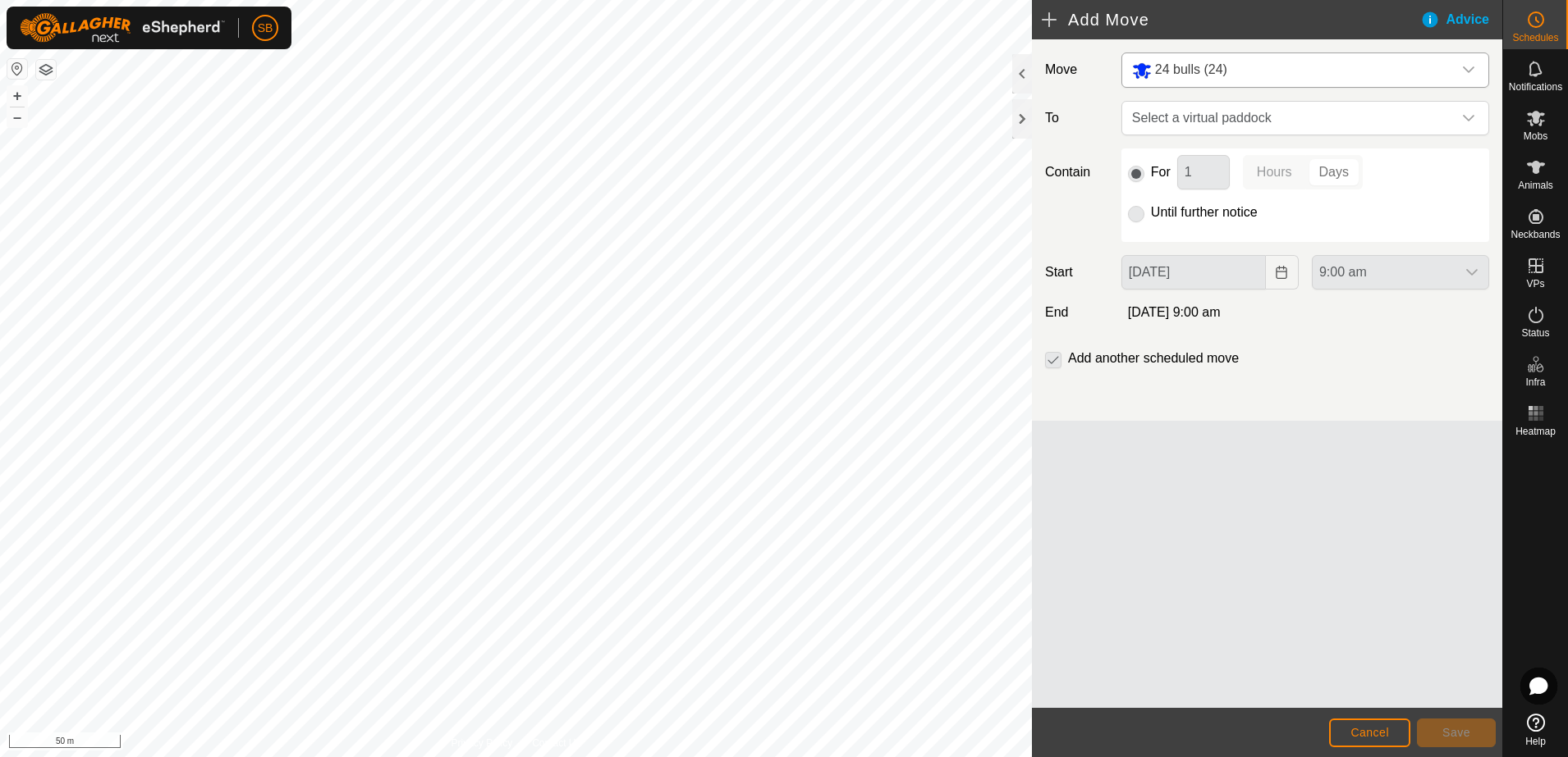
click at [1300, 465] on div "Move 24 bulls (24) To Select a virtual paddock Contain For 1 Hours Days Until f…" at bounding box center [1267, 374] width 470 height 669
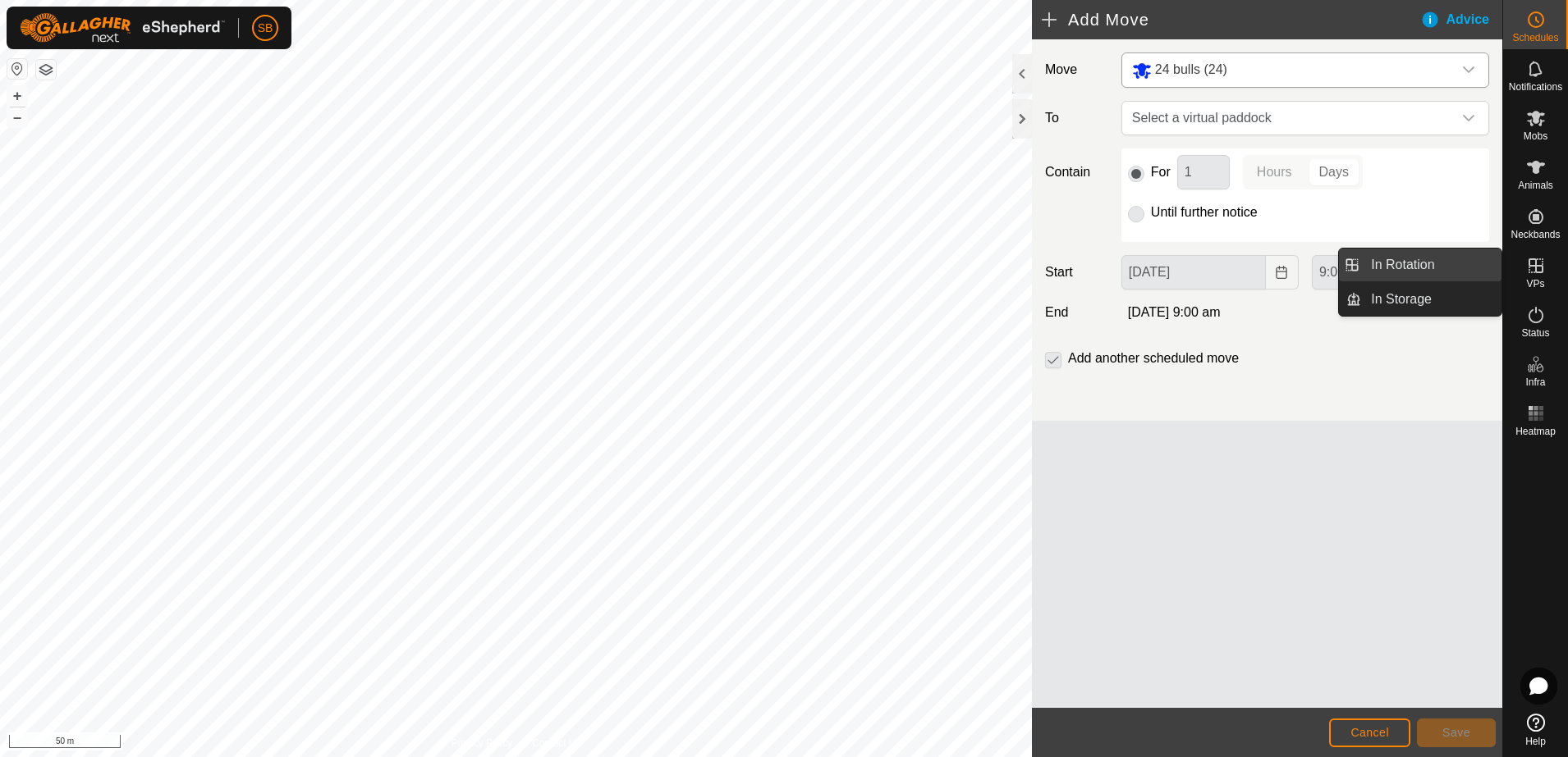
click at [1415, 264] on link "In Rotation" at bounding box center [1431, 265] width 140 height 33
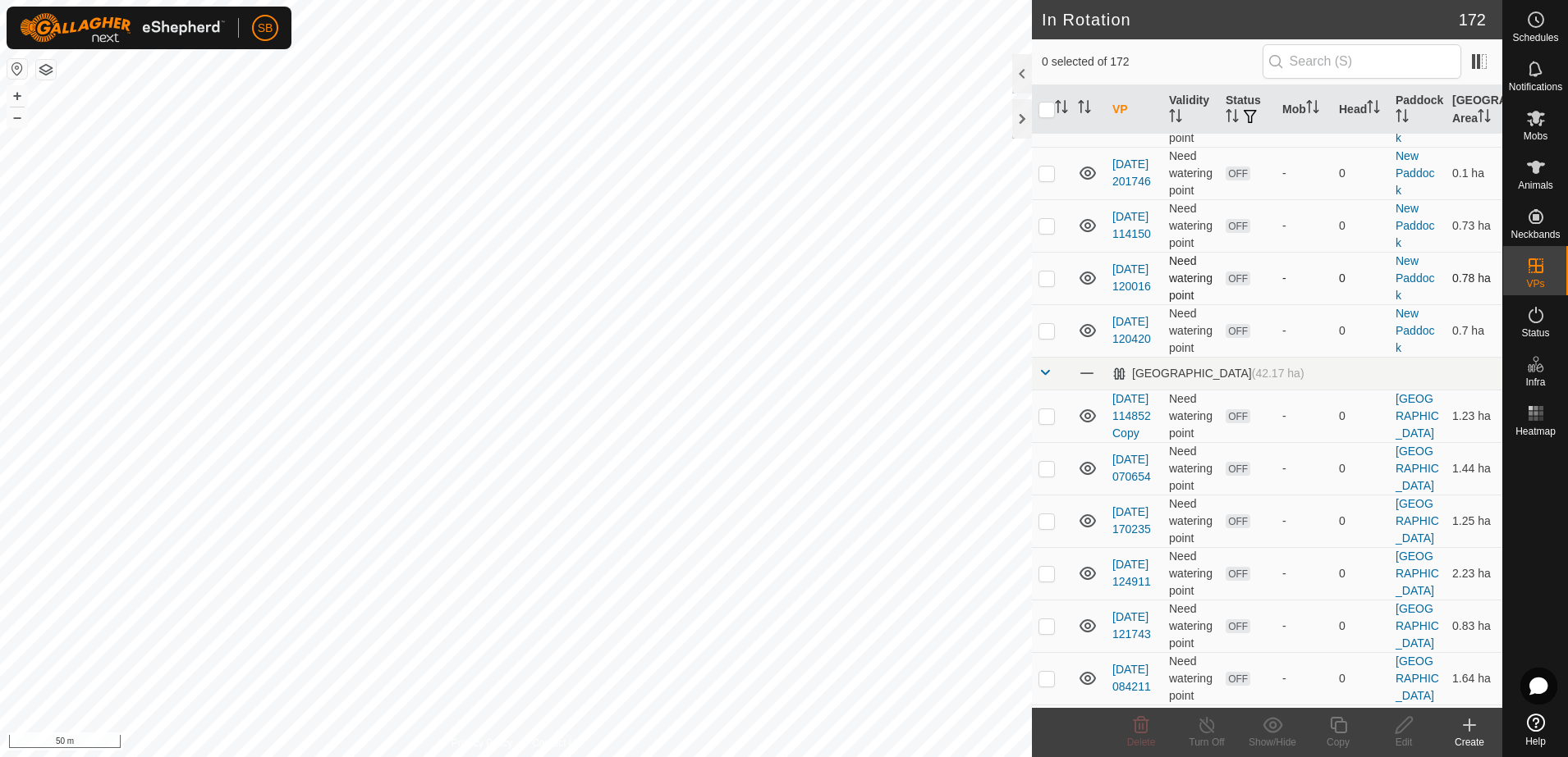
scroll to position [103, 0]
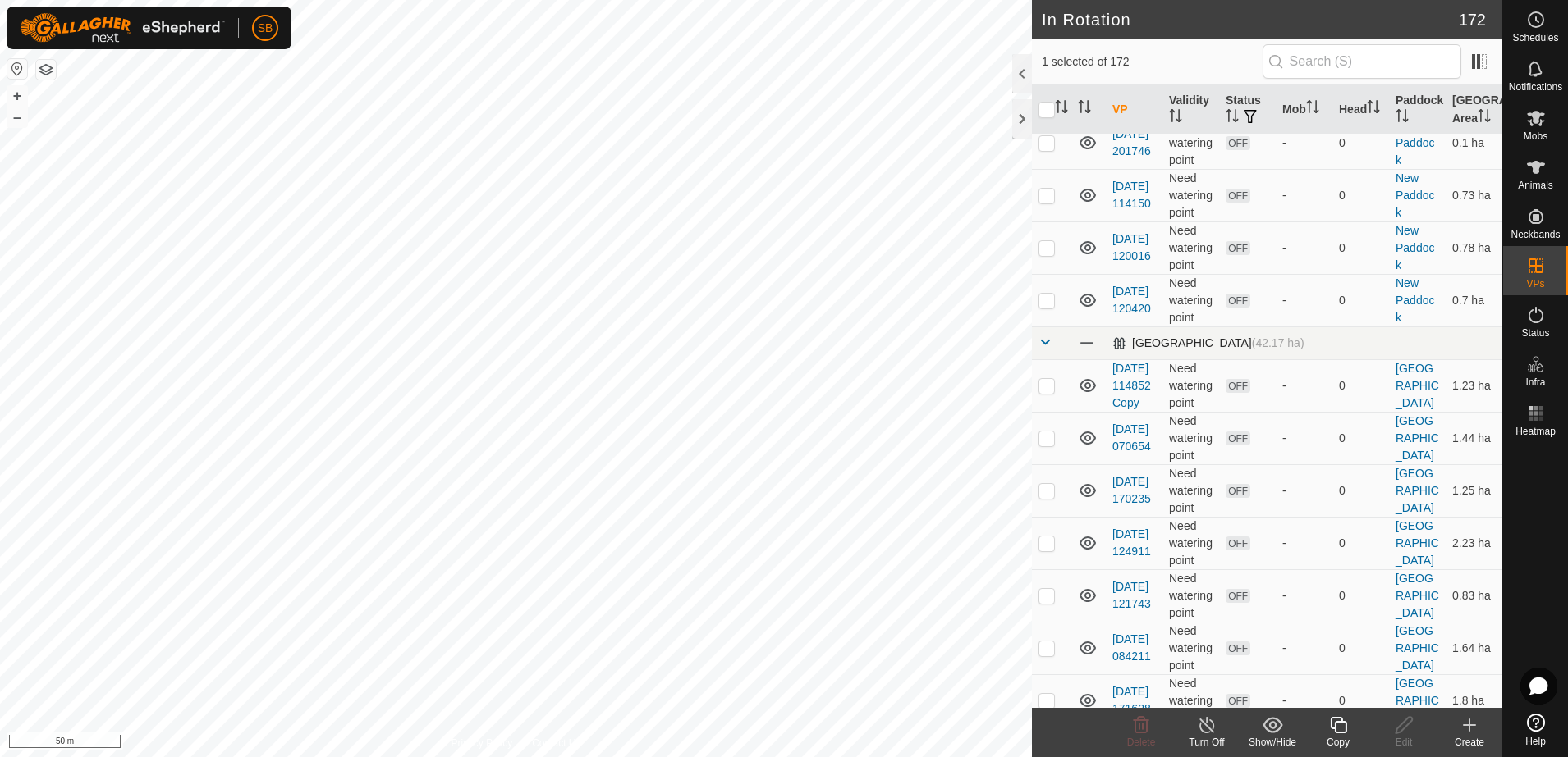
checkbox input "false"
checkbox input "true"
checkbox input "false"
click at [1146, 742] on span "Delete" at bounding box center [1142, 742] width 29 height 12
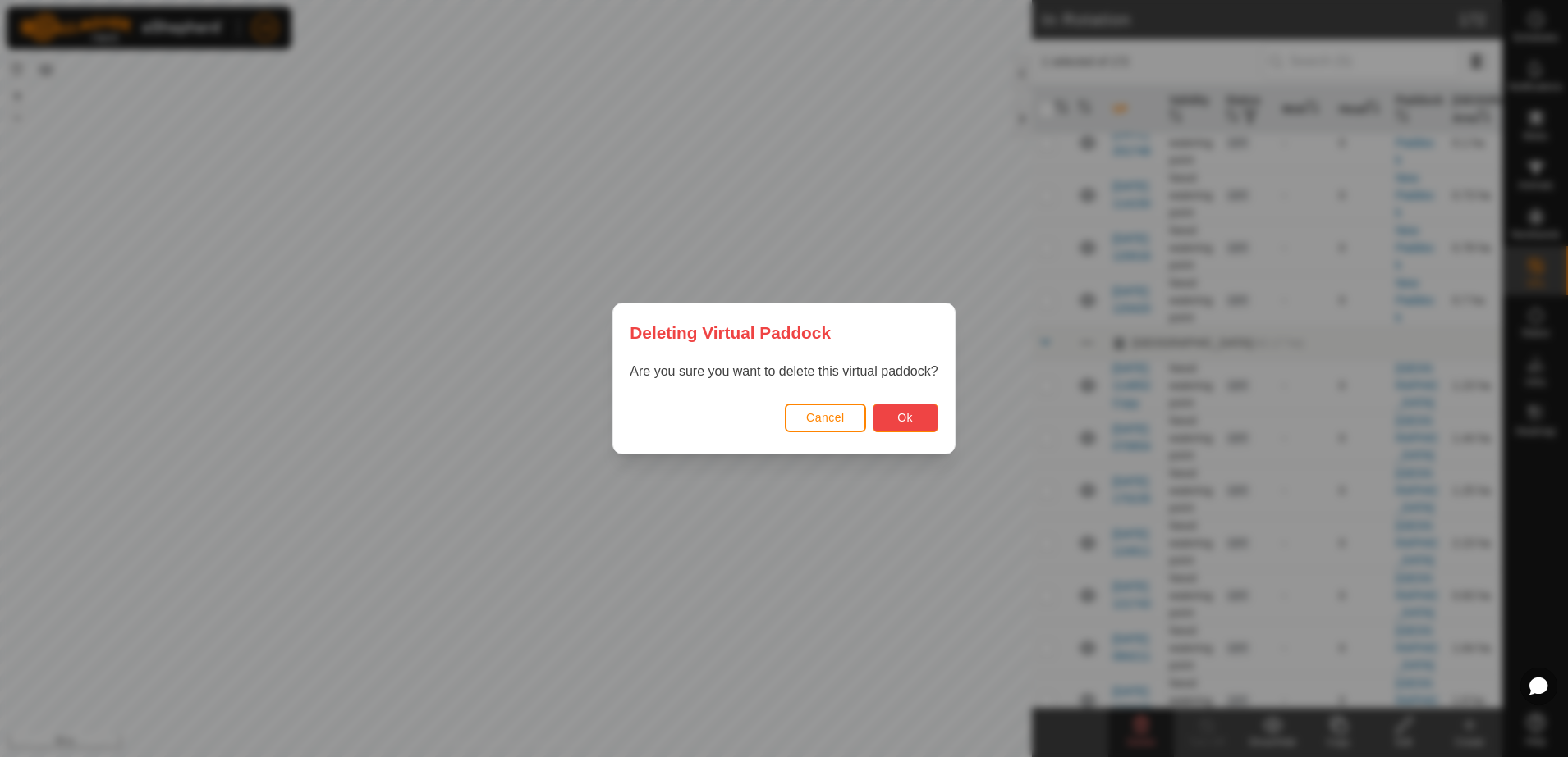
click at [897, 416] on span "Ok" at bounding box center [904, 417] width 15 height 13
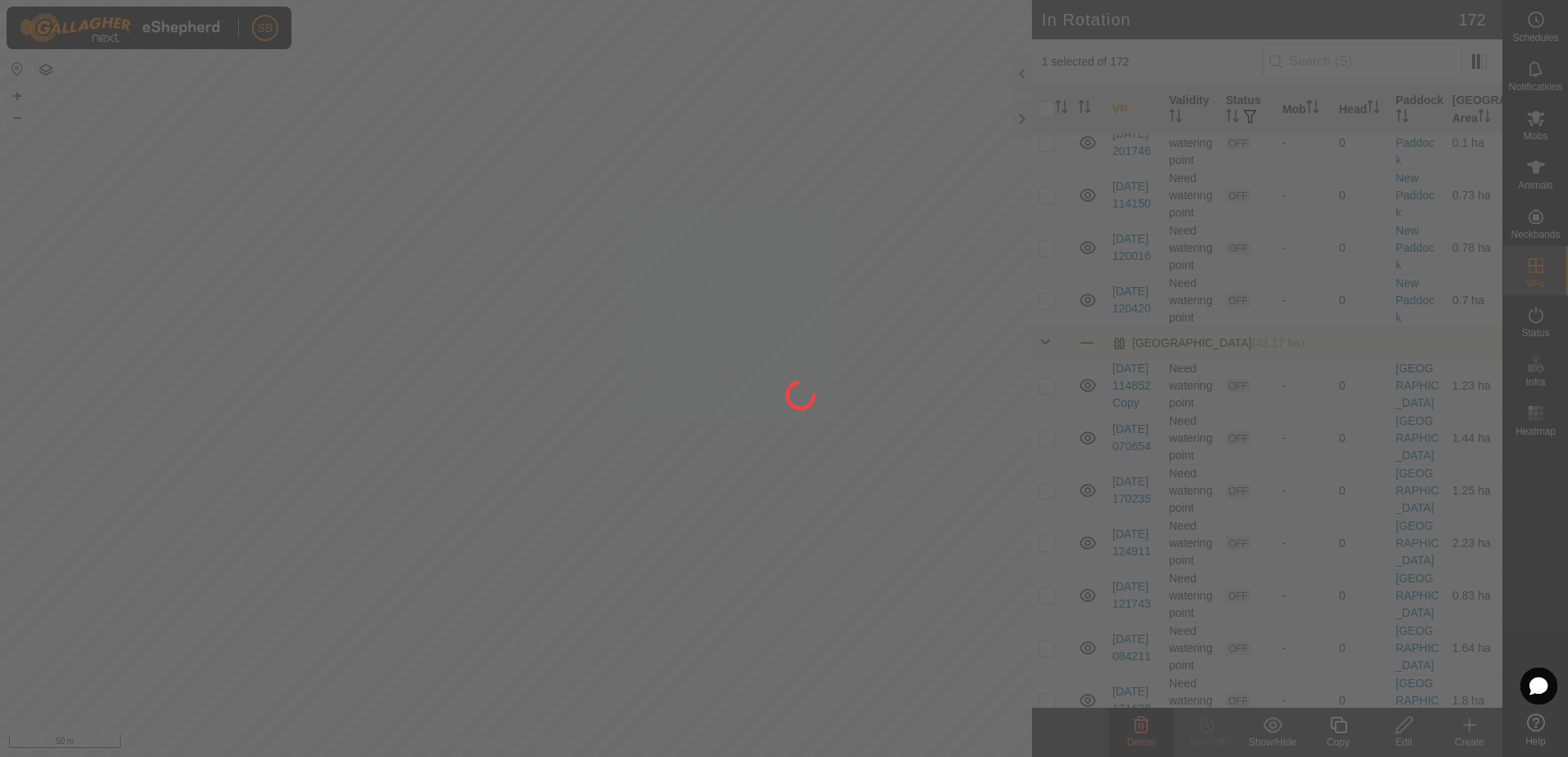
checkbox input "false"
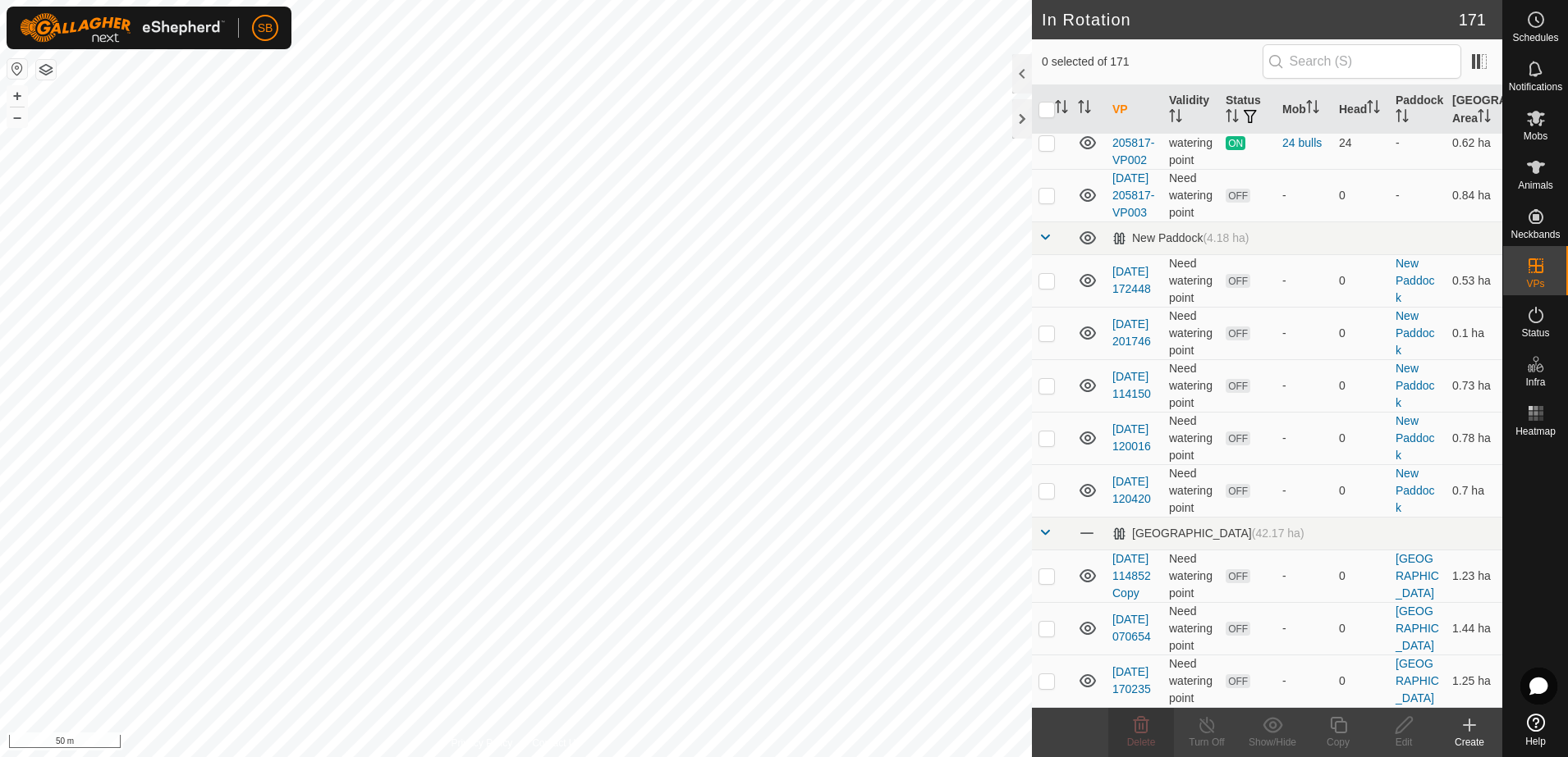
checkbox input "true"
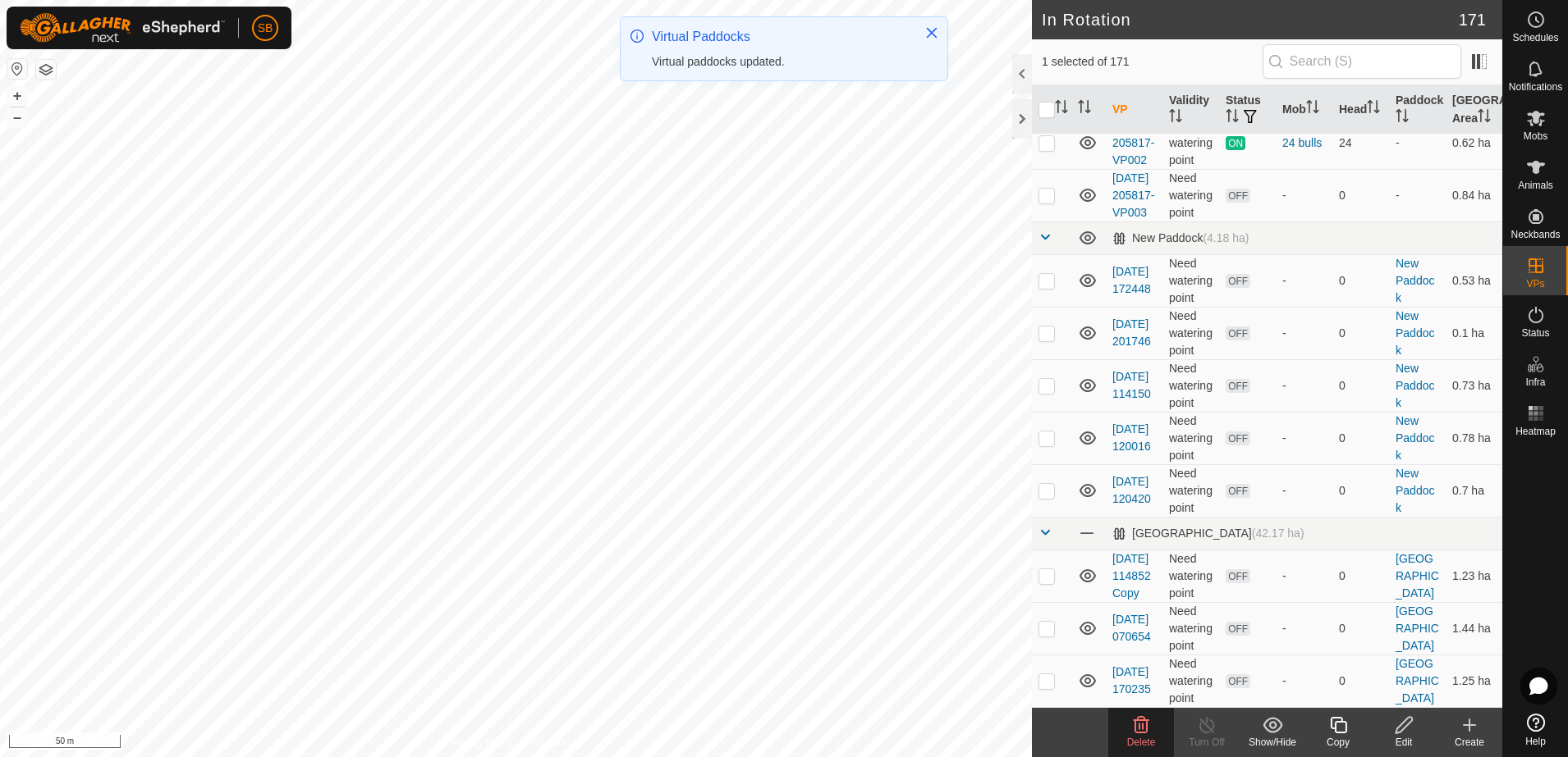
click at [1134, 728] on icon at bounding box center [1141, 726] width 20 height 20
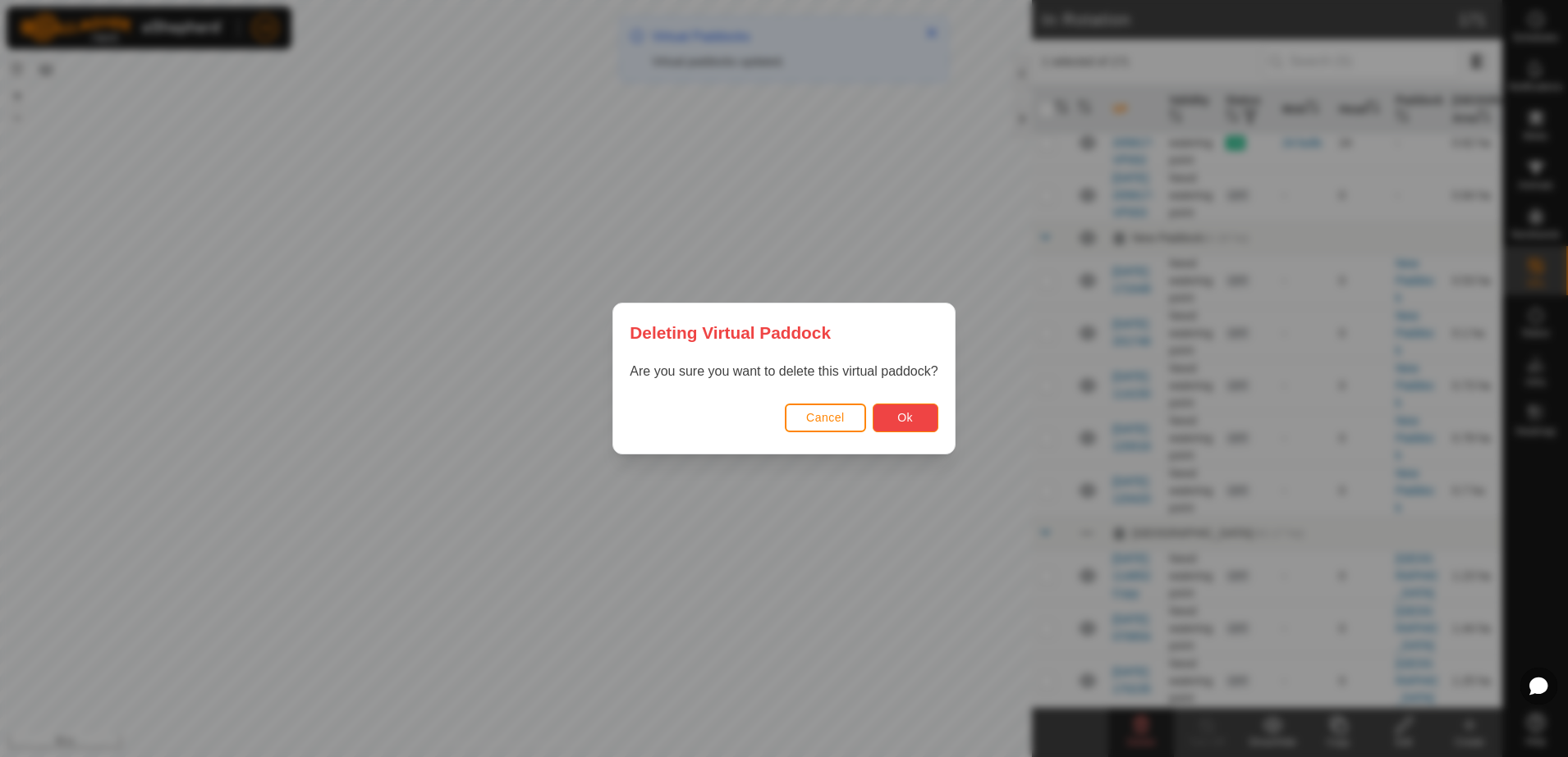
click at [881, 416] on button "Ok" at bounding box center [905, 418] width 66 height 29
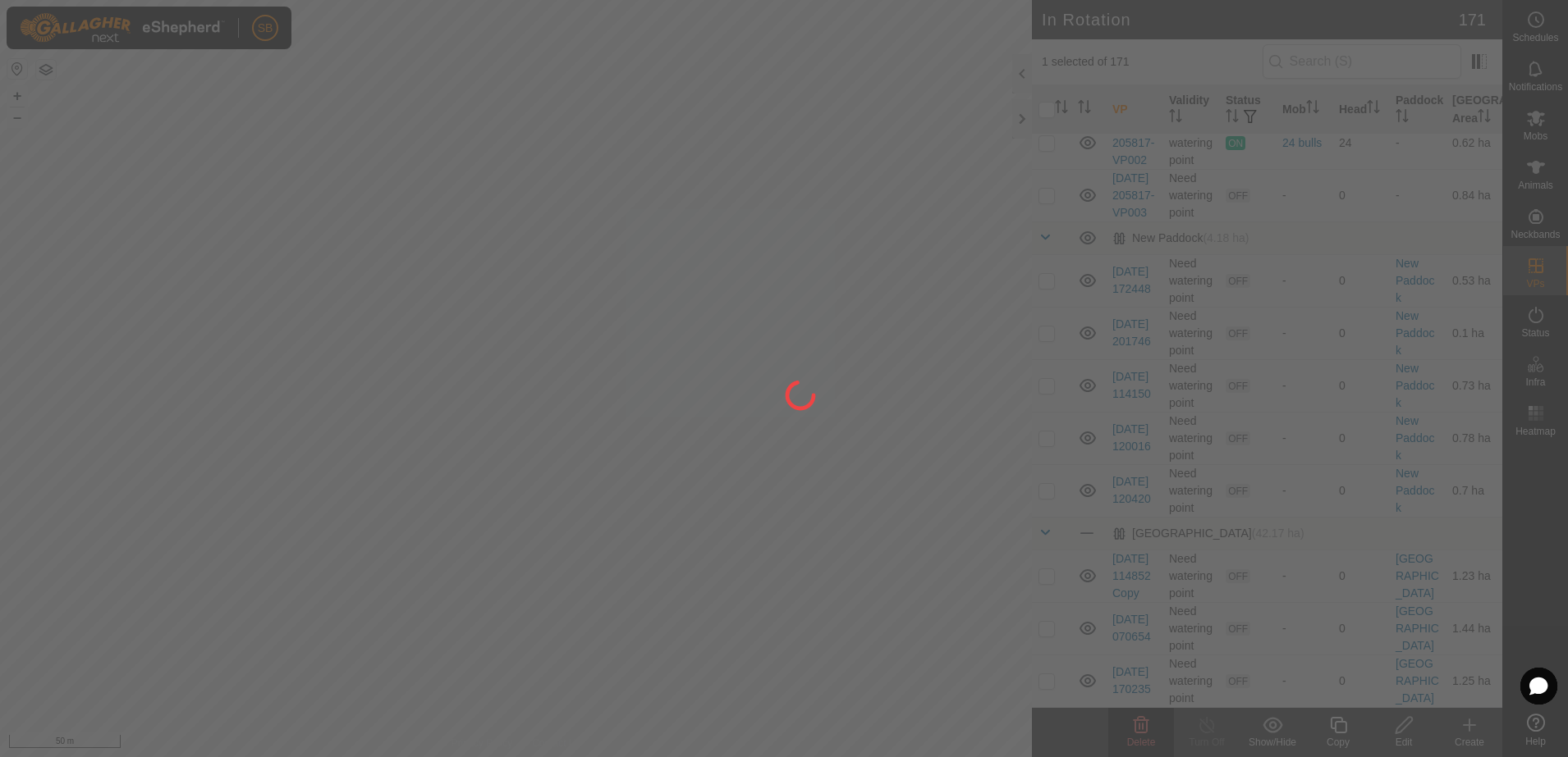
checkbox input "false"
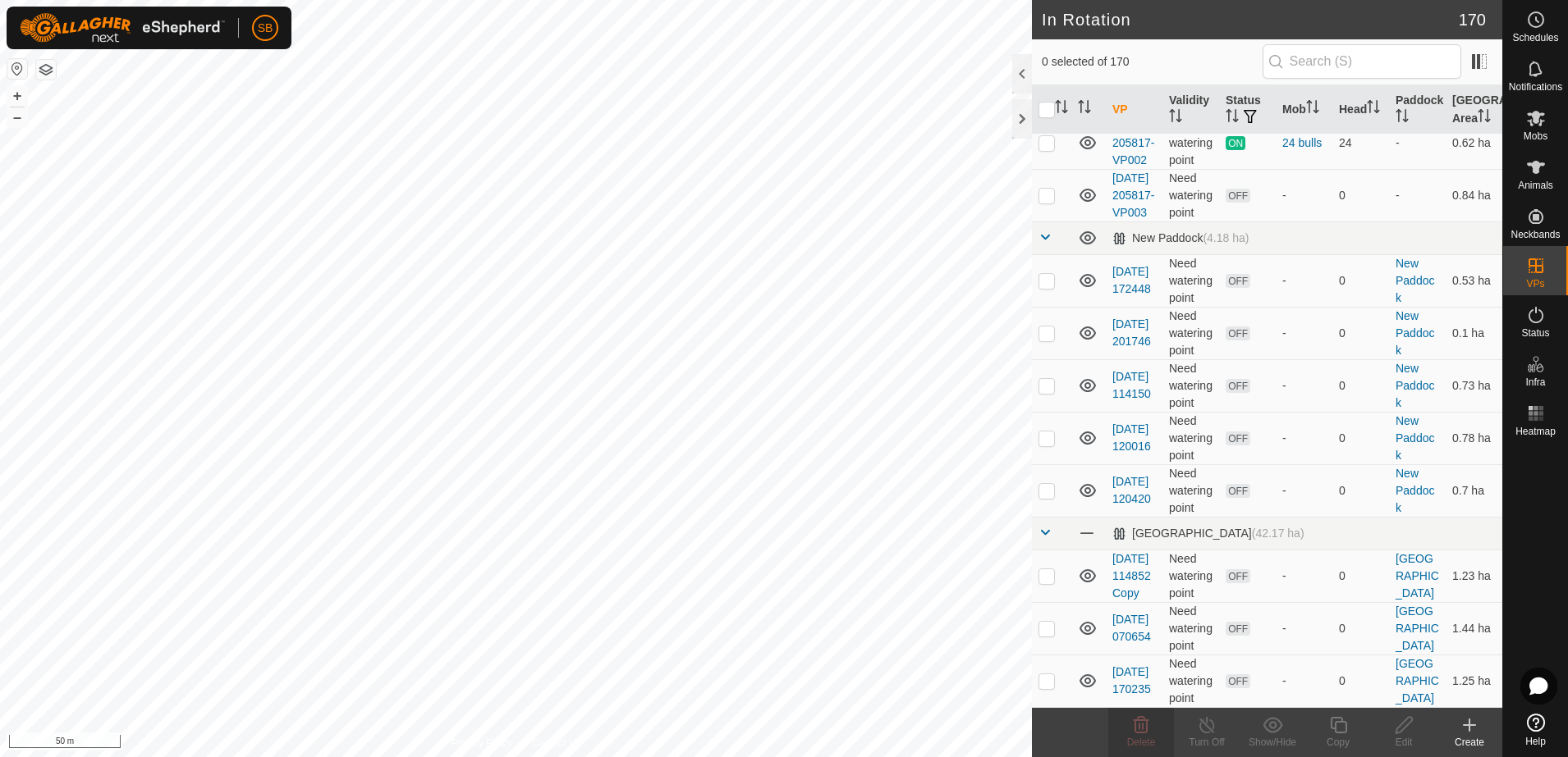
checkbox input "true"
click at [1403, 736] on div "Edit" at bounding box center [1404, 743] width 66 height 15
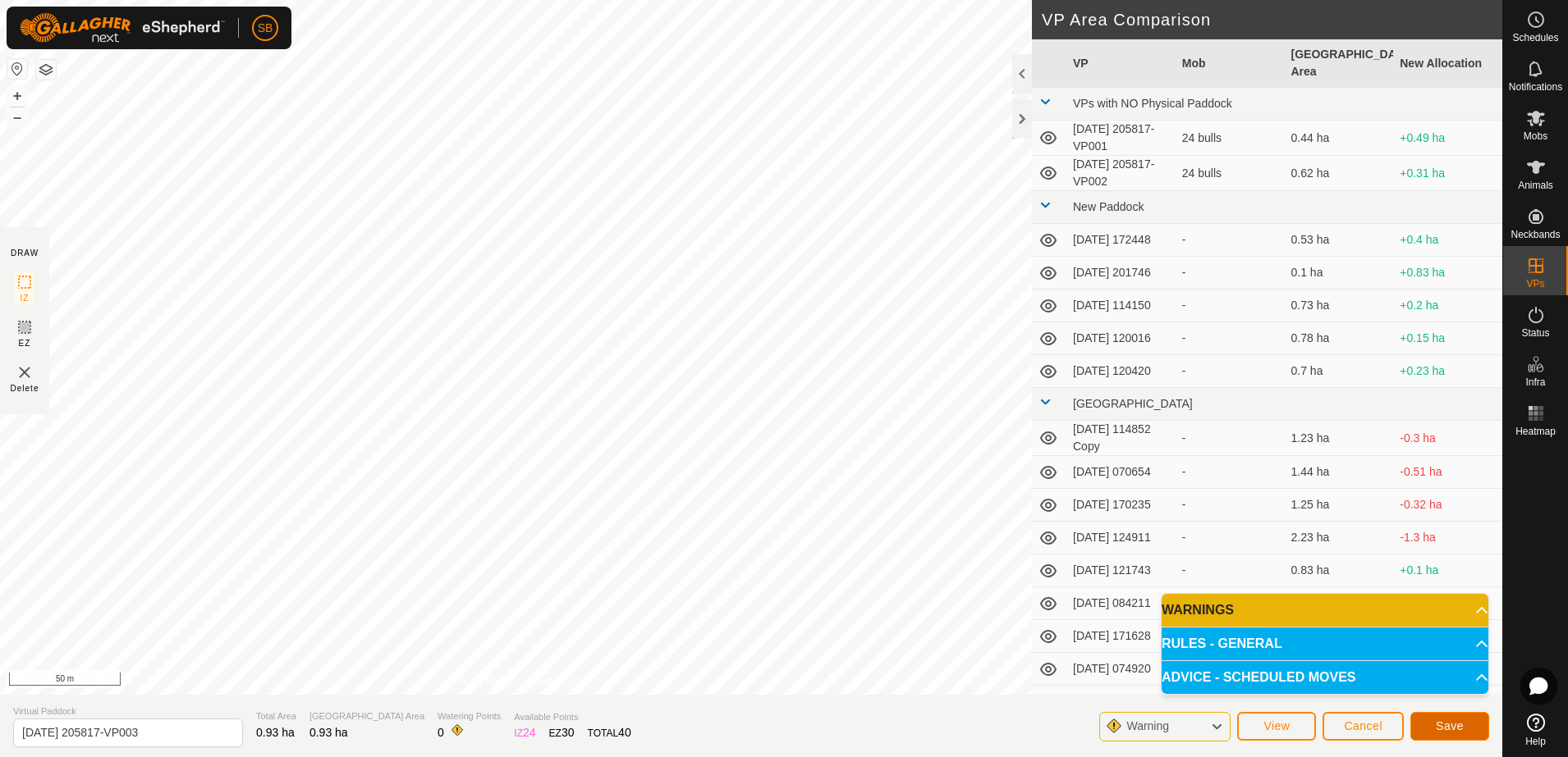
click at [1431, 726] on button "Save" at bounding box center [1449, 727] width 78 height 29
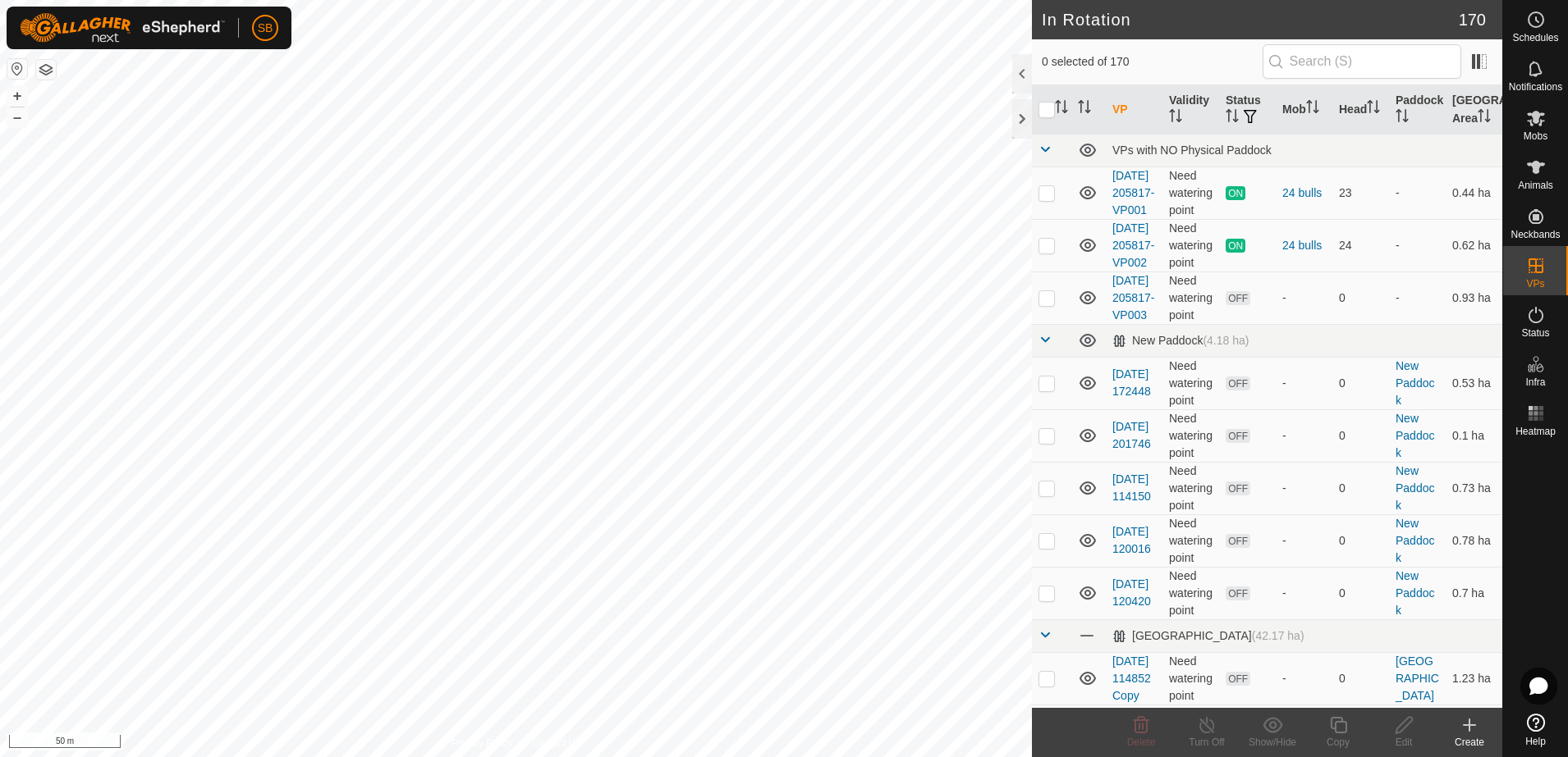
checkbox input "true"
click at [1345, 733] on icon at bounding box center [1338, 725] width 16 height 16
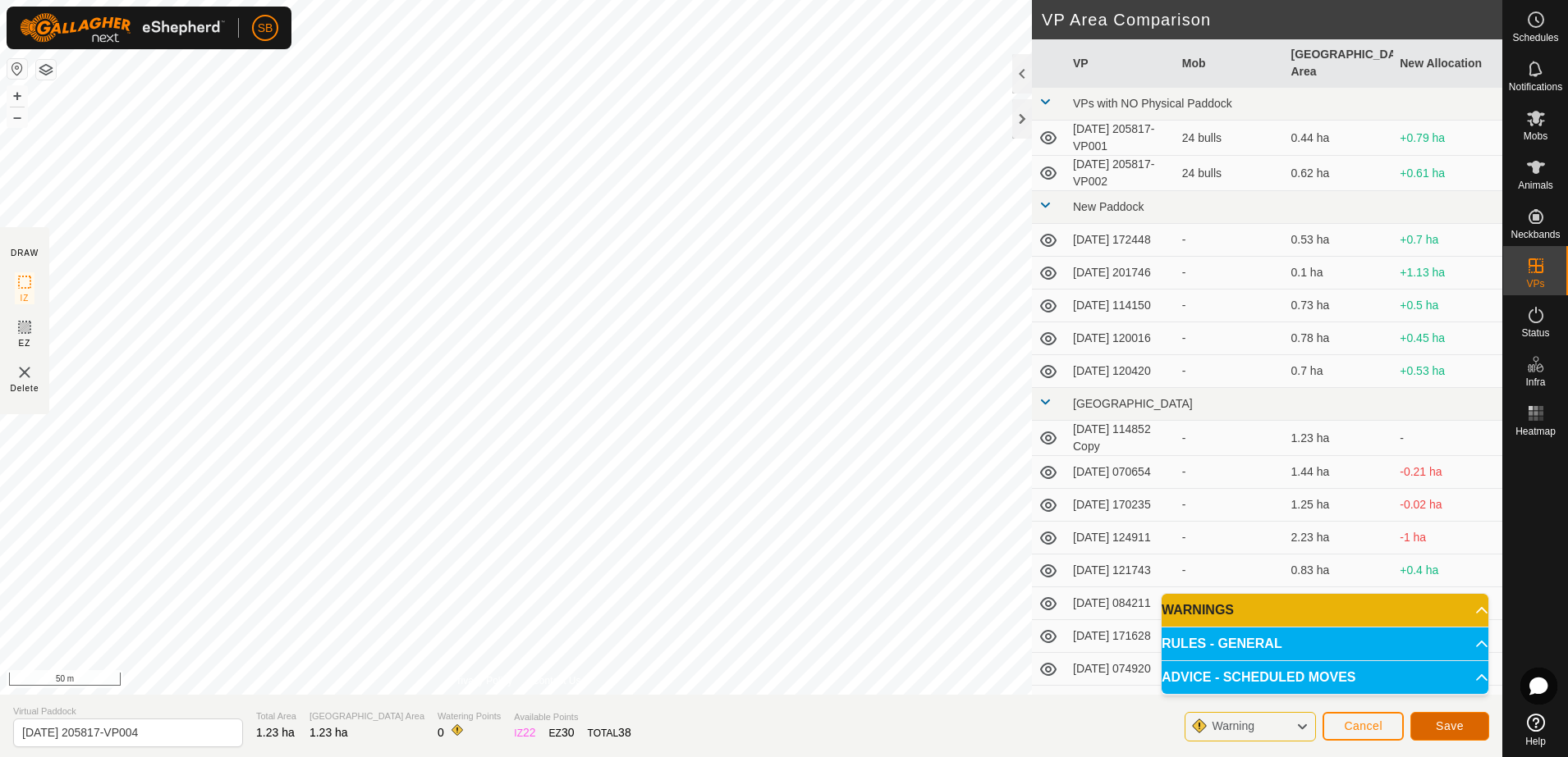
click at [1446, 728] on span "Save" at bounding box center [1449, 726] width 28 height 13
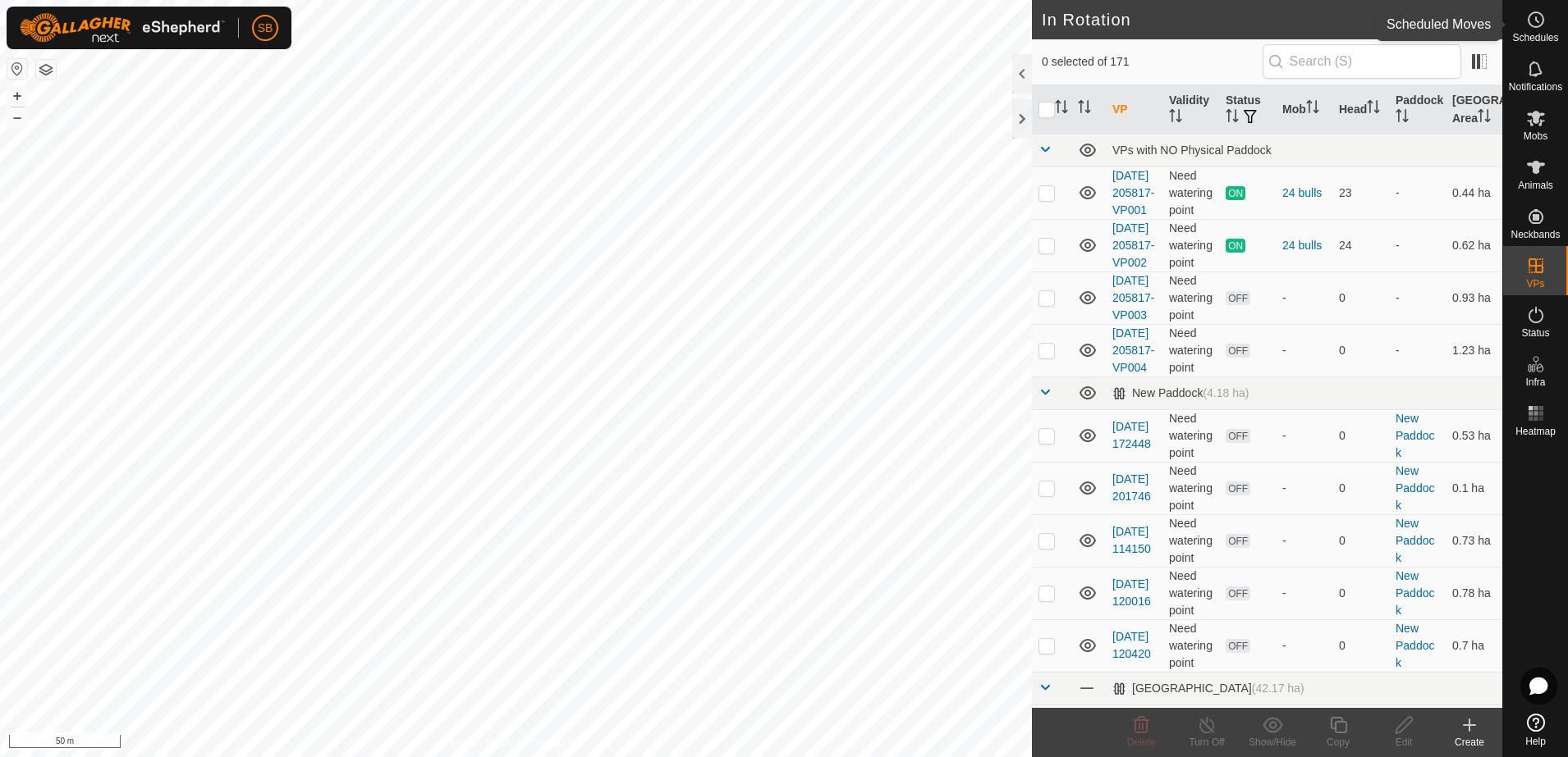
click at [1544, 37] on span "Schedules" at bounding box center [1535, 37] width 46 height 10
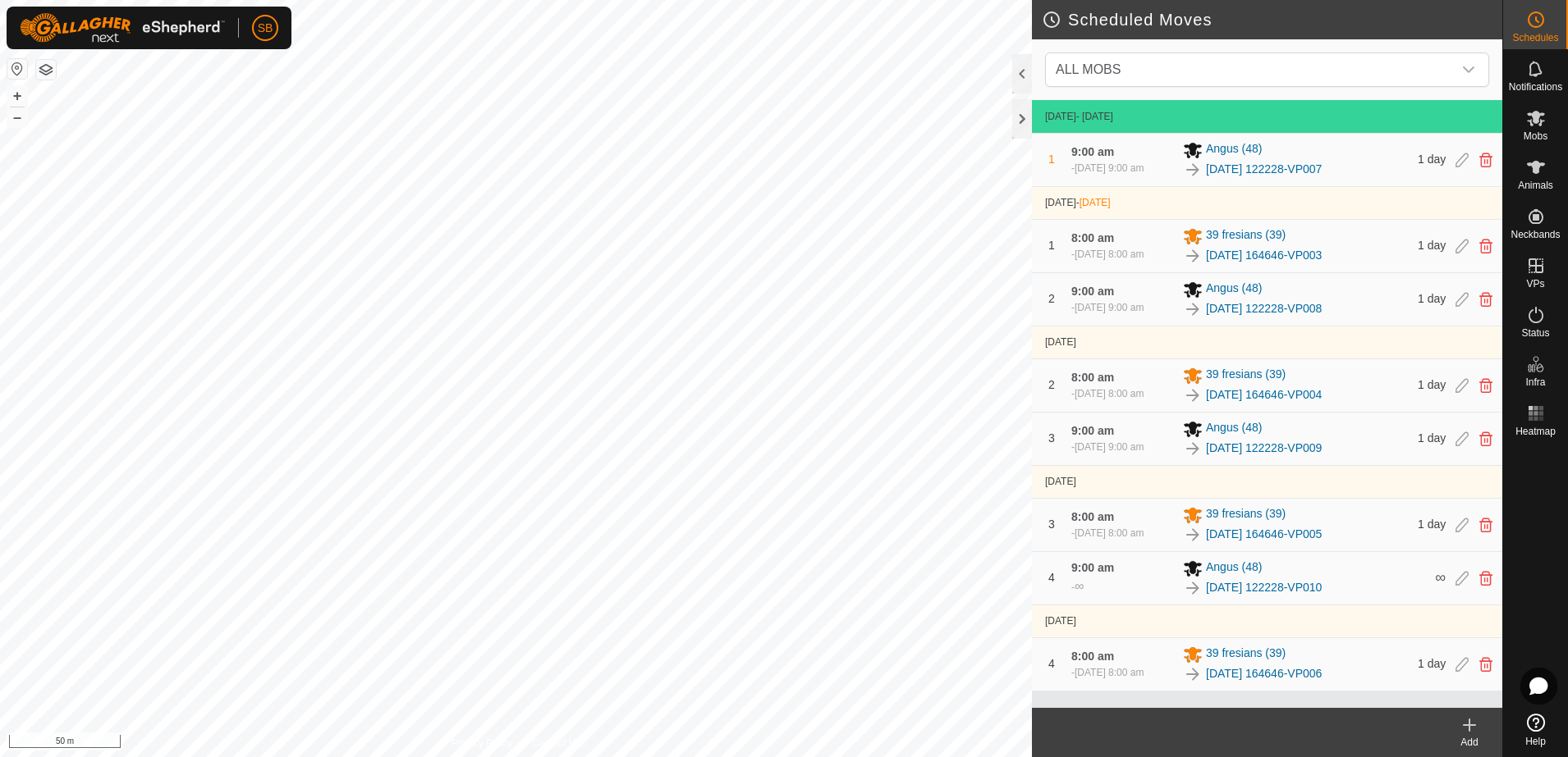
click at [1476, 728] on icon at bounding box center [1469, 726] width 20 height 20
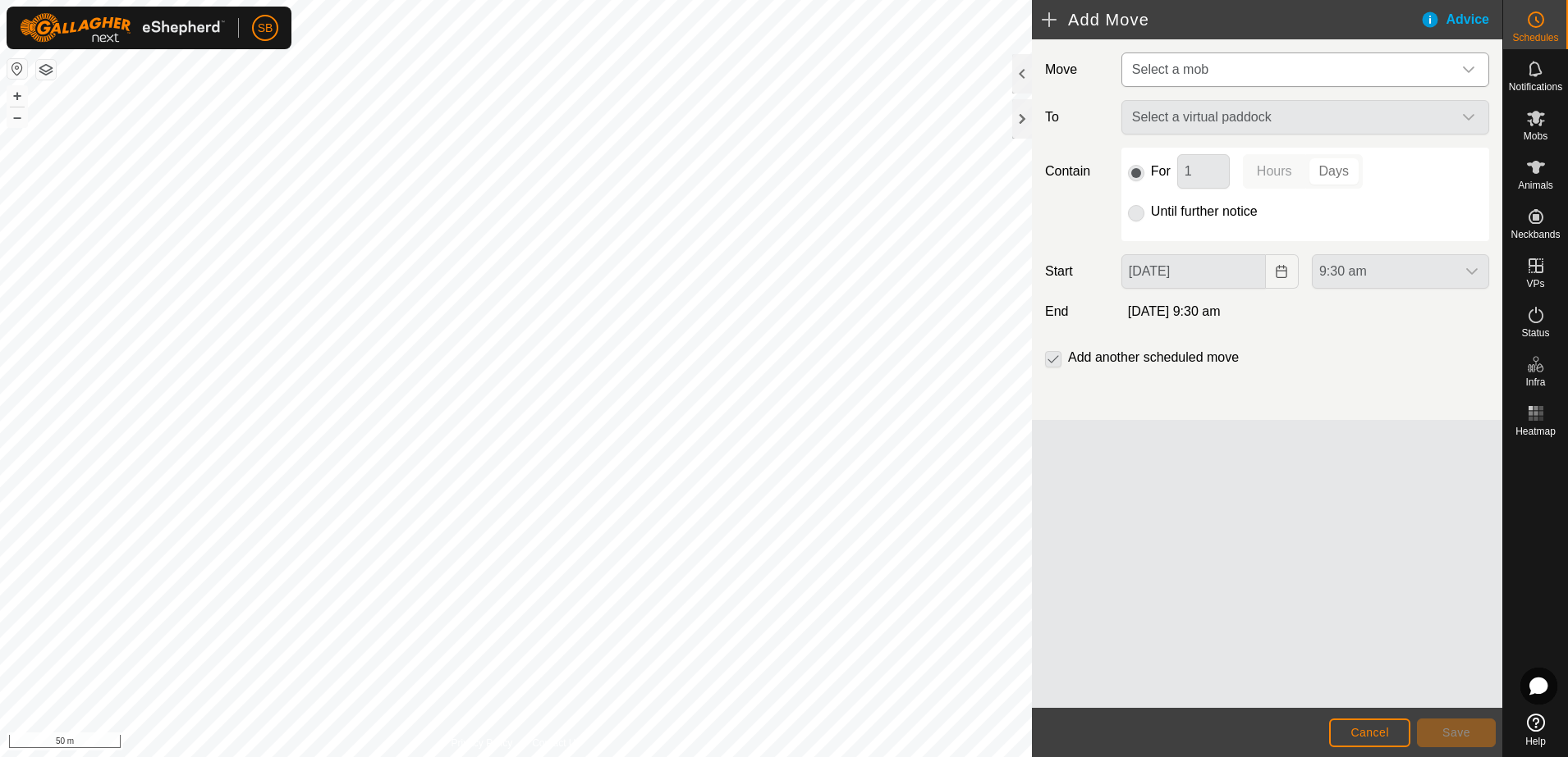
click at [1427, 78] on span "Select a mob" at bounding box center [1289, 70] width 326 height 33
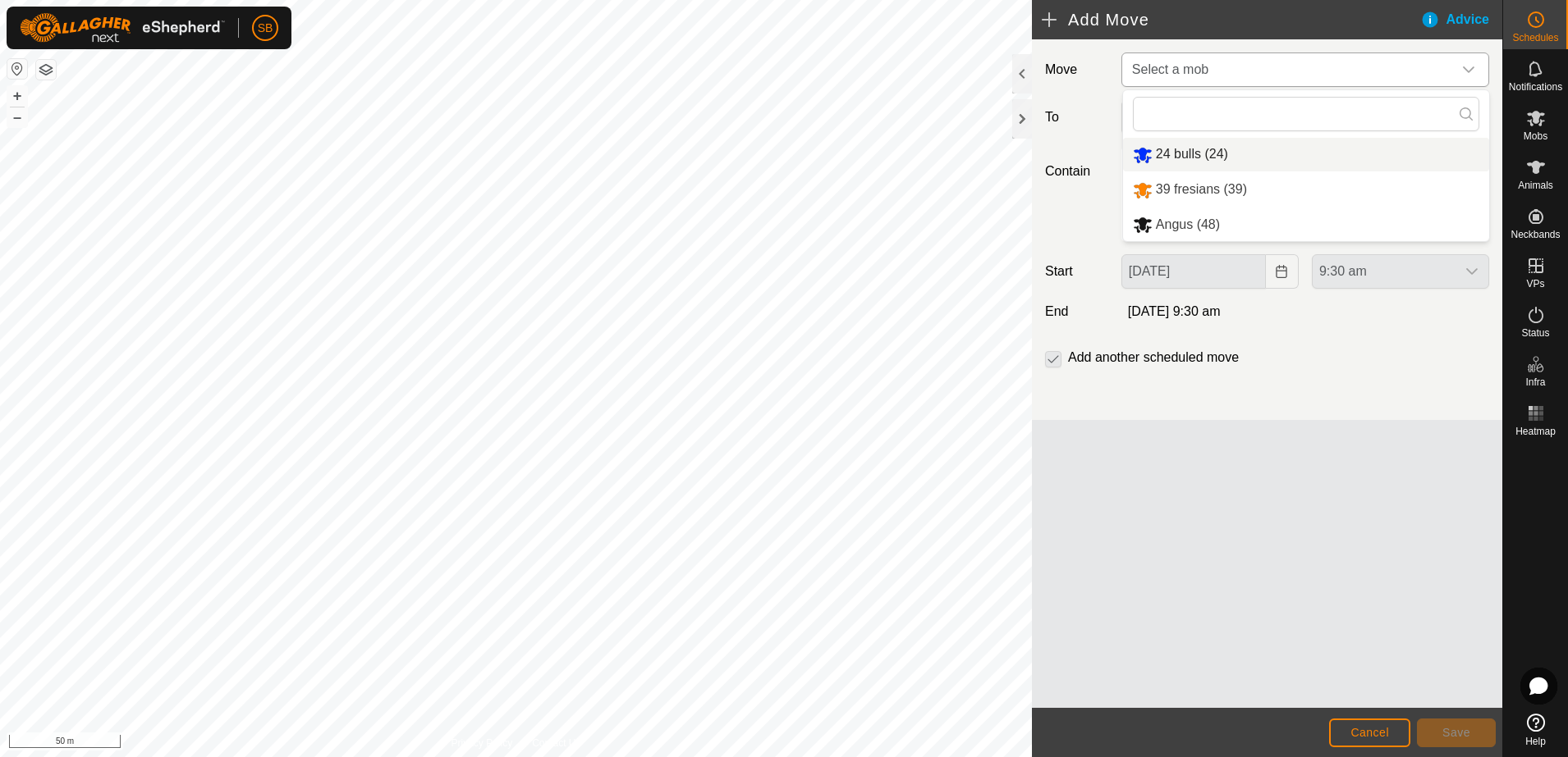
click at [1225, 151] on li "24 bulls (24)" at bounding box center [1306, 155] width 366 height 34
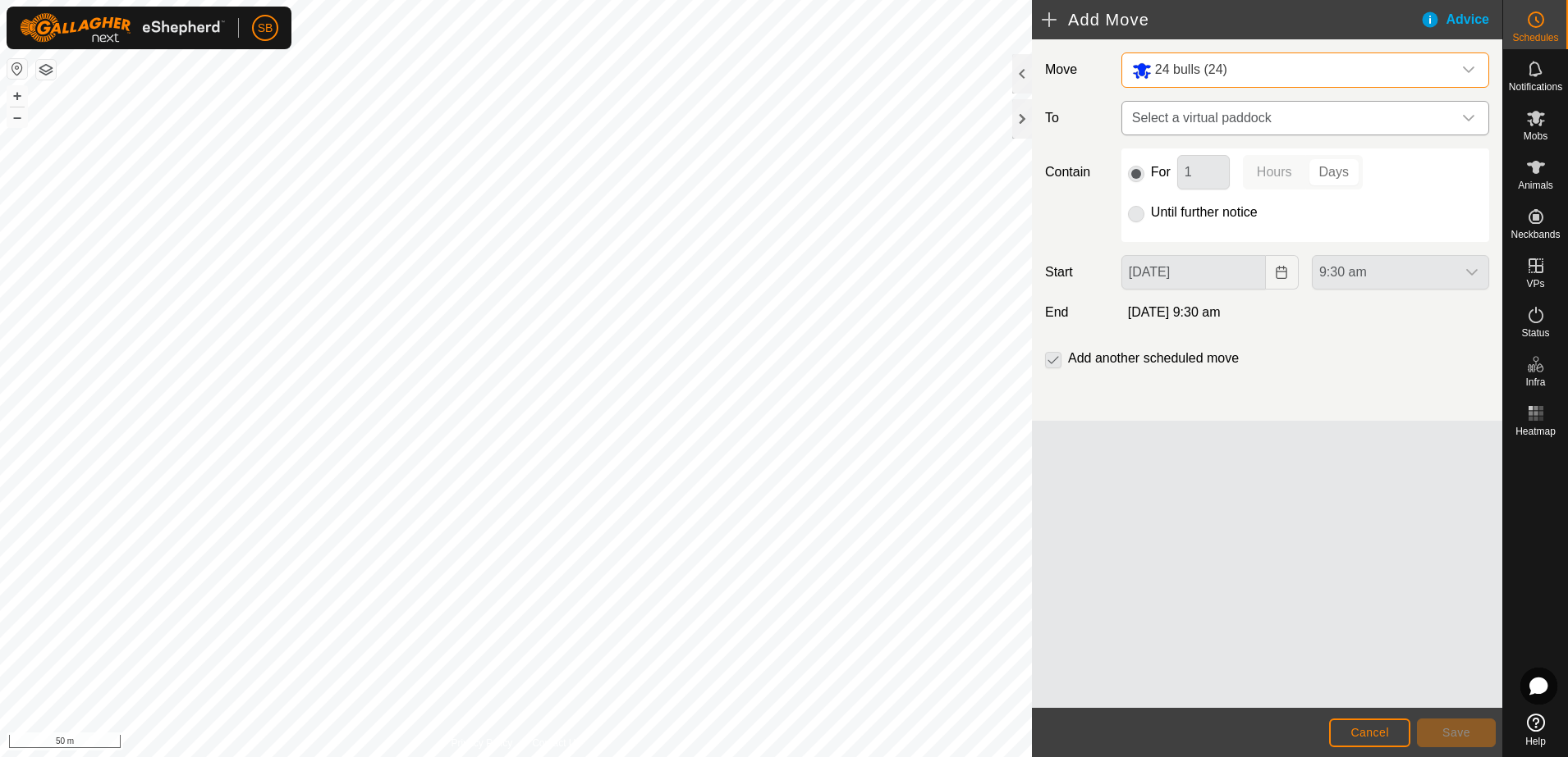
click at [1472, 119] on icon "dropdown trigger" at bounding box center [1468, 118] width 13 height 13
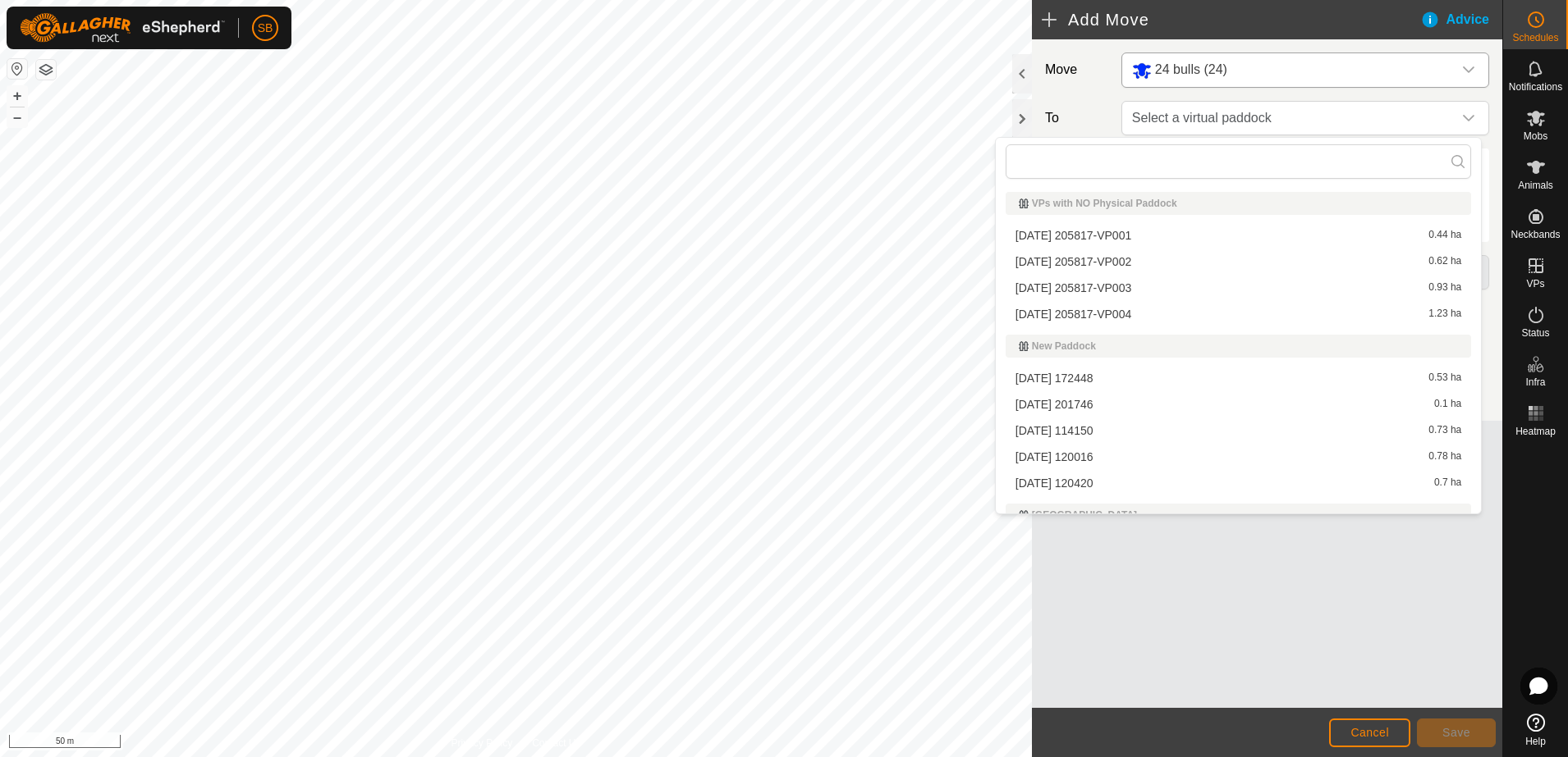
click at [1118, 284] on li "[DATE] 205817-VP003 0.93 ha" at bounding box center [1238, 288] width 466 height 25
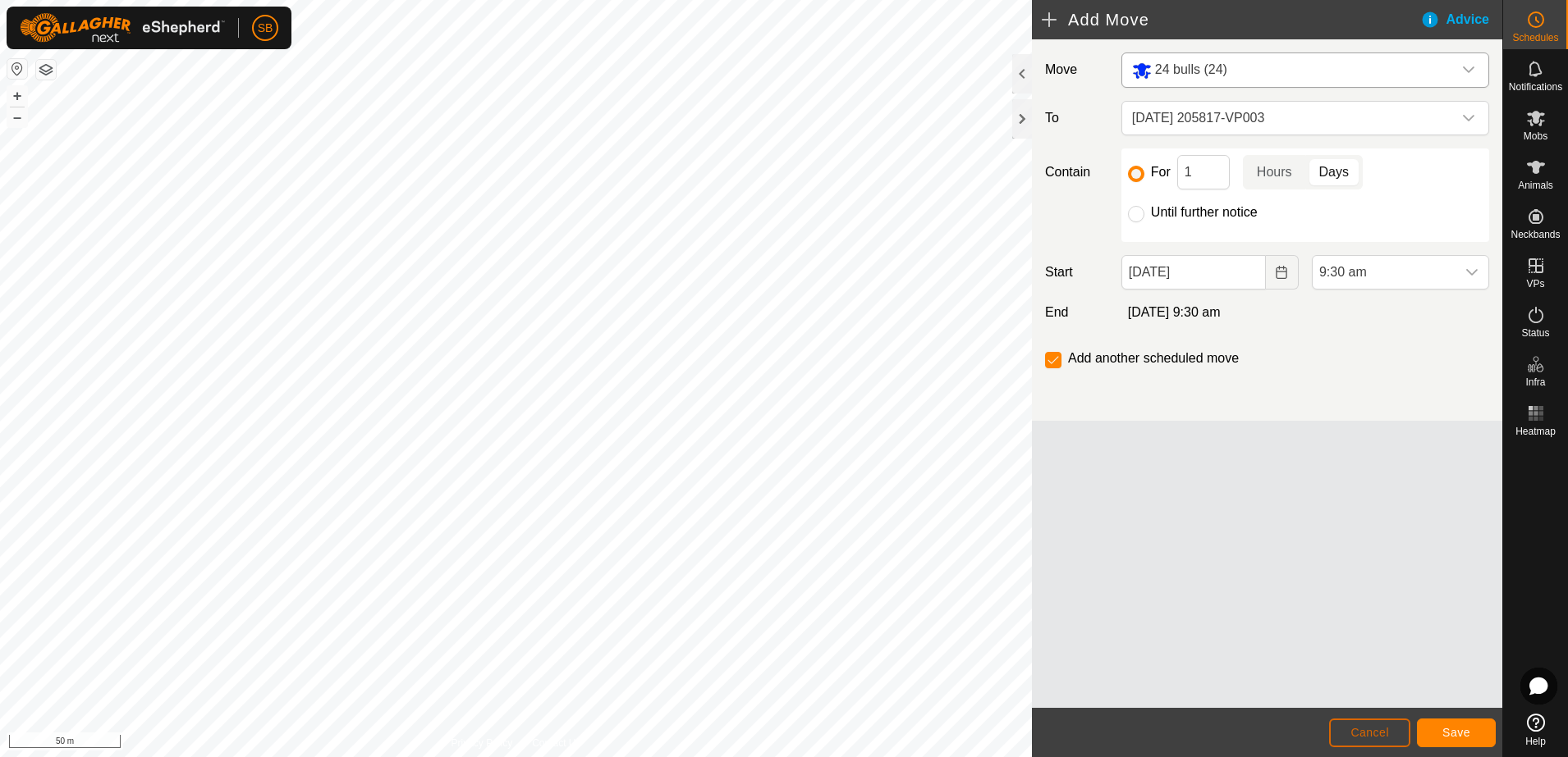
click at [1391, 736] on button "Cancel" at bounding box center [1369, 733] width 81 height 29
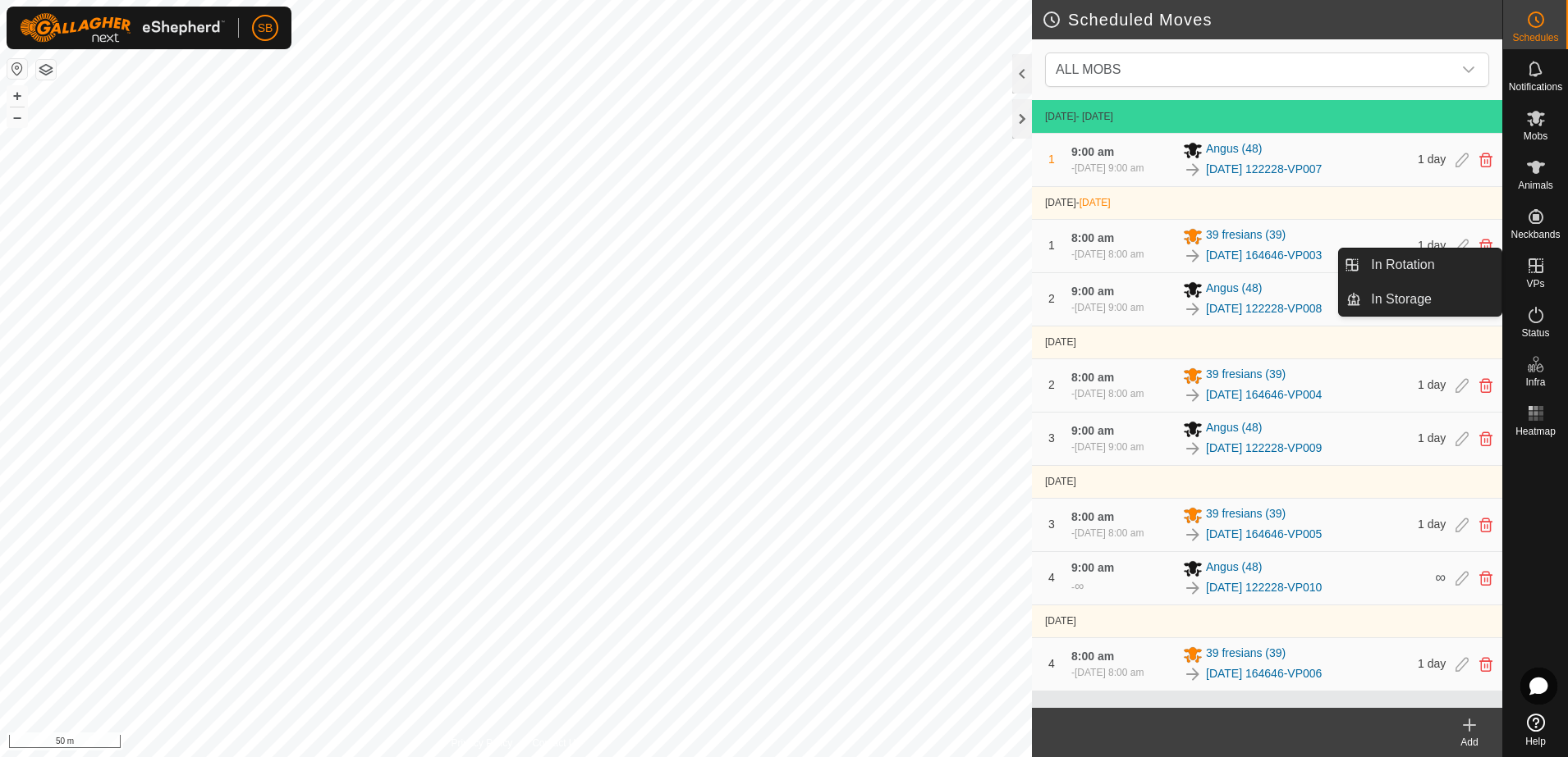
click at [1539, 261] on icon at bounding box center [1536, 266] width 20 height 20
click at [1430, 267] on link "In Rotation" at bounding box center [1431, 265] width 140 height 33
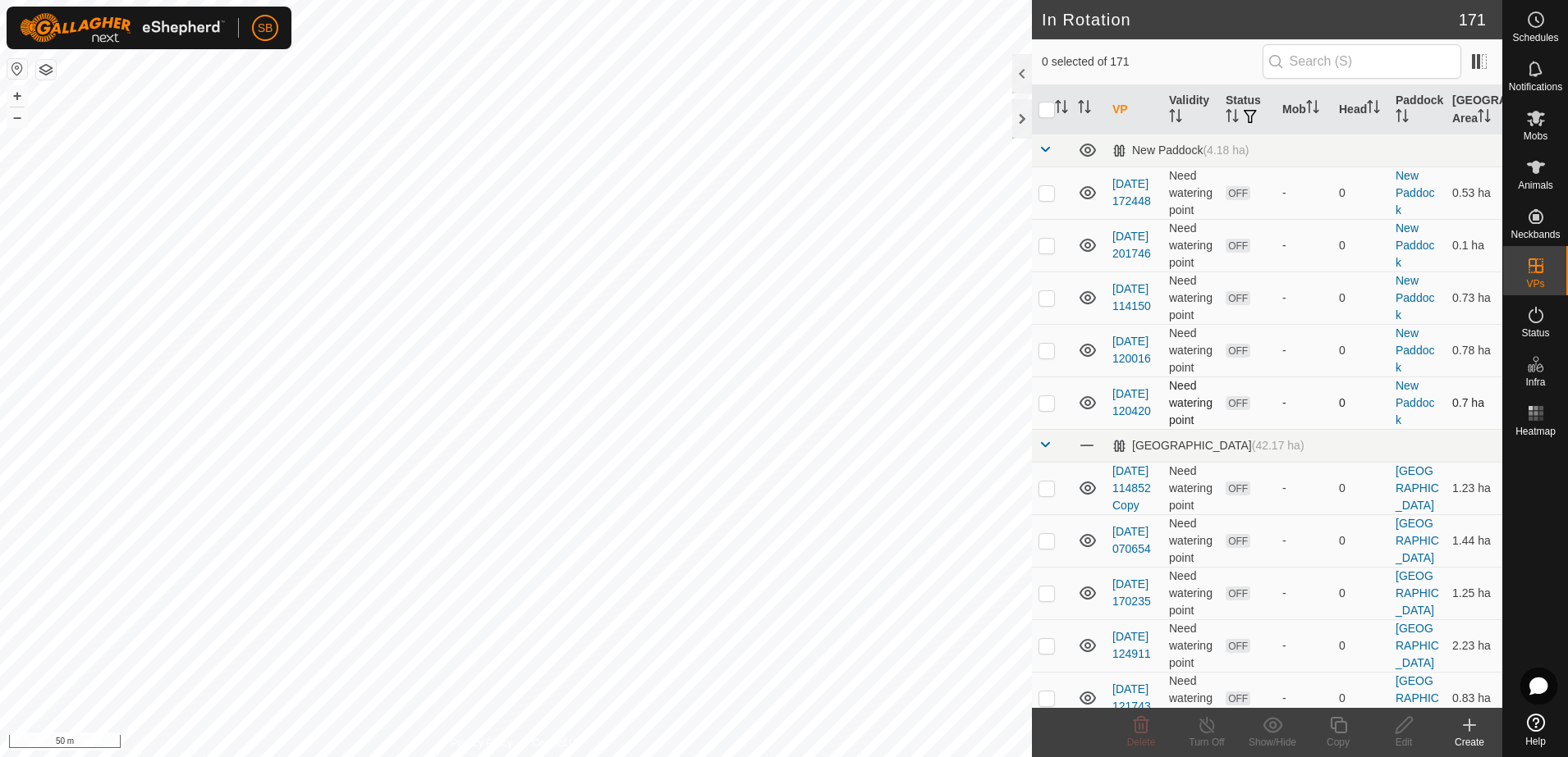
click at [1050, 408] on p-checkbox at bounding box center [1046, 403] width 16 height 13
click at [1047, 399] on p-checkbox at bounding box center [1046, 403] width 16 height 13
checkbox input "false"
checkbox input "true"
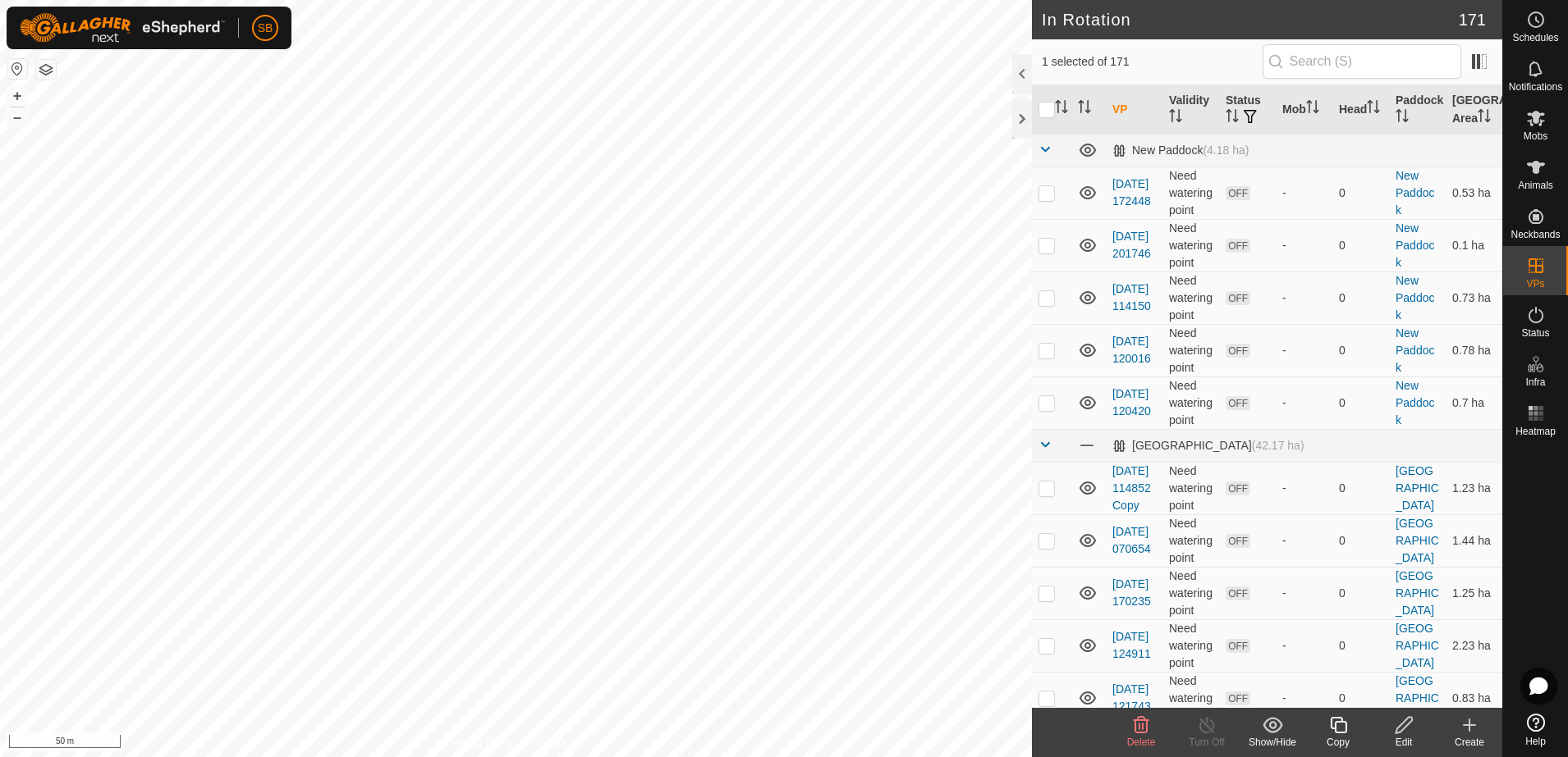
click at [1402, 731] on icon at bounding box center [1404, 726] width 21 height 20
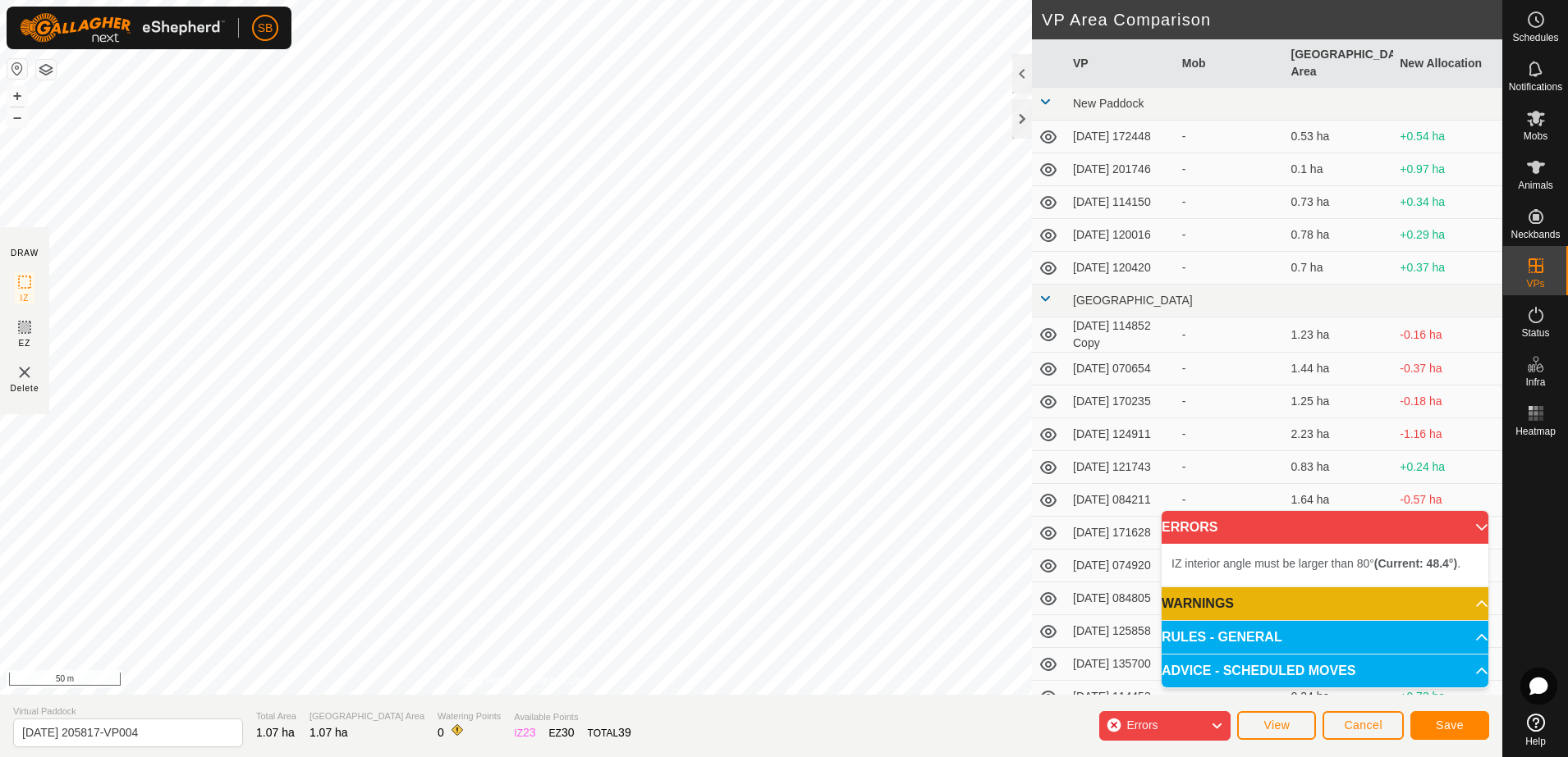
click at [598, 254] on div "IZ interior angle must be larger than 80° (Current: 48.4°) . + – ⇧ i 50 m" at bounding box center [516, 348] width 1032 height 695
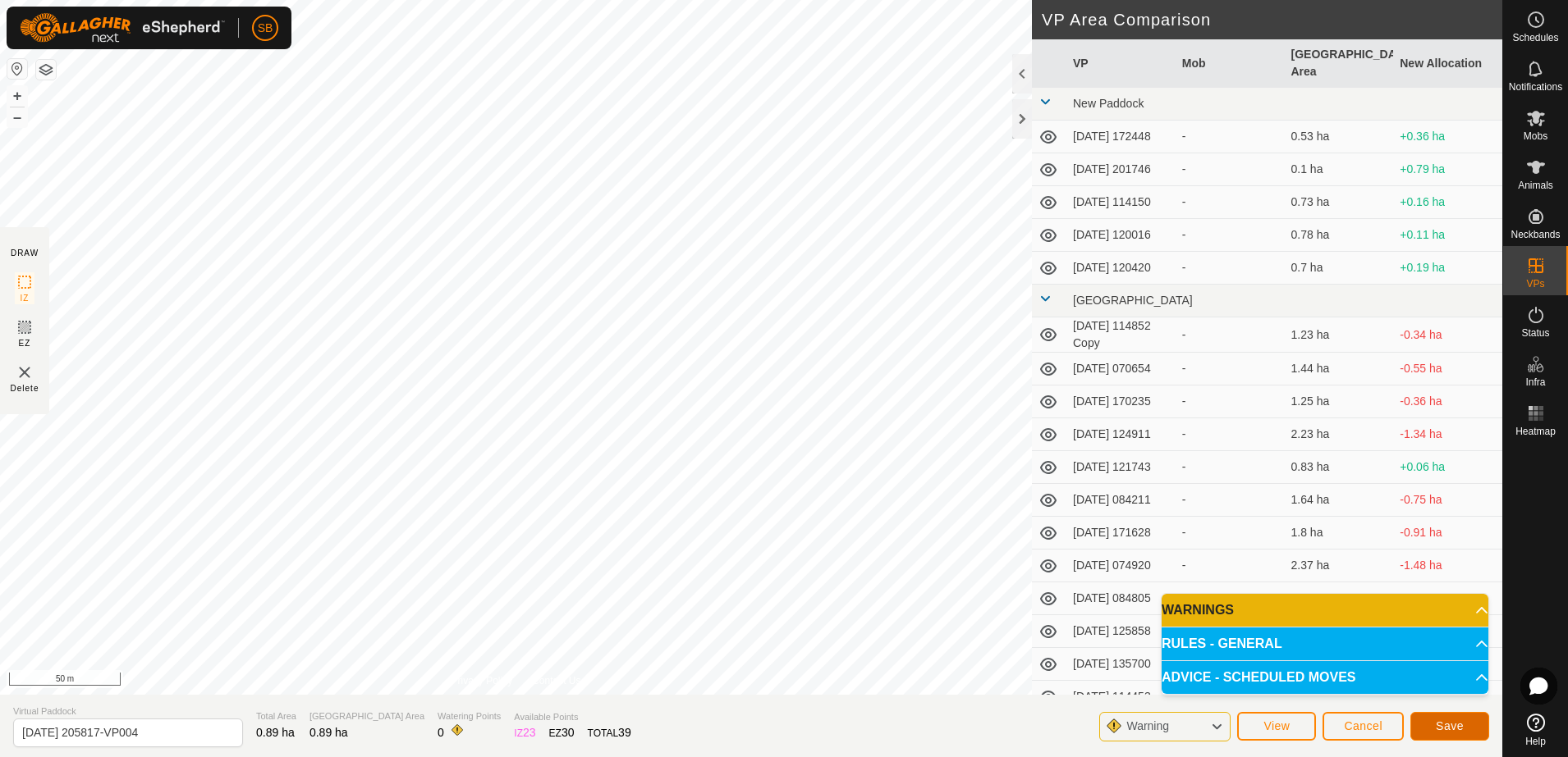
click at [1452, 732] on span "Save" at bounding box center [1449, 726] width 28 height 13
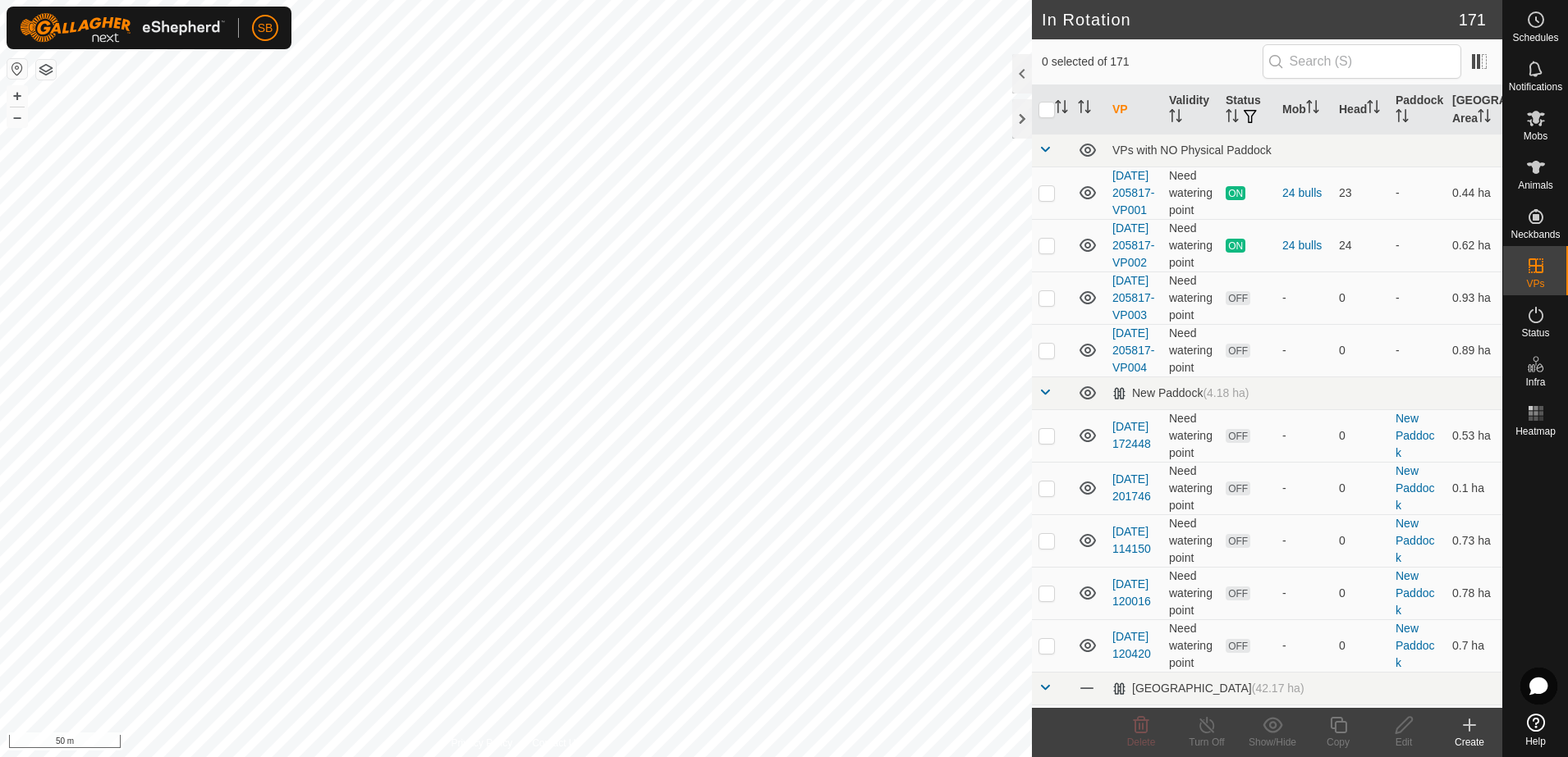
checkbox input "true"
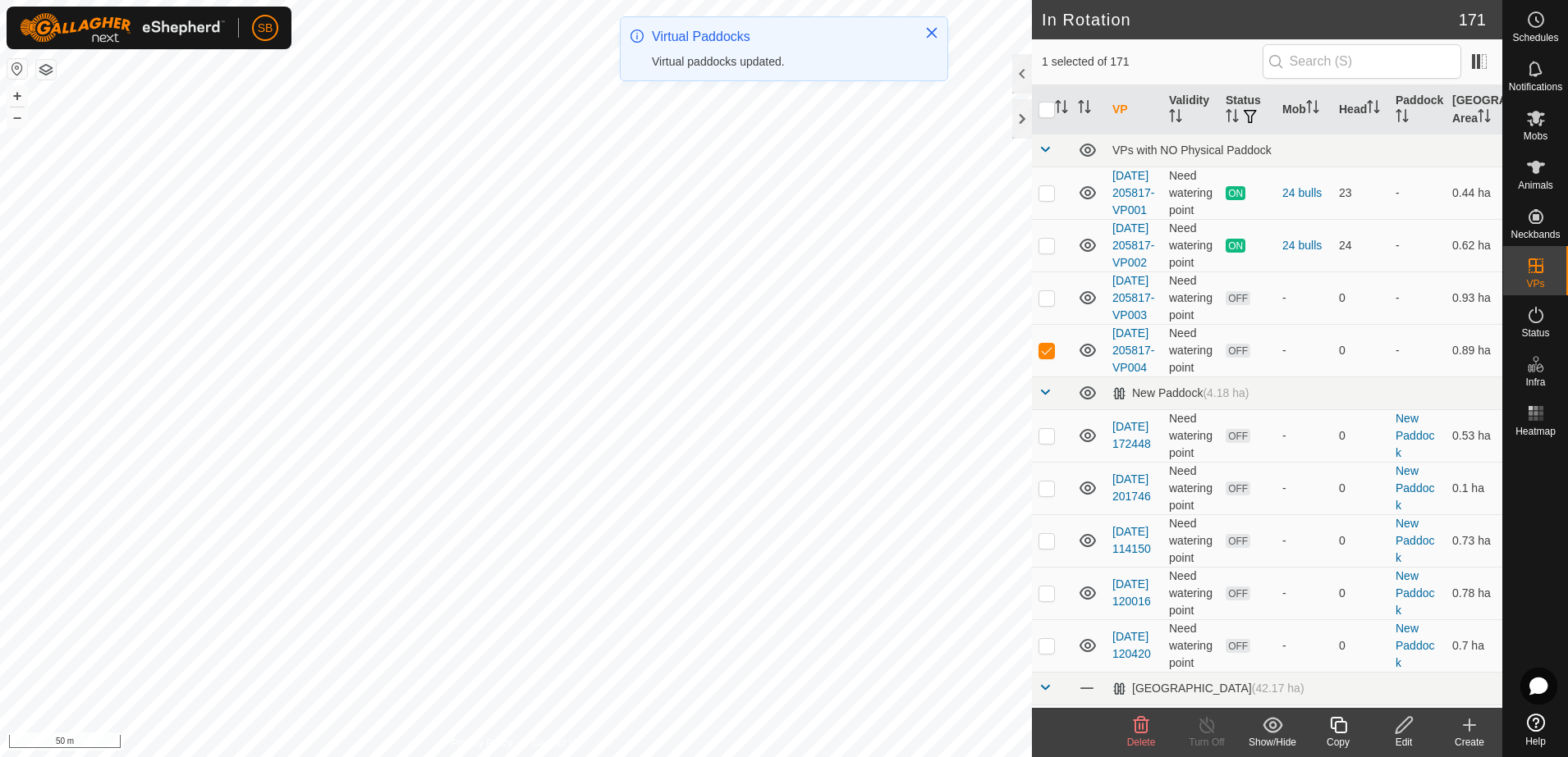
click at [1342, 733] on icon at bounding box center [1338, 725] width 16 height 16
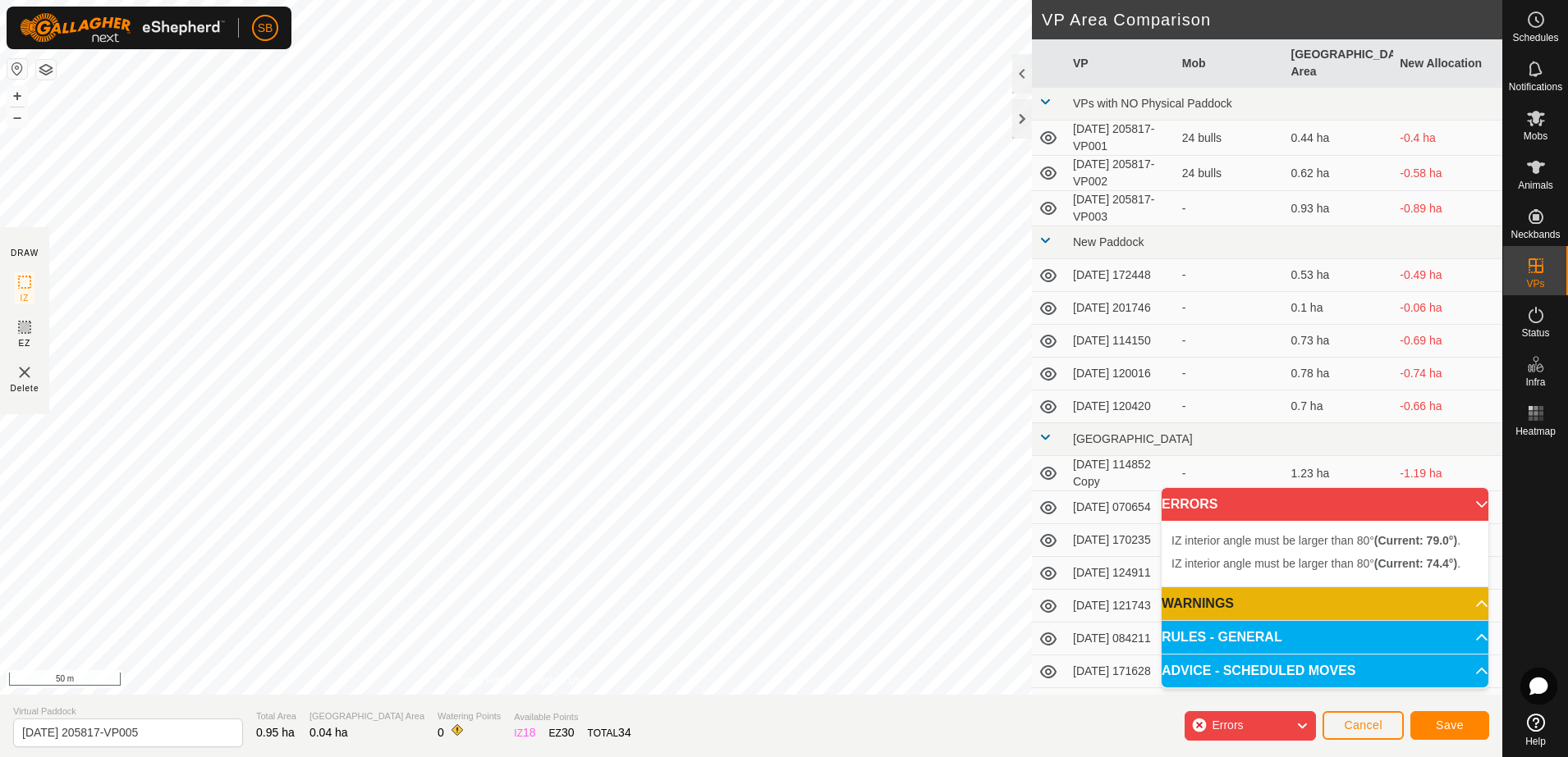
click at [471, 198] on div "IZ interior angle must be larger than 80° (Current: 74.4°) . + – ⇧ i 50 m" at bounding box center [516, 348] width 1032 height 695
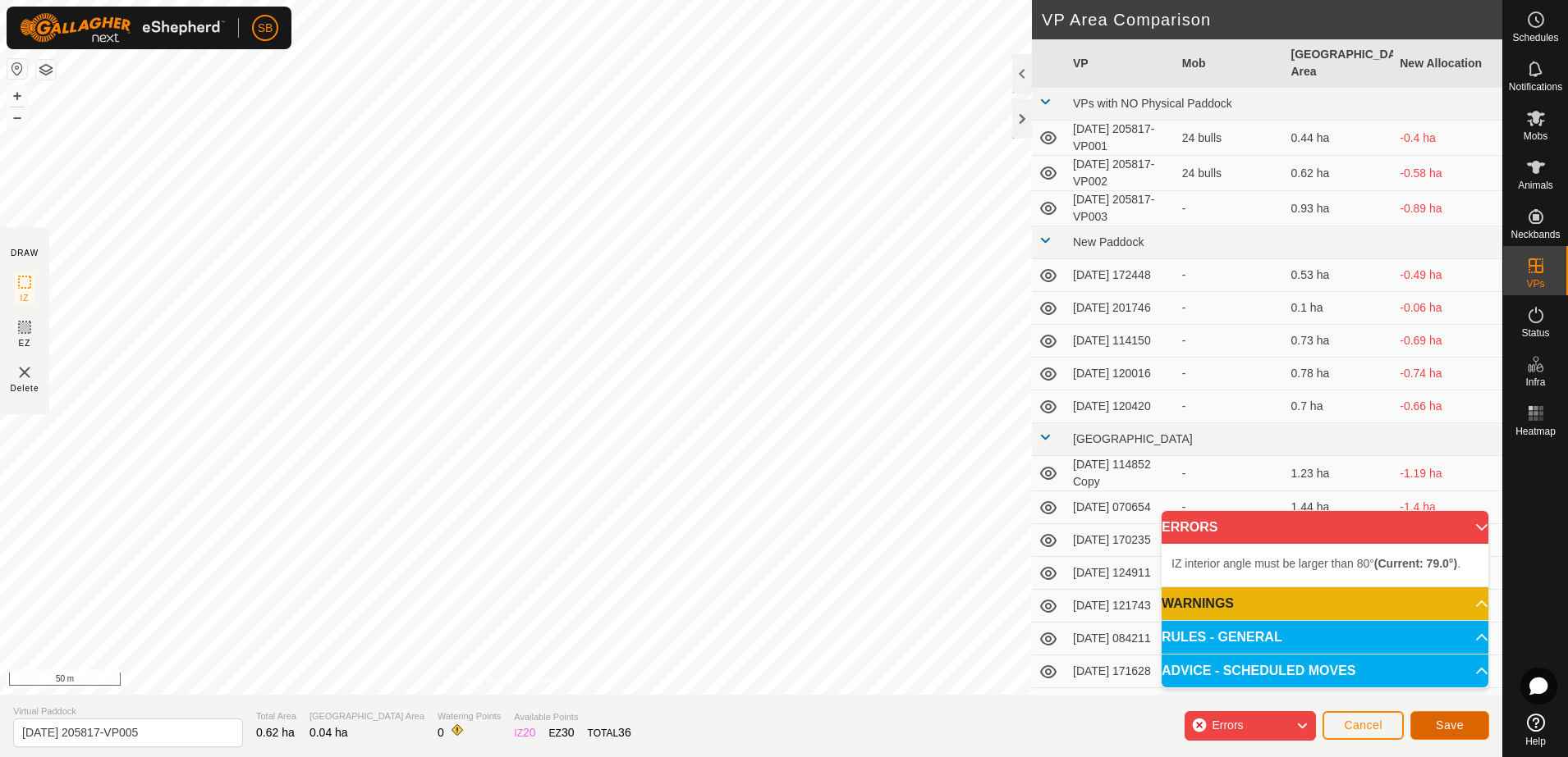
click at [1449, 729] on span "Save" at bounding box center [1449, 725] width 28 height 13
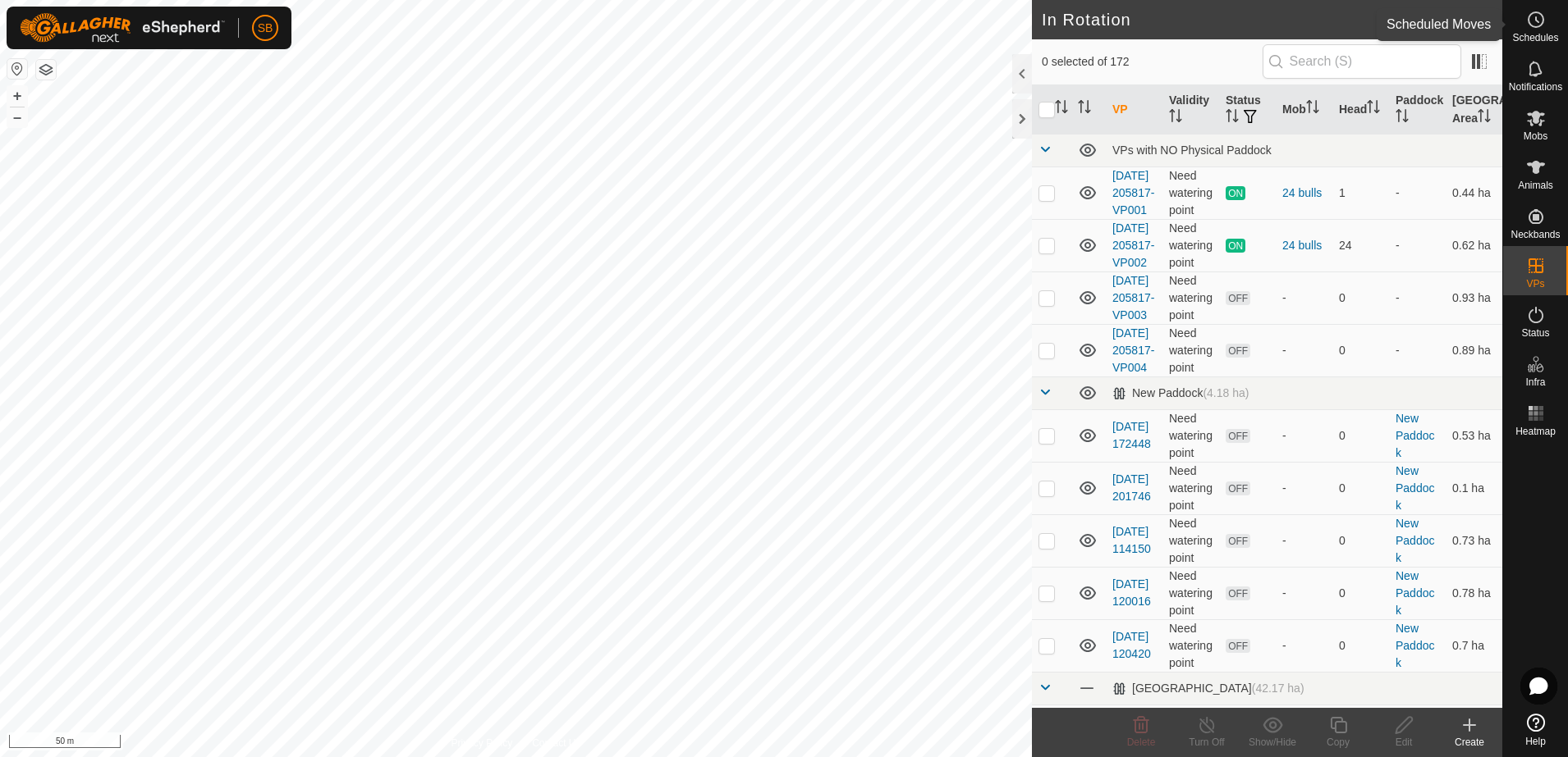
click at [1538, 33] on span "Schedules" at bounding box center [1535, 37] width 46 height 10
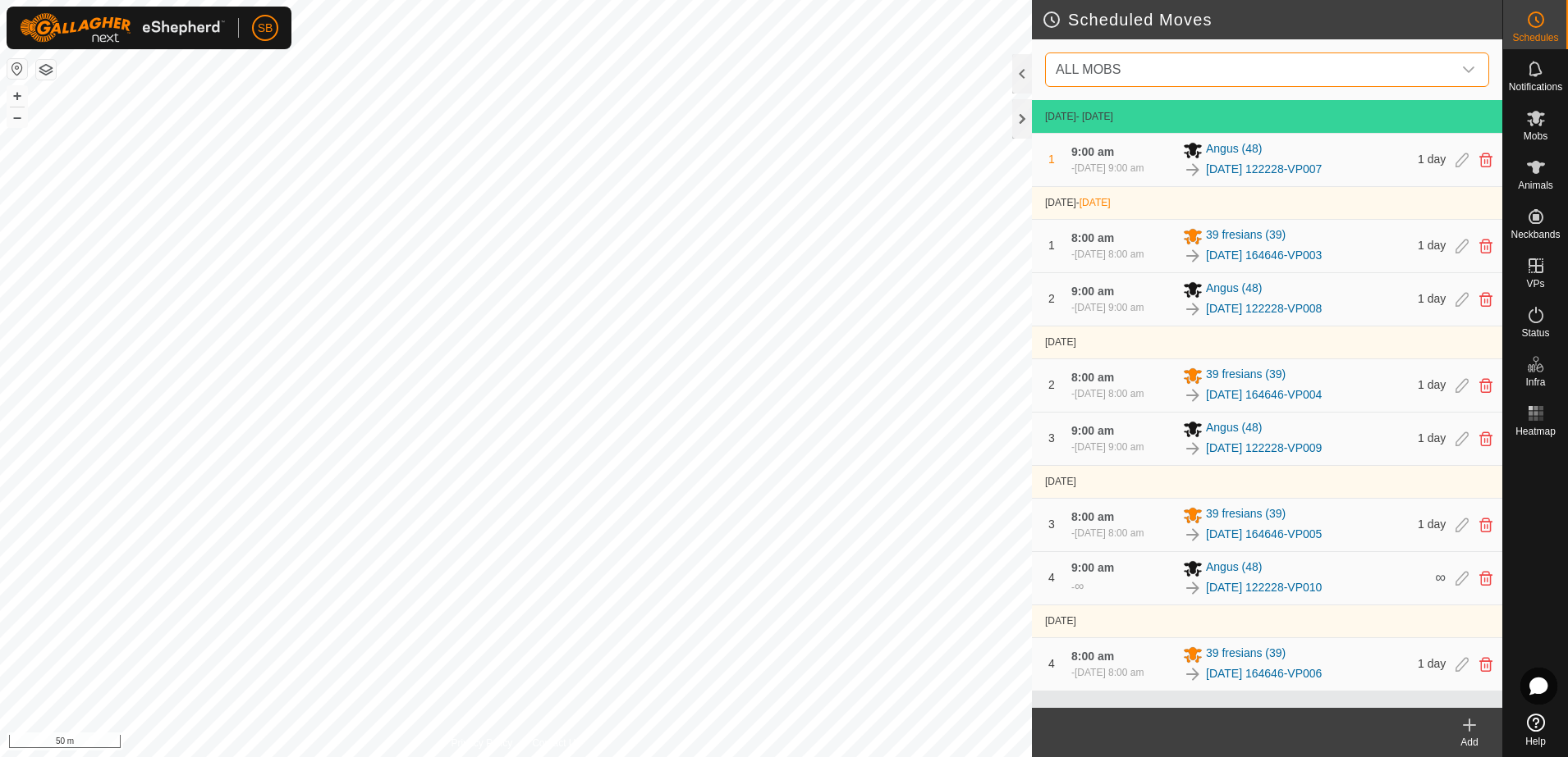
click at [1441, 63] on span "ALL MOBS" at bounding box center [1250, 70] width 403 height 33
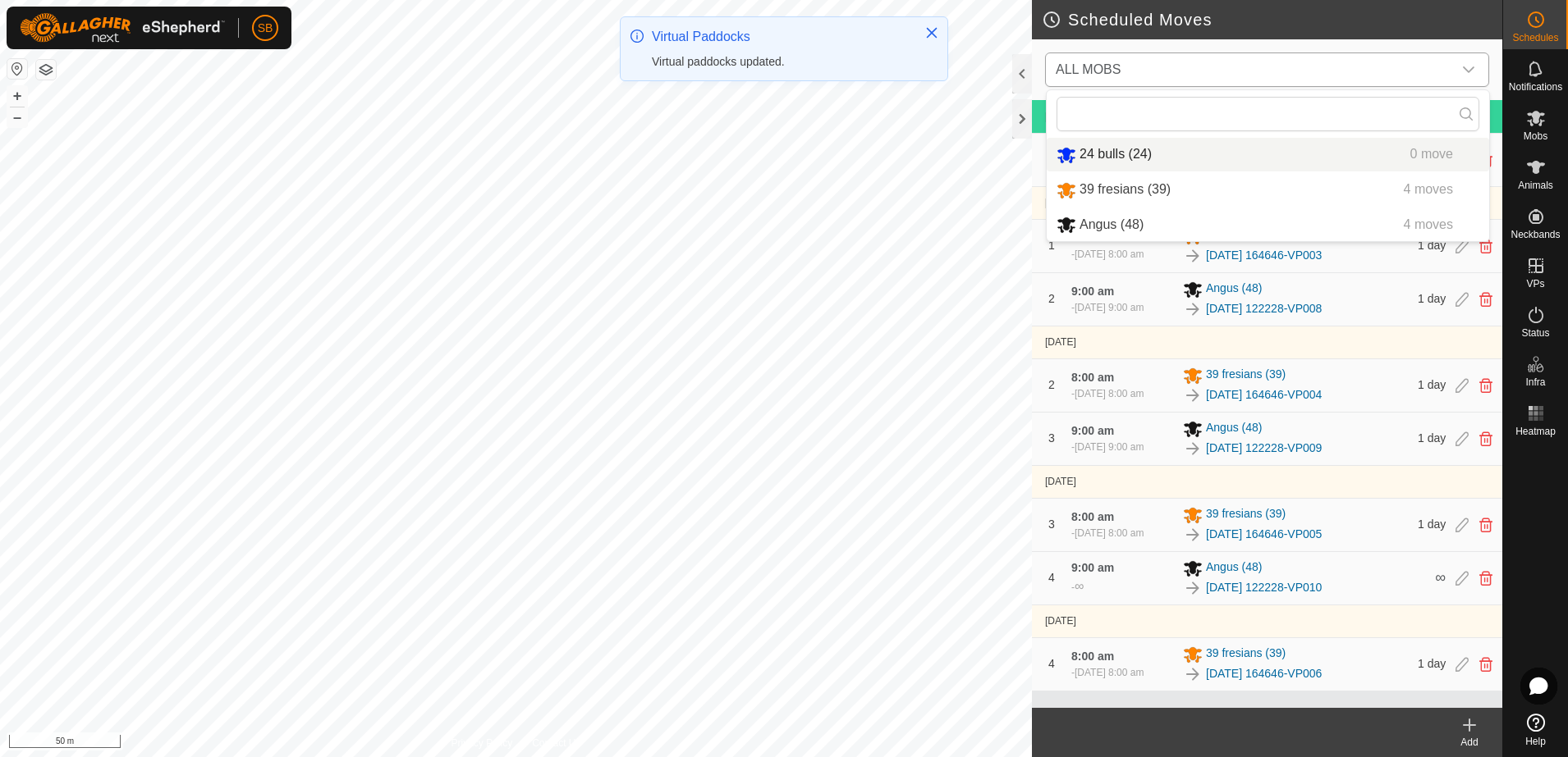
click at [1287, 163] on li "24 bulls (24) 0 move" at bounding box center [1267, 155] width 442 height 34
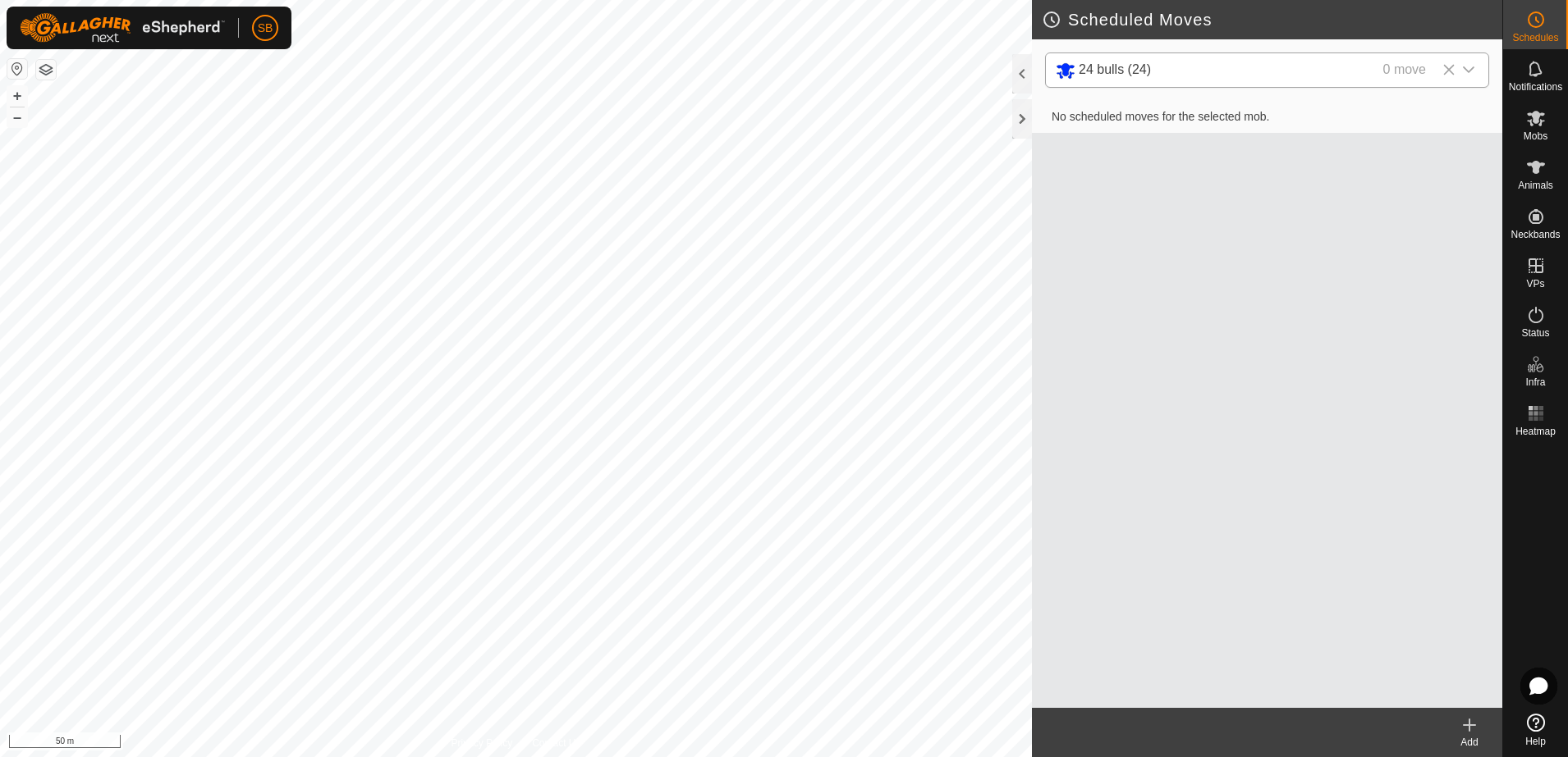
click at [1462, 727] on icon at bounding box center [1469, 726] width 20 height 20
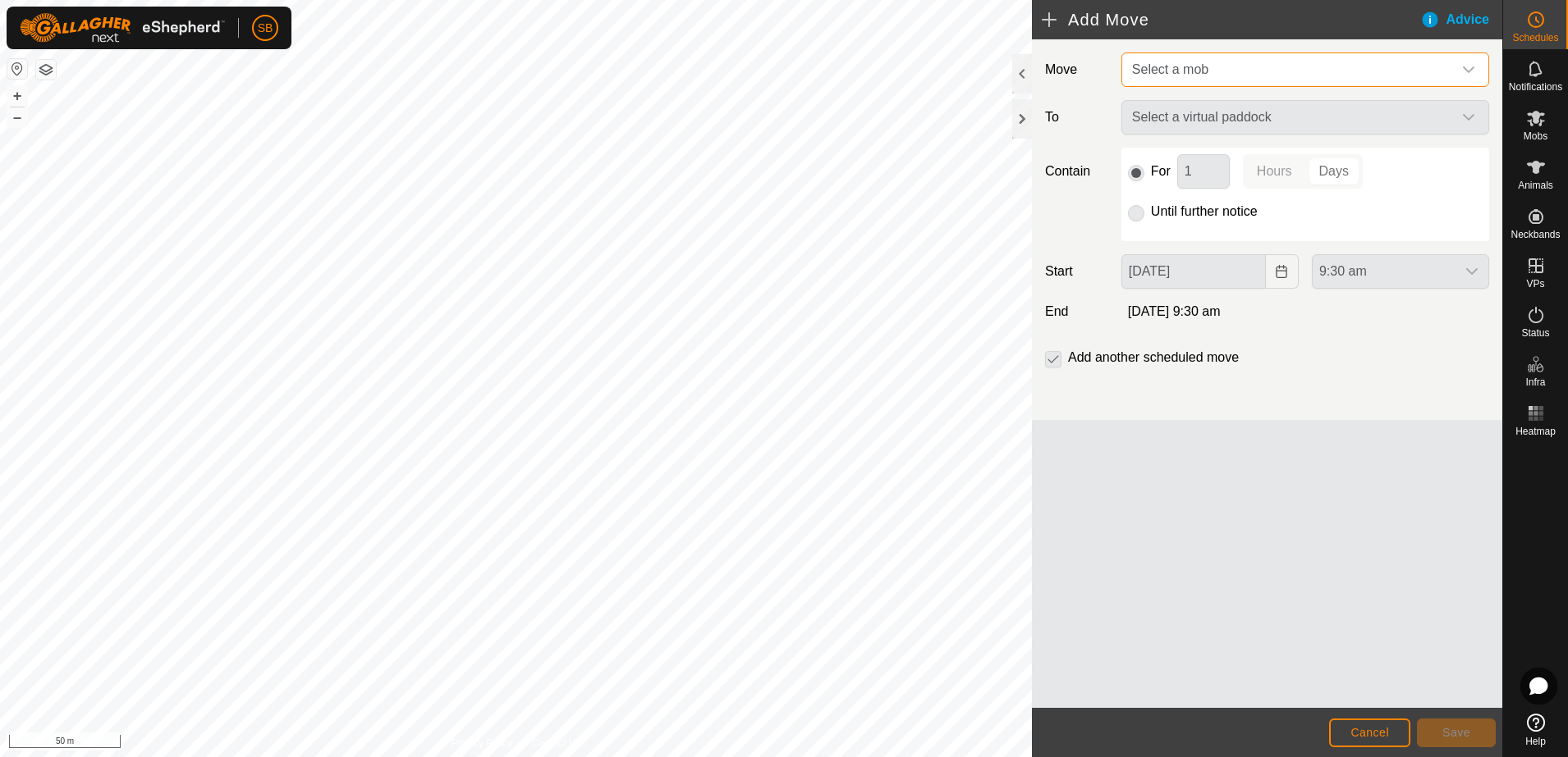
click at [1369, 71] on span "Select a mob" at bounding box center [1289, 70] width 326 height 33
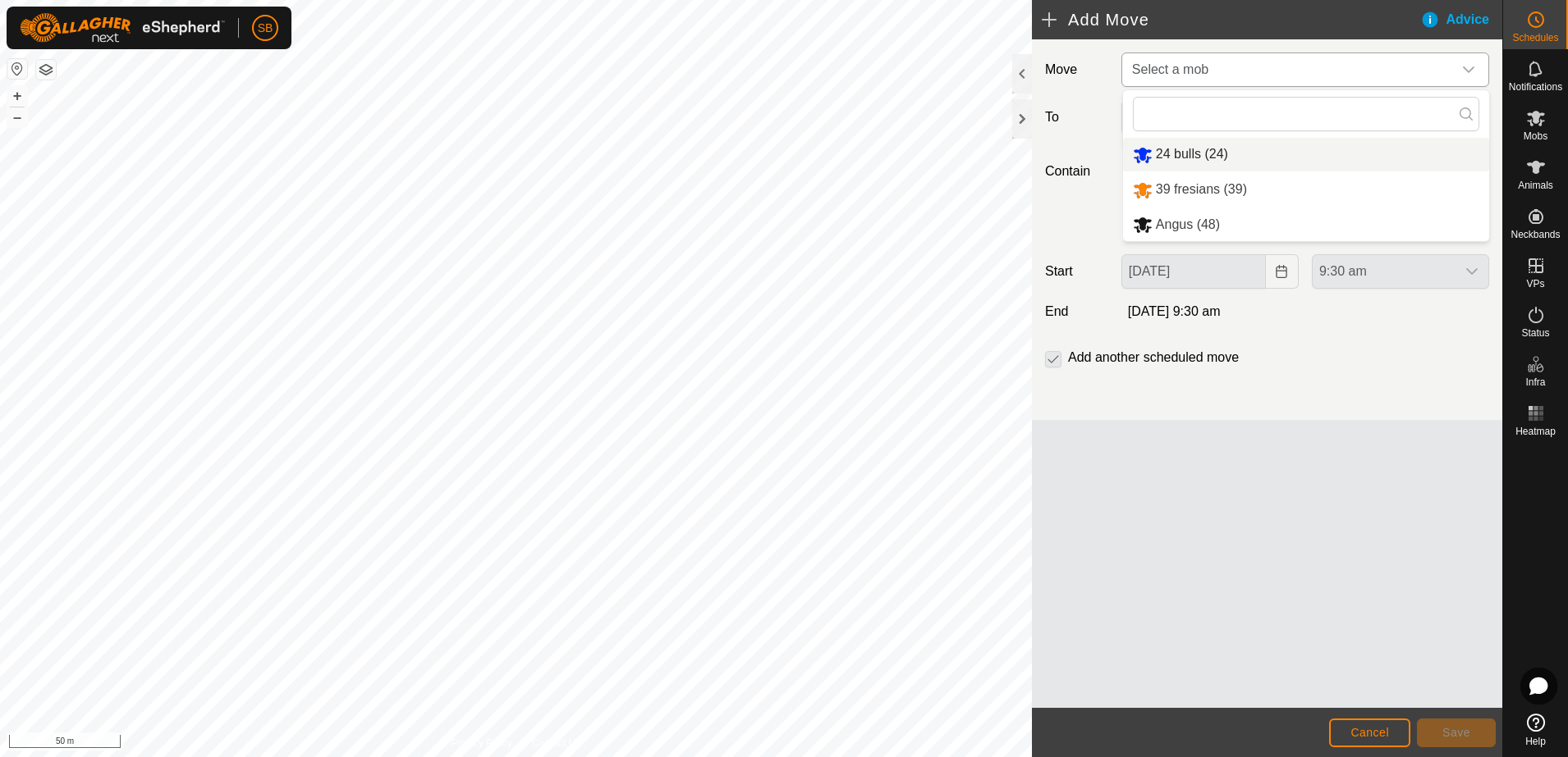
click at [1302, 158] on li "24 bulls (24)" at bounding box center [1306, 155] width 366 height 34
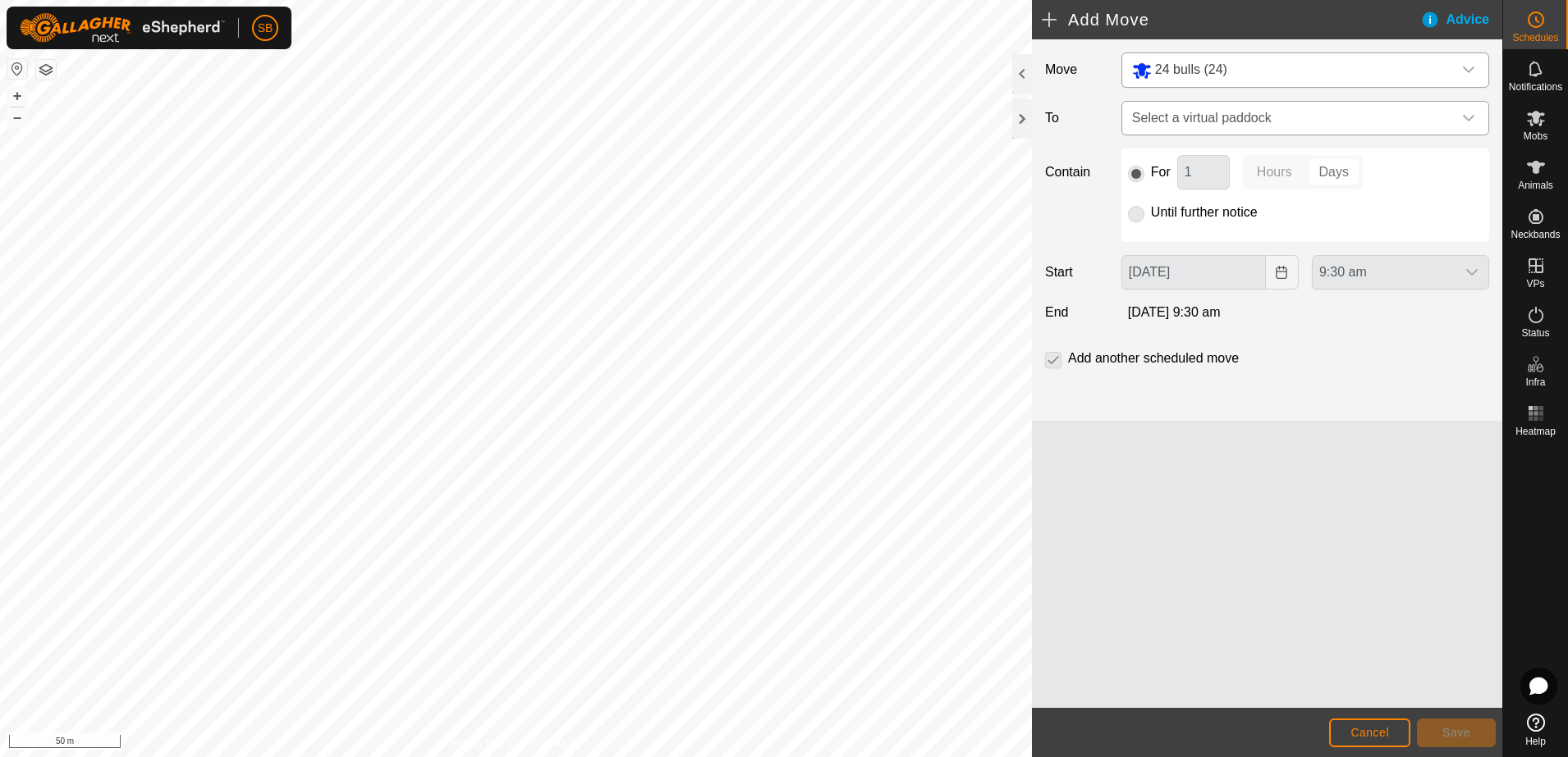
click at [1409, 103] on span "Select a virtual paddock" at bounding box center [1289, 118] width 326 height 33
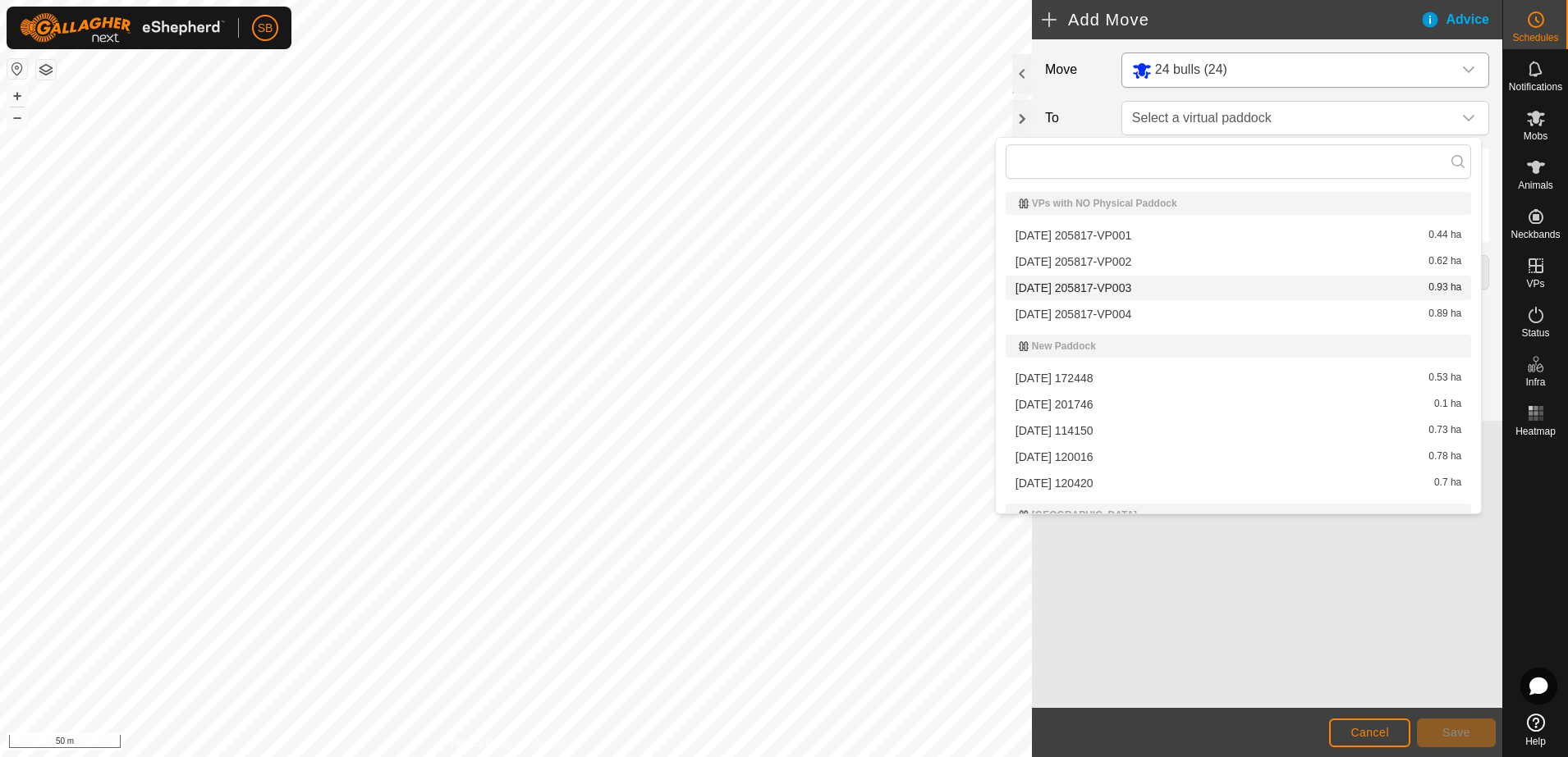
click at [1106, 284] on li "[DATE] 205817-VP003 0.93 ha" at bounding box center [1238, 288] width 466 height 25
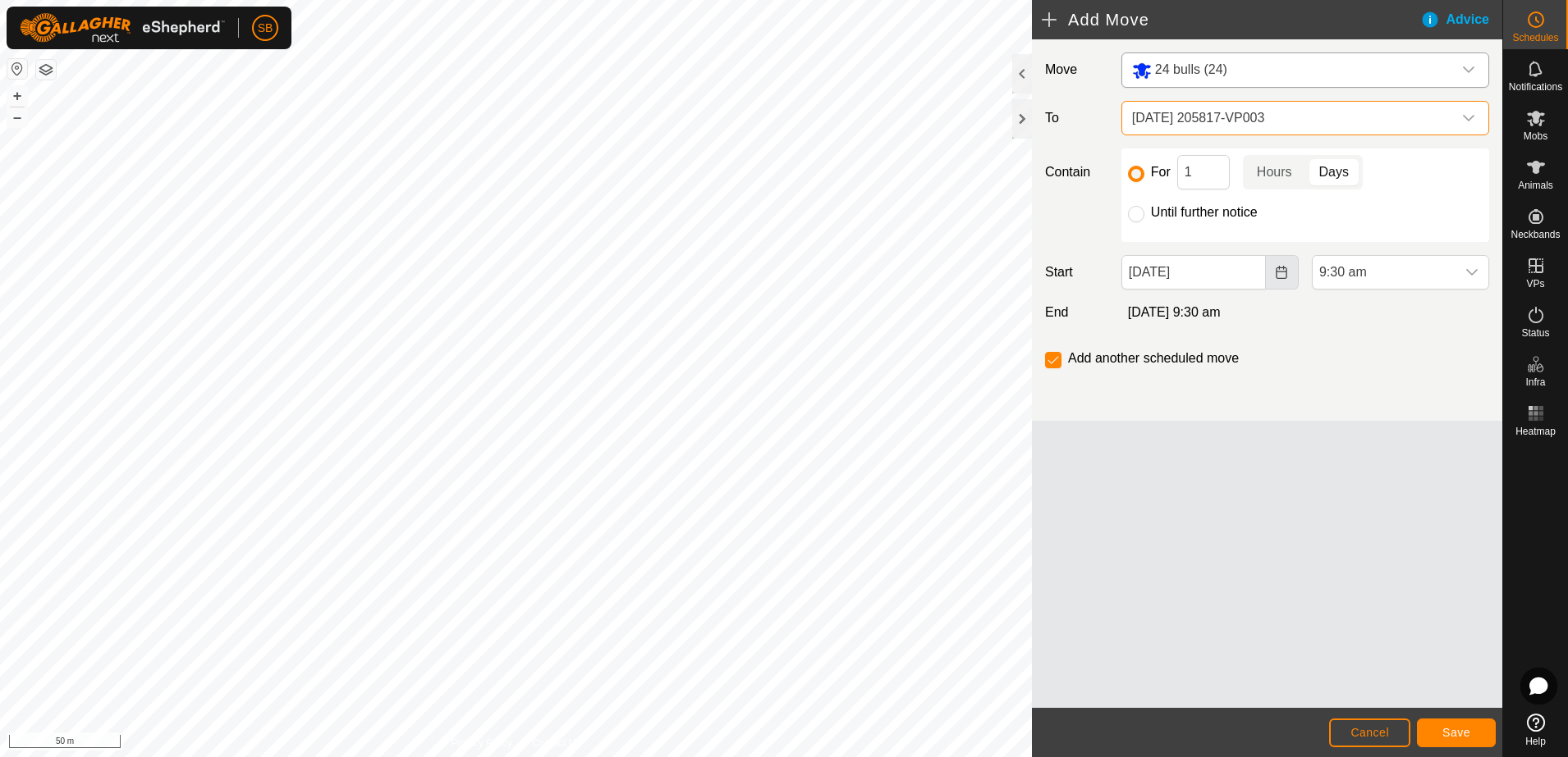
click at [1273, 275] on button "Choose Date" at bounding box center [1282, 272] width 33 height 35
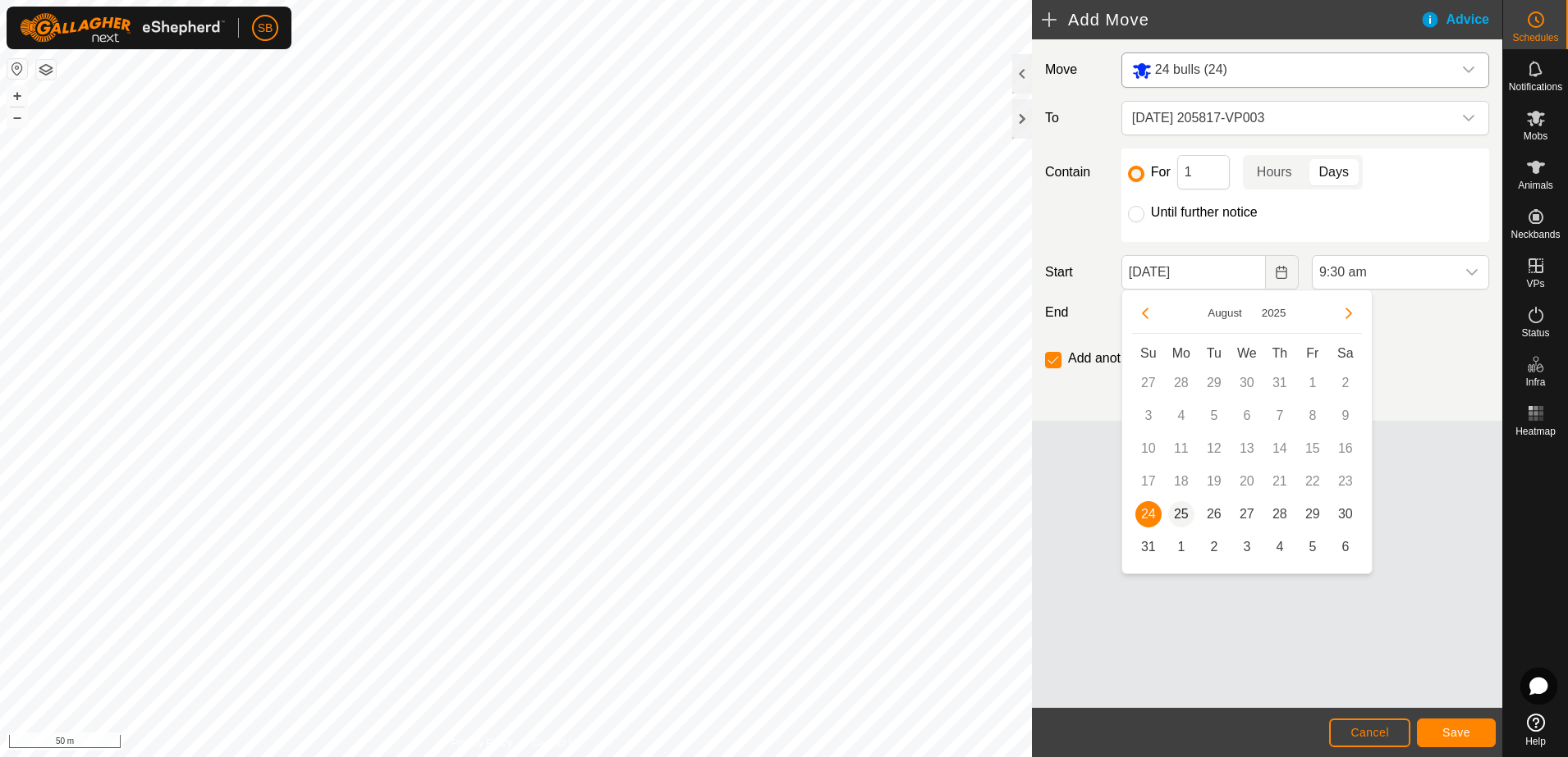
click at [1180, 513] on span "25" at bounding box center [1181, 514] width 26 height 26
type input "[DATE]"
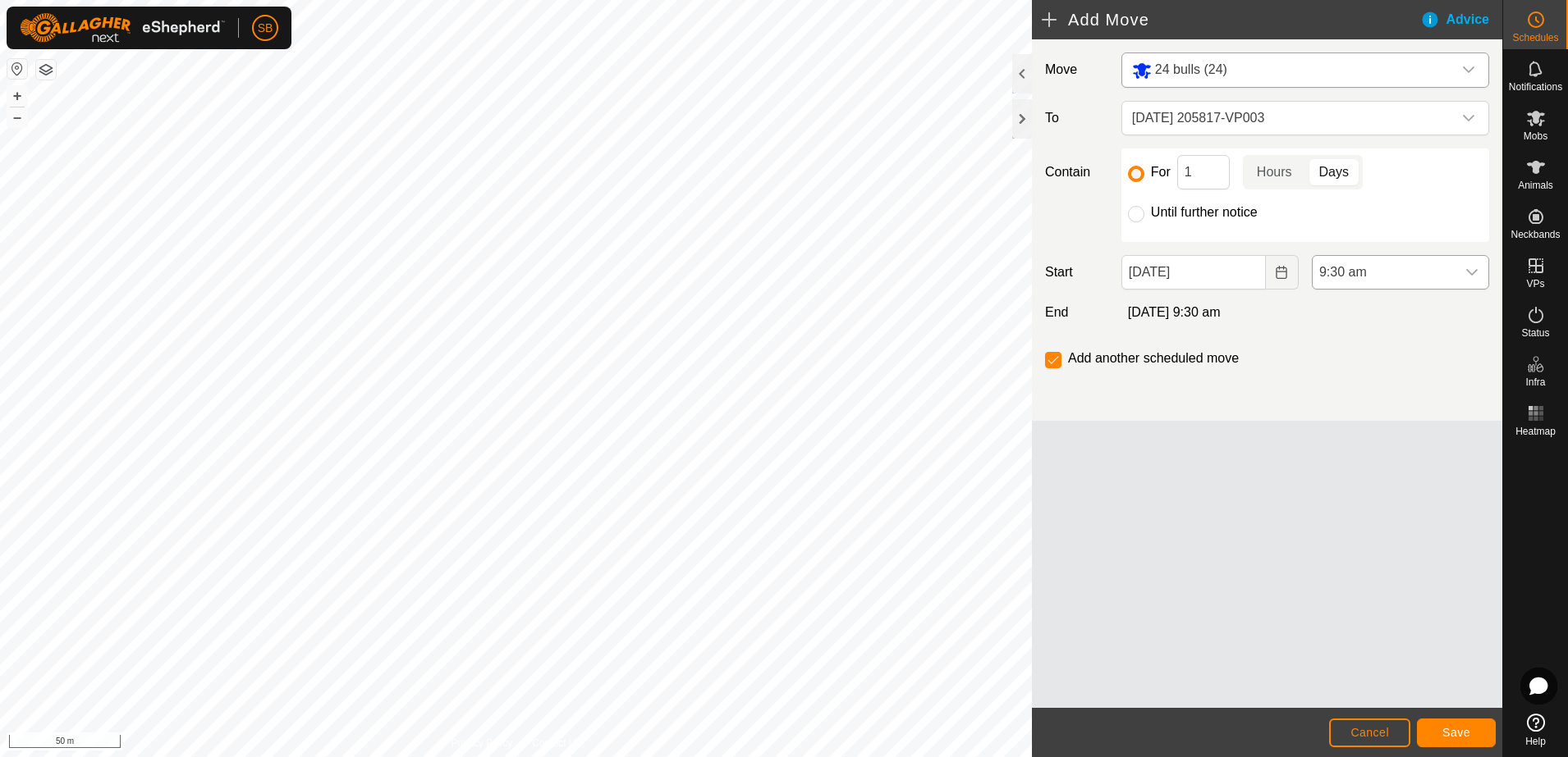
click at [1487, 268] on div "dropdown trigger" at bounding box center [1472, 272] width 33 height 33
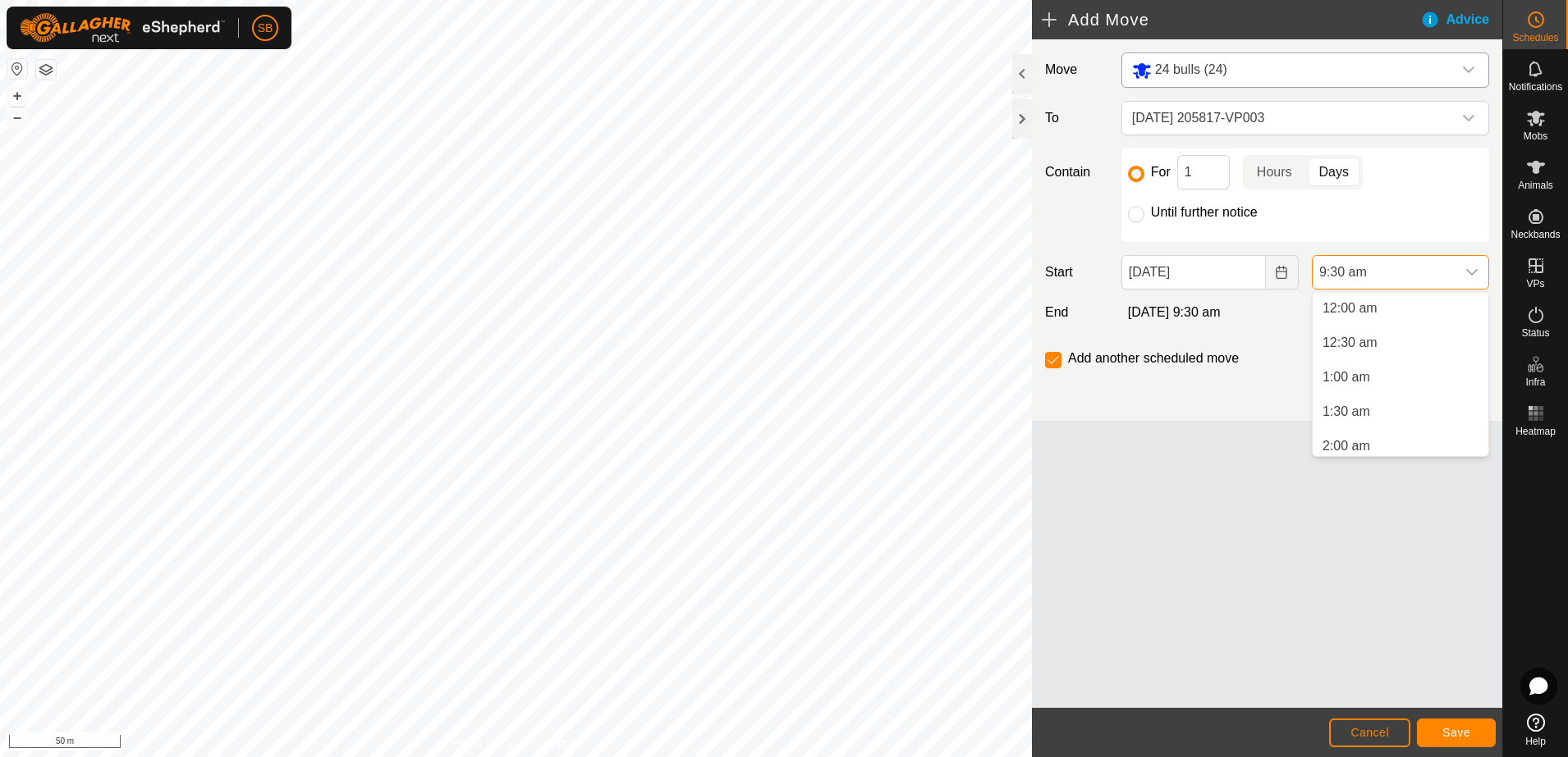
scroll to position [517, 0]
click at [1367, 343] on li "8:00 am" at bounding box center [1400, 342] width 176 height 33
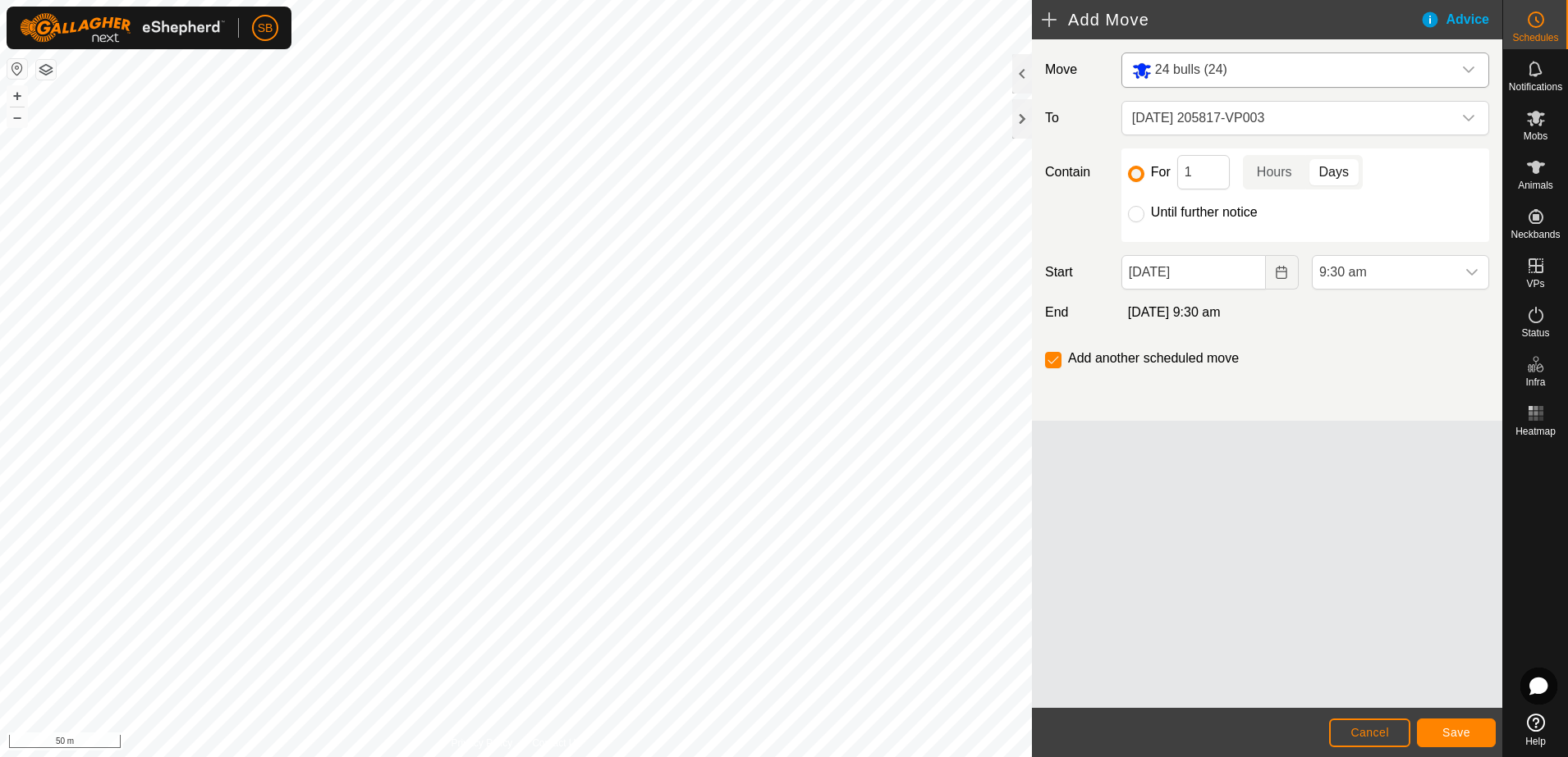
scroll to position [523, 0]
click at [1474, 278] on icon "dropdown trigger" at bounding box center [1472, 272] width 13 height 13
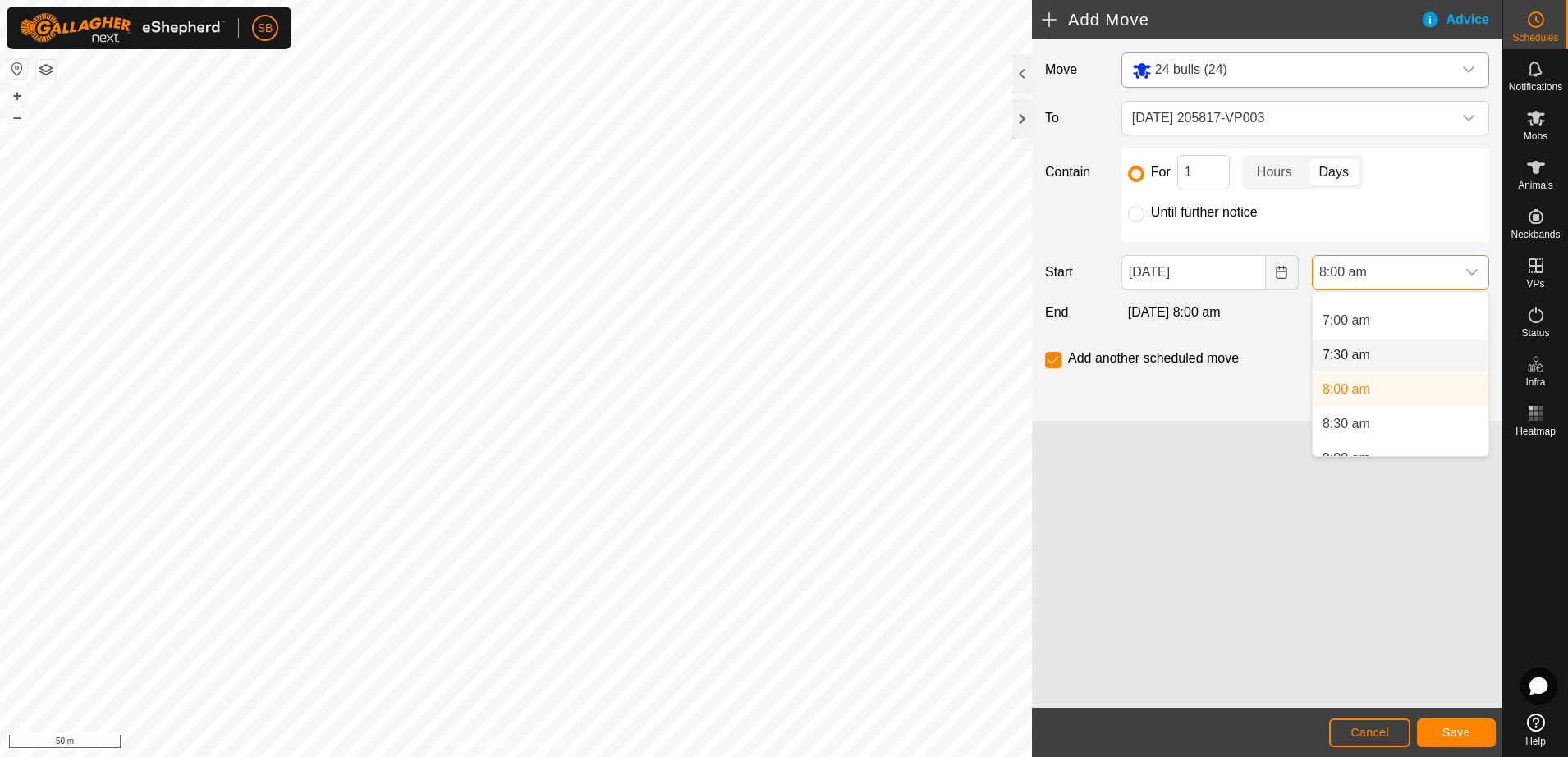
scroll to position [516, 0]
click at [1385, 380] on li "8:30 am" at bounding box center [1400, 378] width 176 height 33
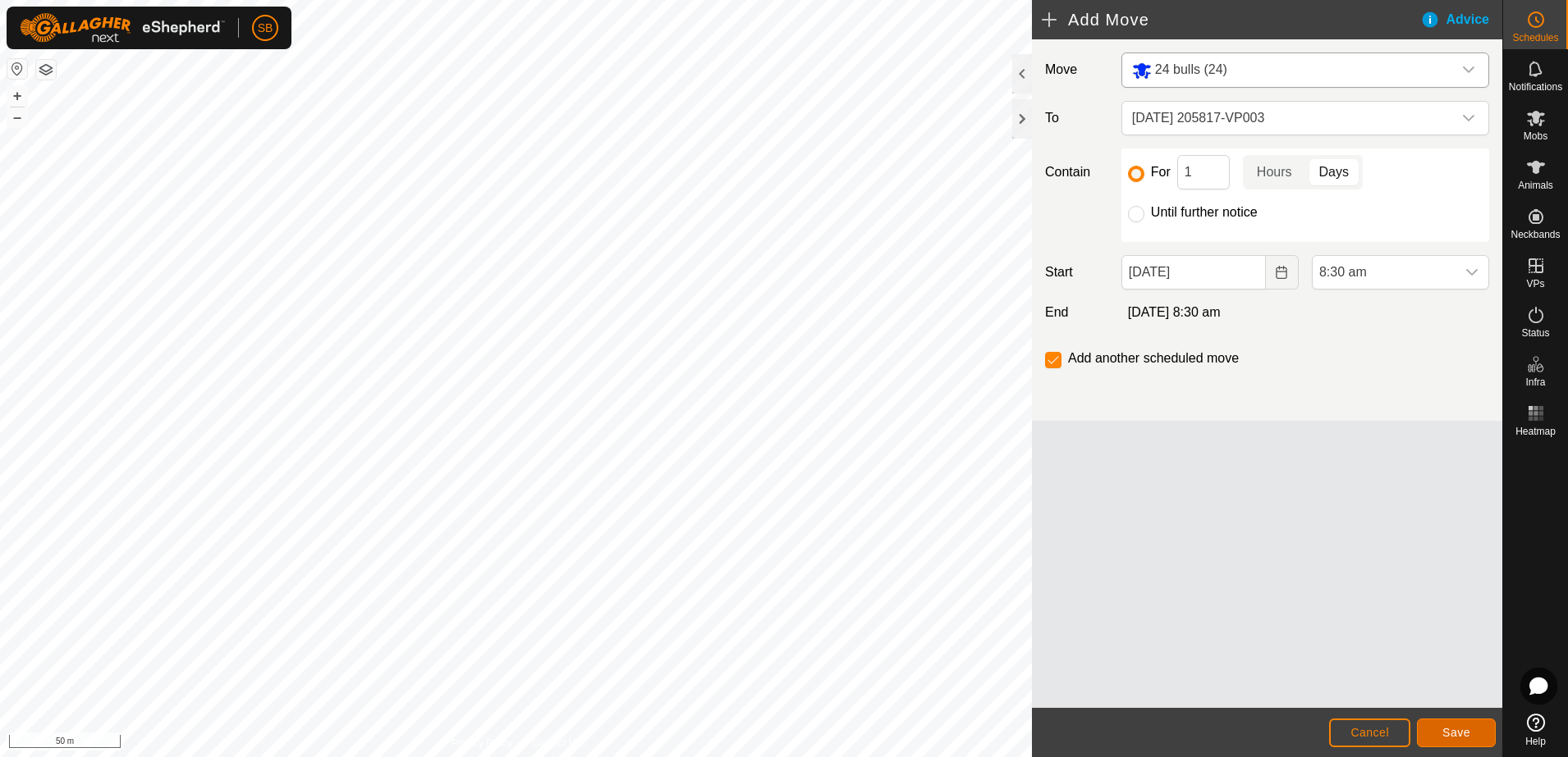
click at [1461, 736] on span "Save" at bounding box center [1456, 733] width 28 height 13
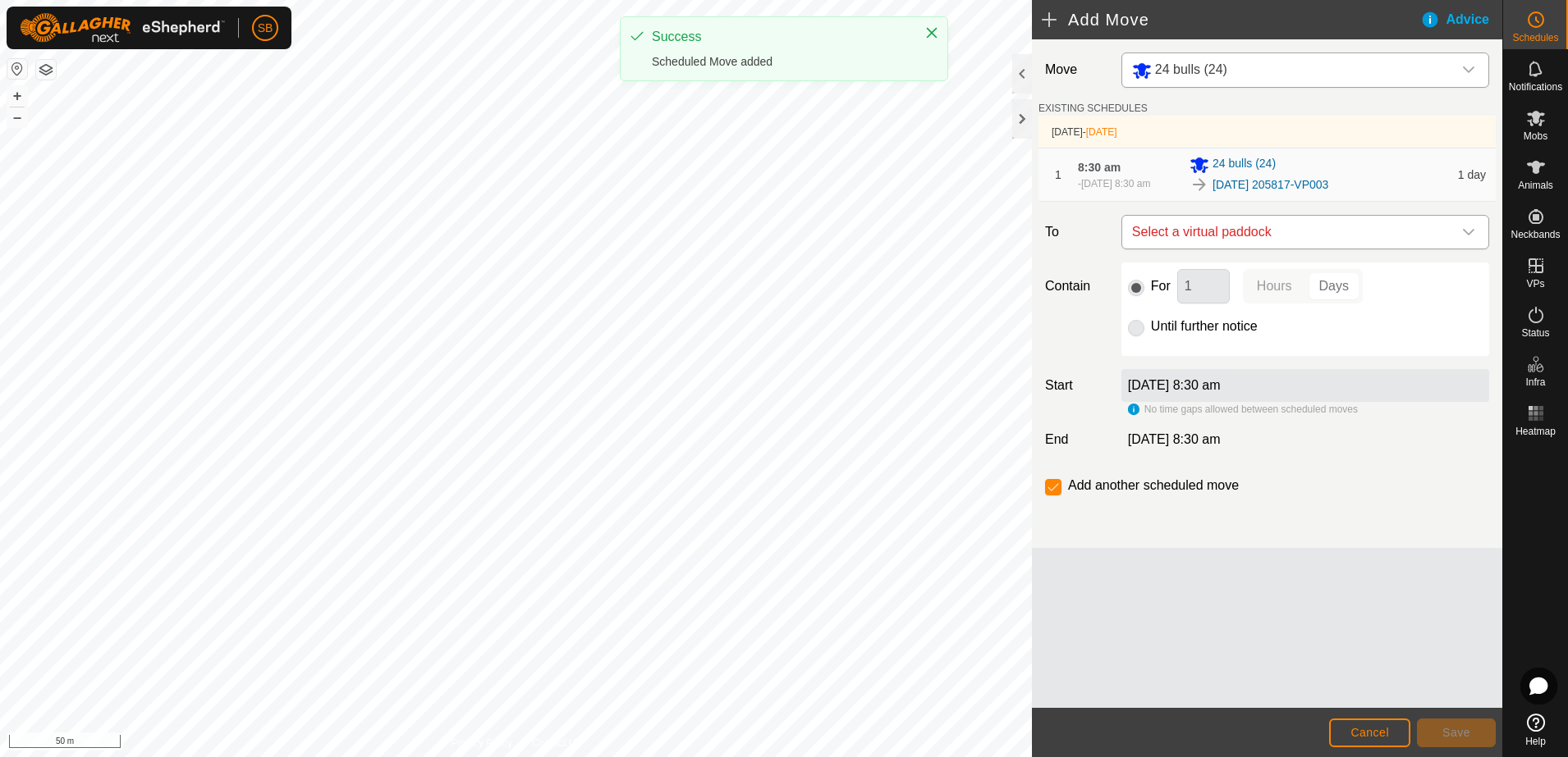
click at [1458, 231] on div "dropdown trigger" at bounding box center [1468, 232] width 33 height 33
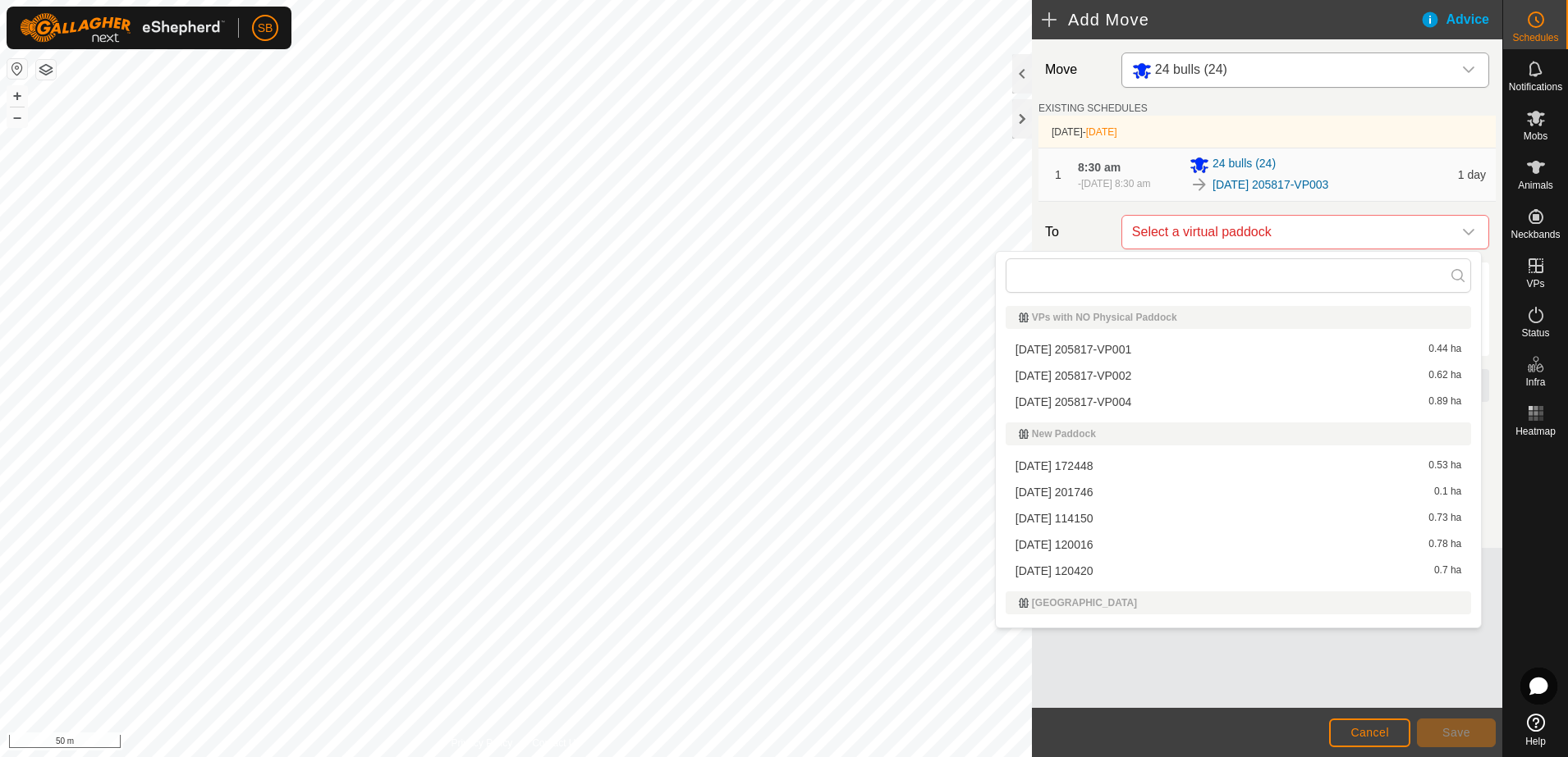
click at [1144, 394] on li "[DATE] 205817-VP004 0.89 ha" at bounding box center [1238, 402] width 466 height 25
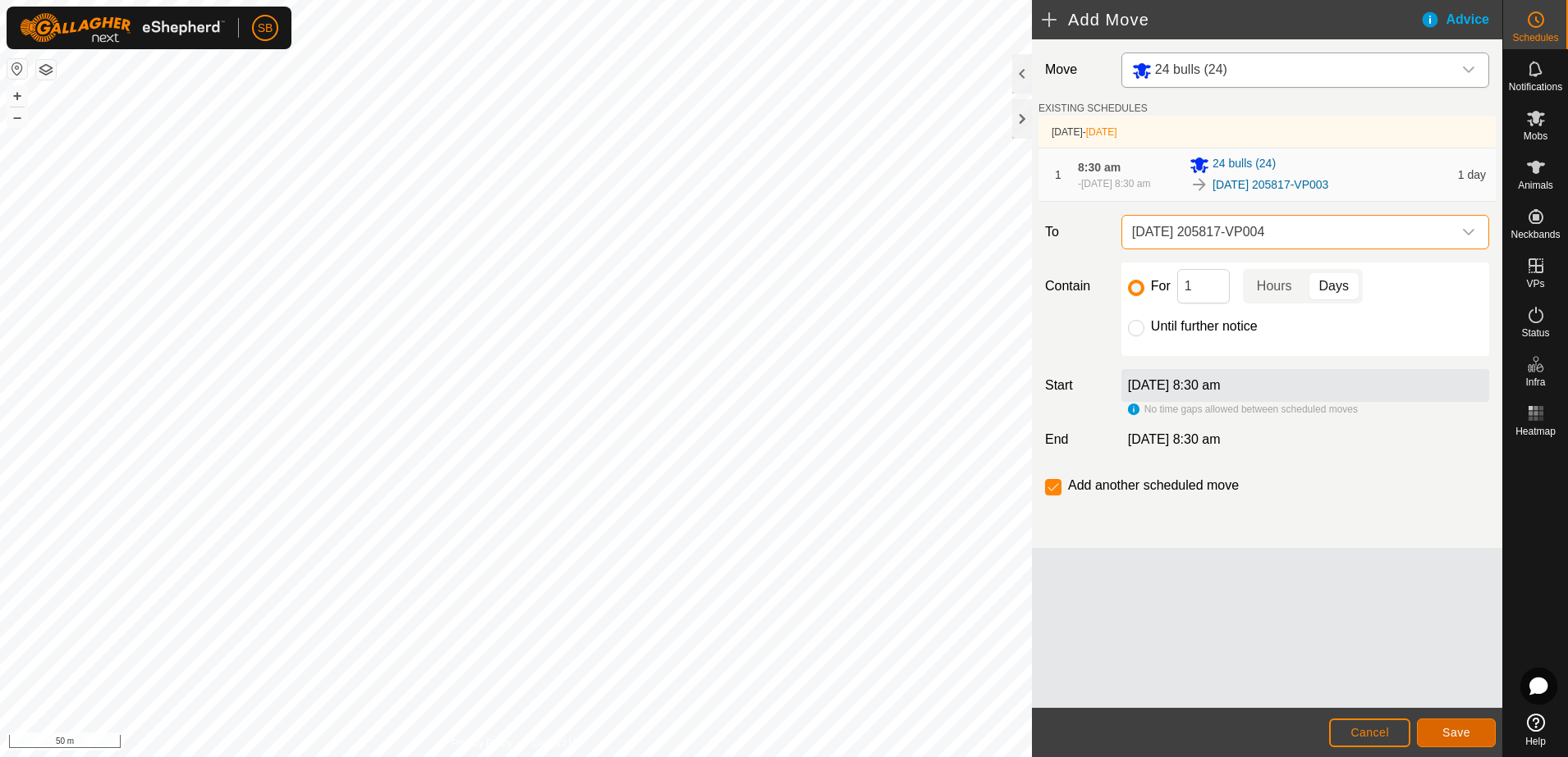
click at [1454, 728] on span "Save" at bounding box center [1456, 733] width 28 height 13
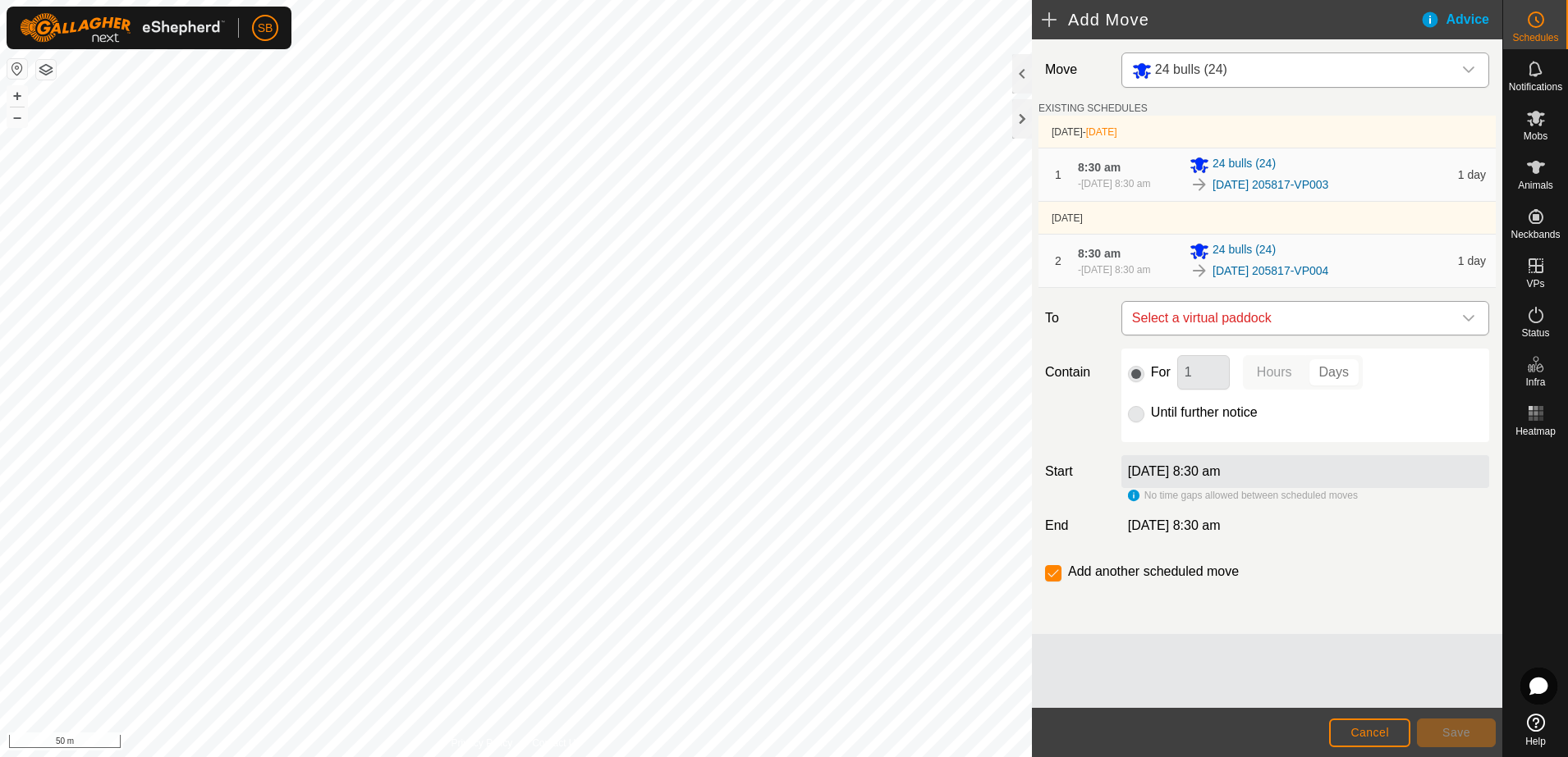
click at [1449, 317] on span "Select a virtual paddock" at bounding box center [1289, 318] width 326 height 33
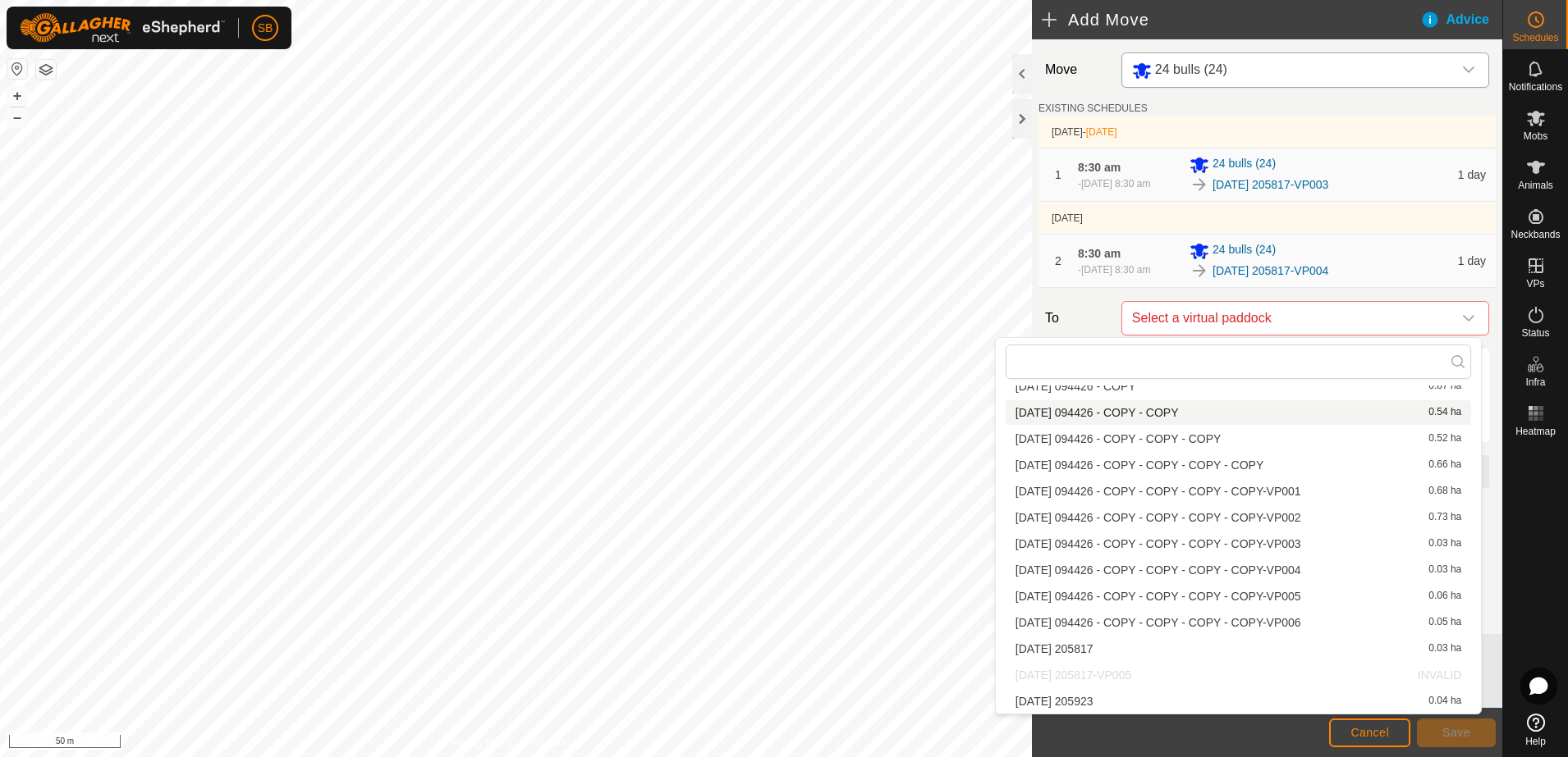
scroll to position [4451, 0]
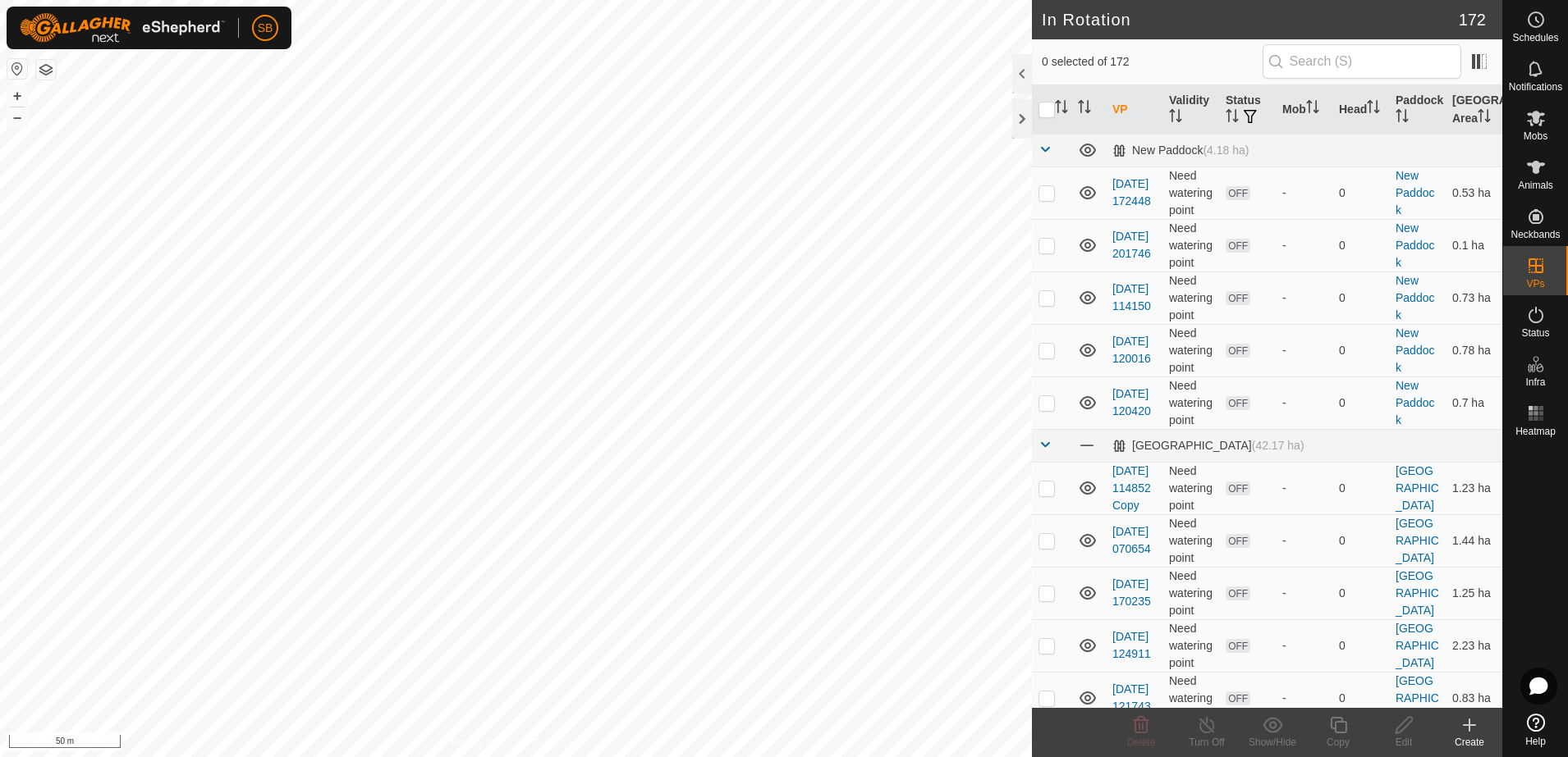
checkbox input "true"
click at [1398, 732] on icon at bounding box center [1404, 725] width 16 height 16
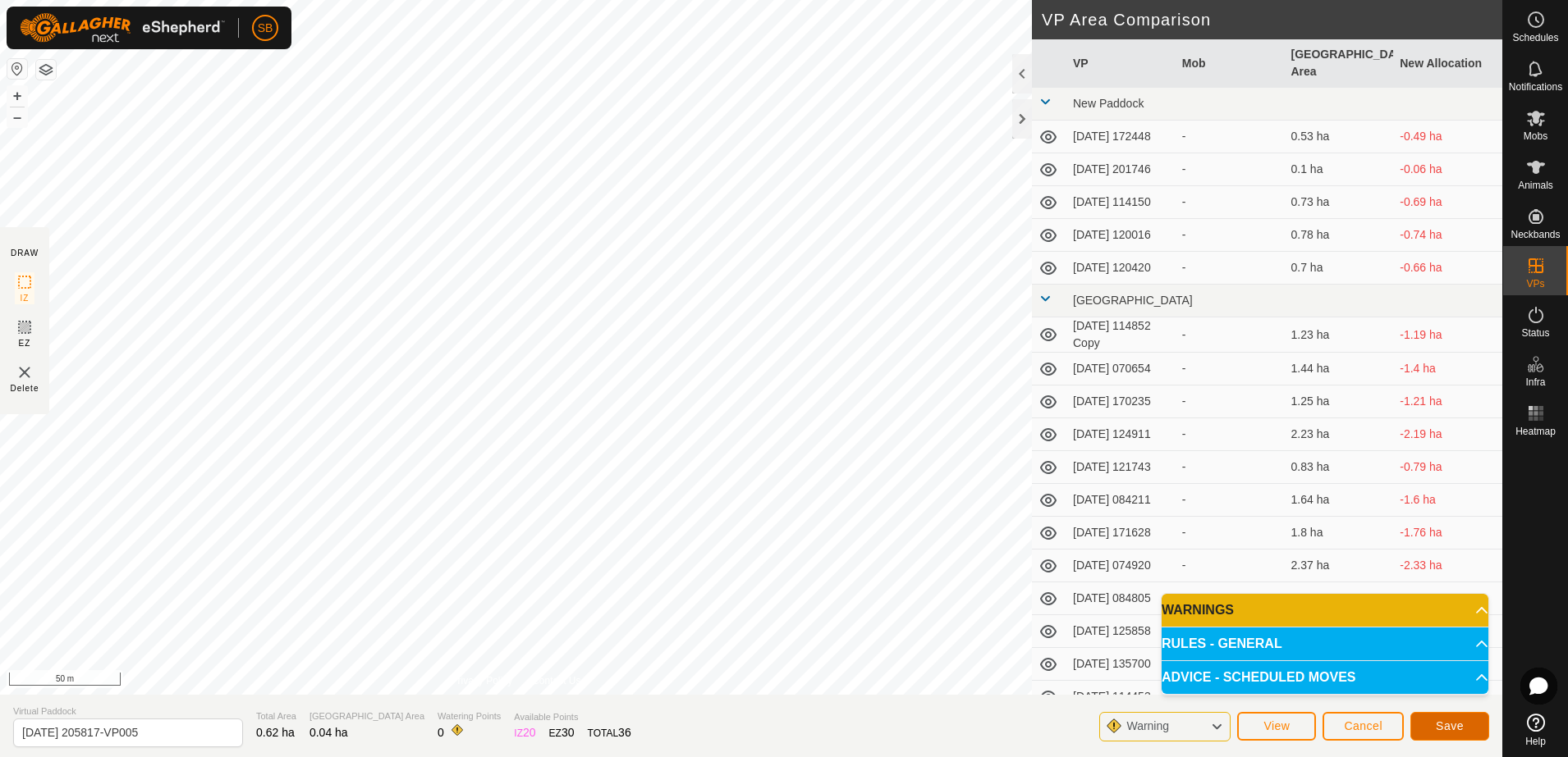
click at [1444, 728] on span "Save" at bounding box center [1449, 726] width 28 height 13
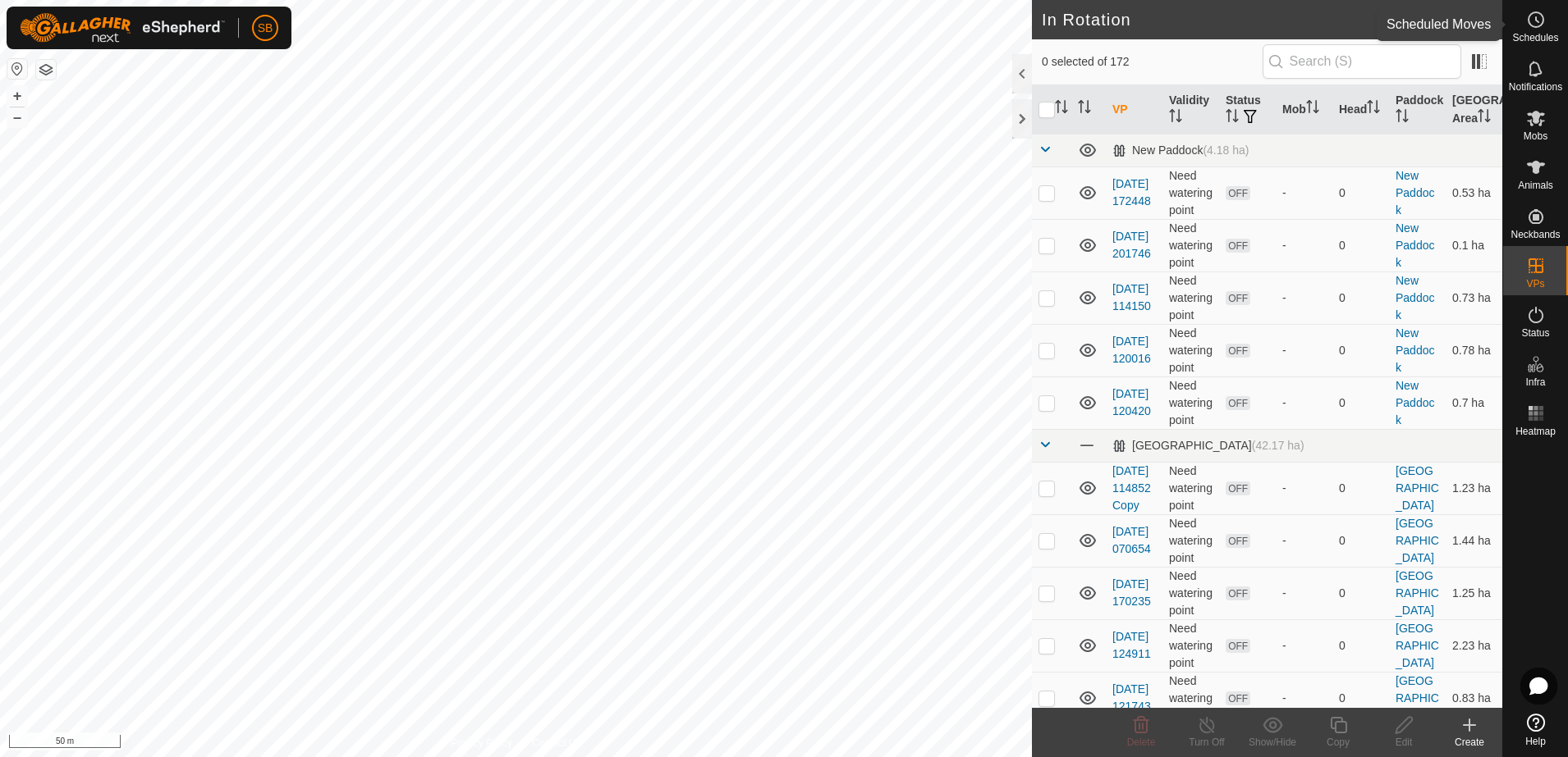
click at [1532, 36] on span "Schedules" at bounding box center [1535, 37] width 46 height 10
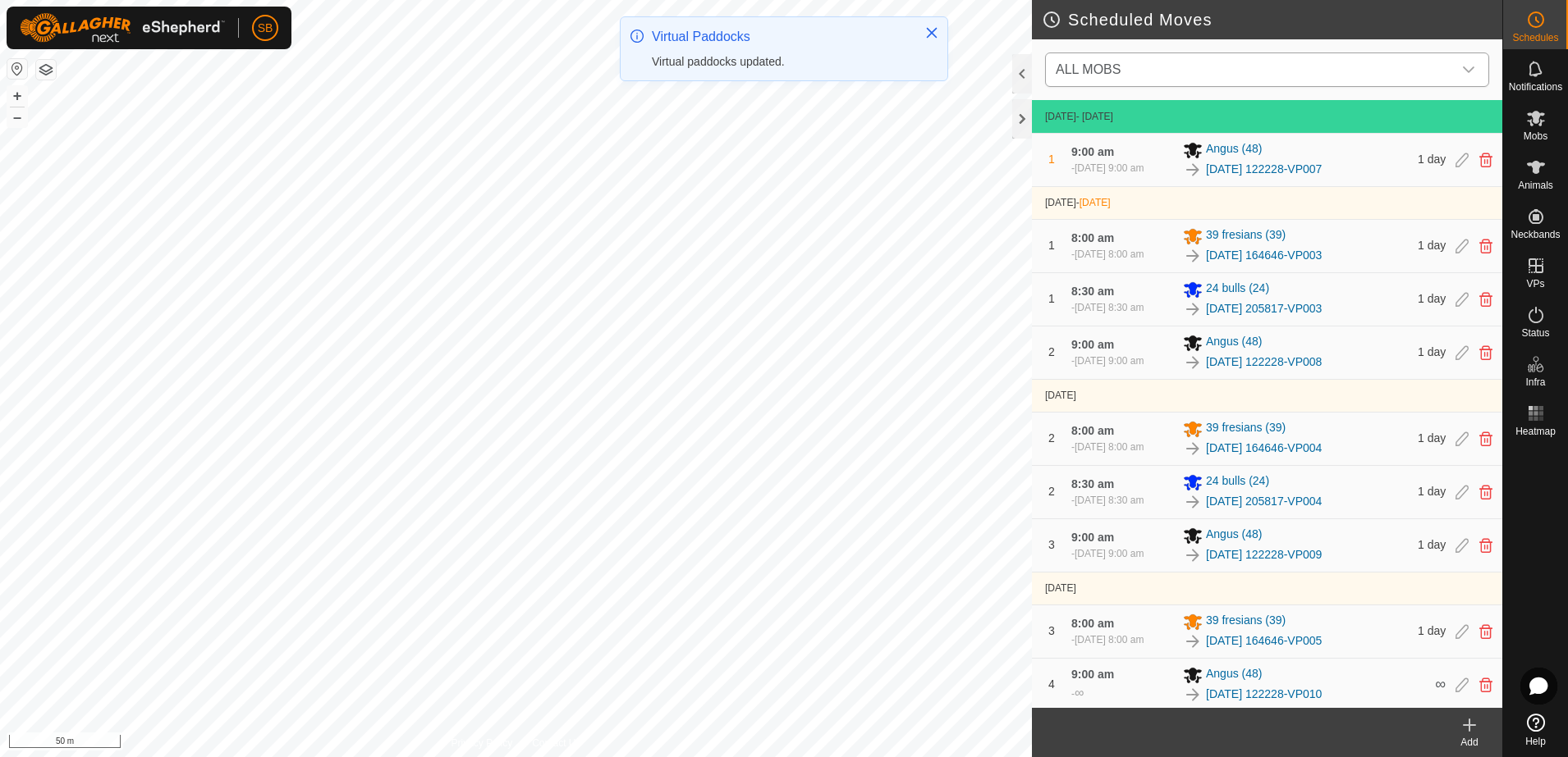
click at [1473, 70] on icon "dropdown trigger" at bounding box center [1468, 70] width 13 height 13
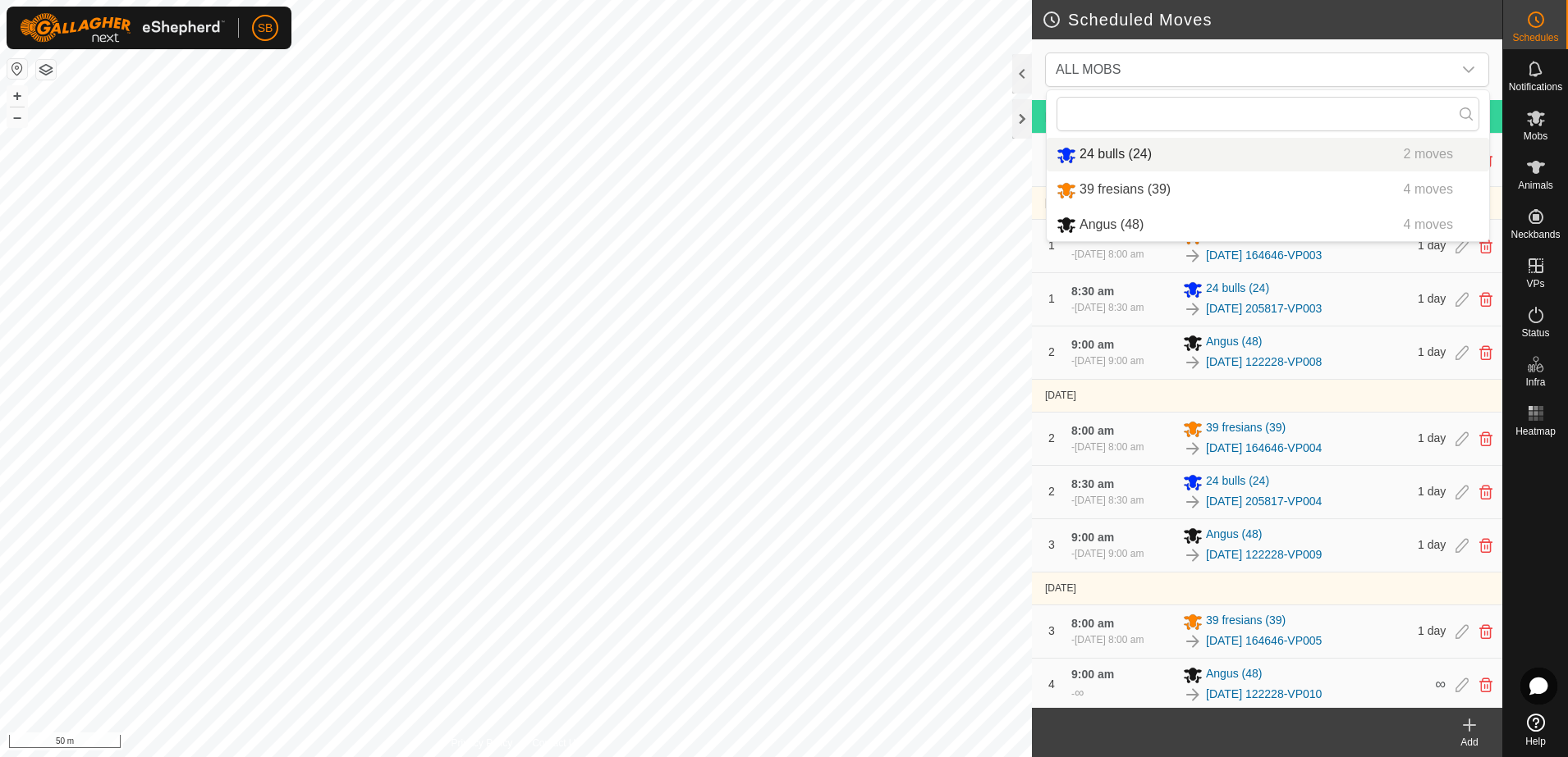
click at [1439, 30] on header "Scheduled Moves" at bounding box center [1267, 20] width 470 height 39
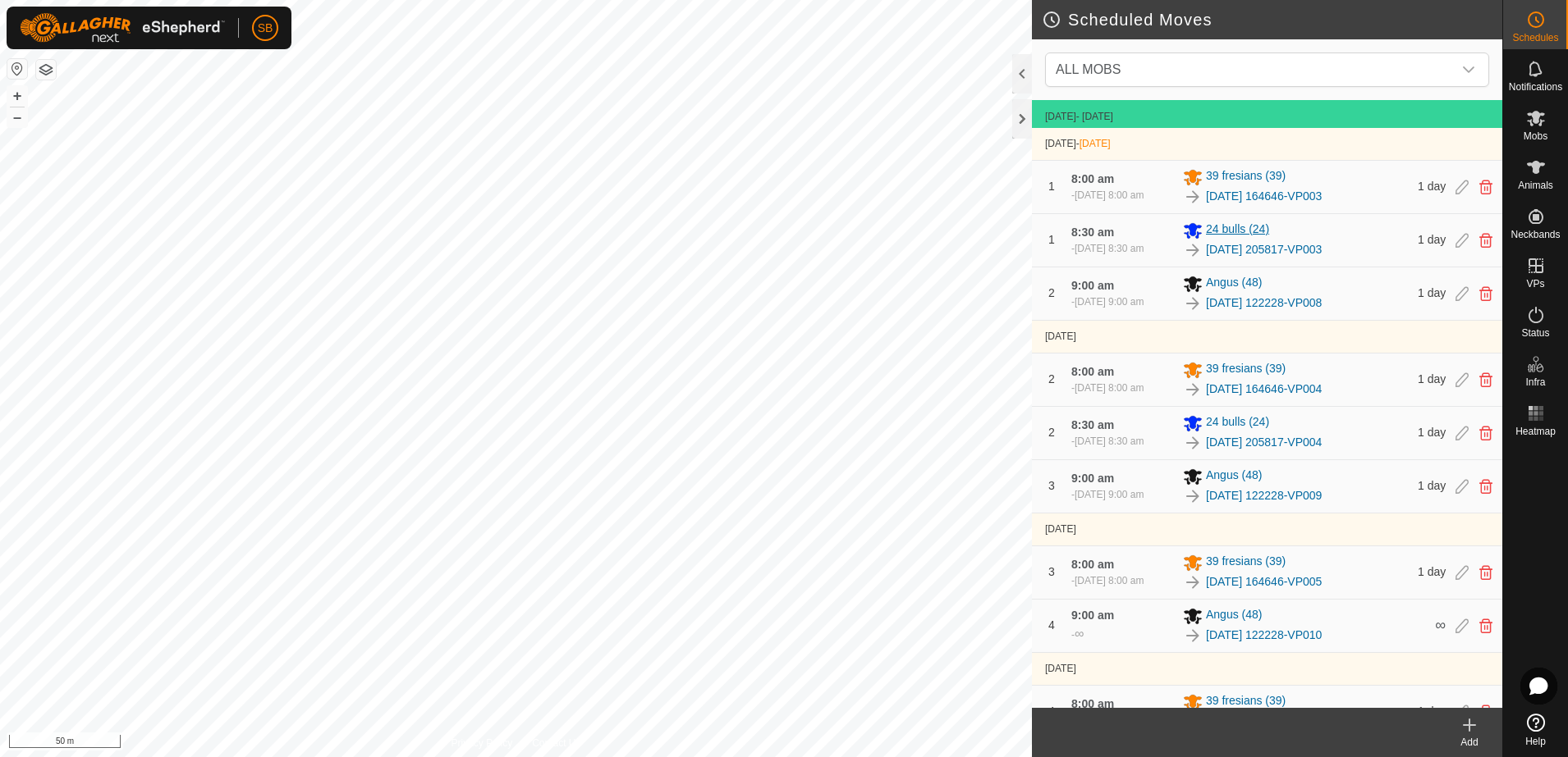
scroll to position [90, 0]
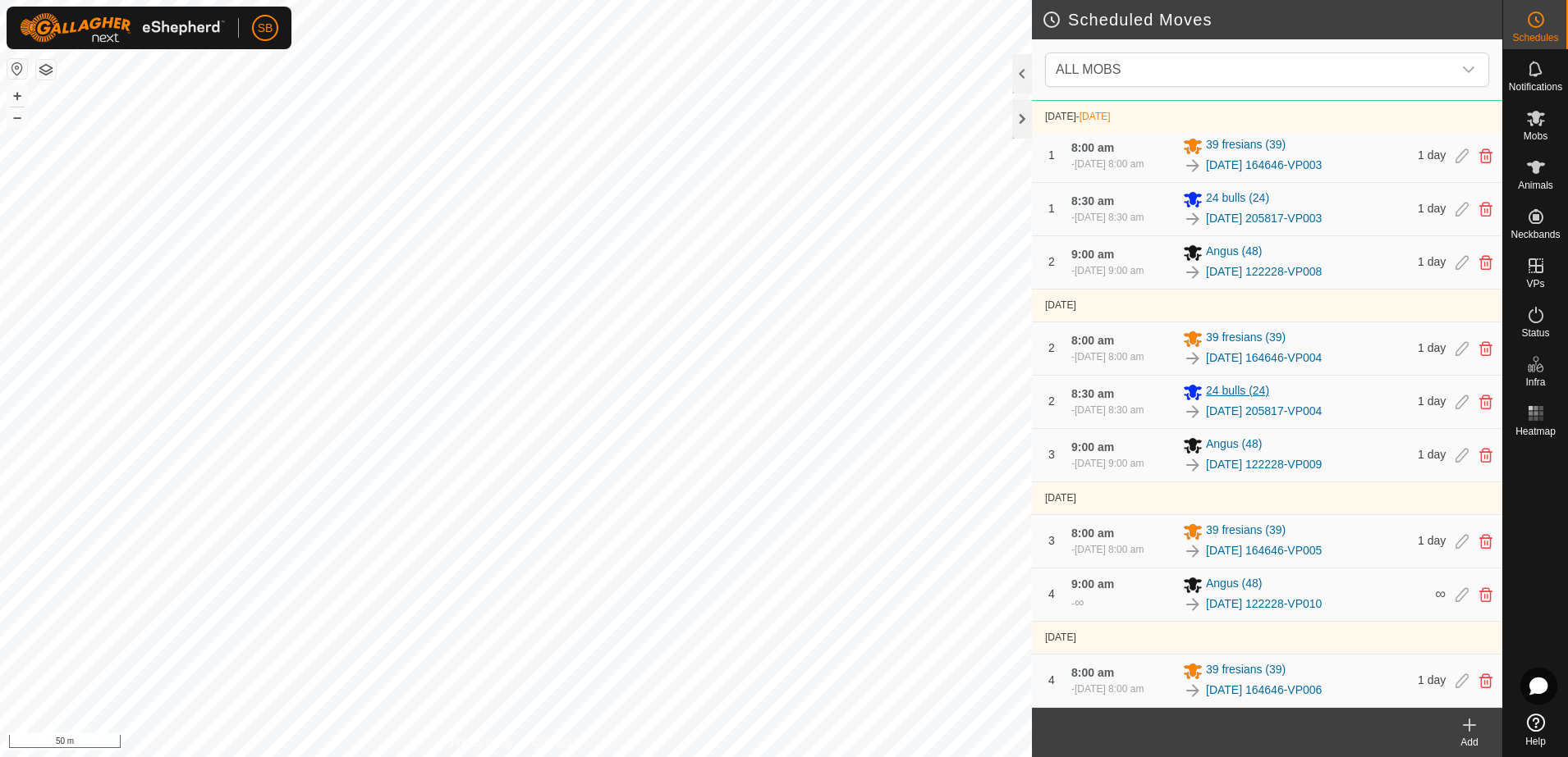
click at [1357, 397] on div "24 bulls (24)" at bounding box center [1295, 392] width 225 height 20
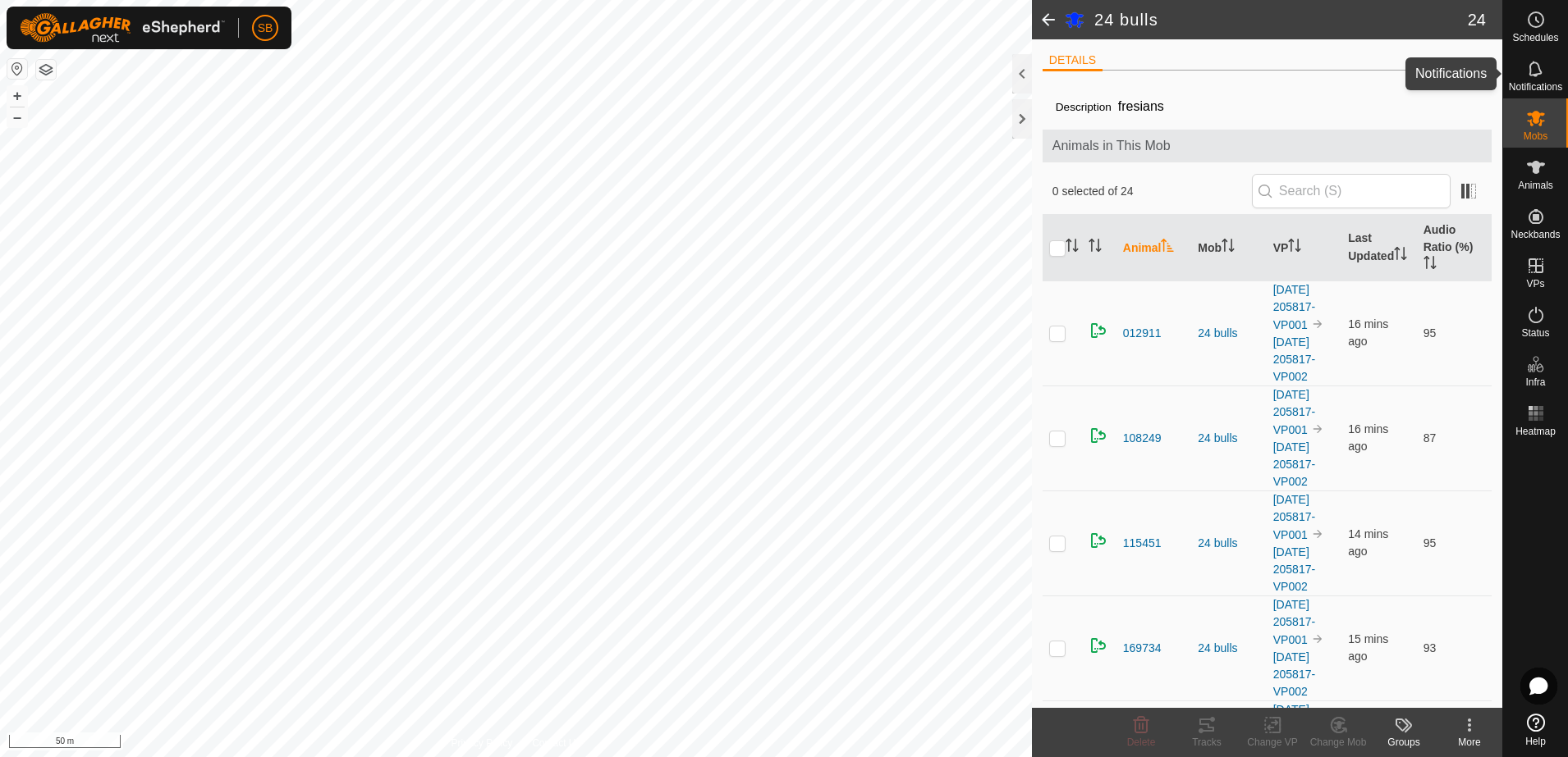
click at [1532, 61] on icon at bounding box center [1535, 68] width 13 height 15
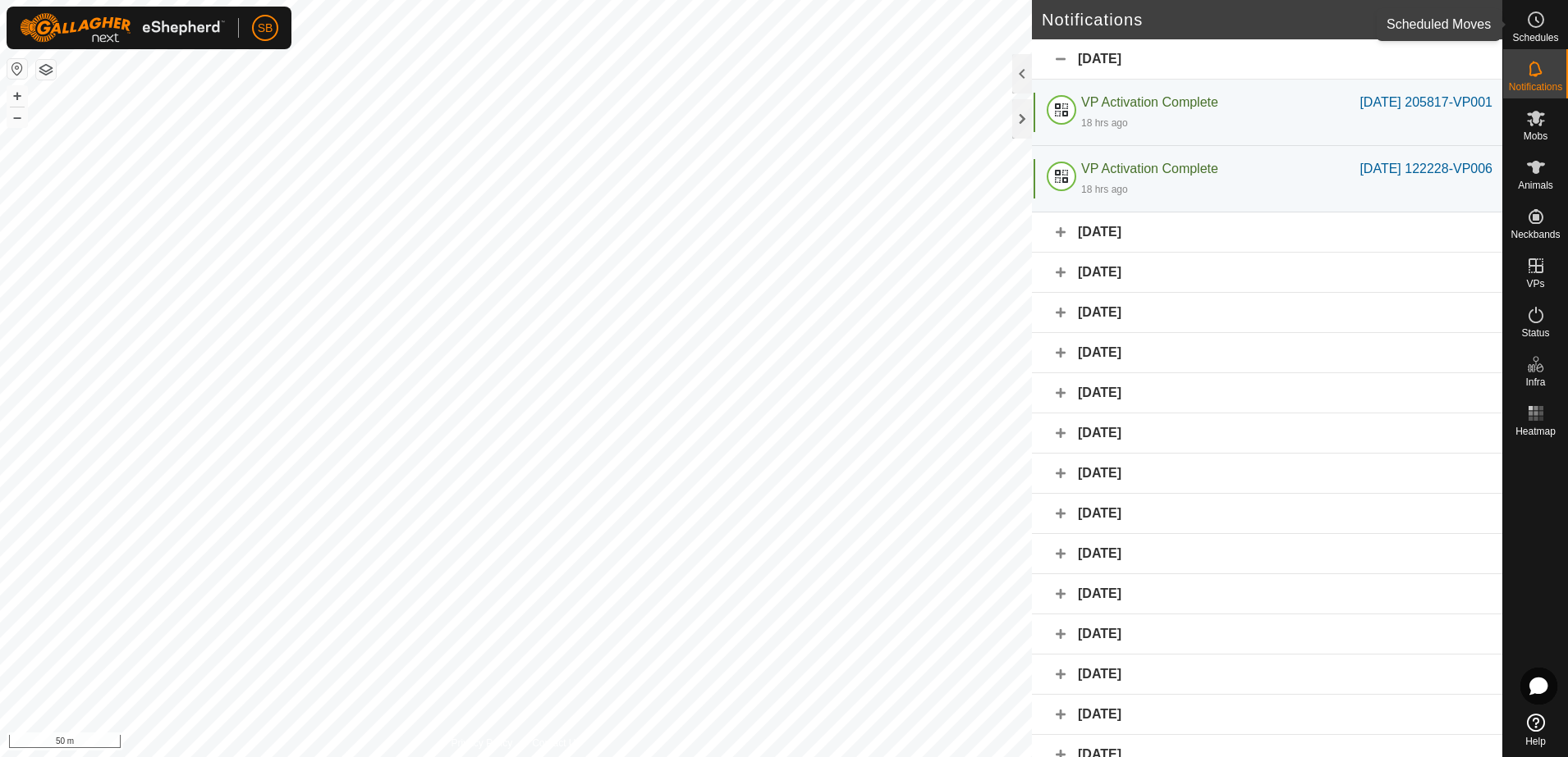
click at [1546, 19] on es-schedule-vp-svg-icon at bounding box center [1535, 19] width 29 height 26
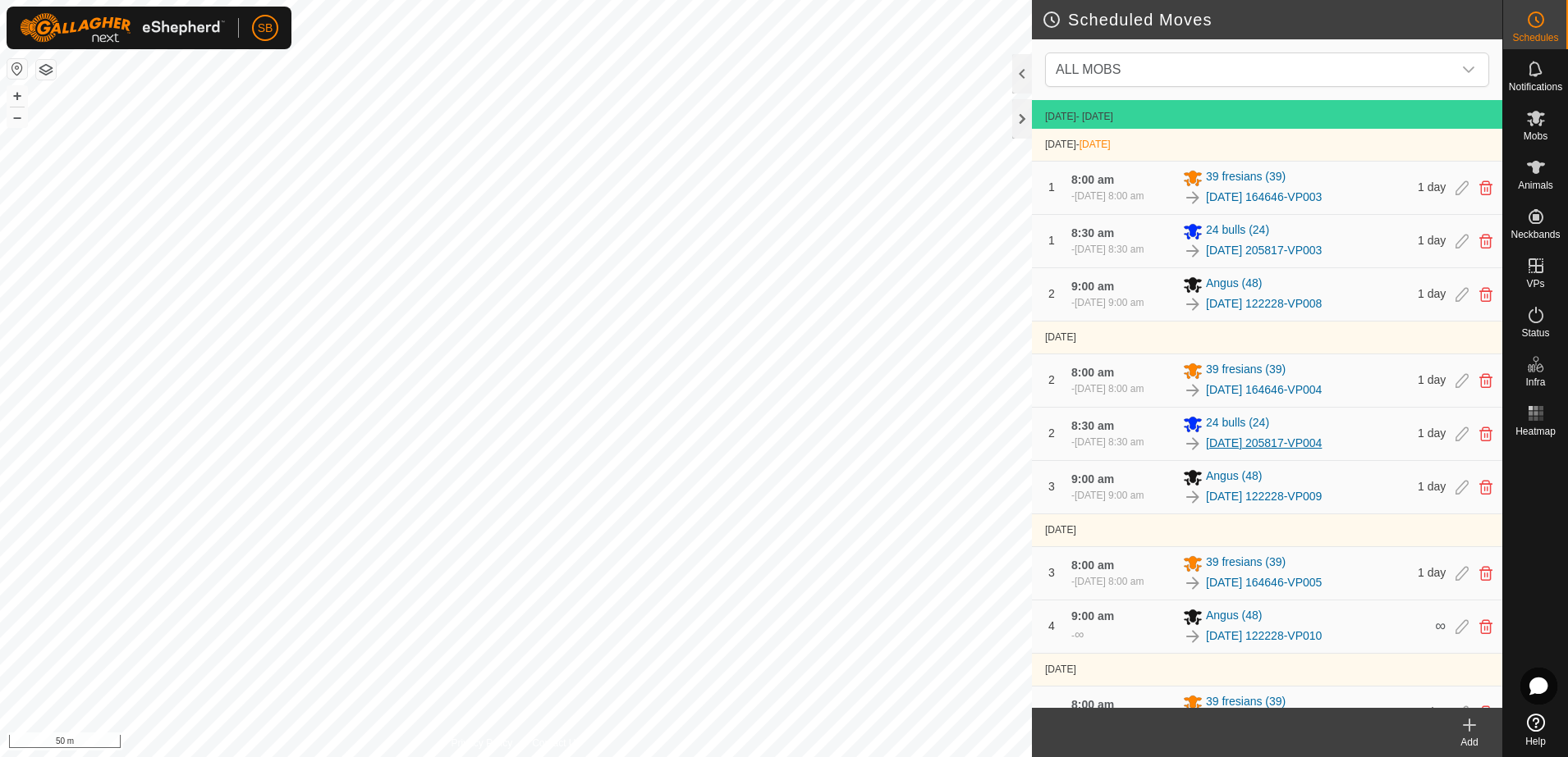
scroll to position [90, 0]
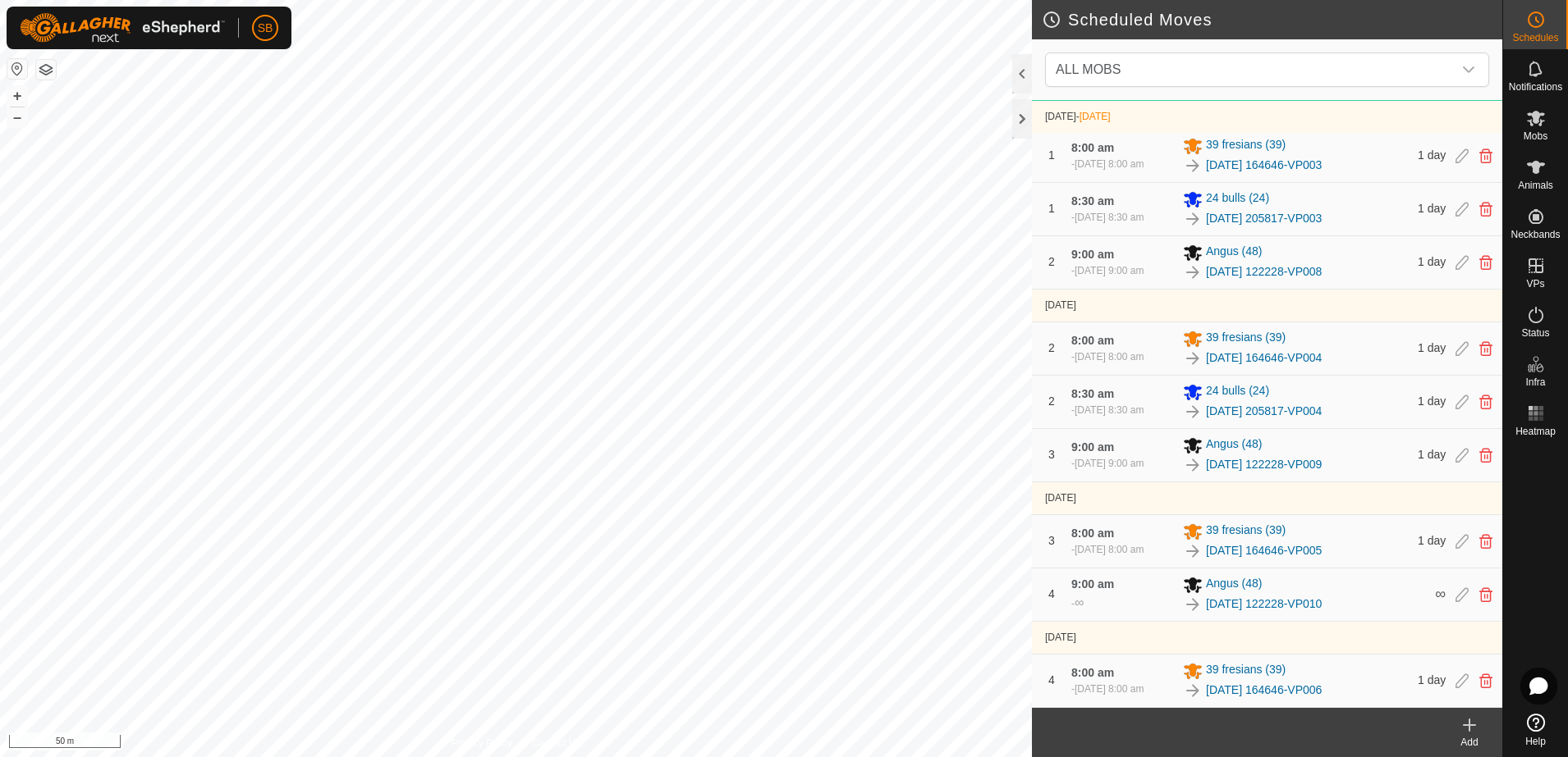
click at [1469, 736] on div "Add" at bounding box center [1470, 743] width 66 height 15
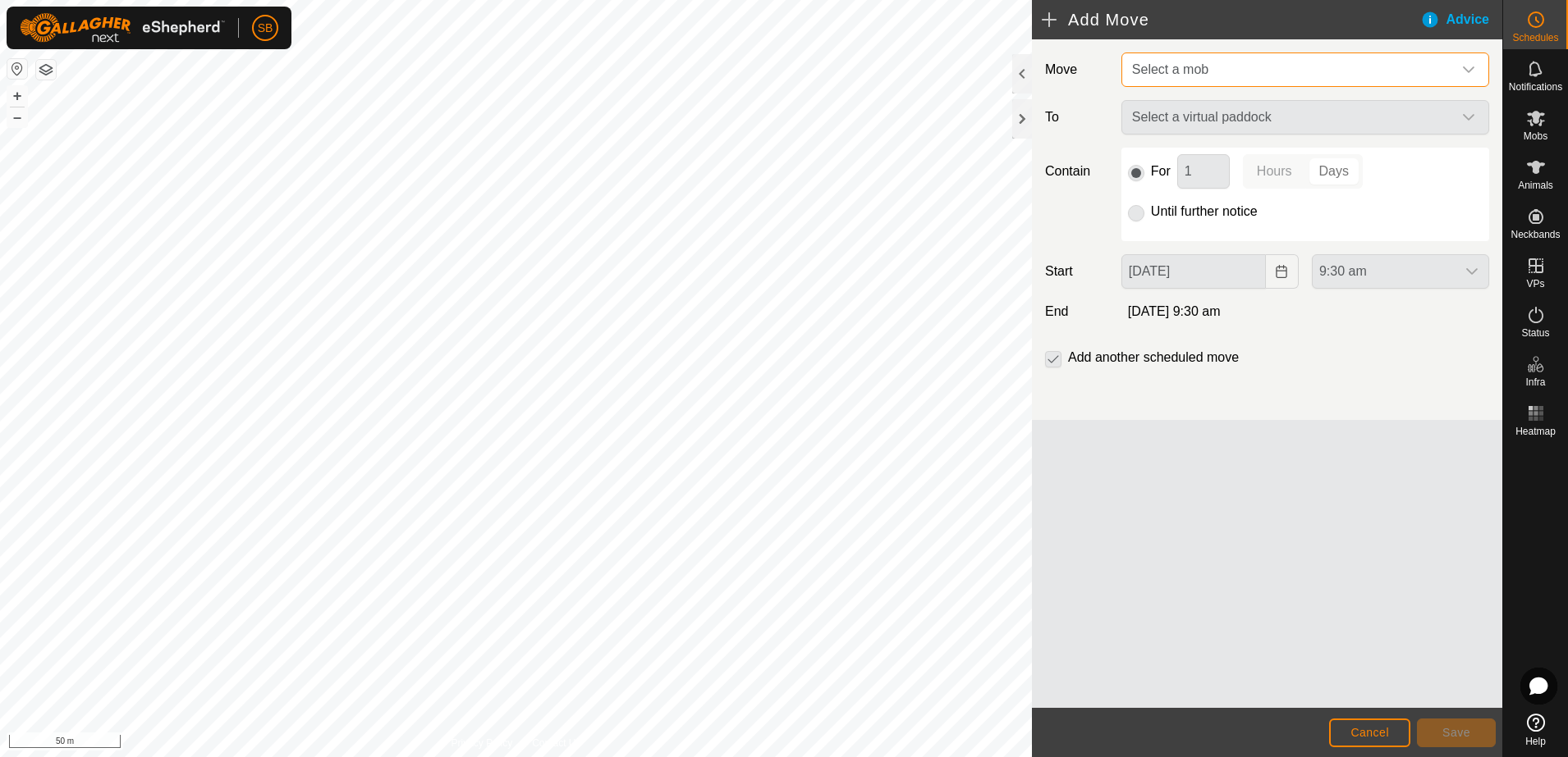
click at [1439, 74] on span "Select a mob" at bounding box center [1289, 70] width 326 height 33
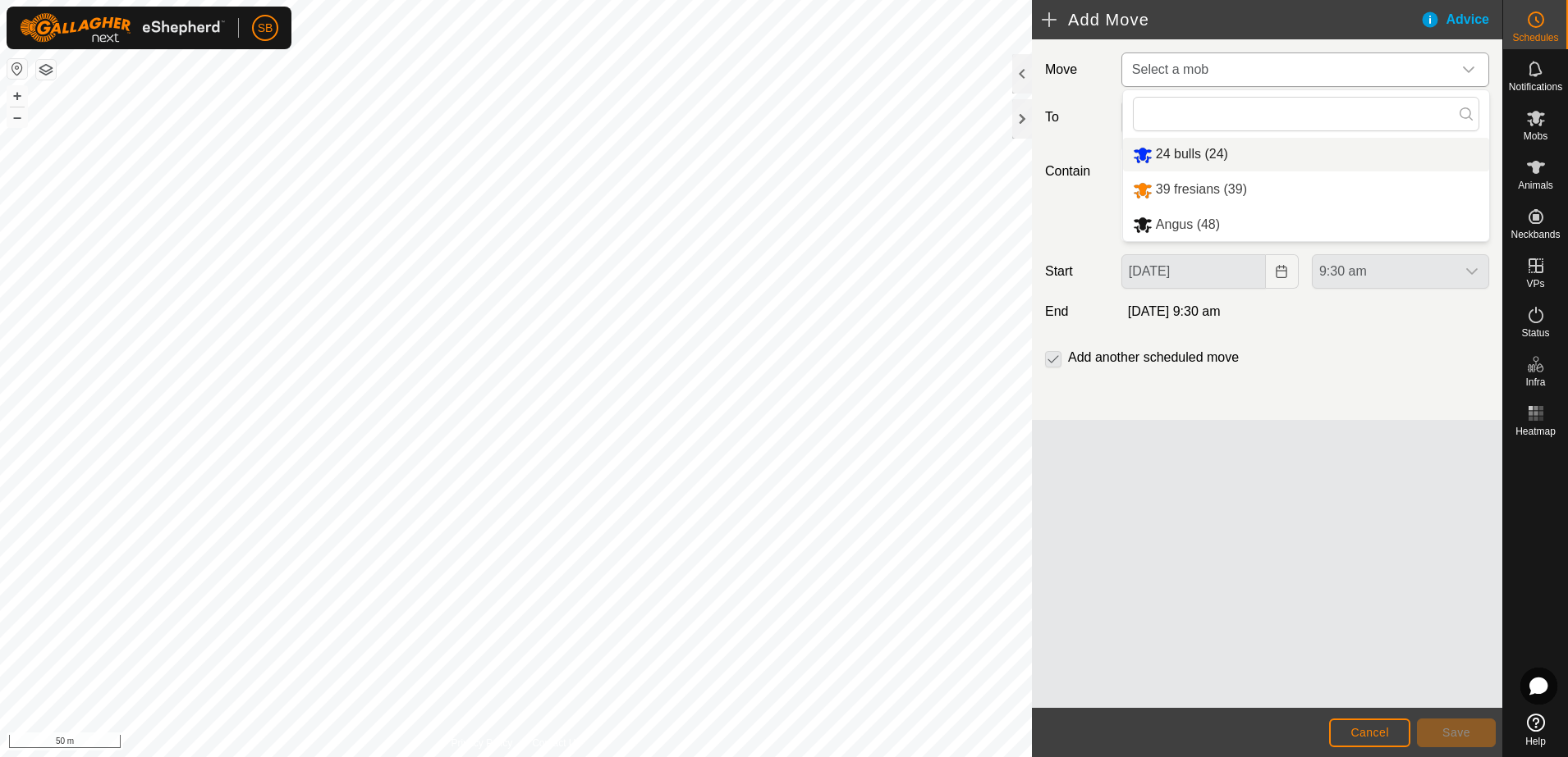
click at [1209, 159] on li "24 bulls (24)" at bounding box center [1306, 155] width 366 height 34
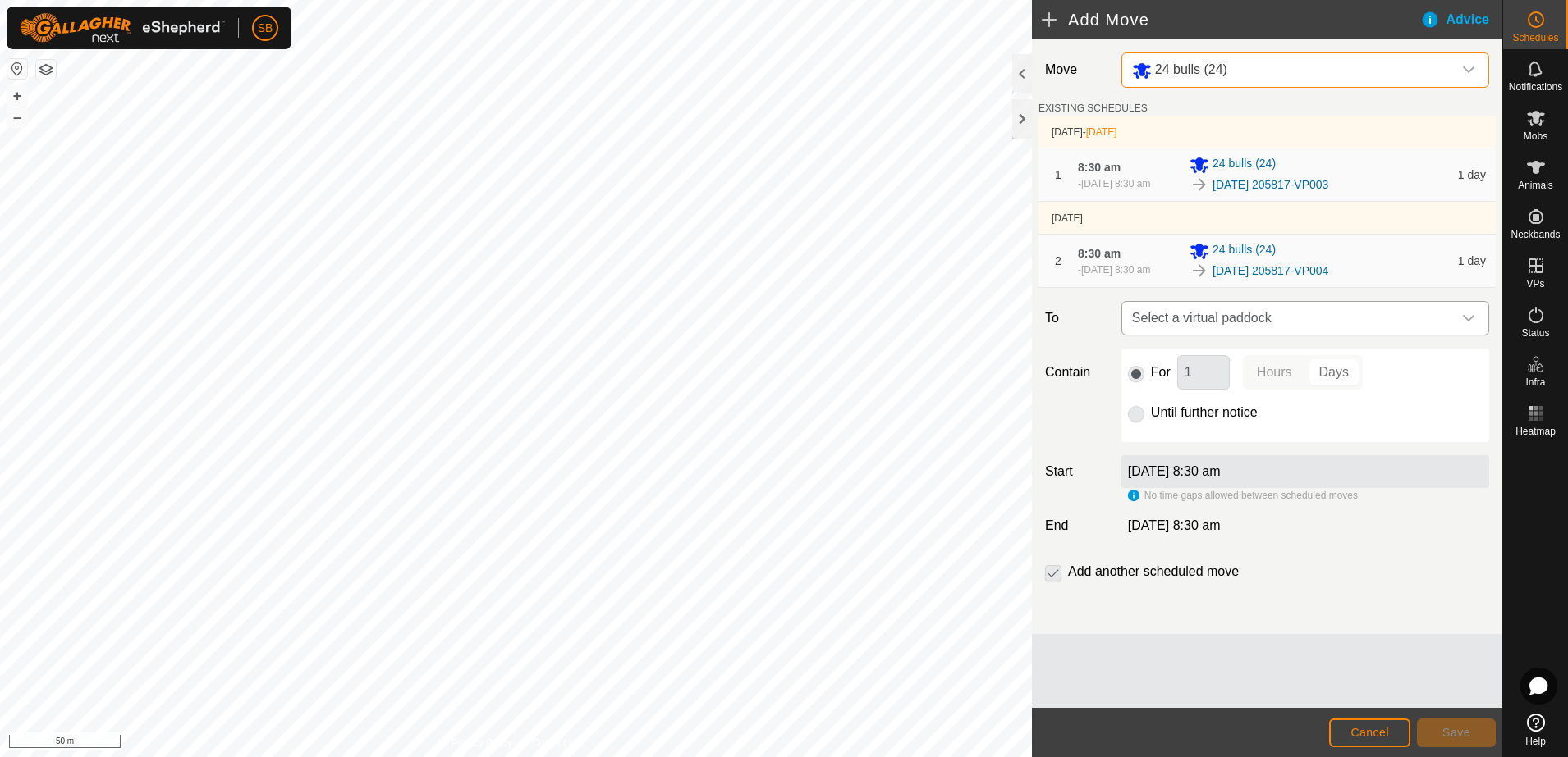
click at [1462, 324] on icon "dropdown trigger" at bounding box center [1468, 318] width 13 height 13
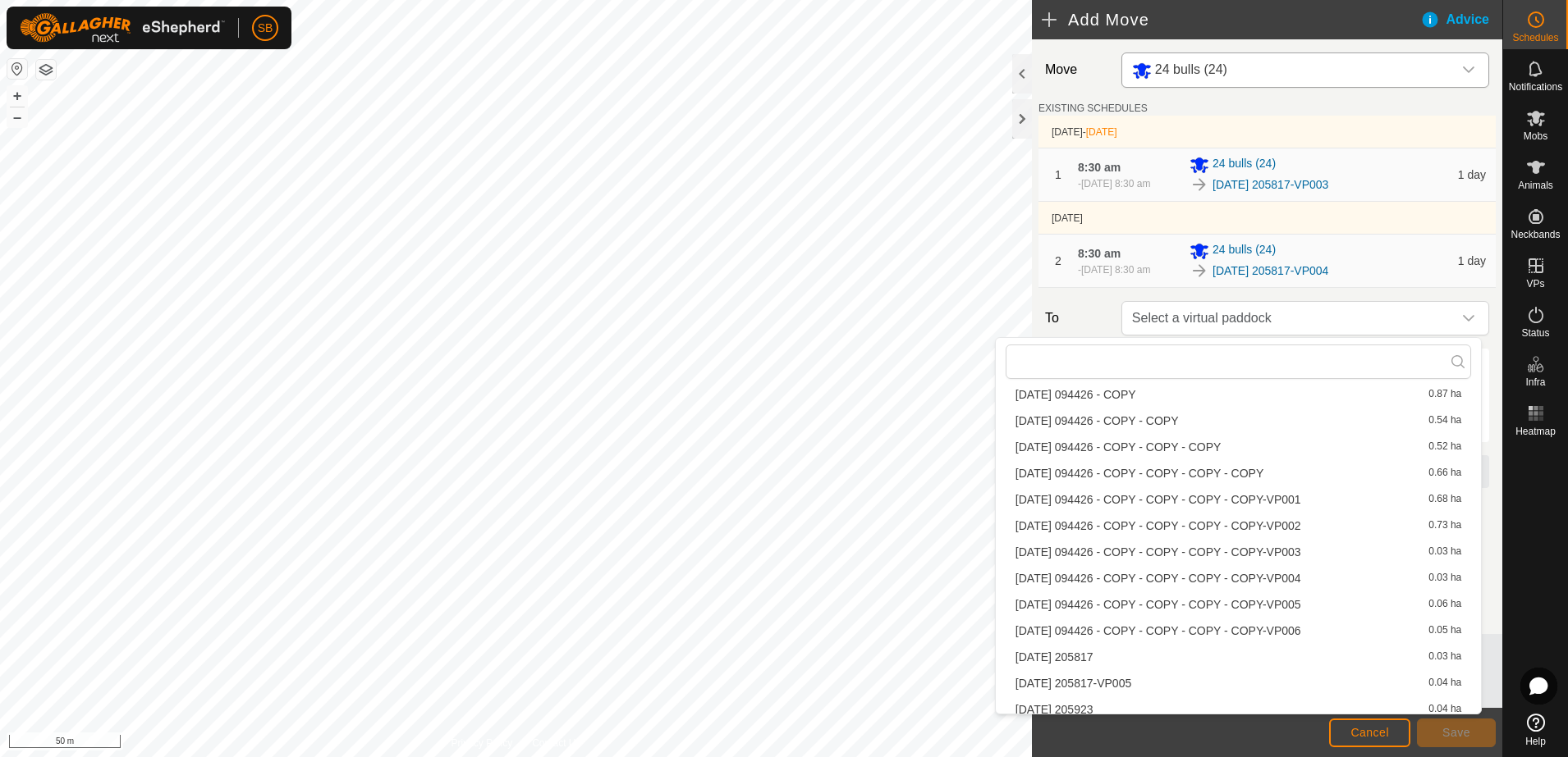
scroll to position [4463, 0]
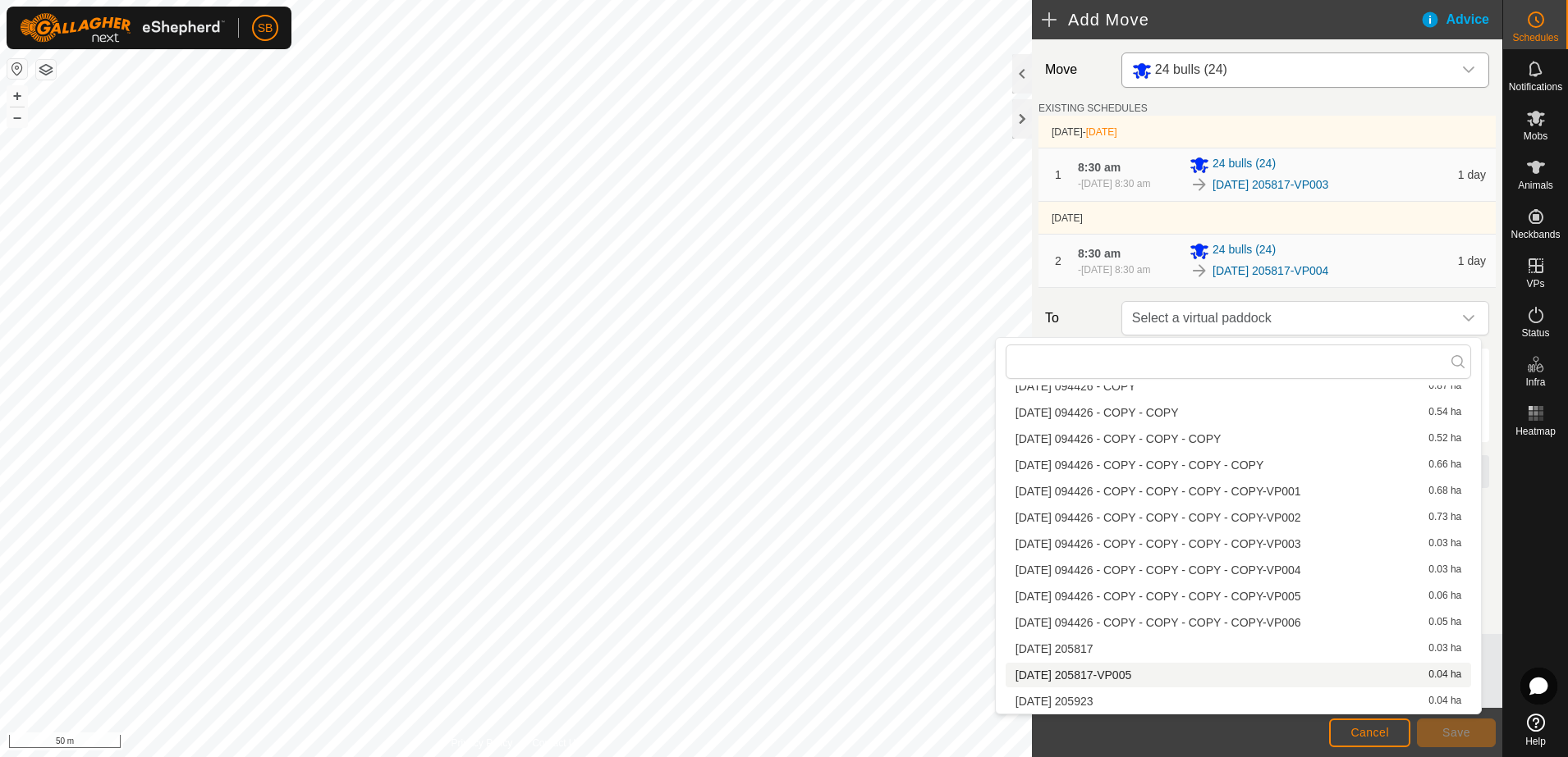
click at [1136, 670] on li "[DATE] 205817-VP005 0.04 ha" at bounding box center [1238, 676] width 466 height 25
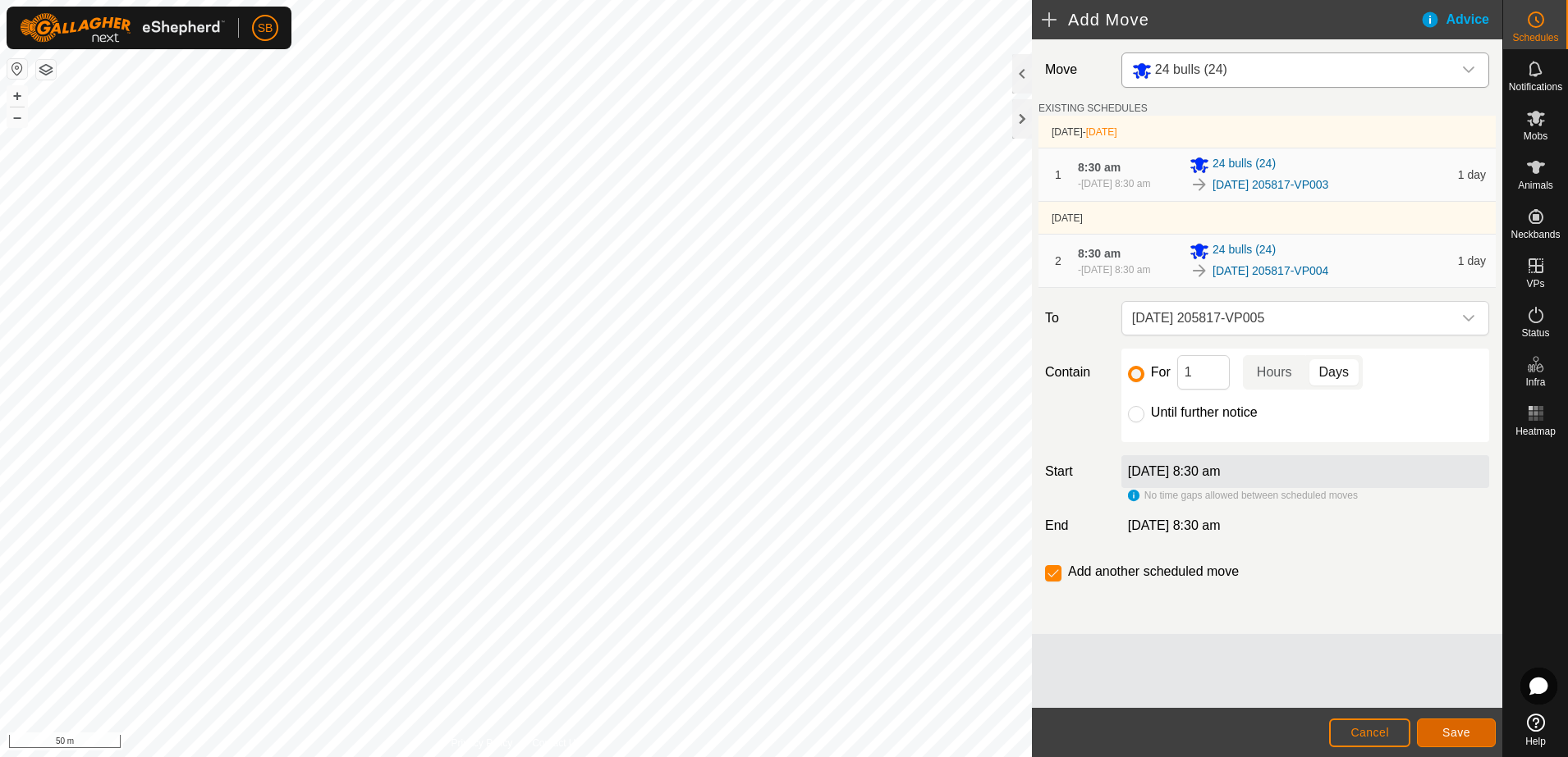
click at [1463, 729] on span "Save" at bounding box center [1456, 733] width 28 height 13
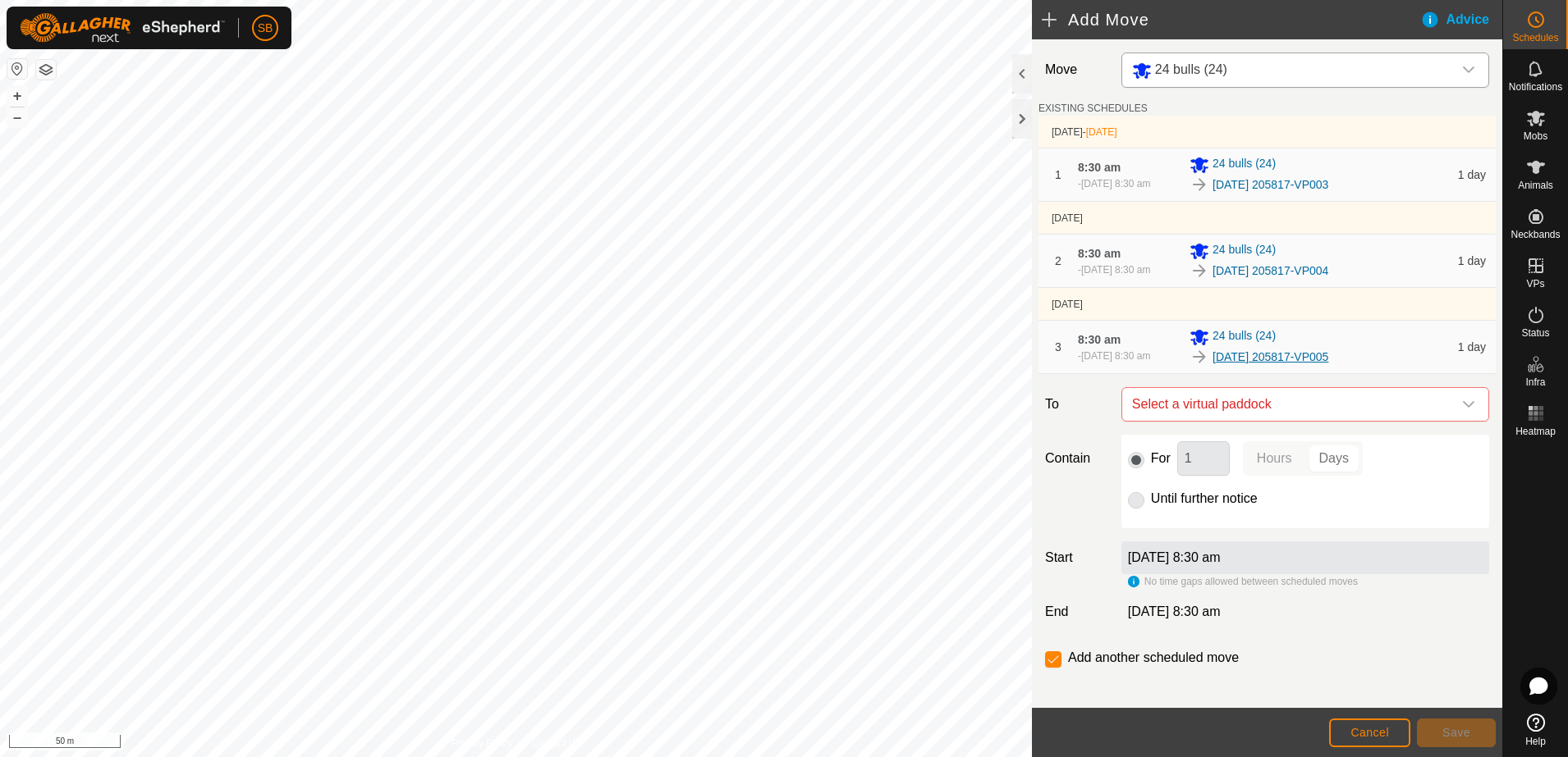
click at [1274, 357] on link "[DATE] 205817-VP005" at bounding box center [1270, 357] width 116 height 17
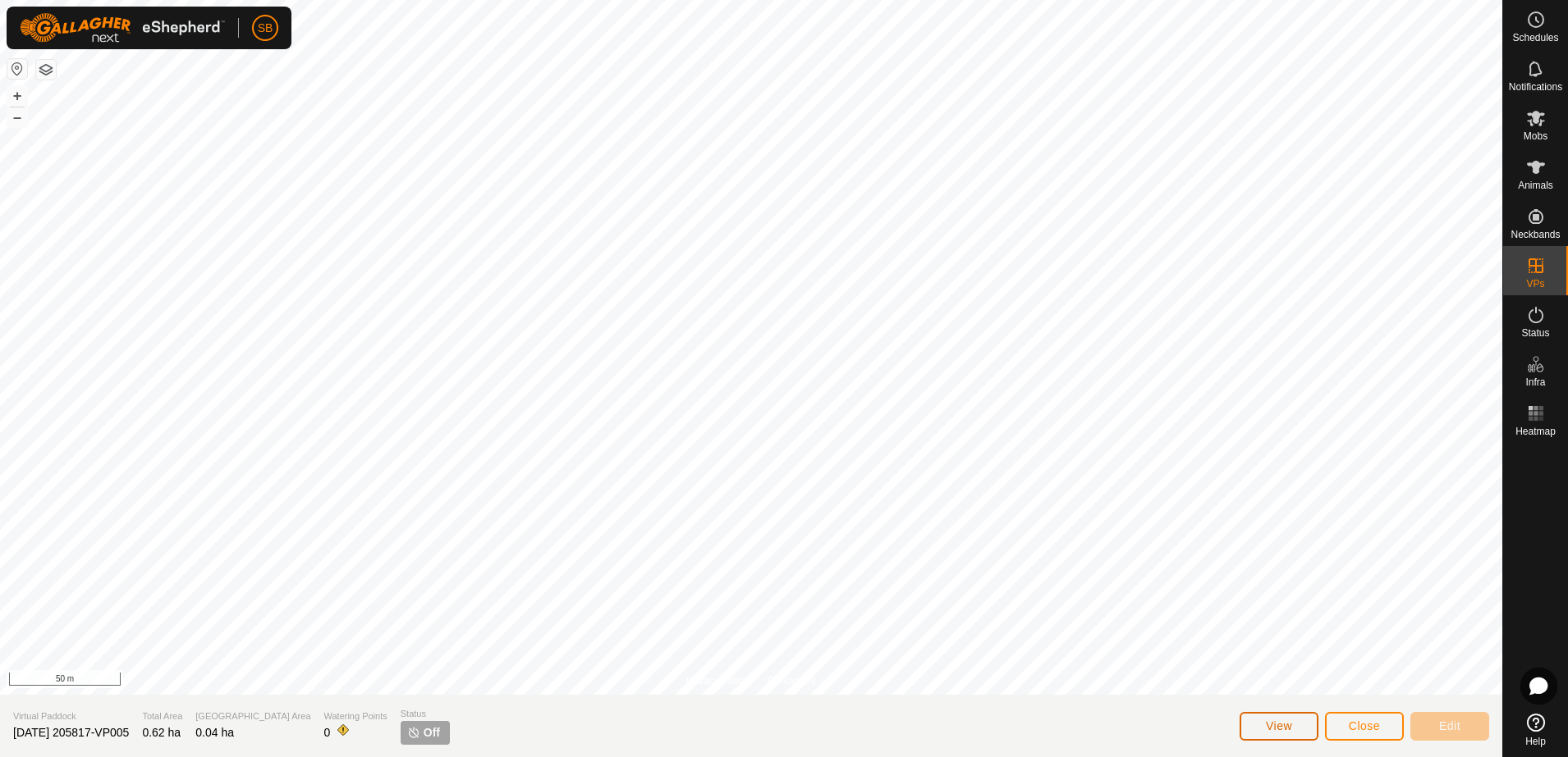
click at [1282, 725] on span "View" at bounding box center [1278, 726] width 26 height 13
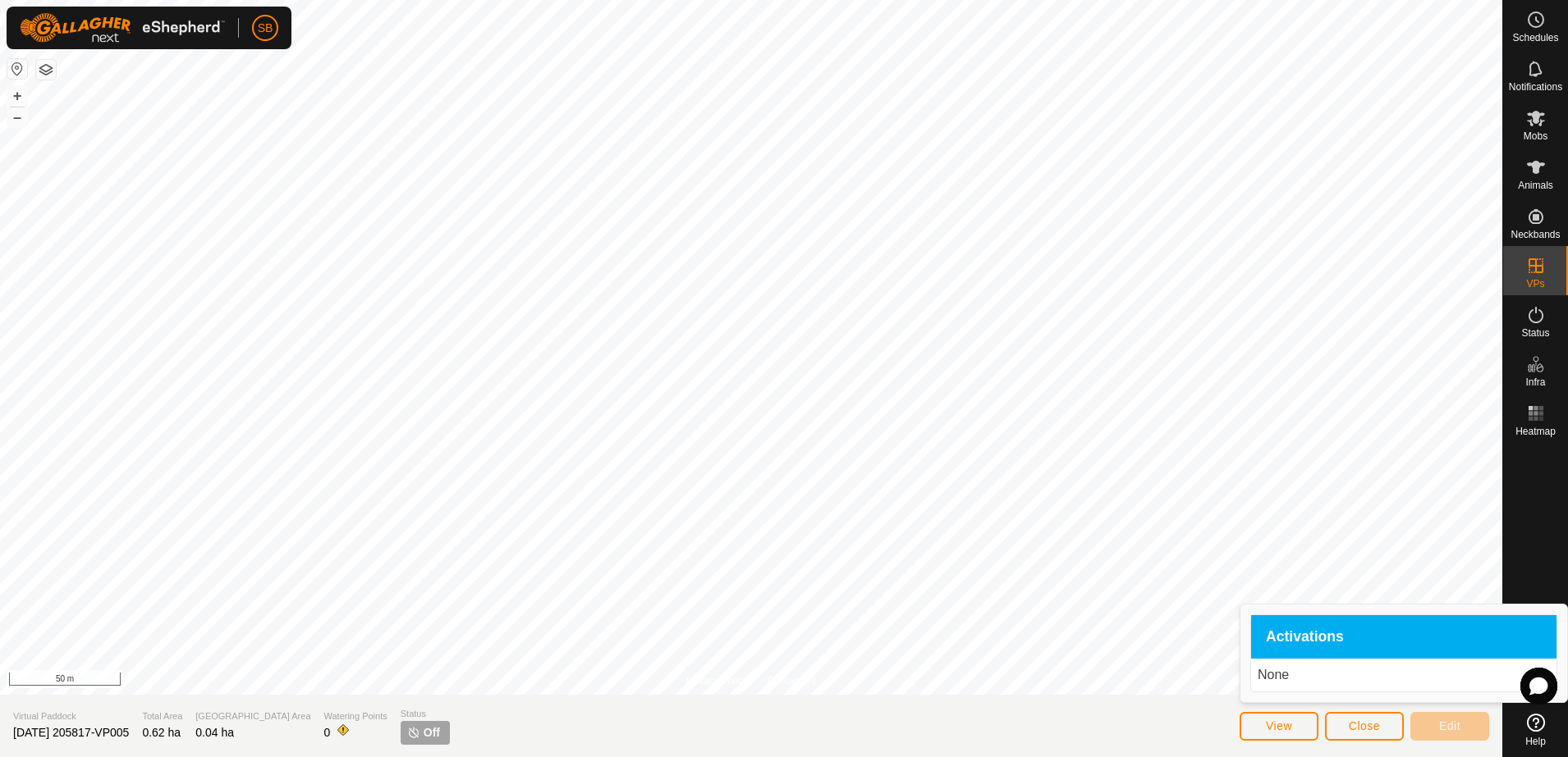
click at [1156, 721] on section "Virtual Paddock [DATE] 205817-VP005 Total Area 0.62 ha Grazing Area 0.04 ha Wat…" at bounding box center [751, 727] width 1502 height 62
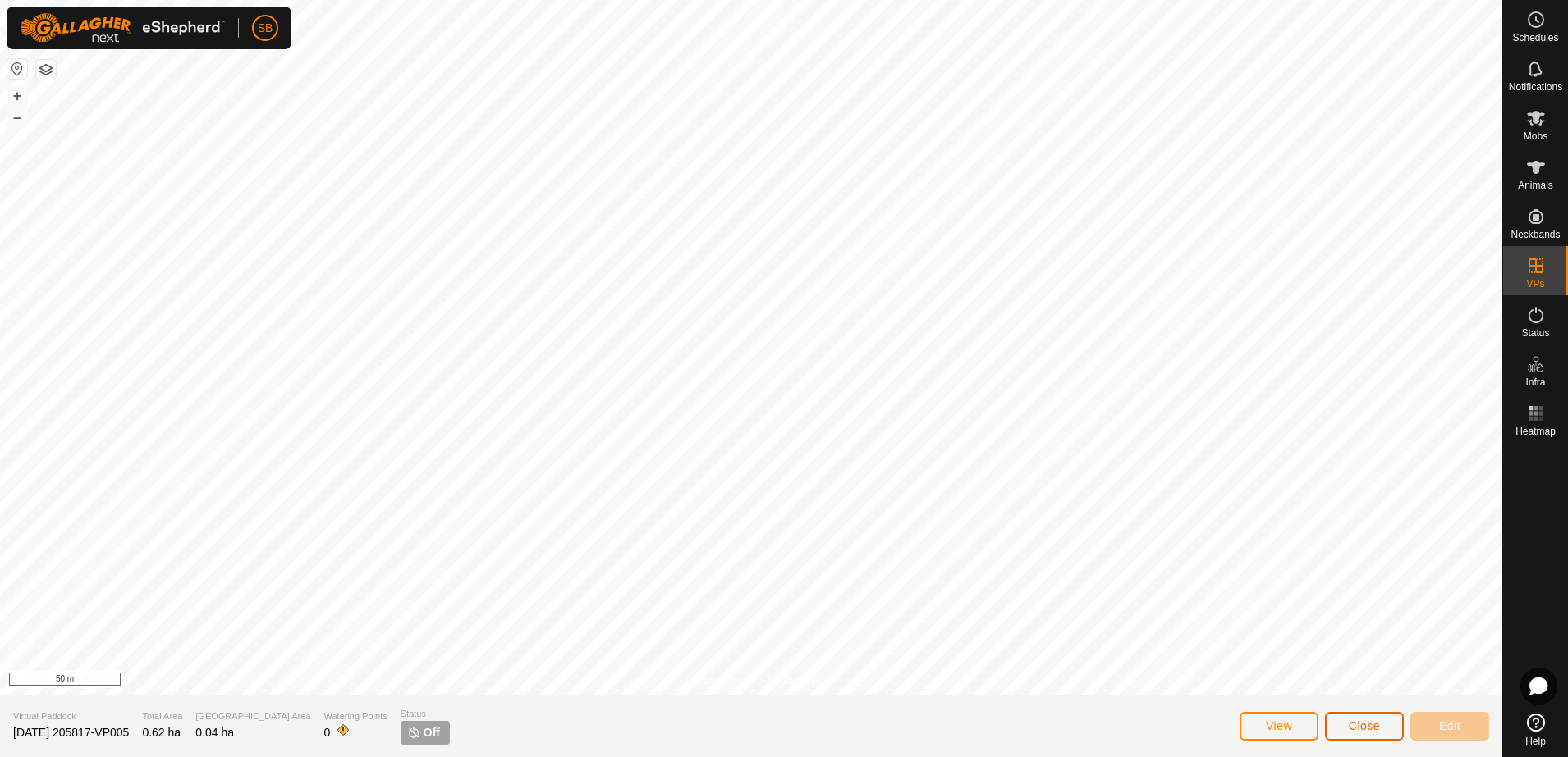
click at [1367, 724] on span "Close" at bounding box center [1364, 726] width 31 height 13
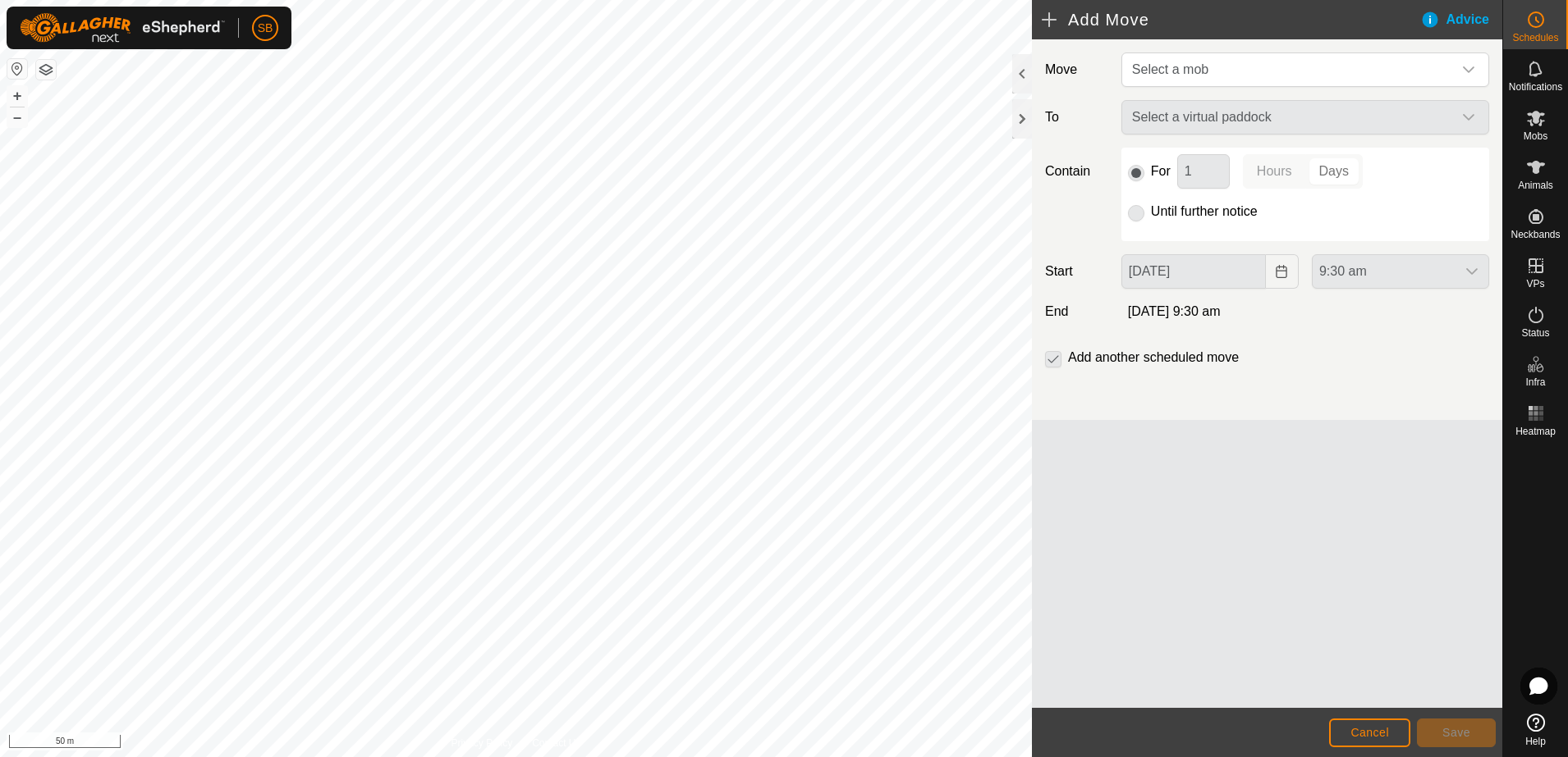
click at [1369, 752] on footer "Cancel Save" at bounding box center [1267, 732] width 470 height 49
click at [1366, 731] on span "Cancel" at bounding box center [1369, 733] width 38 height 13
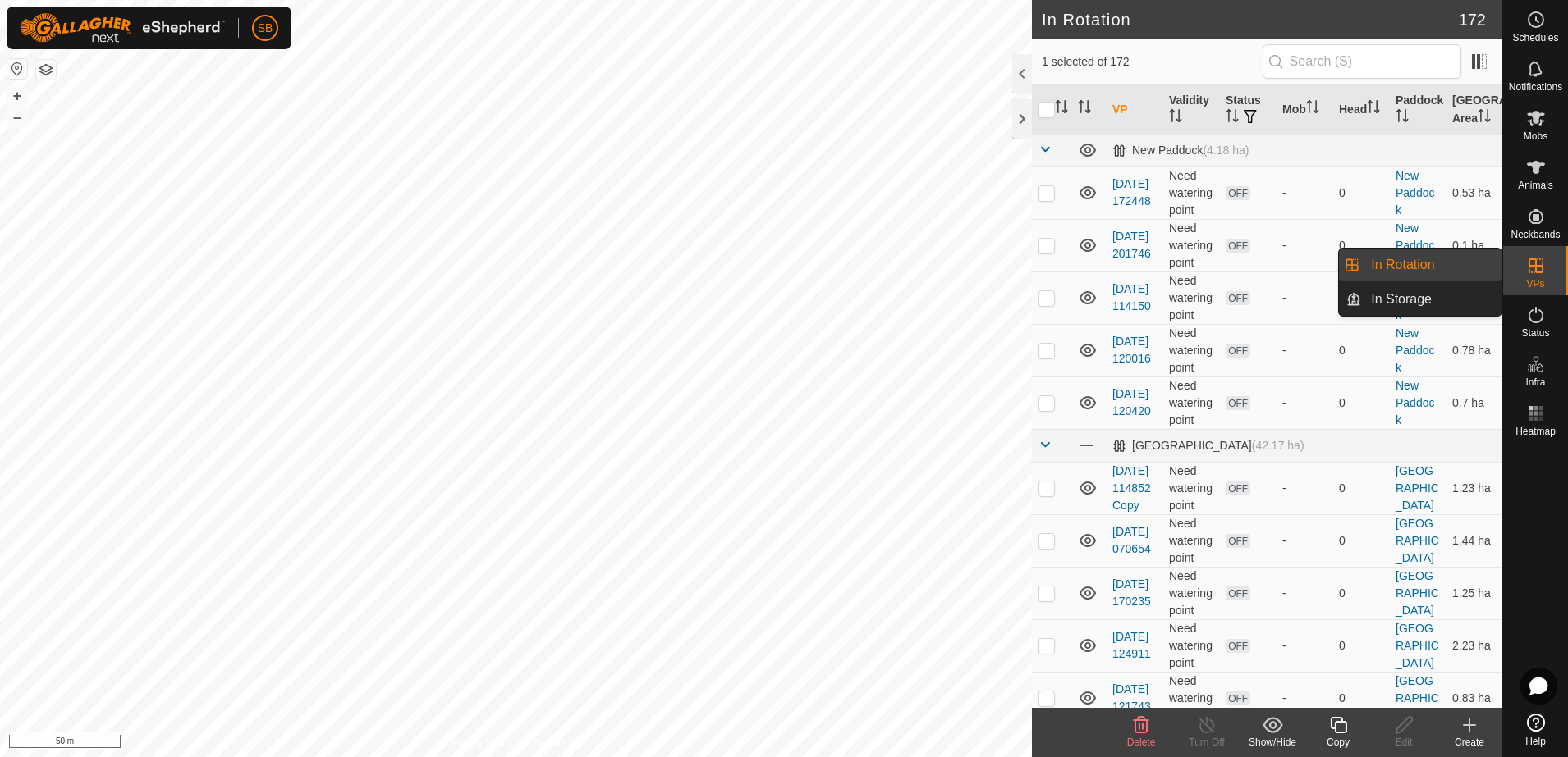
click at [1430, 265] on link "In Rotation" at bounding box center [1431, 265] width 140 height 33
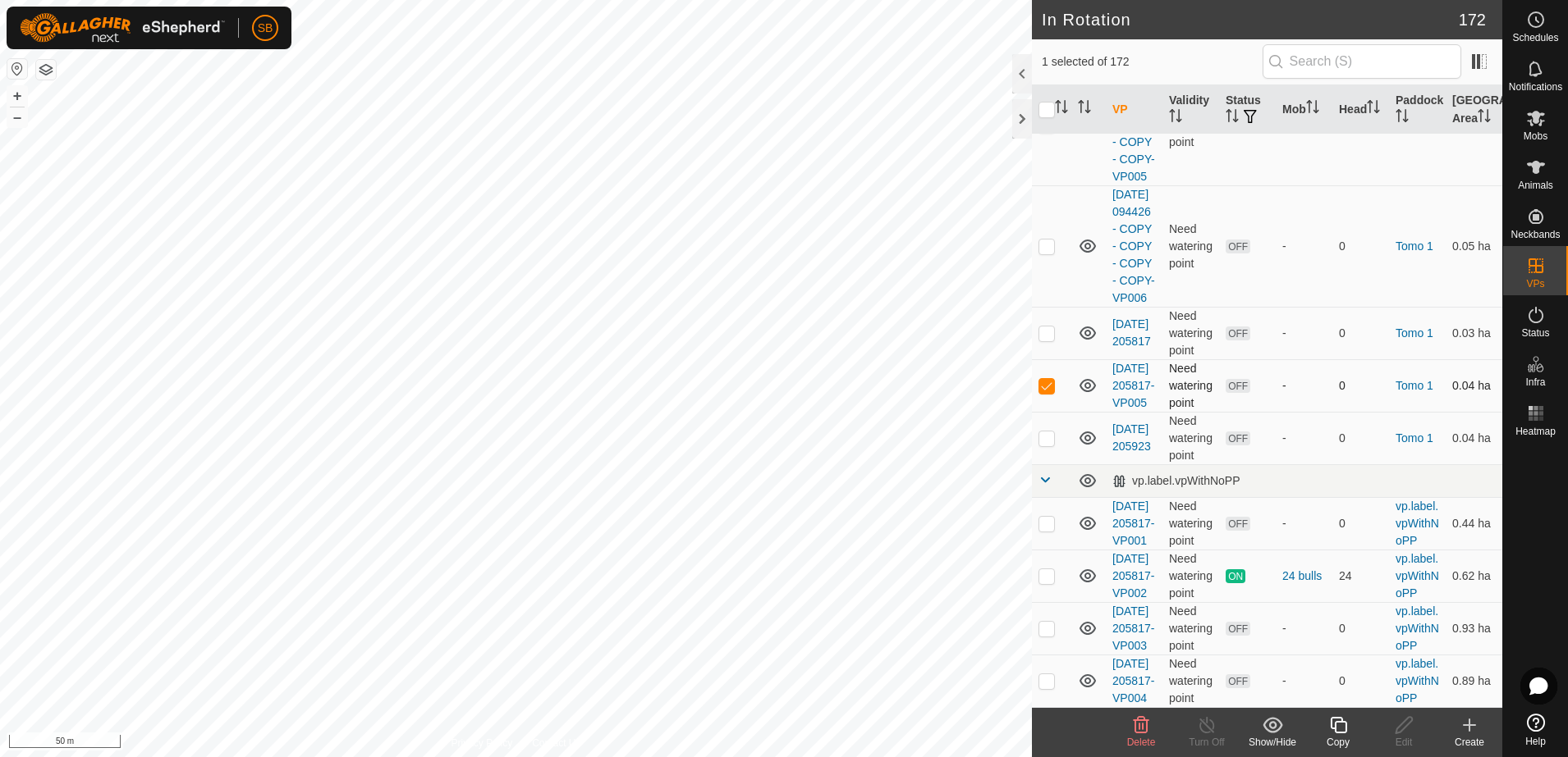
scroll to position [11015, 0]
checkbox input "false"
checkbox input "true"
click at [1529, 131] on span "Mobs" at bounding box center [1535, 136] width 24 height 10
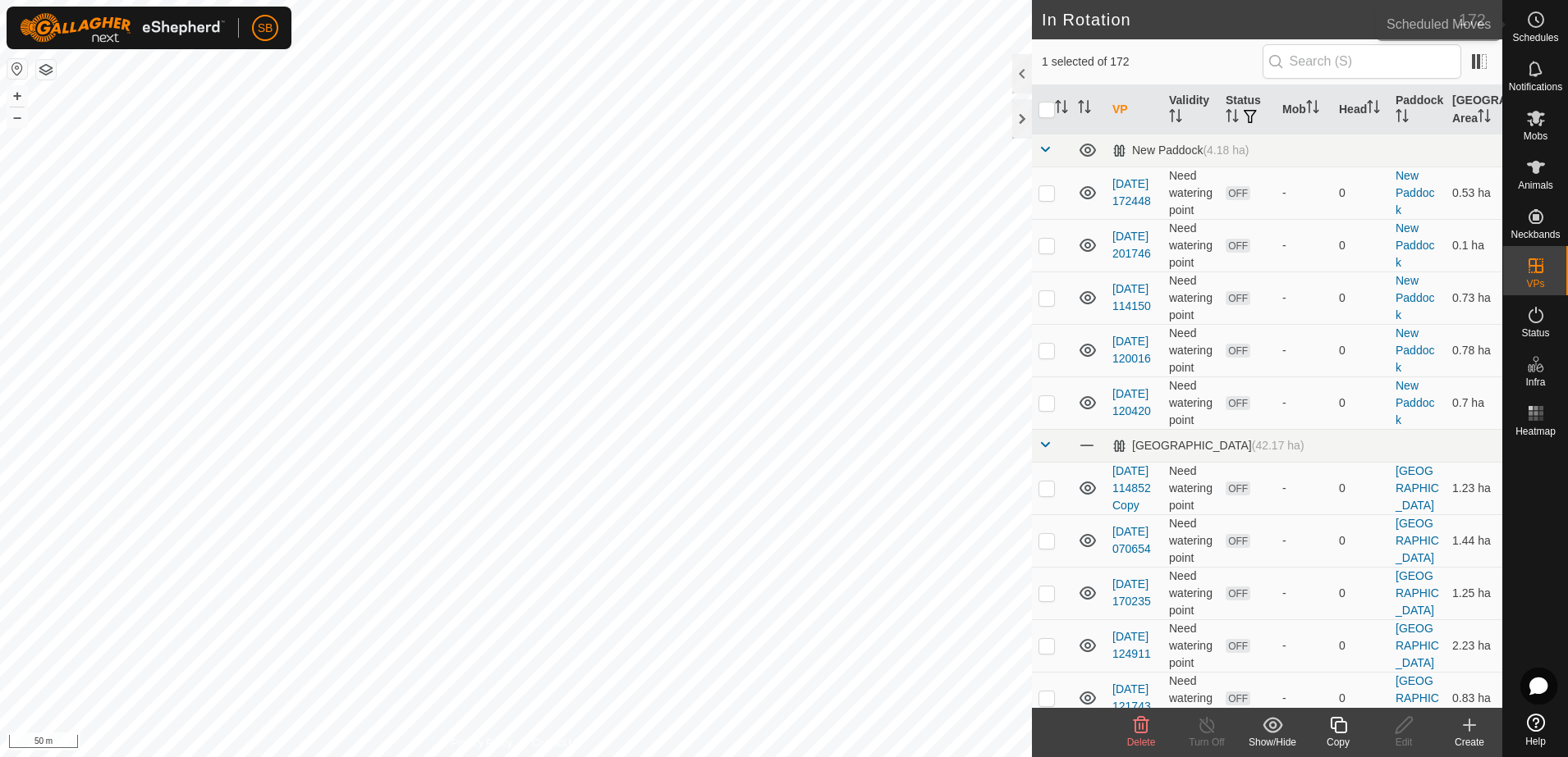
click at [1537, 36] on span "Schedules" at bounding box center [1535, 37] width 46 height 10
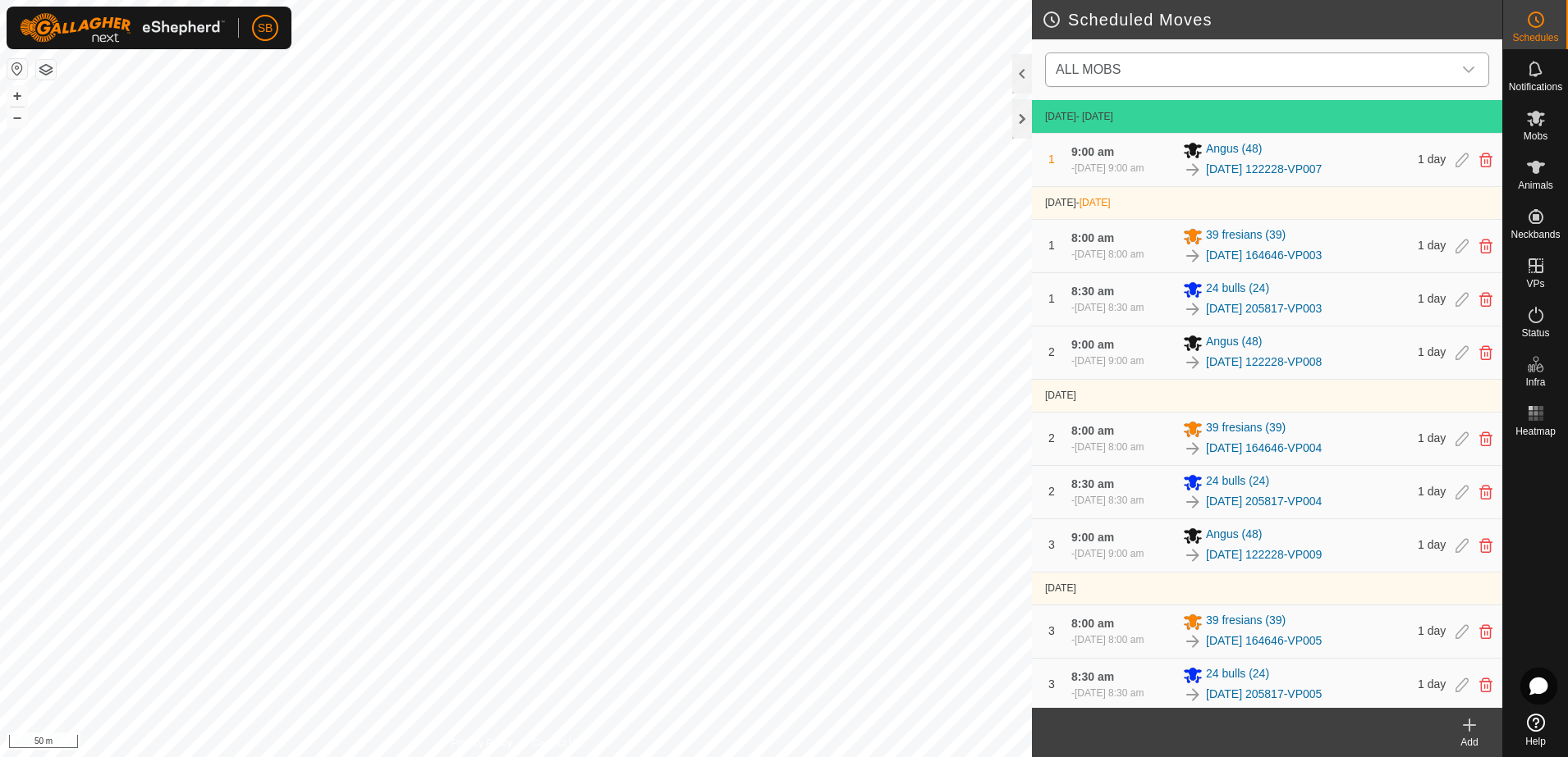
click at [1270, 59] on span "ALL MOBS" at bounding box center [1250, 70] width 403 height 33
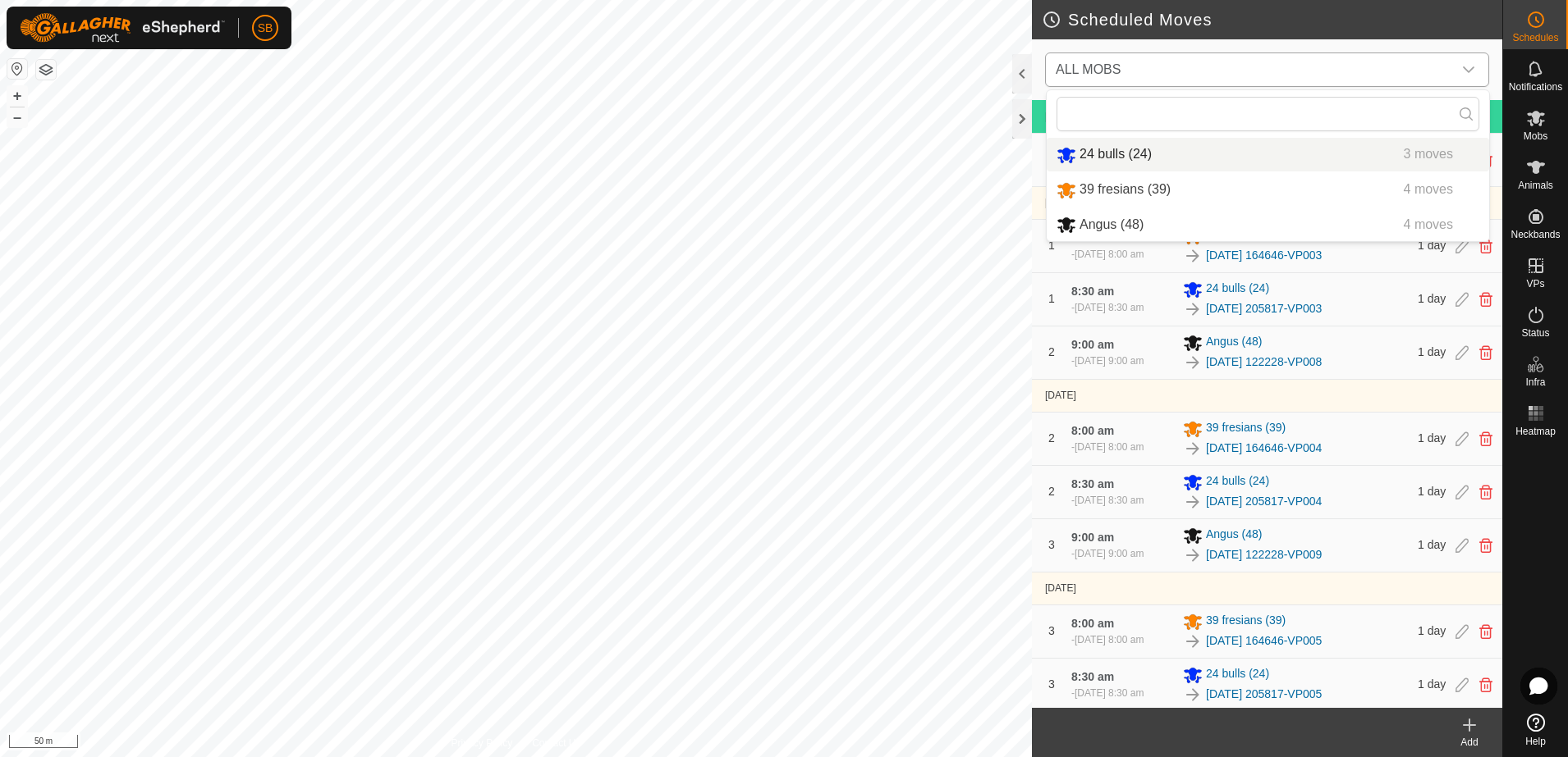
click at [1139, 144] on li "24 bulls (24) 3 moves" at bounding box center [1267, 155] width 442 height 34
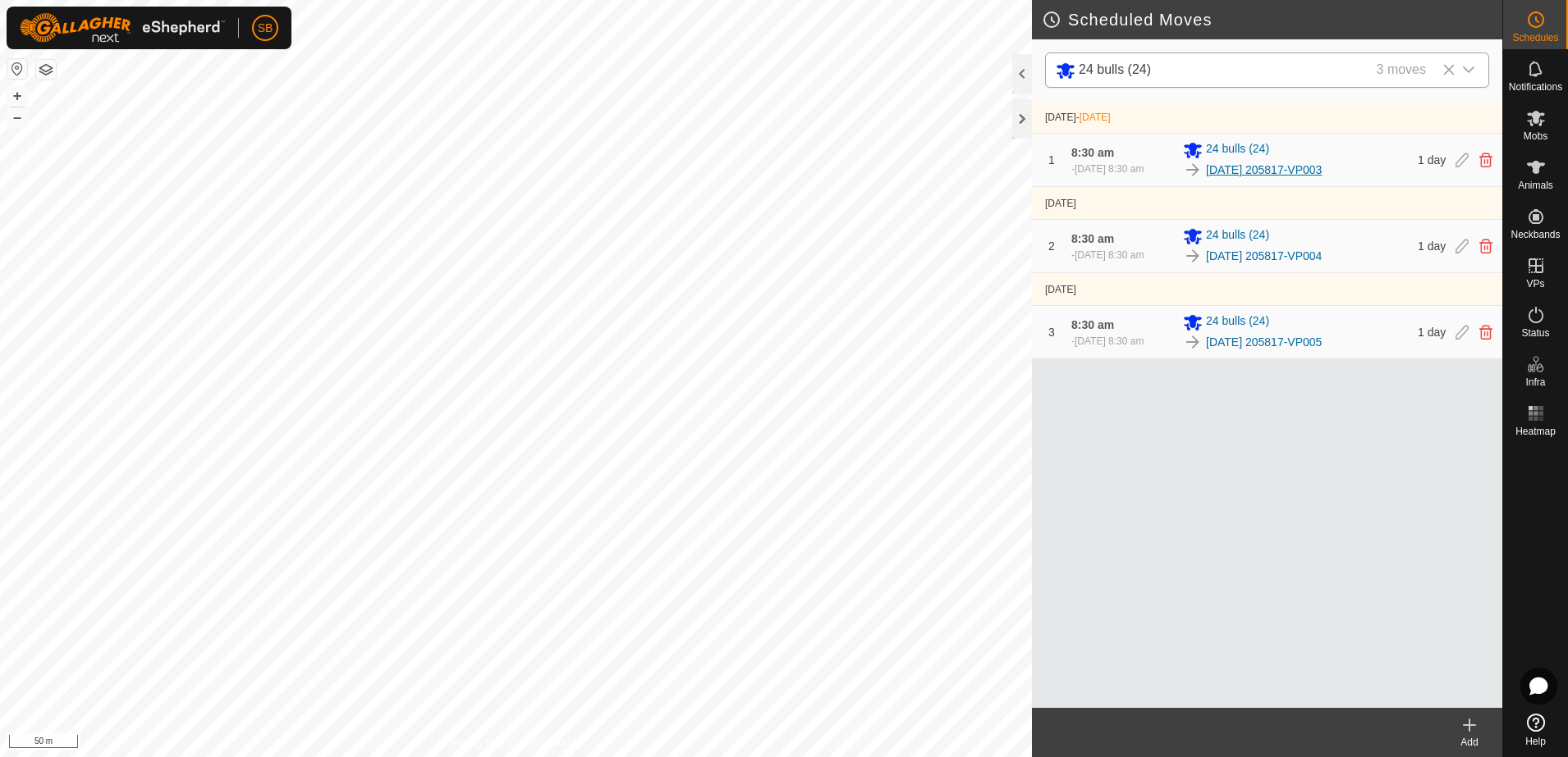
click at [1233, 169] on link "[DATE] 205817-VP003" at bounding box center [1264, 169] width 116 height 17
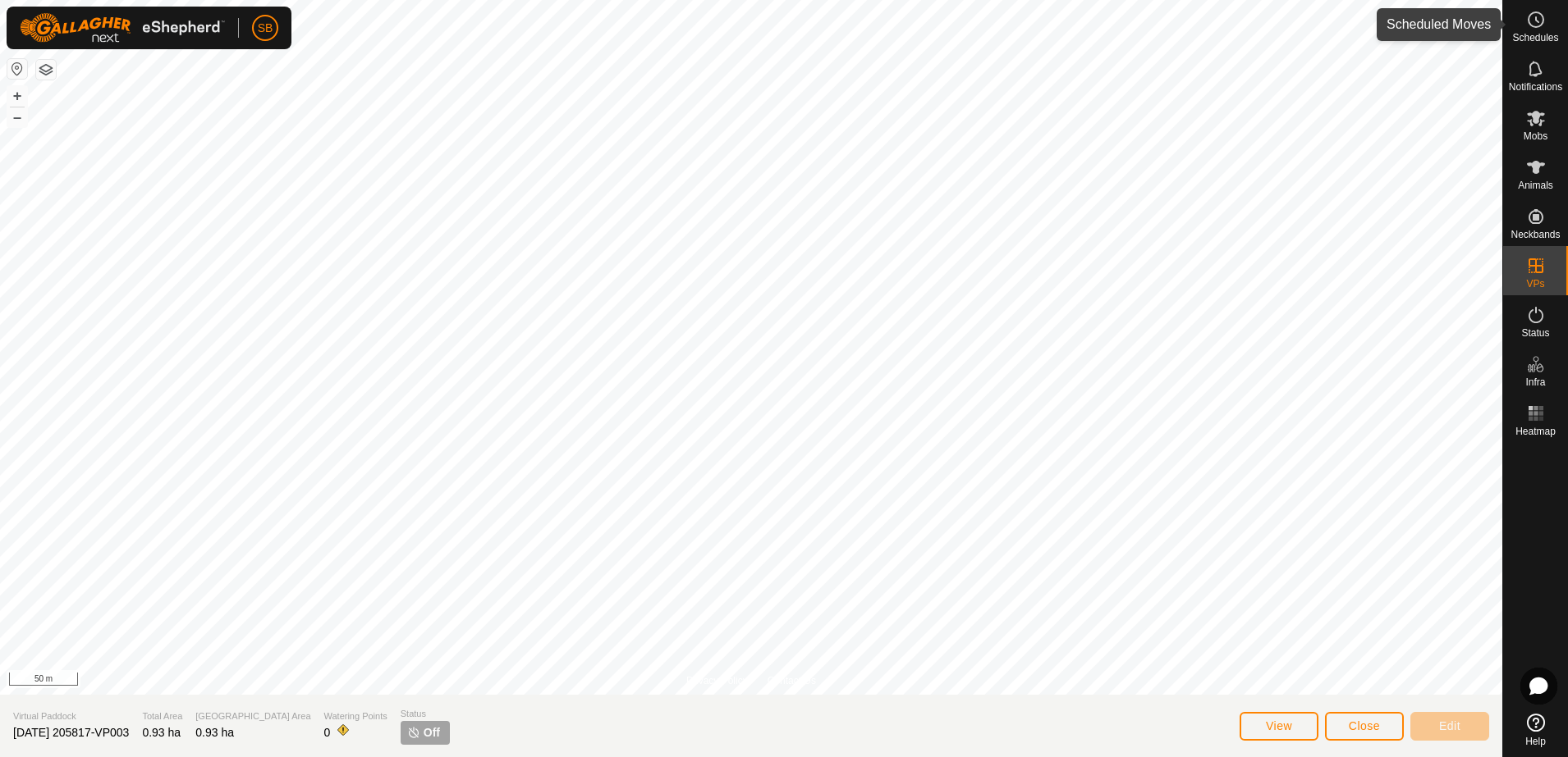
click at [1531, 30] on es-schedule-vp-svg-icon at bounding box center [1535, 19] width 29 height 26
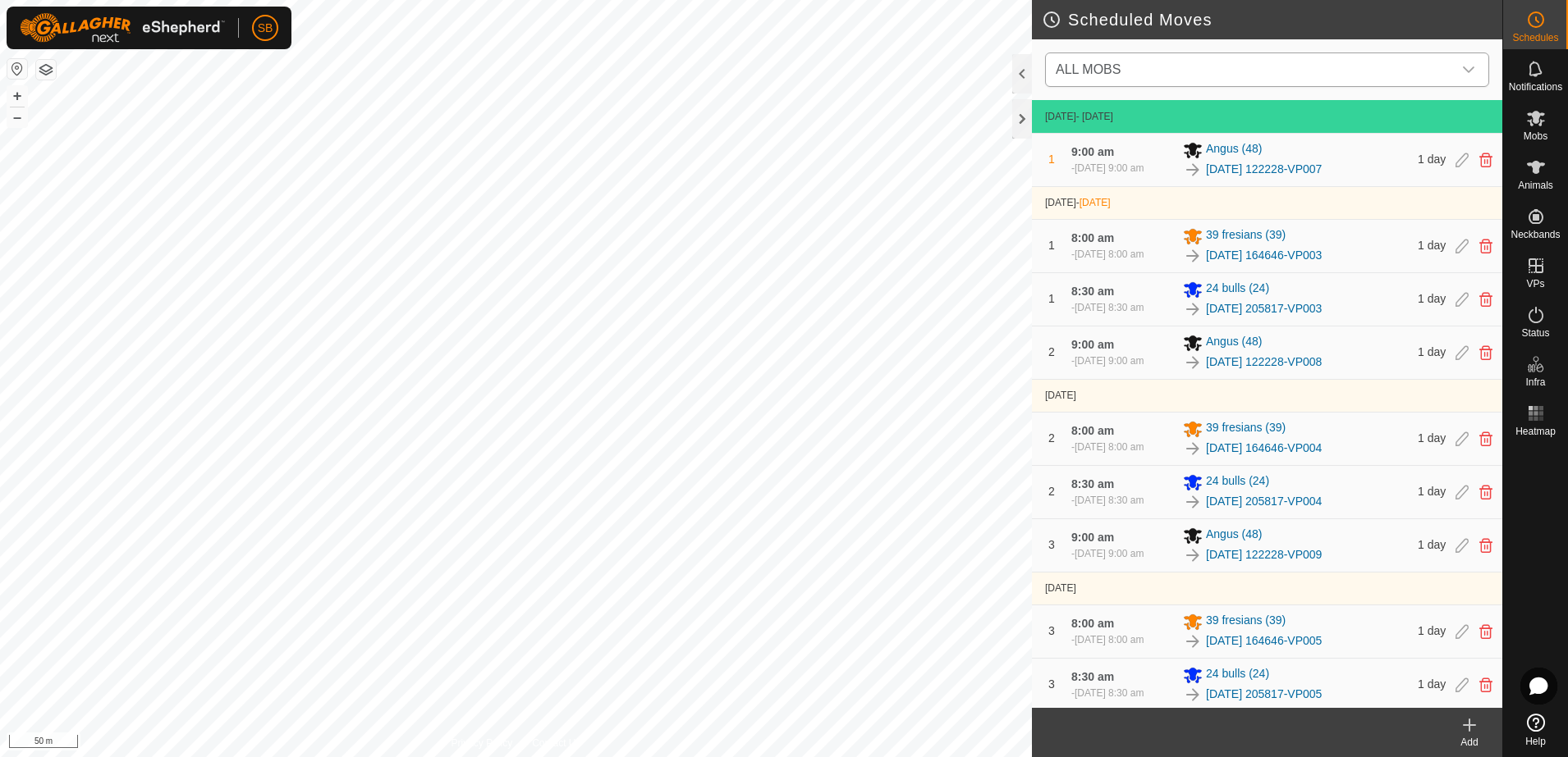
click at [1326, 75] on span "ALL MOBS" at bounding box center [1250, 70] width 403 height 33
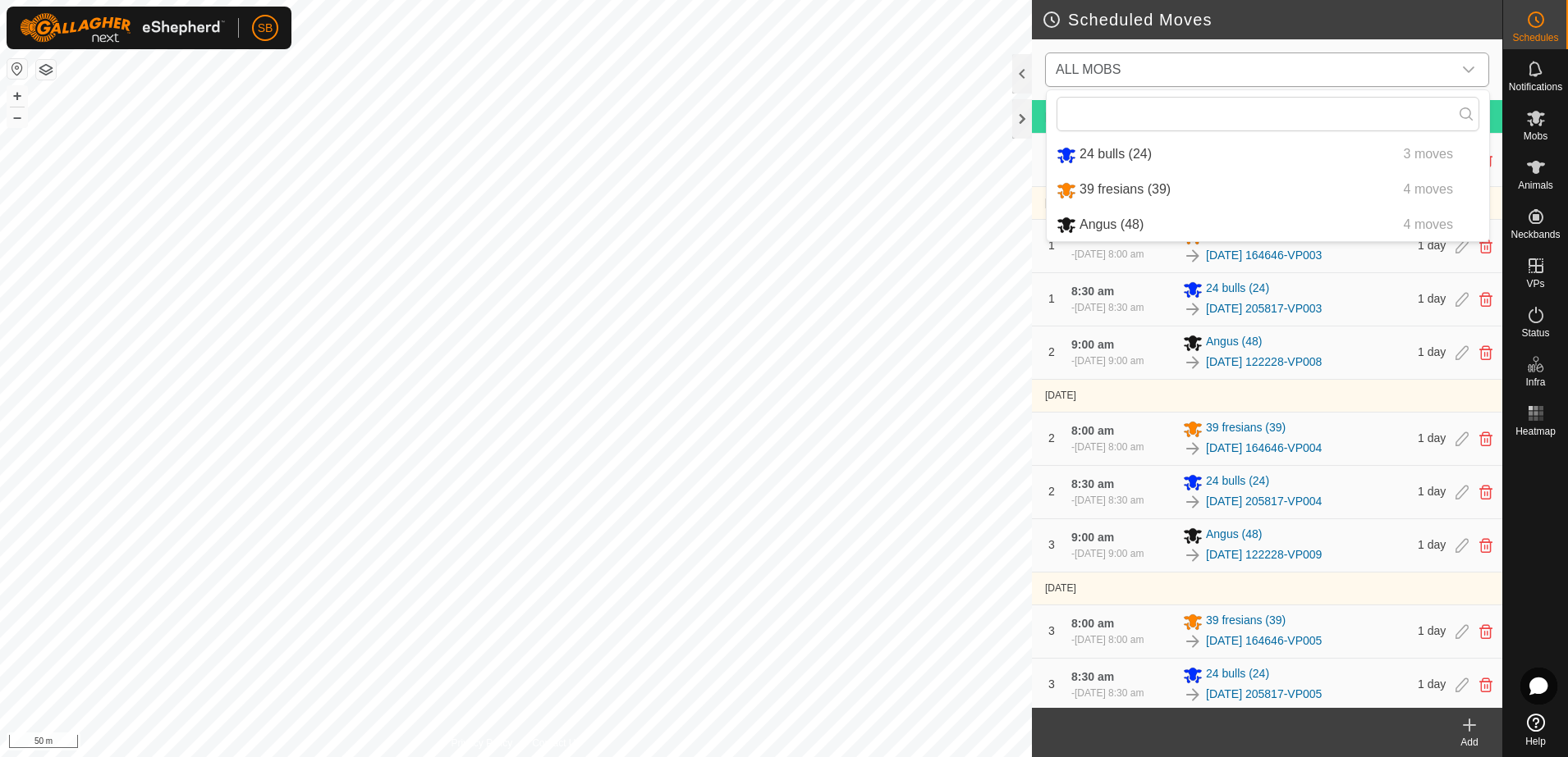
click at [1146, 159] on li "24 bulls (24) 3 moves" at bounding box center [1267, 155] width 442 height 34
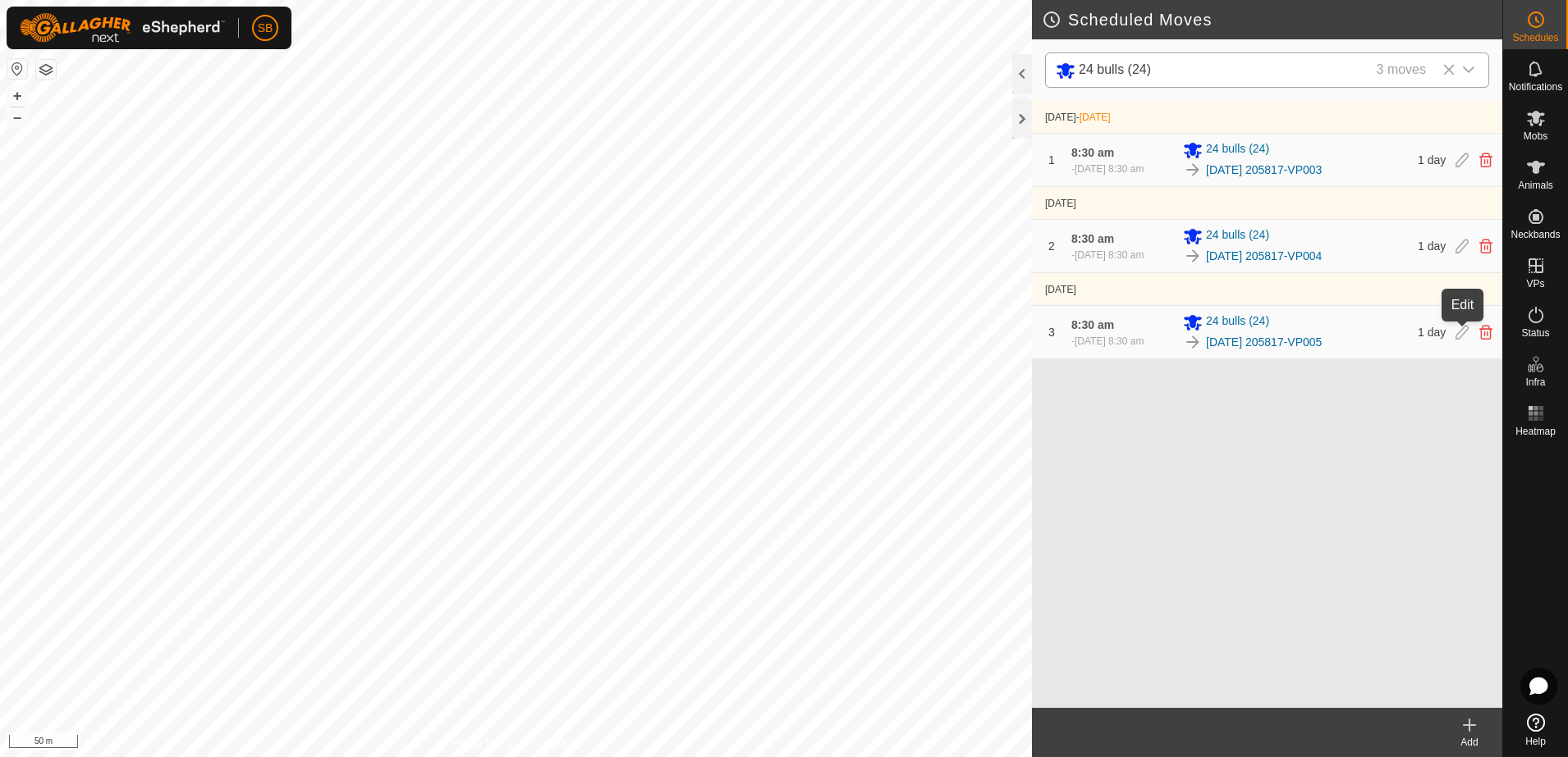
click at [1458, 333] on icon at bounding box center [1462, 332] width 13 height 15
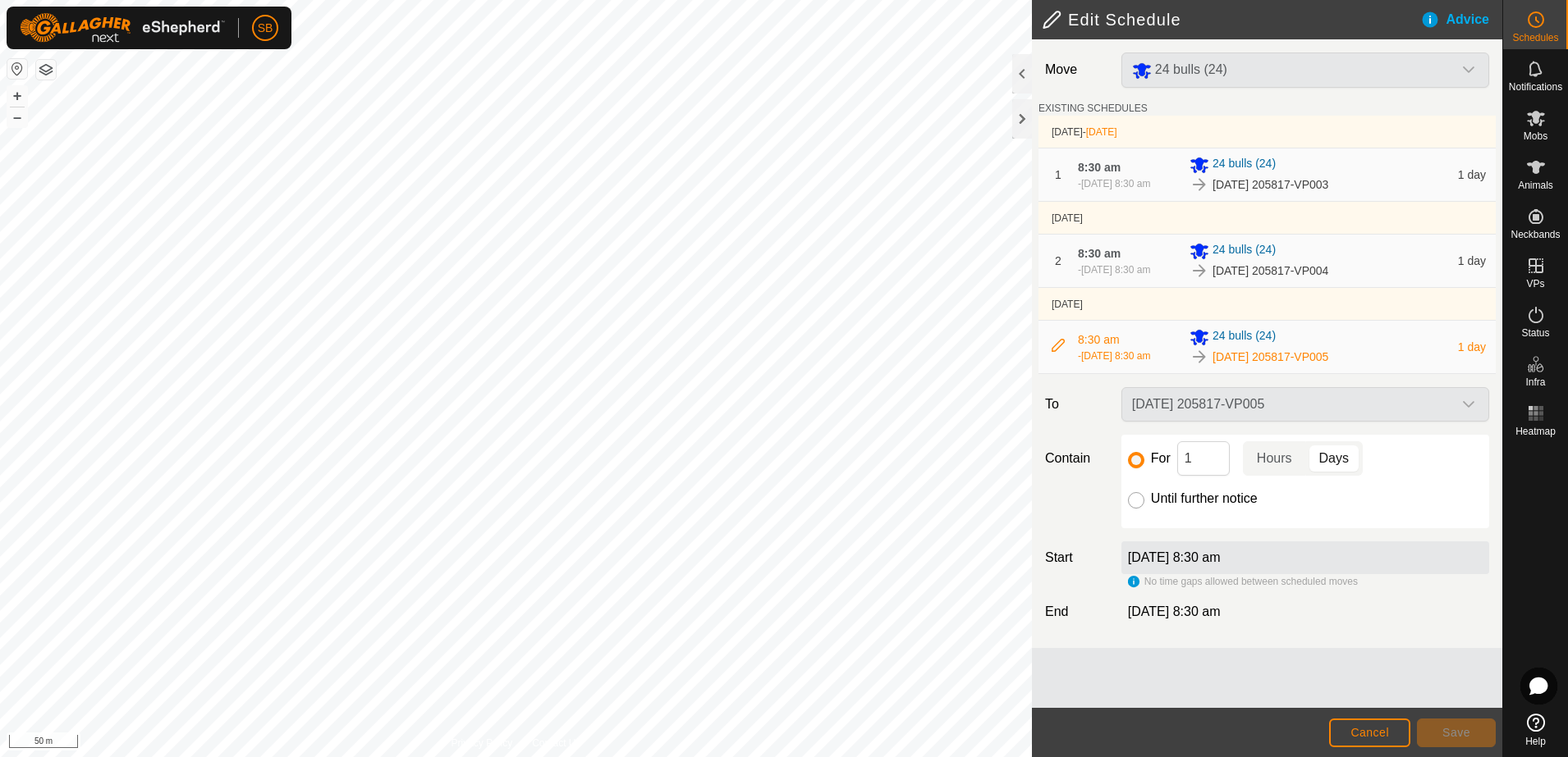
click at [1138, 502] on input "Until further notice" at bounding box center [1136, 500] width 16 height 16
radio input "true"
click at [1469, 730] on button "Save" at bounding box center [1457, 733] width 78 height 29
